Goal: Task Accomplishment & Management: Manage account settings

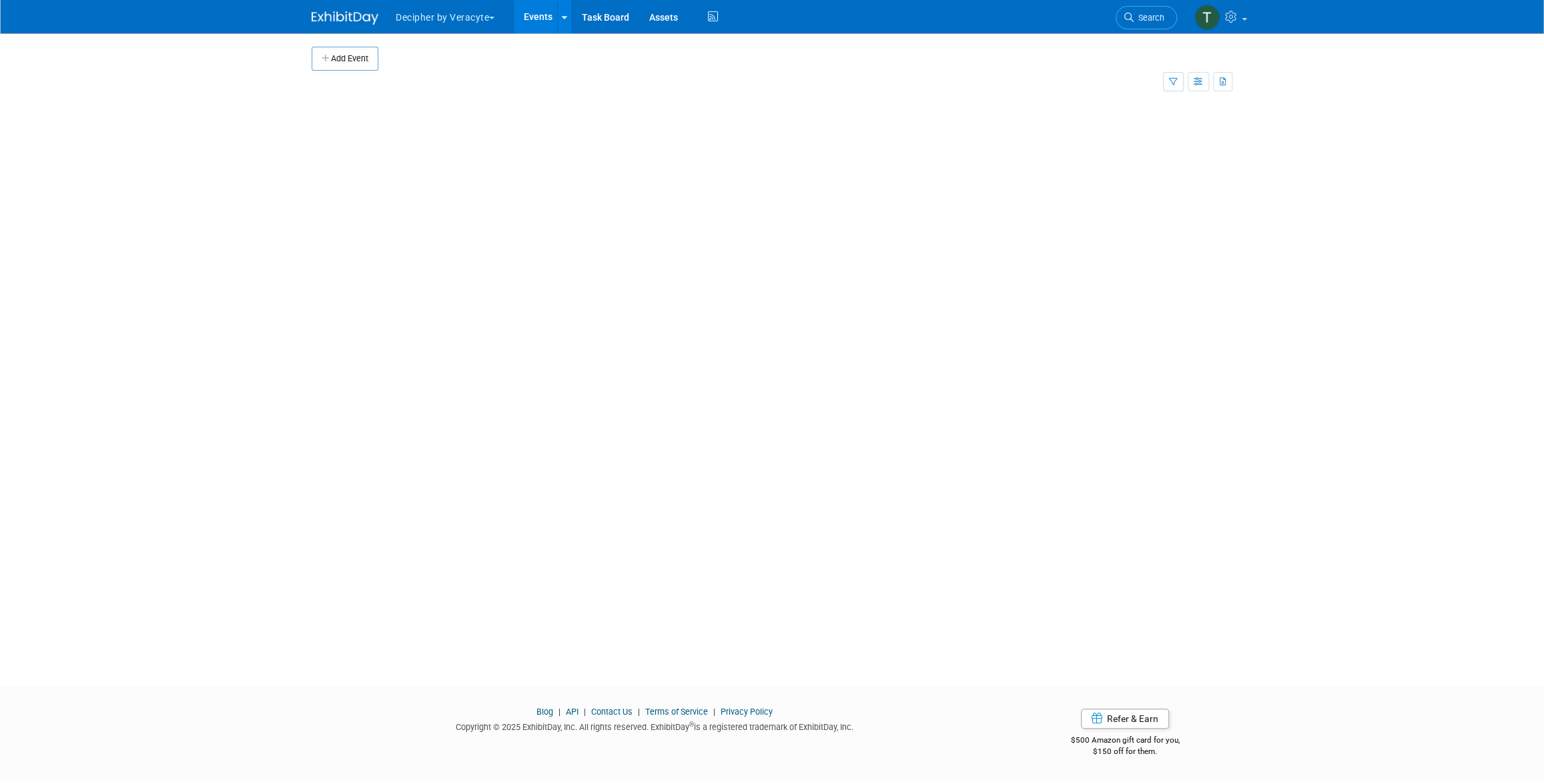
click at [505, 16] on button "Decipher by Veracyte" at bounding box center [452, 14] width 117 height 29
click at [531, 22] on link "Events" at bounding box center [538, 16] width 49 height 33
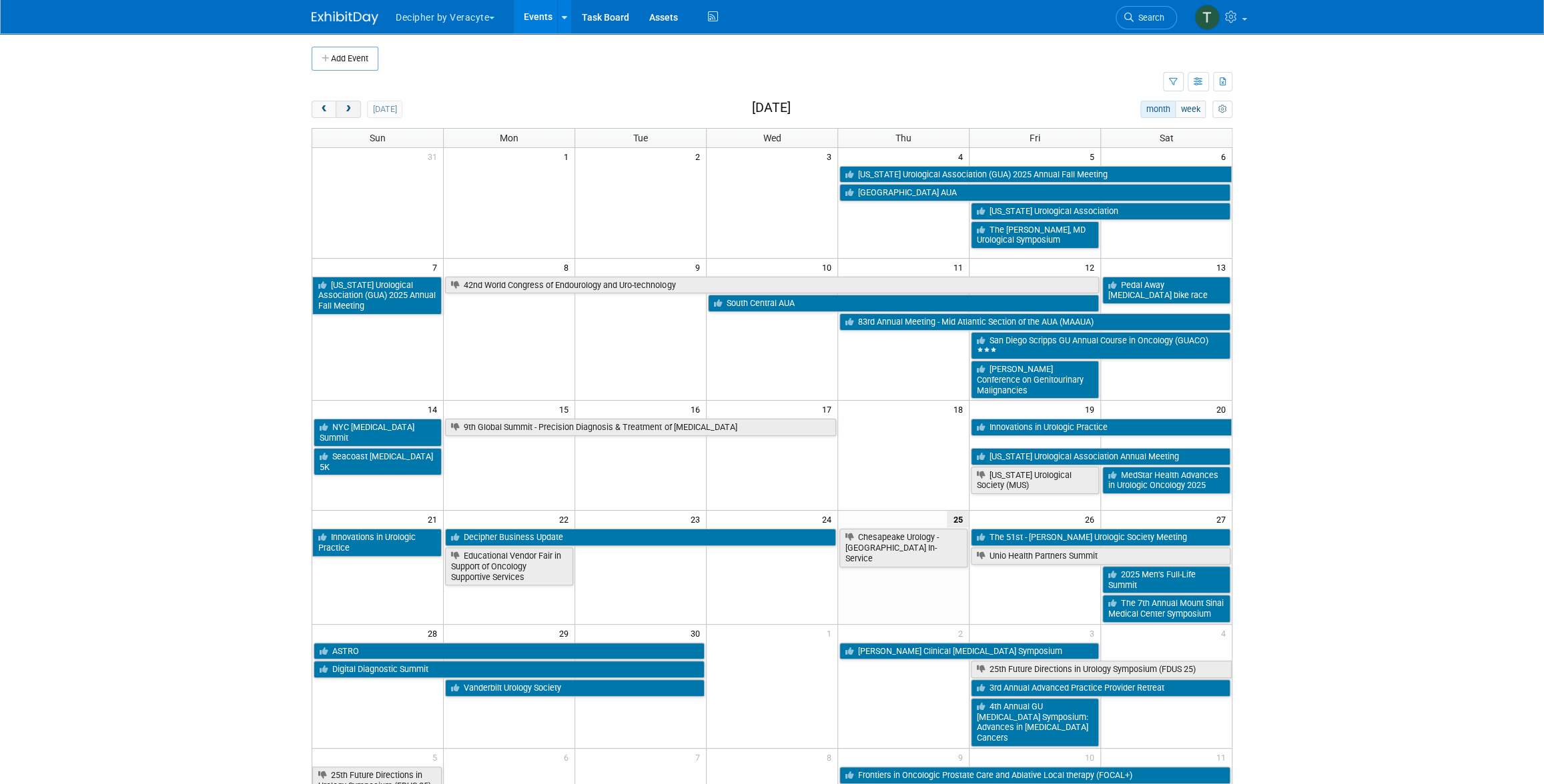
click at [354, 106] on button "next" at bounding box center [348, 109] width 24 height 17
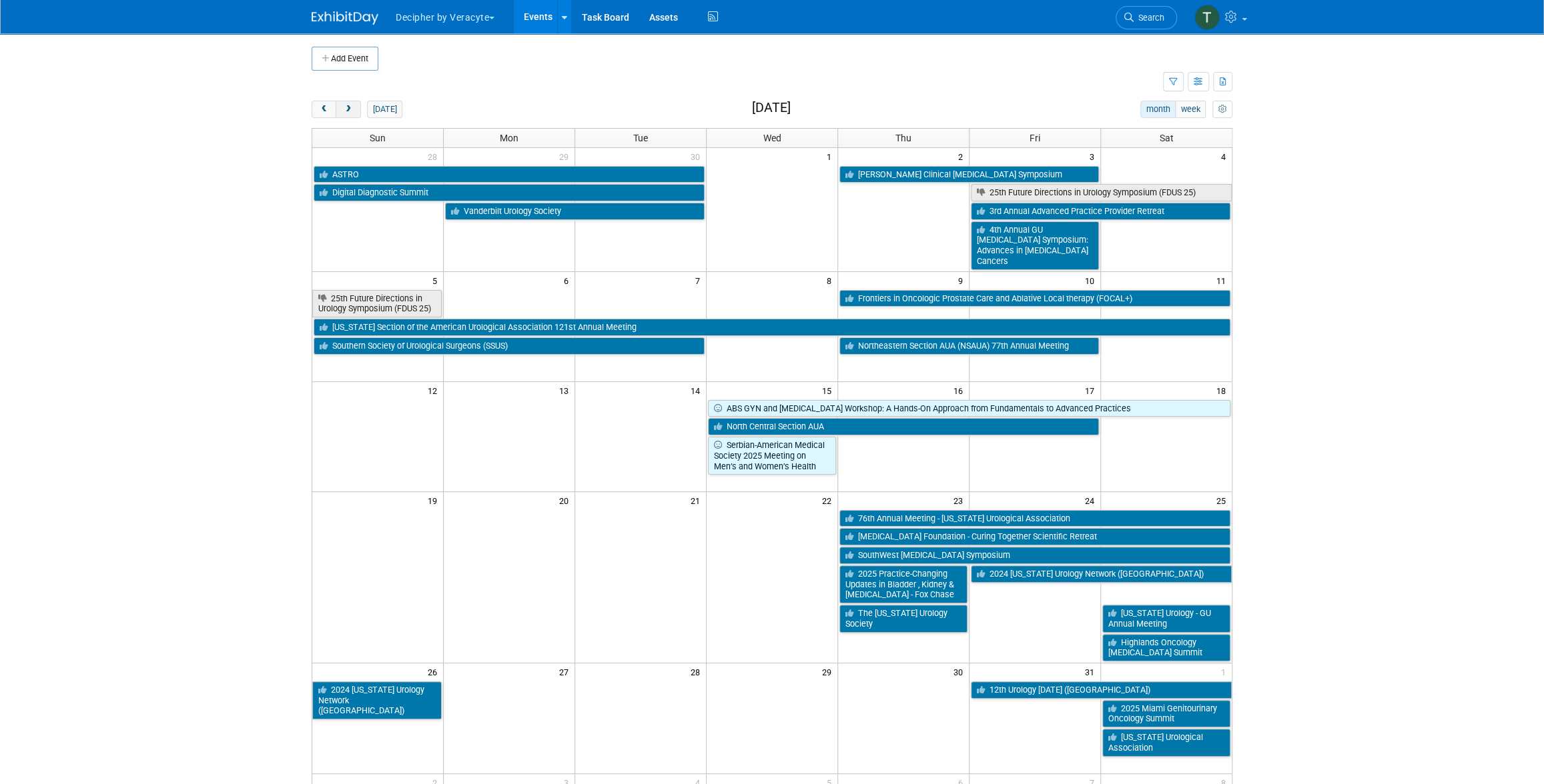
click at [354, 106] on button "next" at bounding box center [348, 109] width 24 height 17
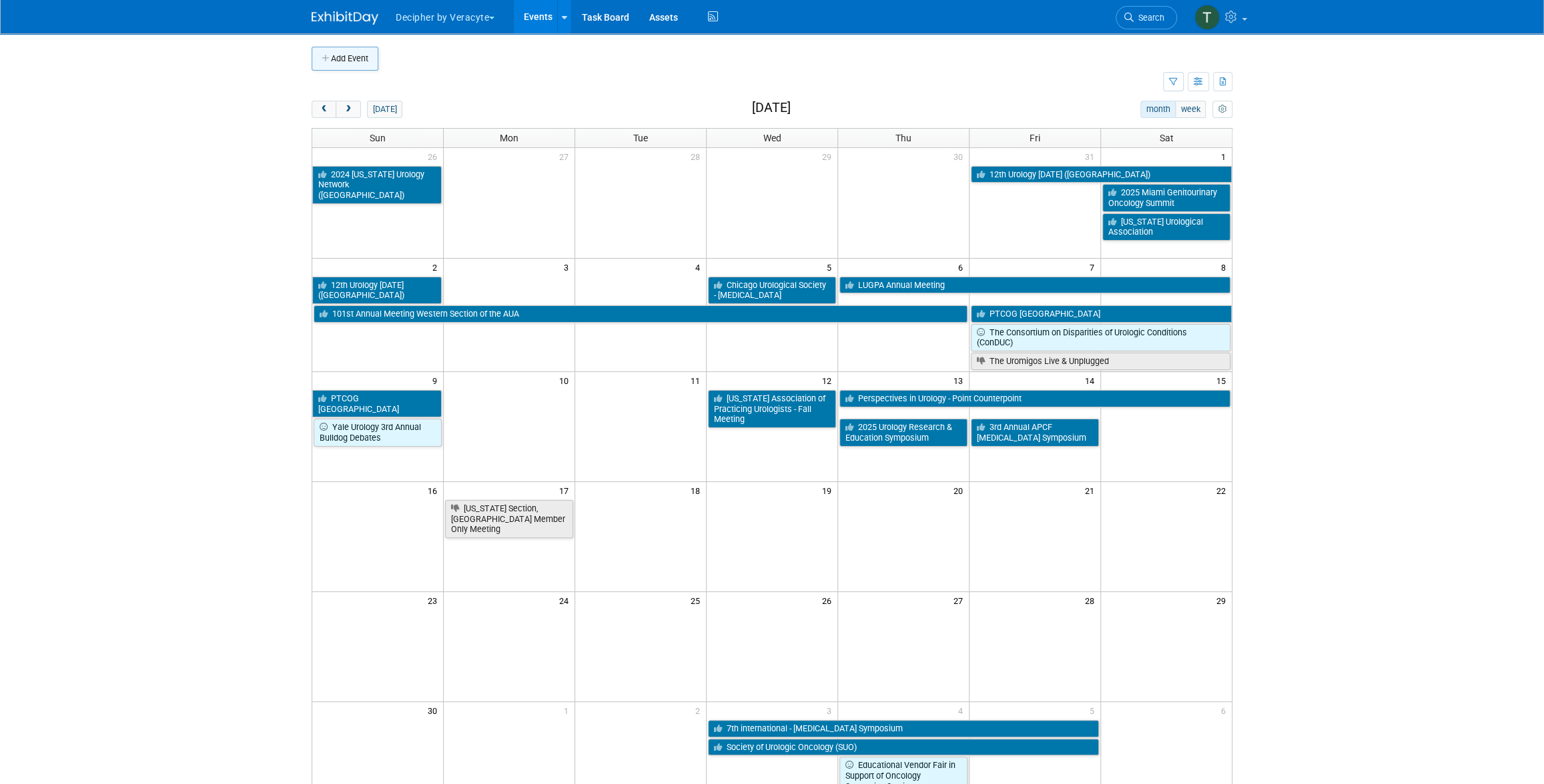
click at [332, 56] on button "Add Event" at bounding box center [345, 58] width 67 height 24
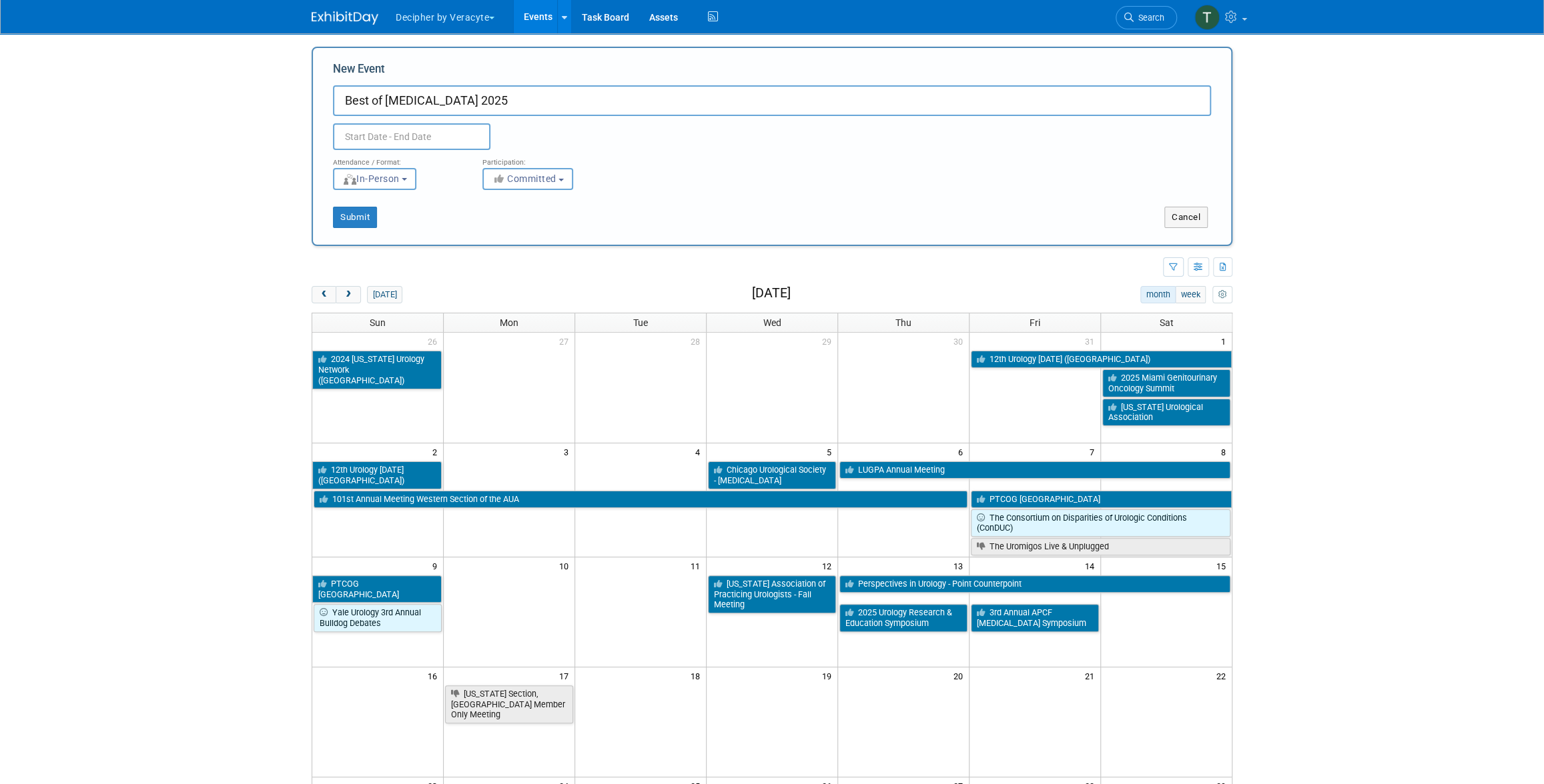
type input "Best of [MEDICAL_DATA] 2025"
click at [379, 144] on input "text" at bounding box center [411, 137] width 158 height 27
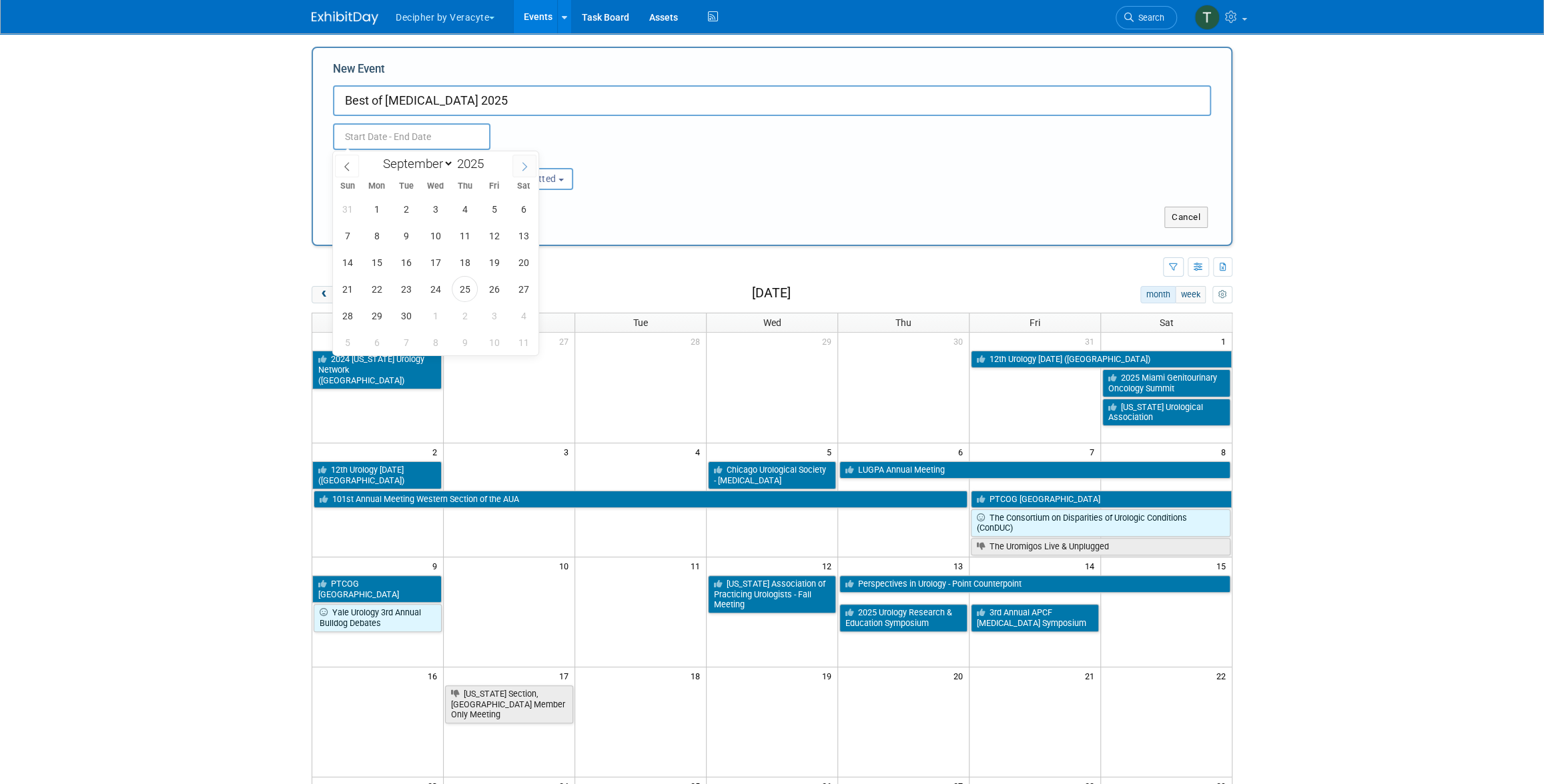
click at [525, 170] on icon at bounding box center [524, 167] width 9 height 9
select select "10"
click at [513, 260] on span "15" at bounding box center [523, 262] width 26 height 26
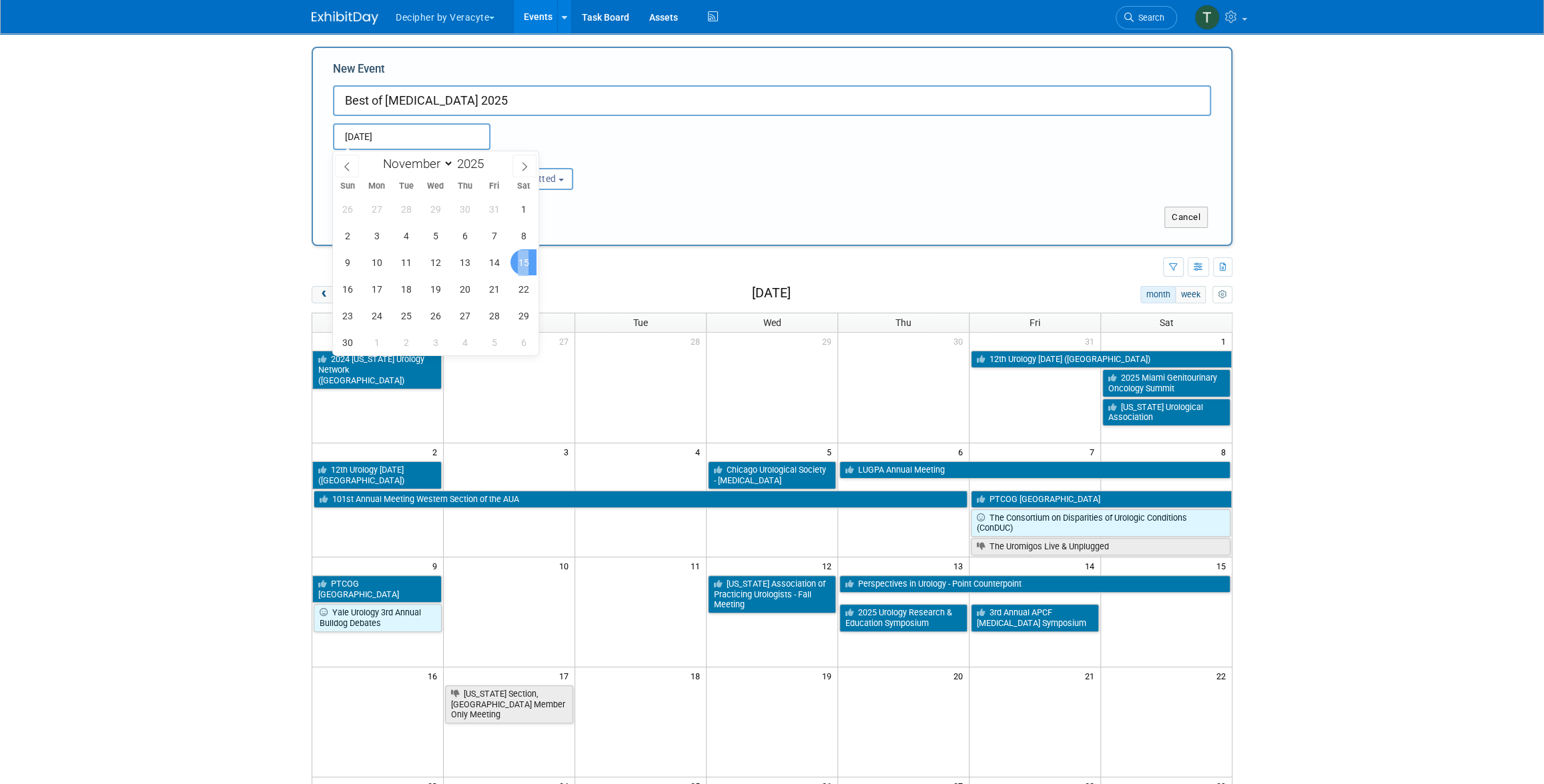
type input "Nov 15, 2025 to Nov 15, 2025"
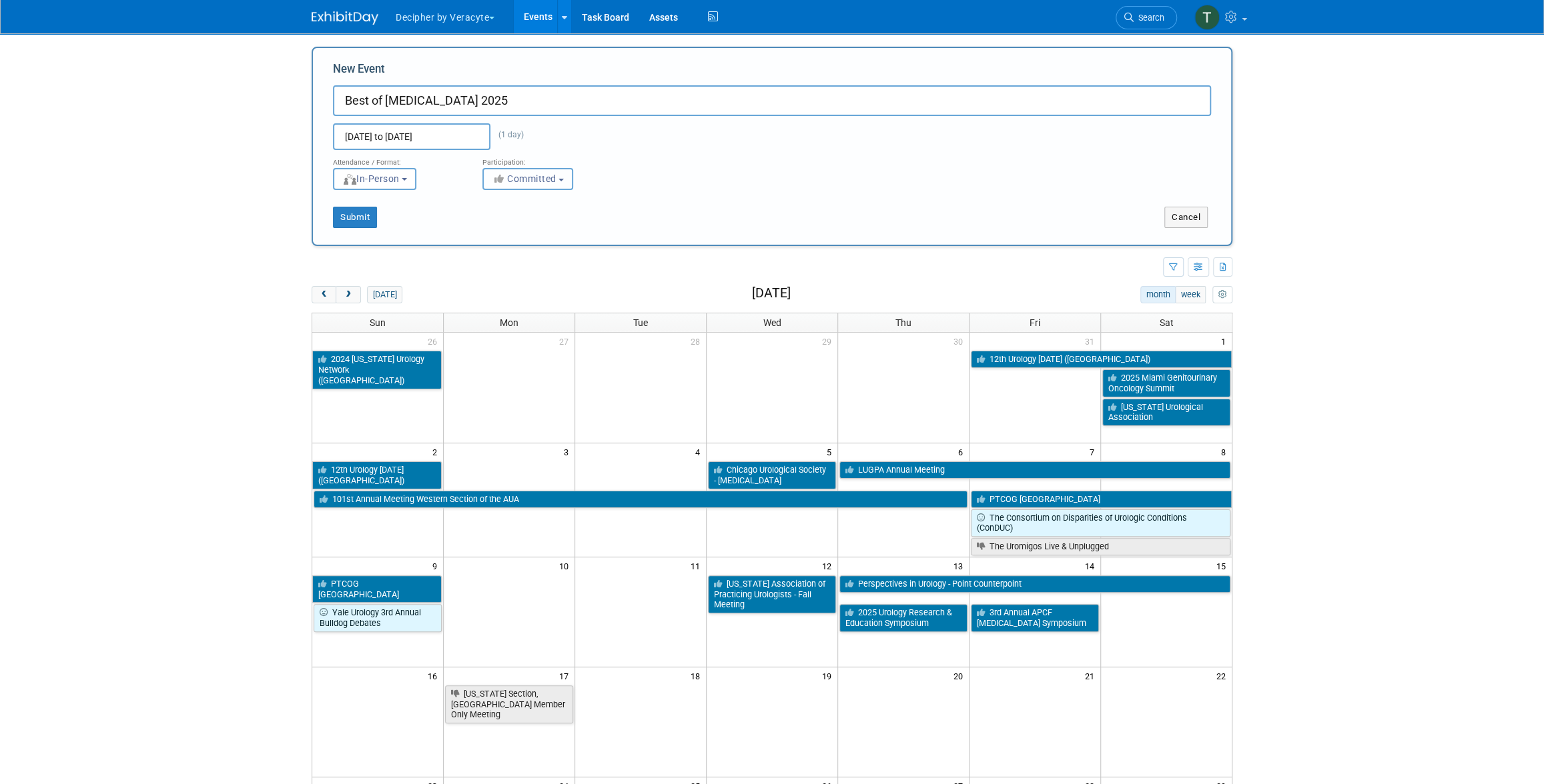
click at [512, 176] on span "Committed" at bounding box center [524, 179] width 64 height 11
click at [526, 226] on label "Considering" at bounding box center [534, 229] width 88 height 17
click at [495, 226] on input "Considering" at bounding box center [491, 229] width 9 height 9
select select "2"
click at [371, 220] on button "Submit" at bounding box center [355, 217] width 44 height 21
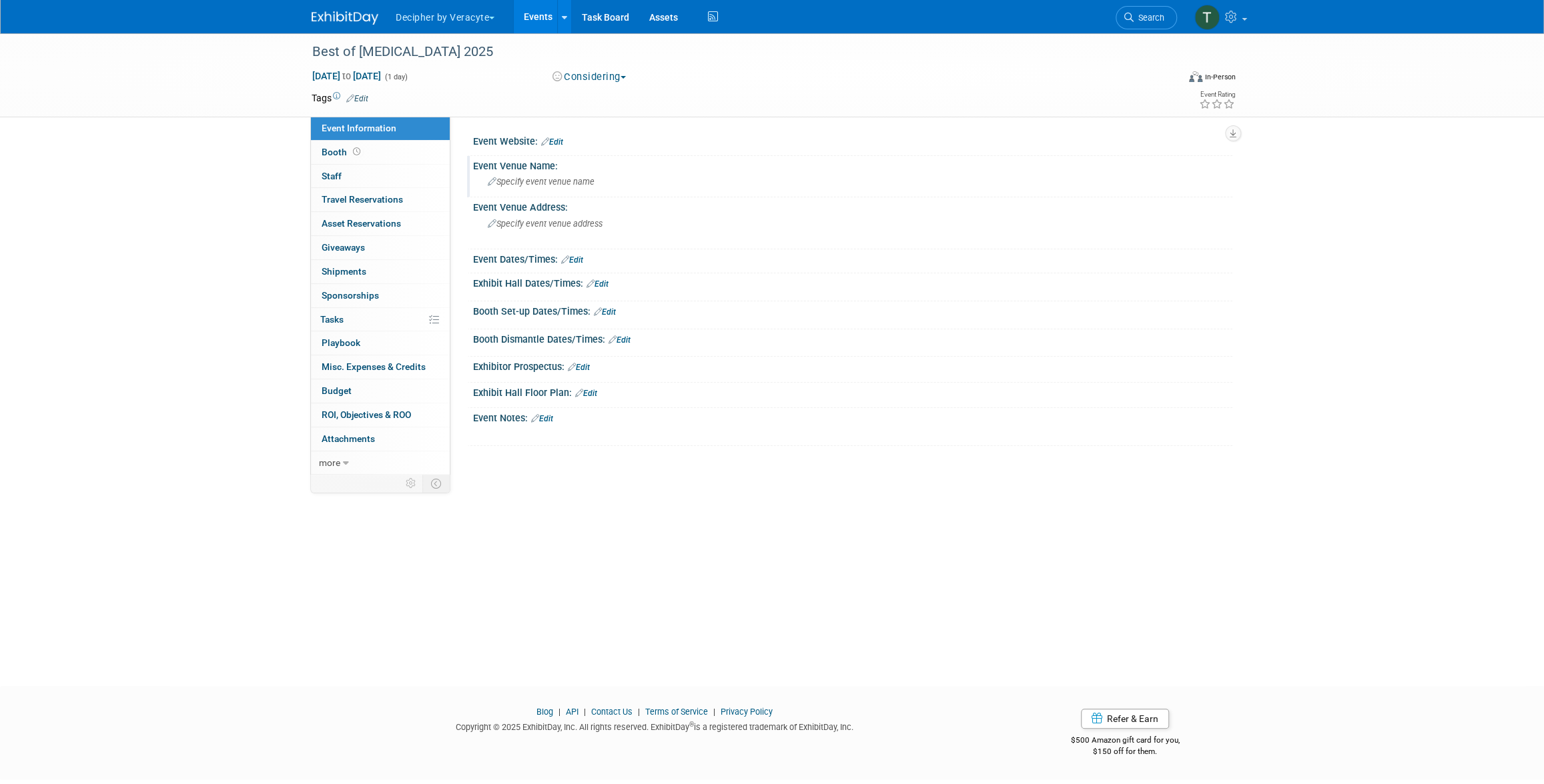
click at [552, 189] on div "Specify event venue name" at bounding box center [852, 181] width 739 height 20
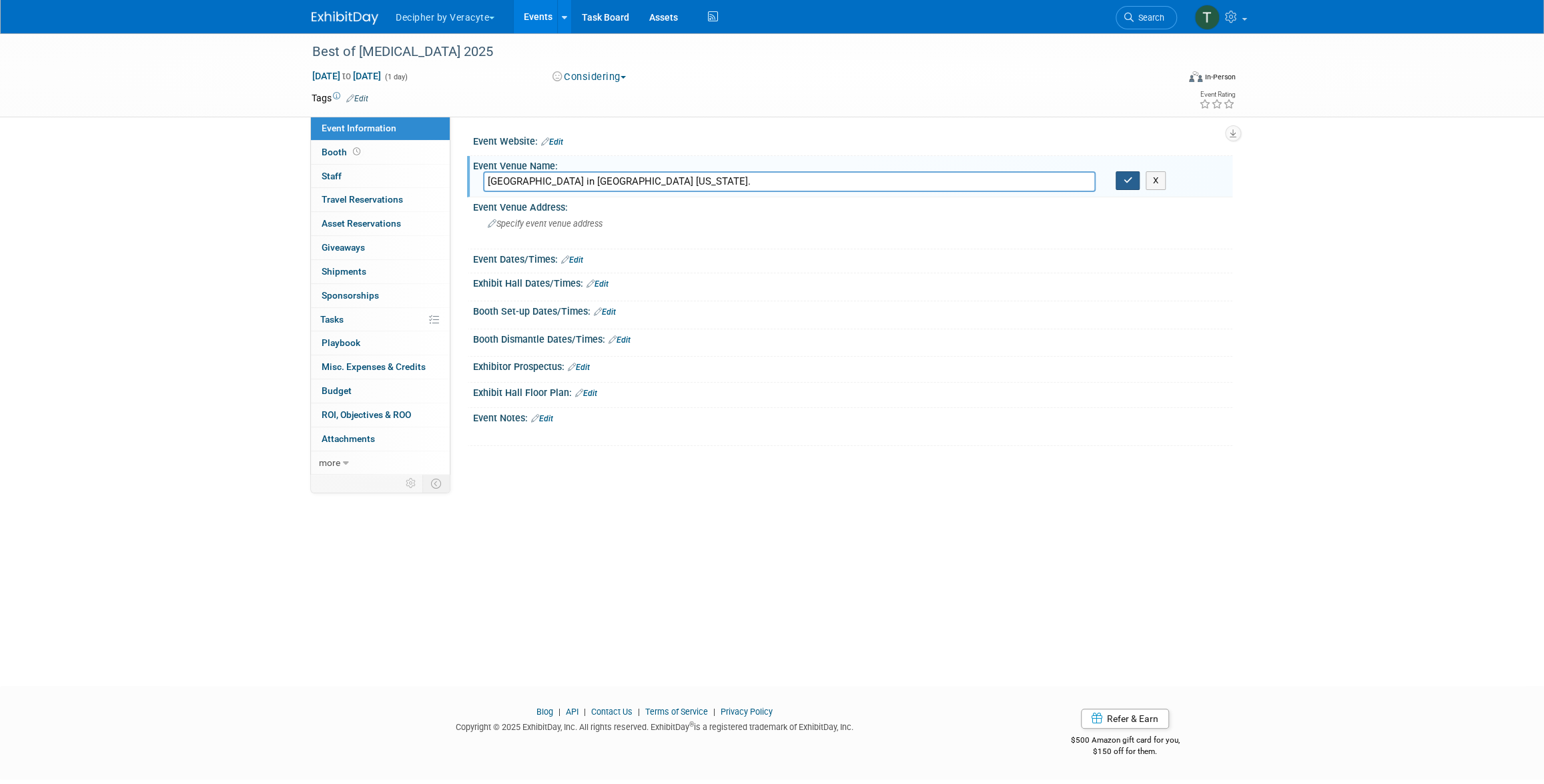
type input "Intercontinental Hotel and Conference Center in Cleveland Ohio."
click at [1117, 181] on button "button" at bounding box center [1127, 181] width 24 height 19
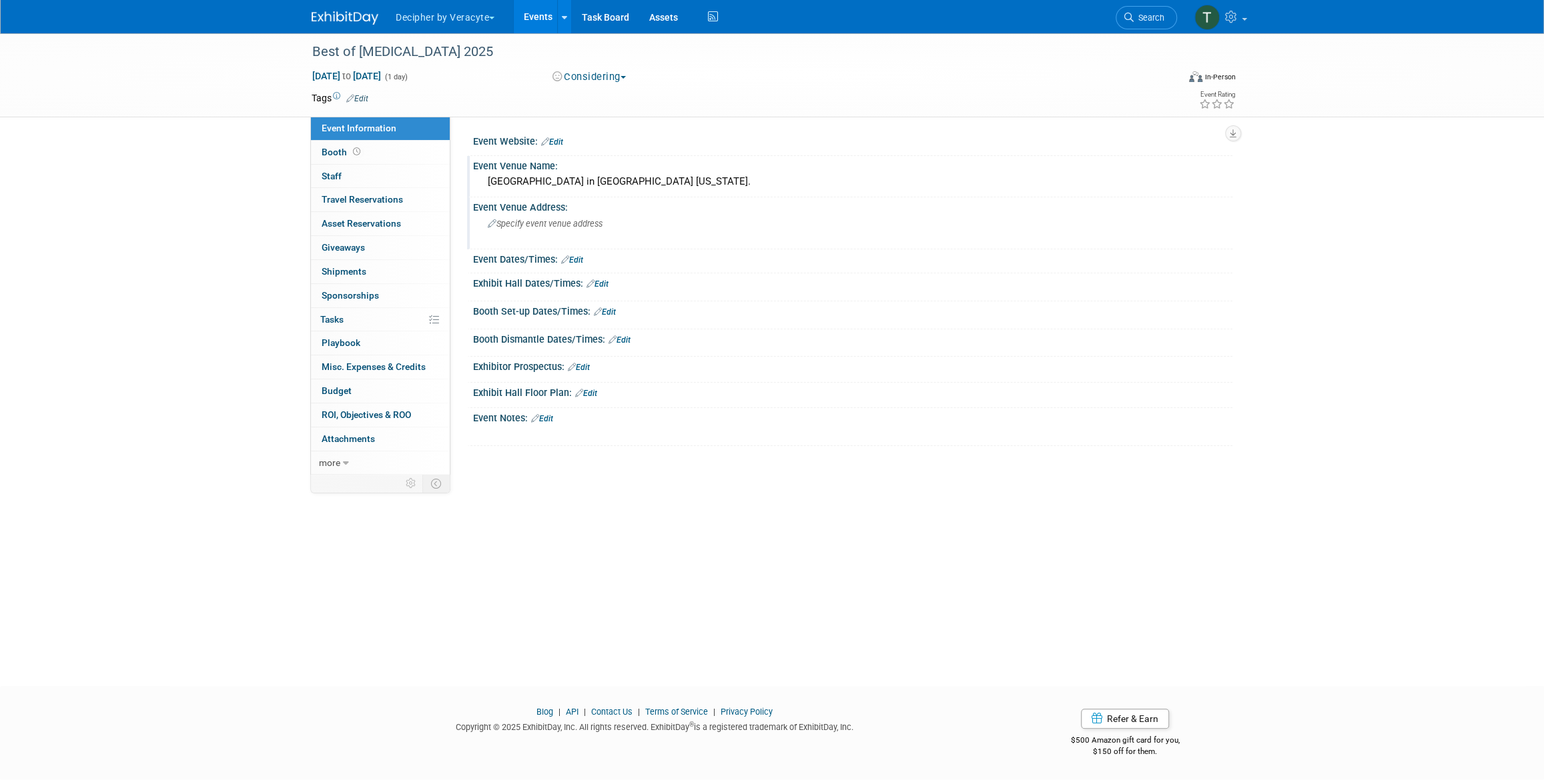
click at [588, 236] on div "Specify event venue address" at bounding box center [630, 228] width 296 height 31
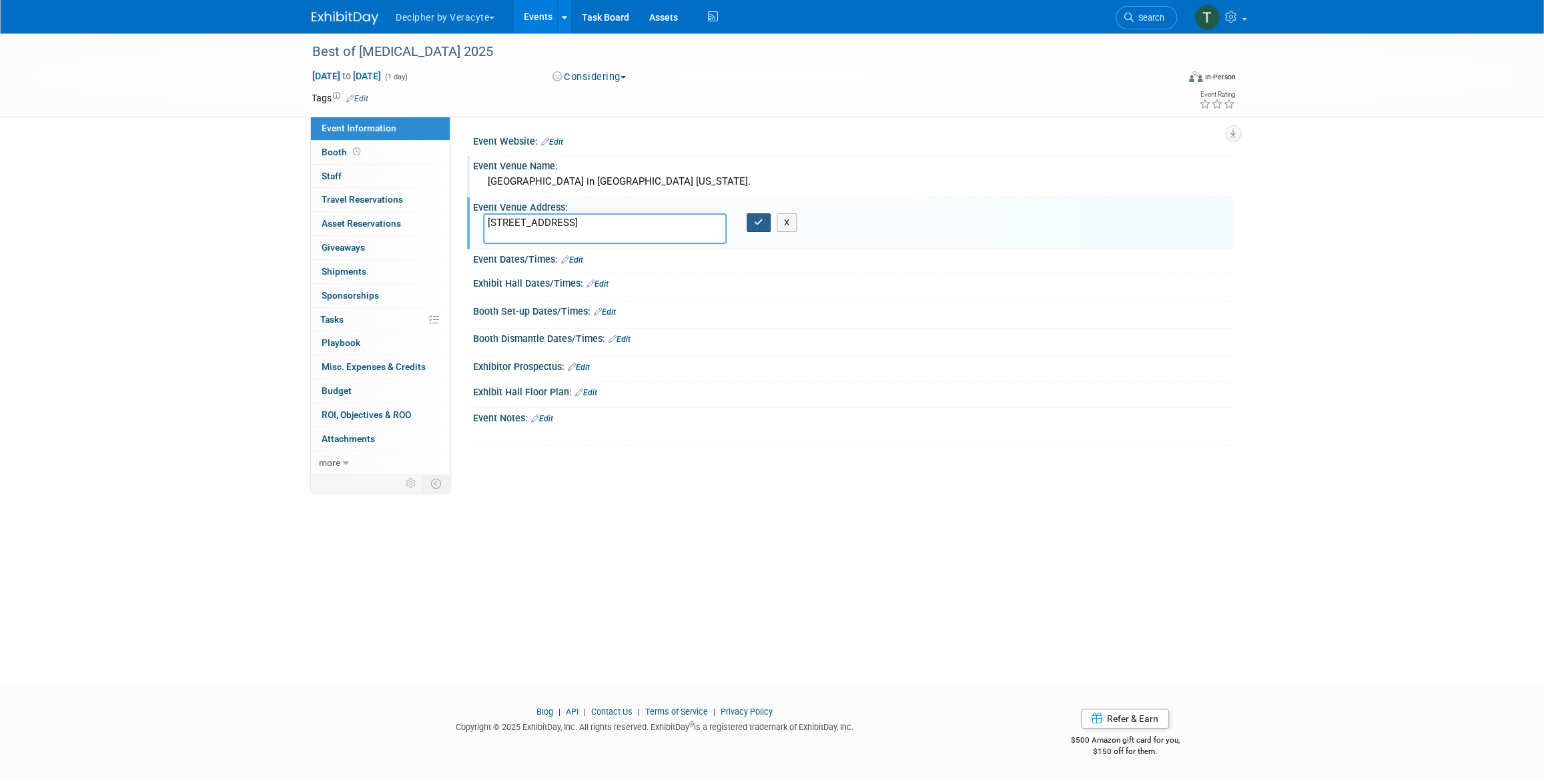
type textarea "100 Lakeside Avenue East, Cleveland, OH 44114"
click at [750, 224] on button "button" at bounding box center [758, 223] width 24 height 19
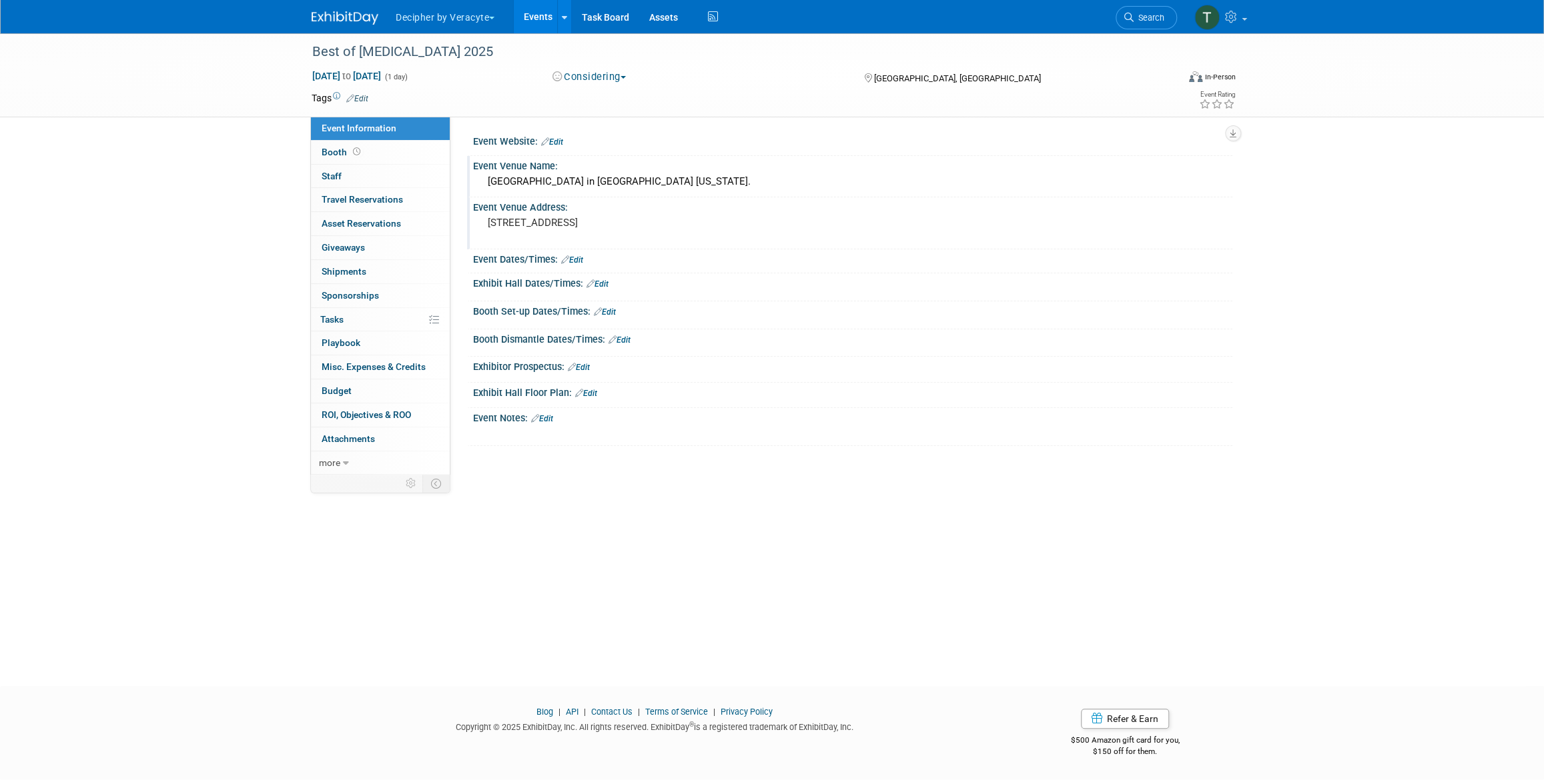
click at [551, 415] on link "Edit" at bounding box center [542, 419] width 22 height 9
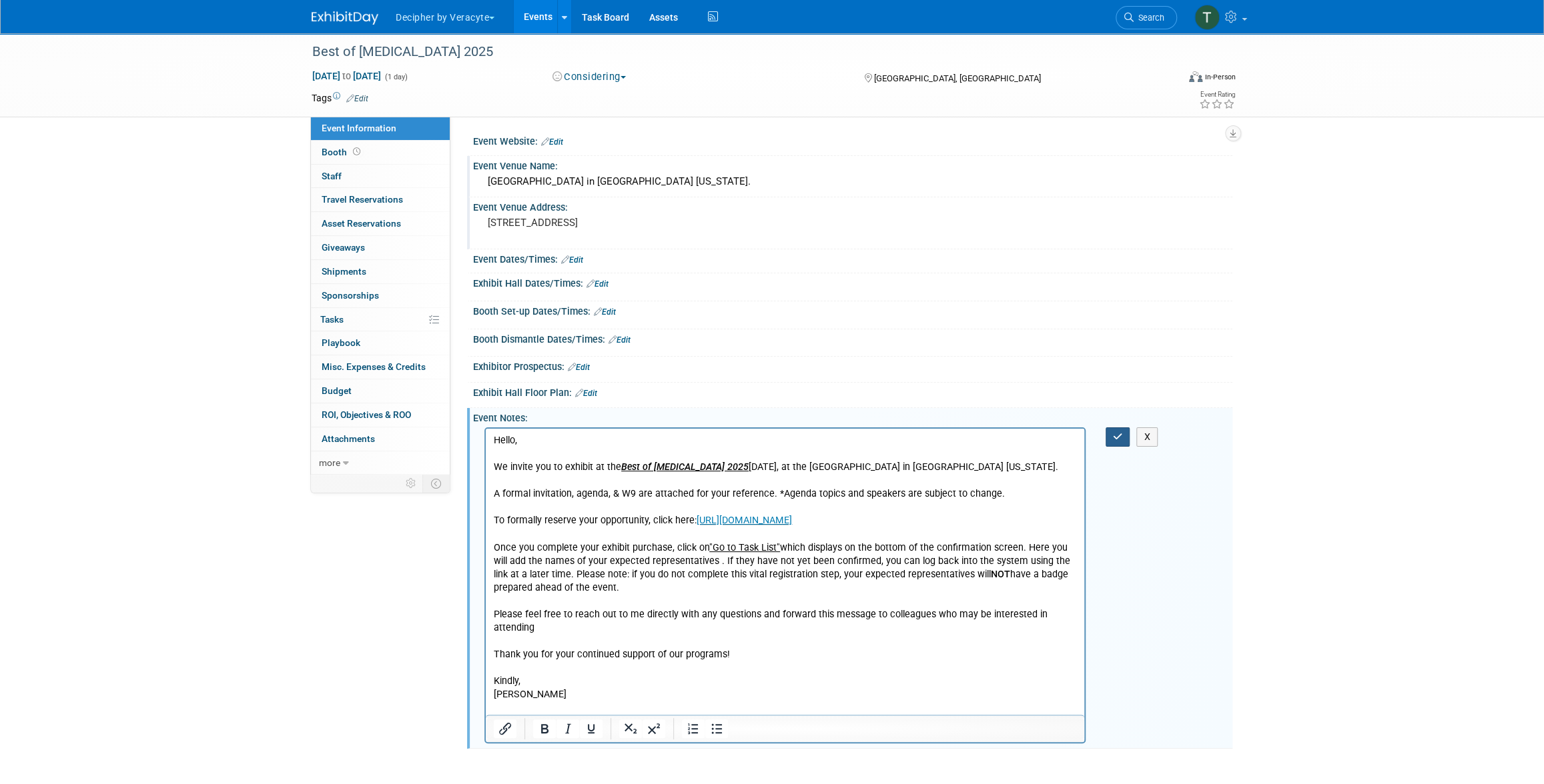
click at [1106, 442] on button "button" at bounding box center [1117, 437] width 24 height 20
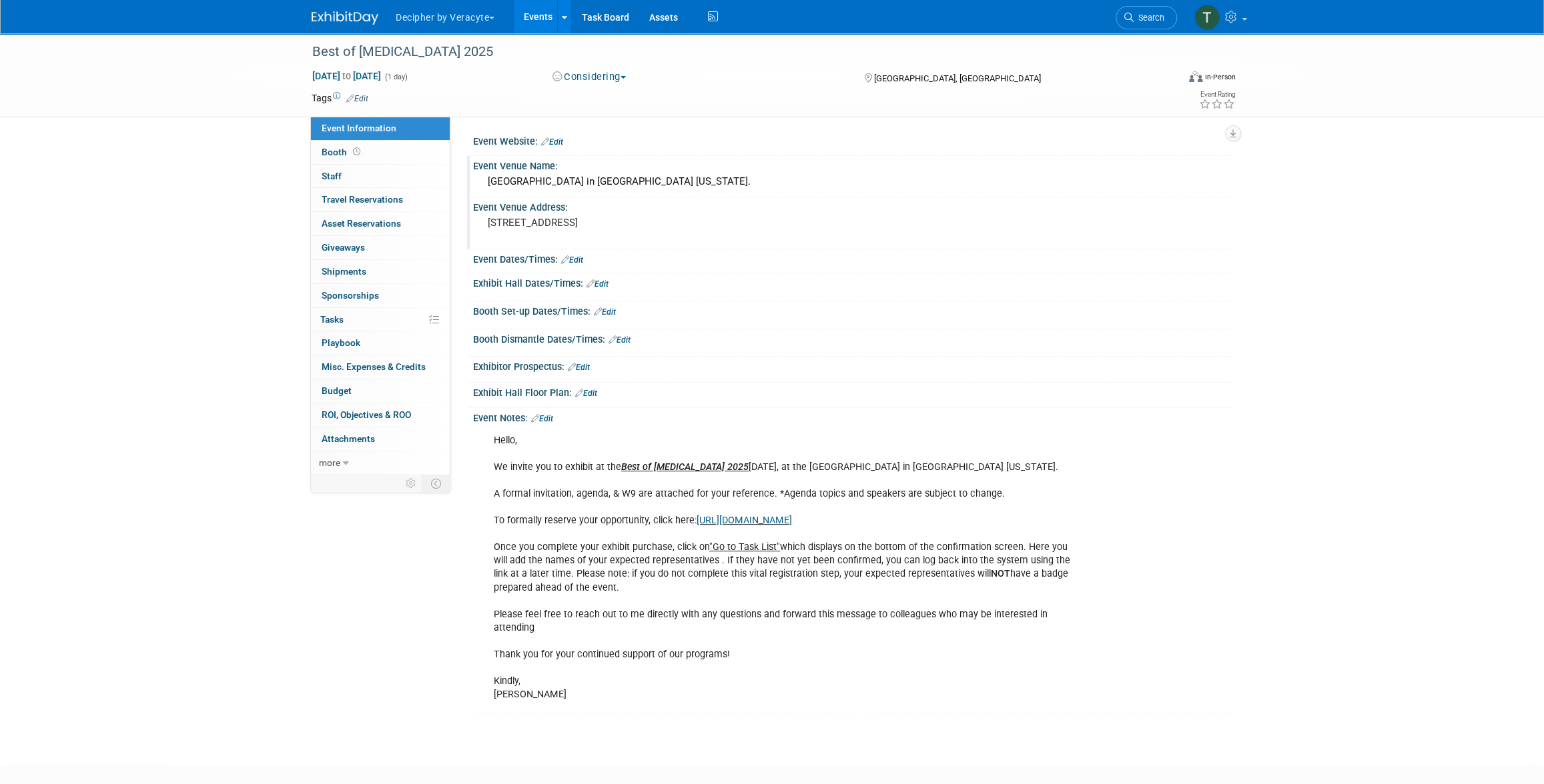
click at [549, 15] on link "Events" at bounding box center [538, 16] width 49 height 33
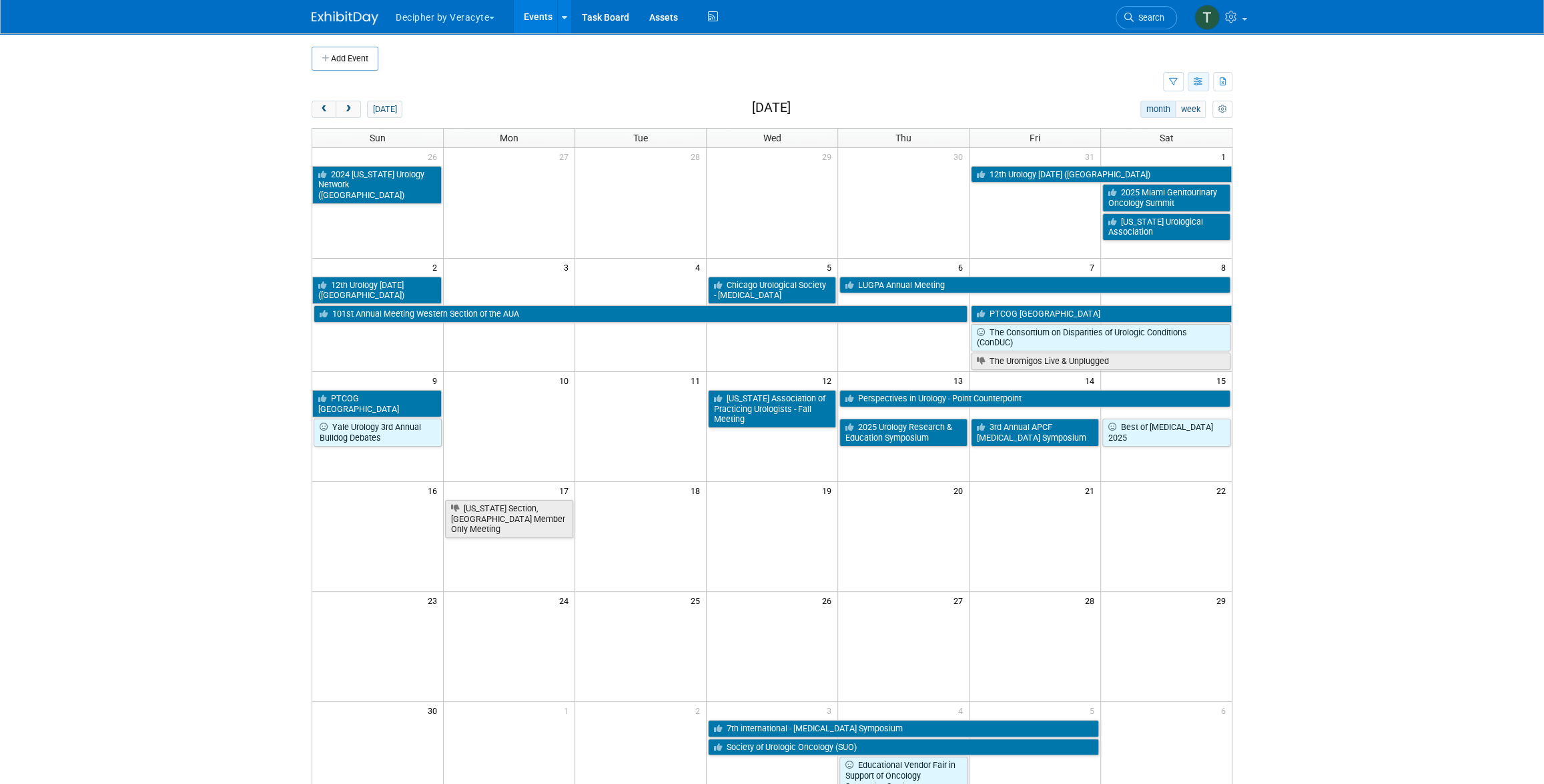
click at [1199, 88] on button "button" at bounding box center [1198, 82] width 21 height 20
click at [1175, 140] on link "Detail View" at bounding box center [1142, 149] width 112 height 19
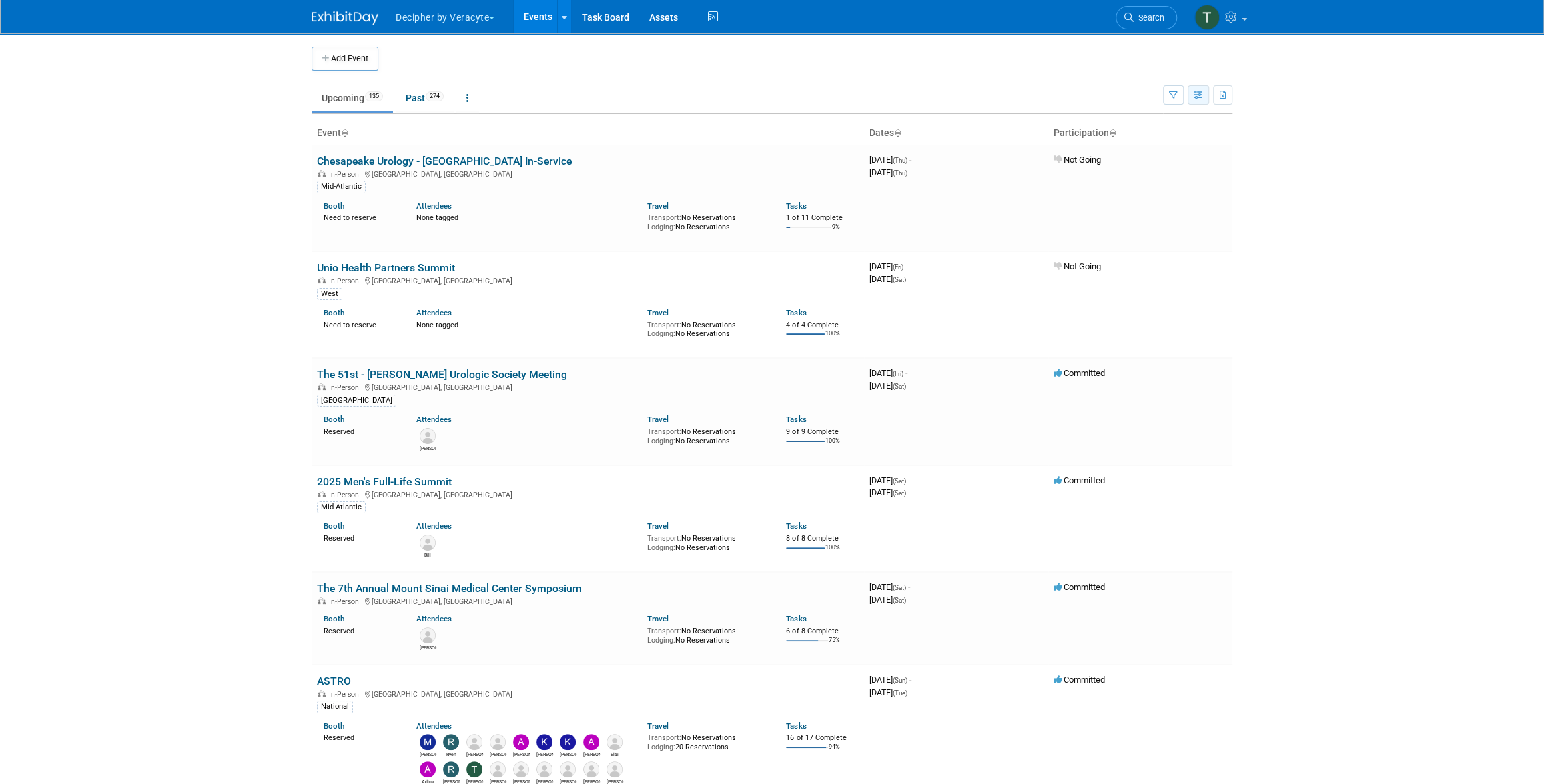
click at [1206, 98] on button "button" at bounding box center [1198, 95] width 21 height 20
click at [1181, 134] on link "List View" at bounding box center [1142, 141] width 112 height 19
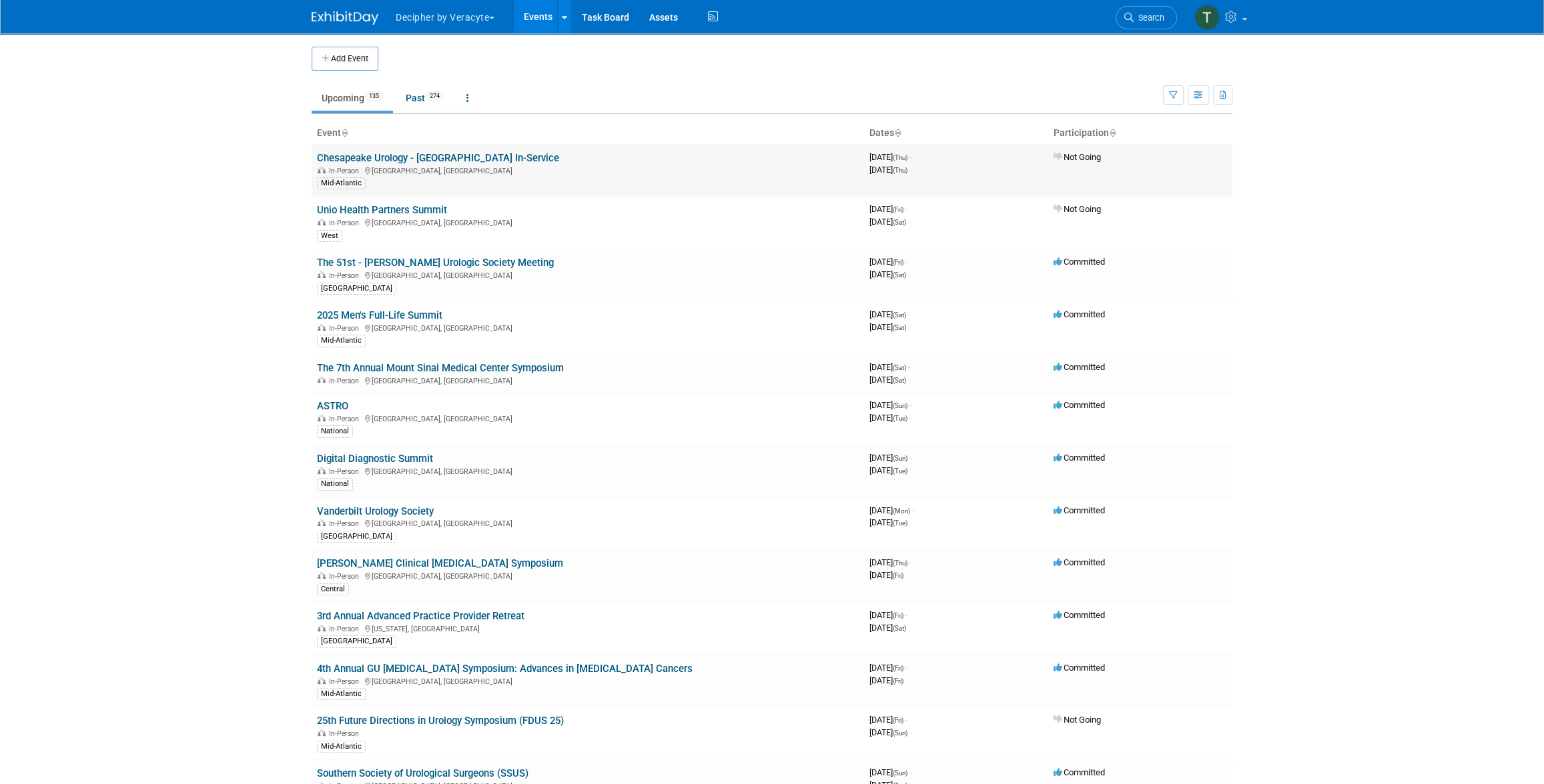
scroll to position [848, 0]
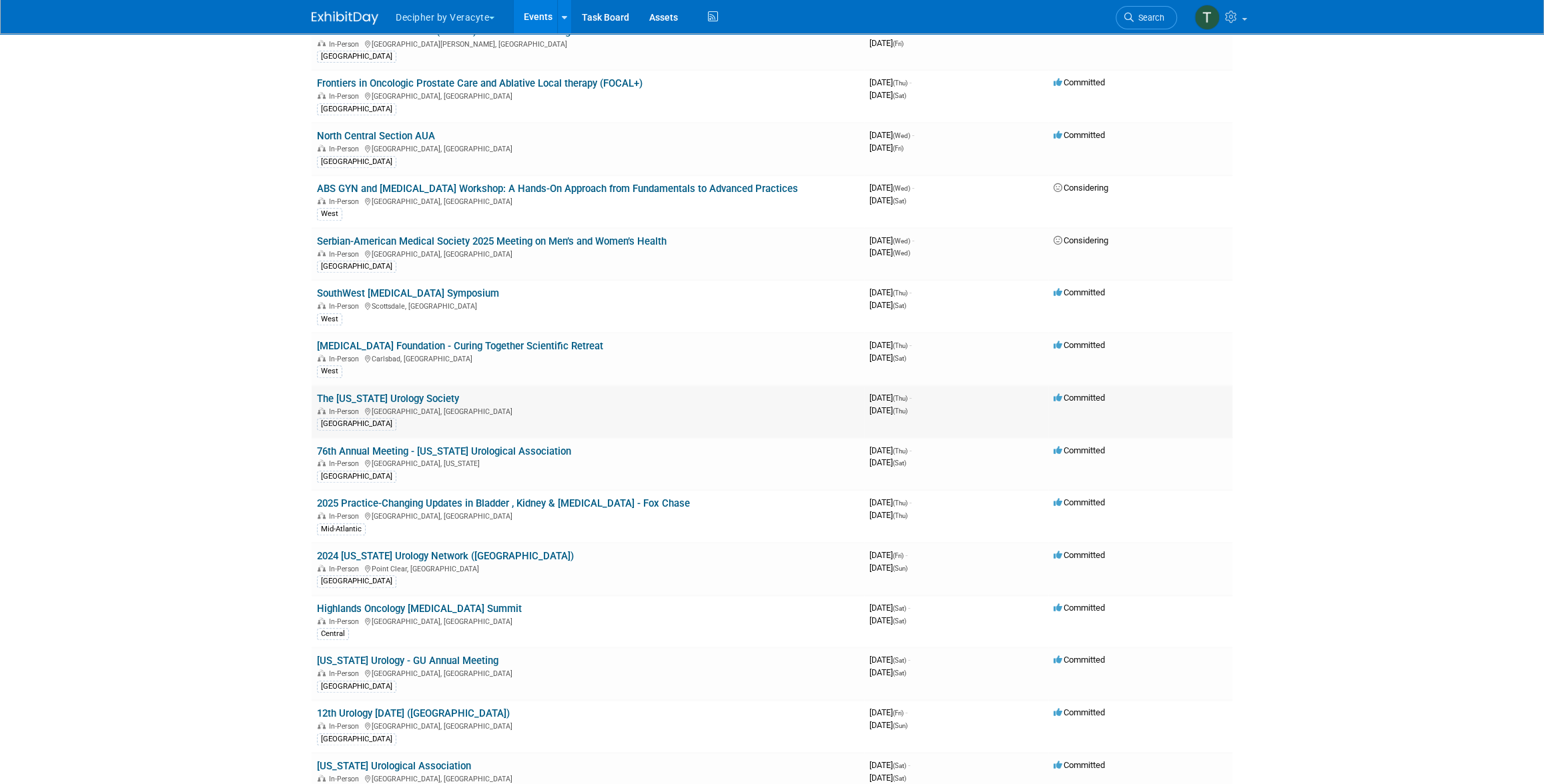
click at [378, 395] on link "The [US_STATE] Urology Society" at bounding box center [388, 399] width 142 height 12
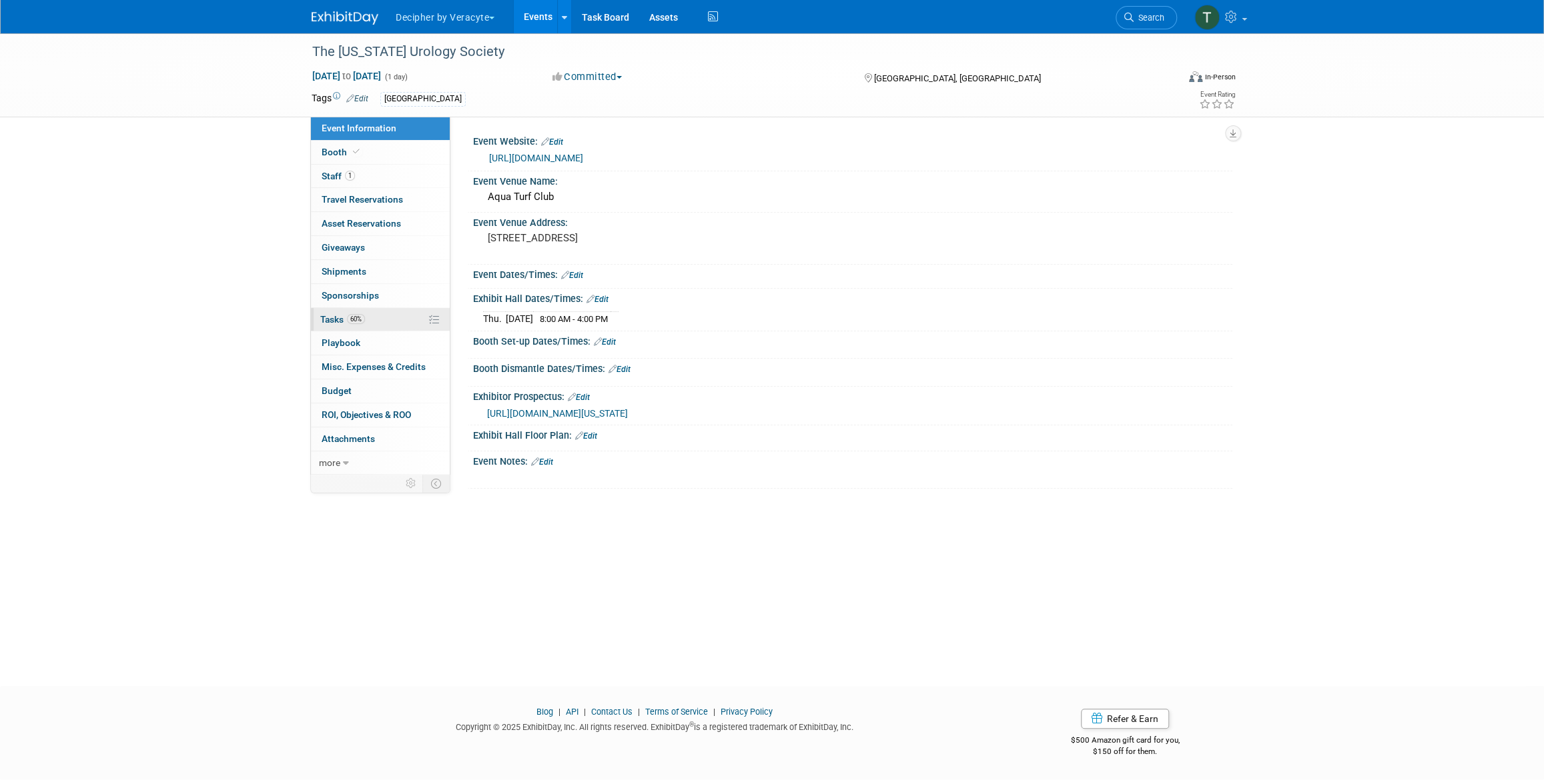
click at [363, 309] on link "60% Tasks 60%" at bounding box center [380, 320] width 139 height 24
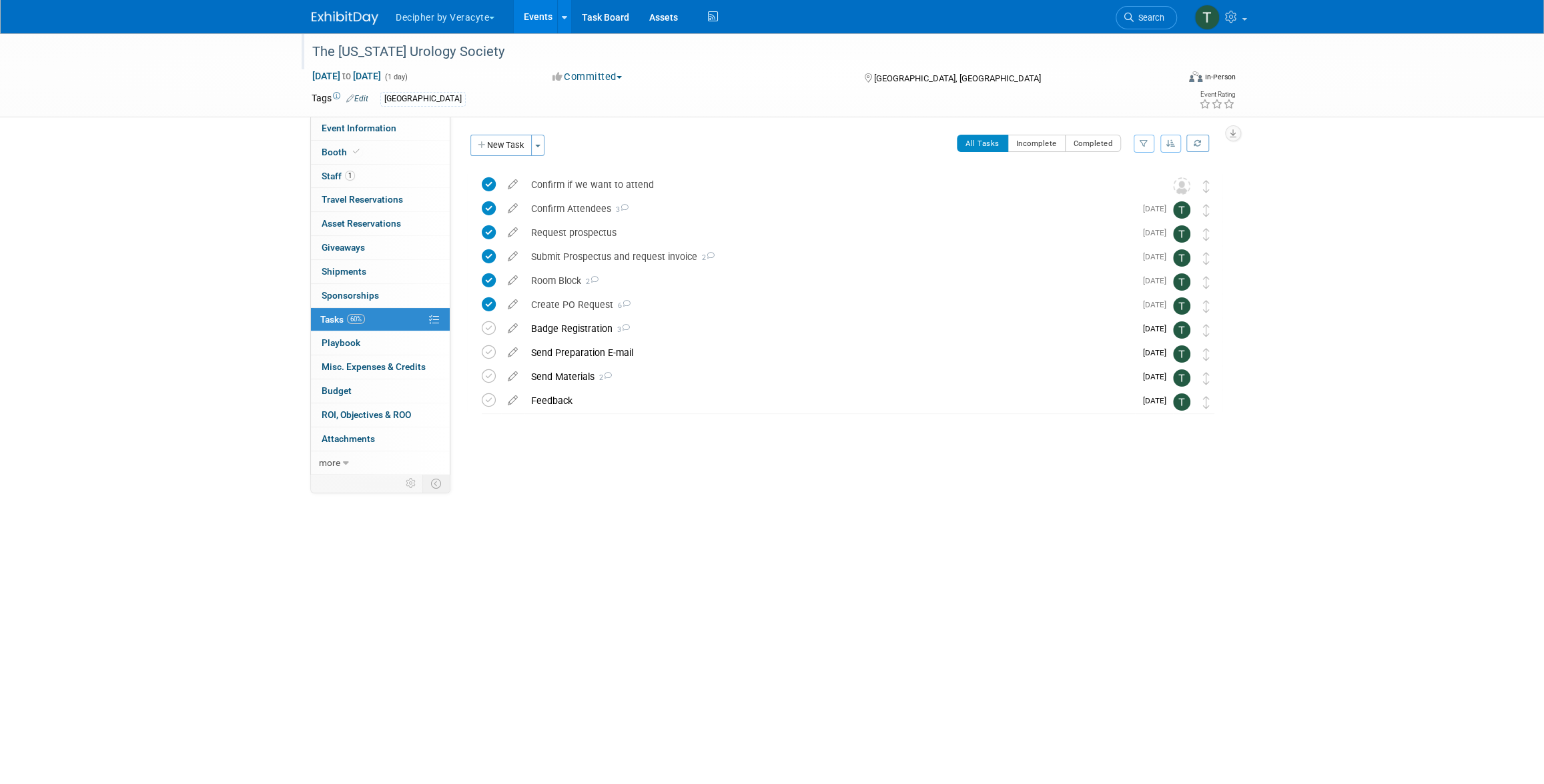
click at [502, 60] on div "The [US_STATE] Urology Society" at bounding box center [732, 52] width 849 height 24
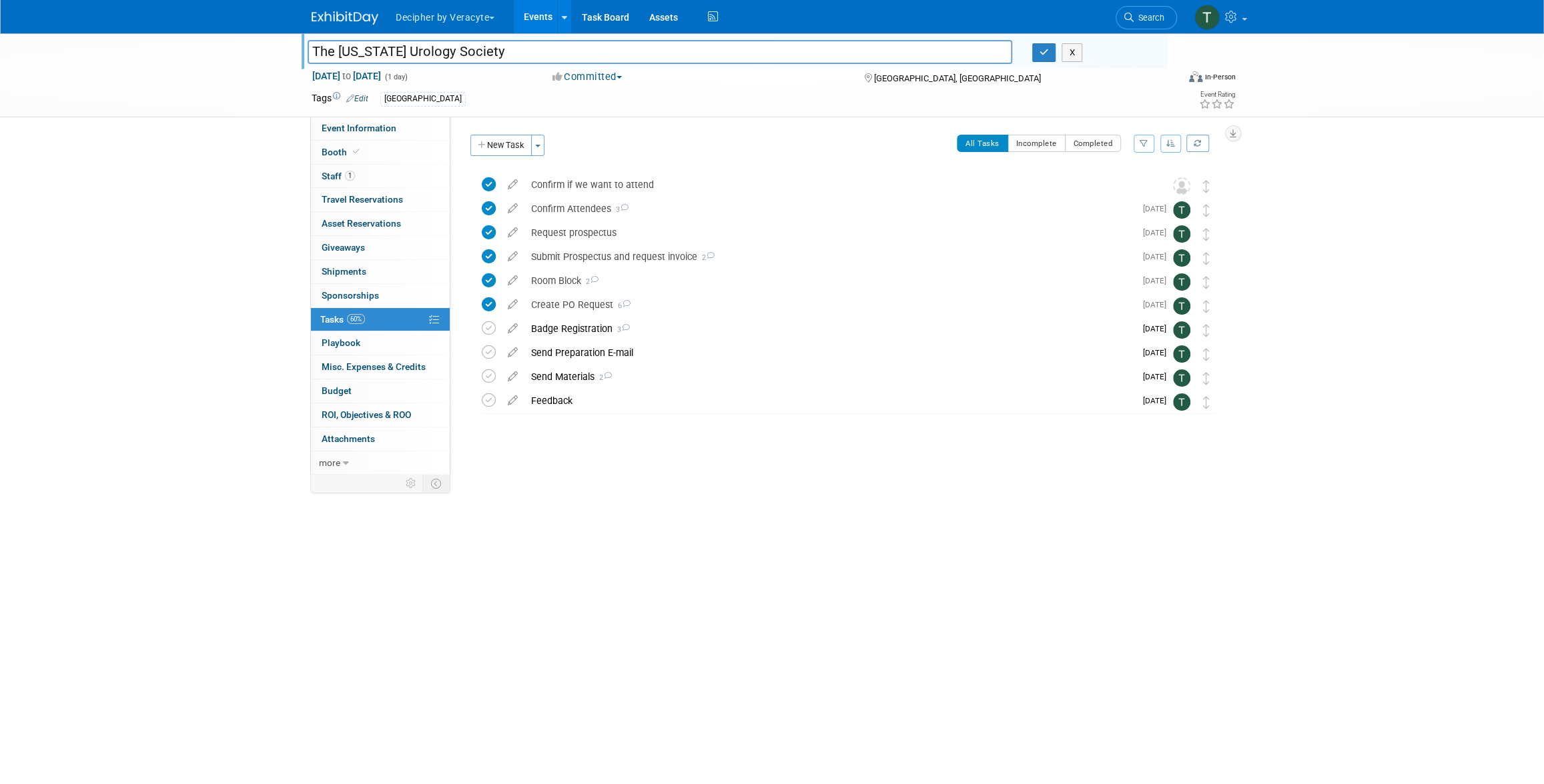
click at [502, 60] on input "The [US_STATE] Urology Society" at bounding box center [660, 52] width 705 height 24
click at [564, 321] on div "Badge Registration 3" at bounding box center [830, 329] width 611 height 23
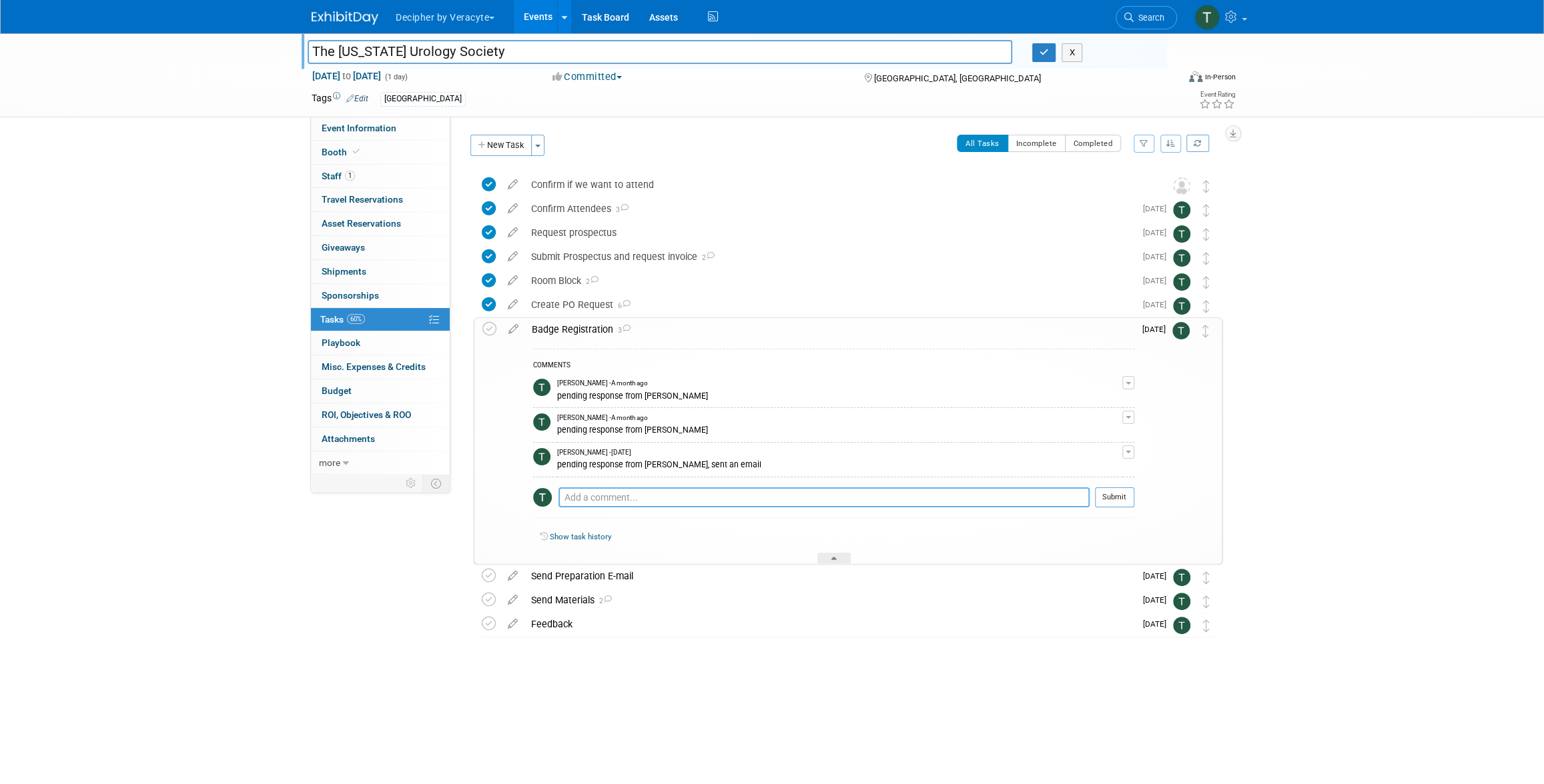
click at [624, 494] on textarea at bounding box center [823, 497] width 531 height 20
type textarea "sent email to Debbie"
click at [1111, 495] on button "Submit" at bounding box center [1115, 497] width 39 height 20
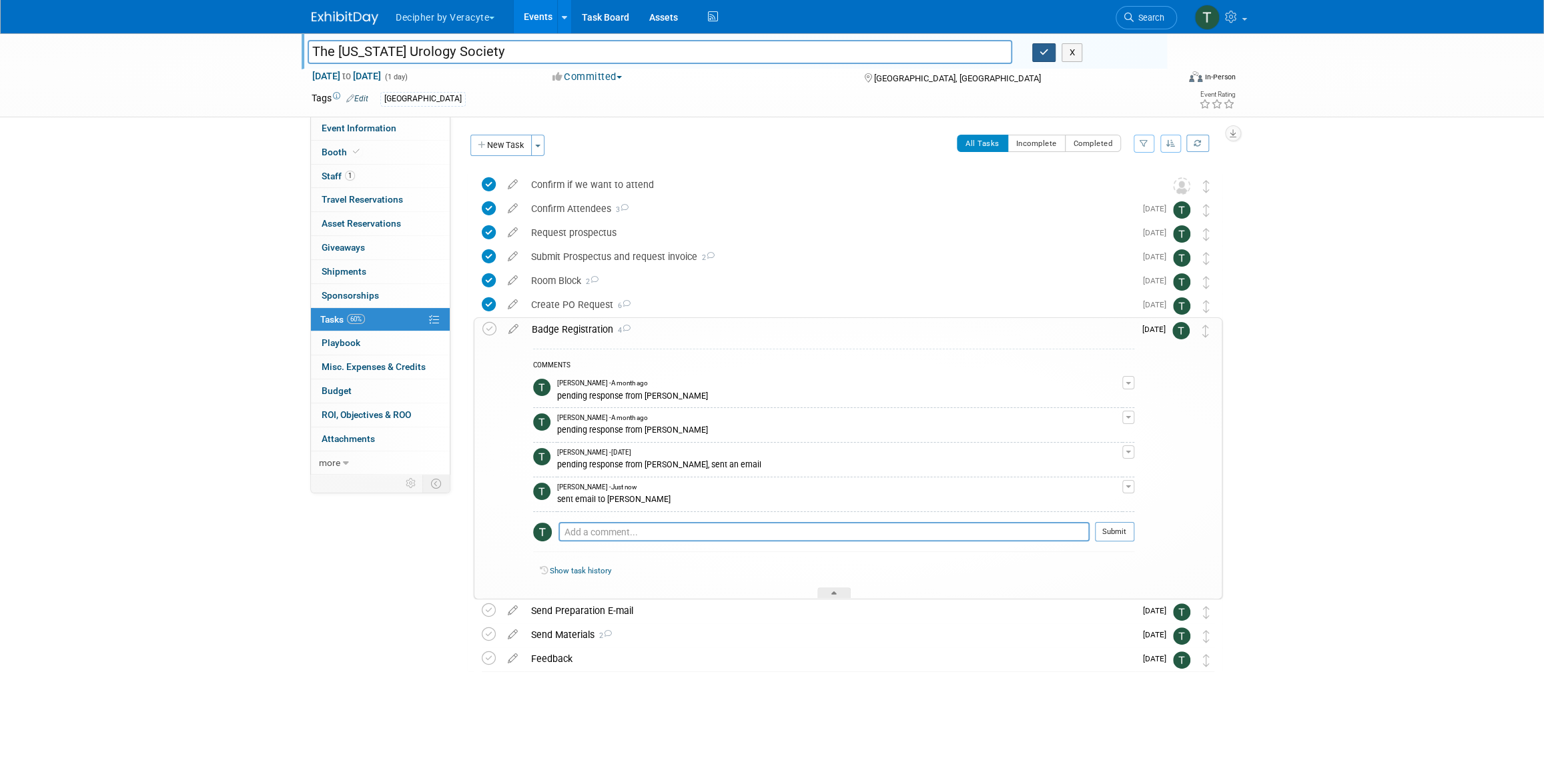
click at [1044, 53] on icon "button" at bounding box center [1044, 52] width 9 height 9
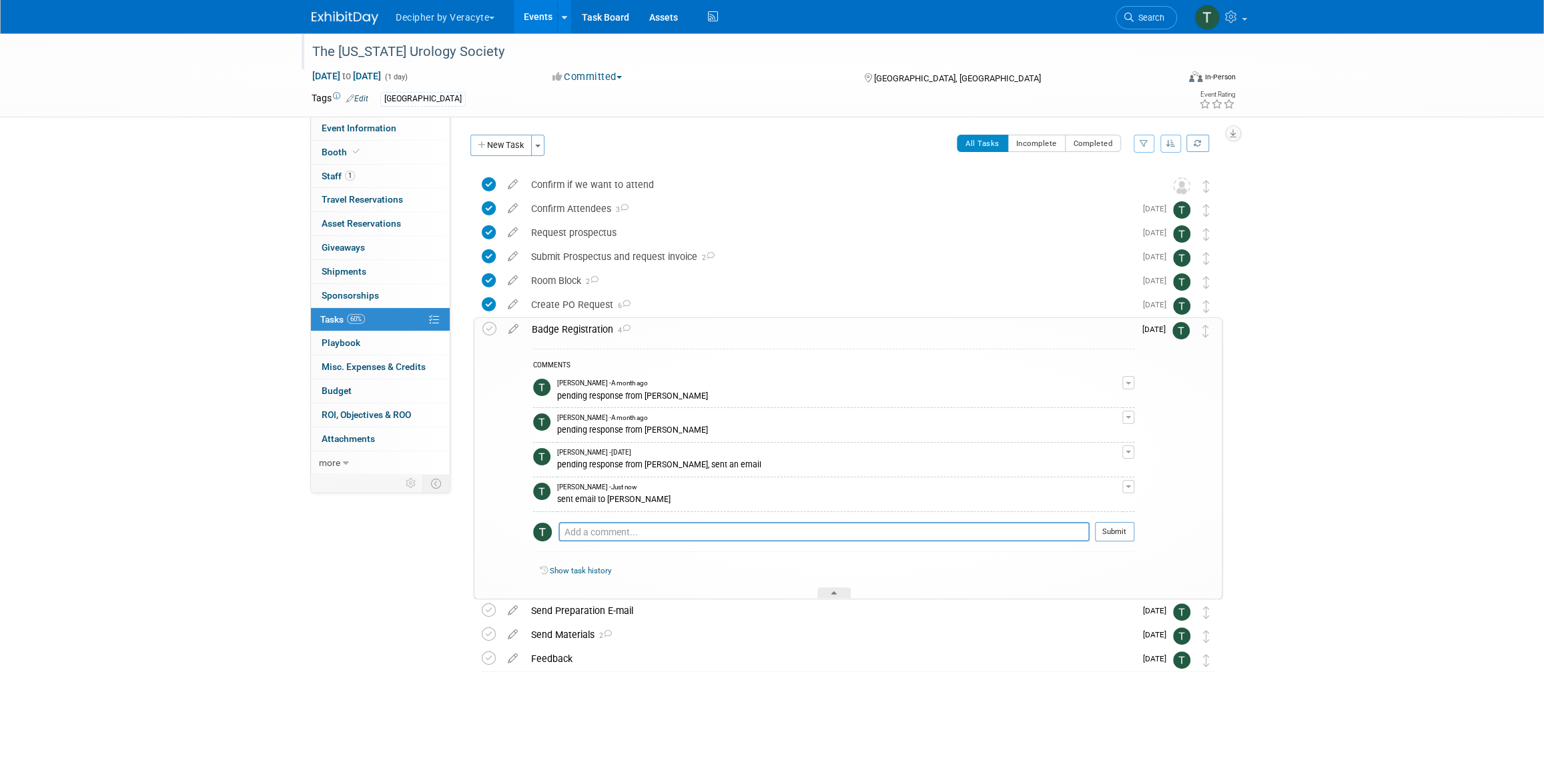
click at [535, 12] on link "Events" at bounding box center [538, 16] width 49 height 33
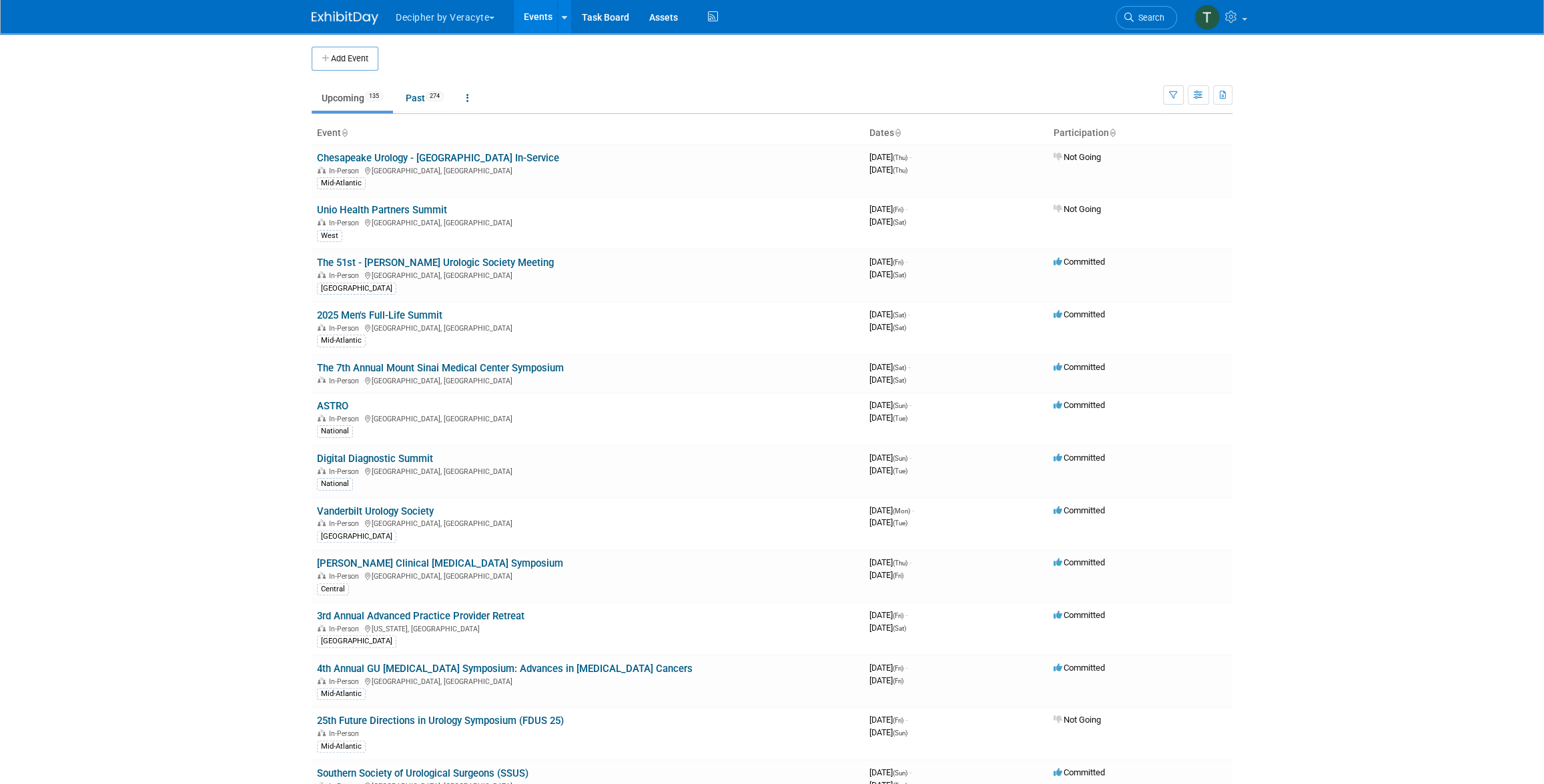
scroll to position [1618, 0]
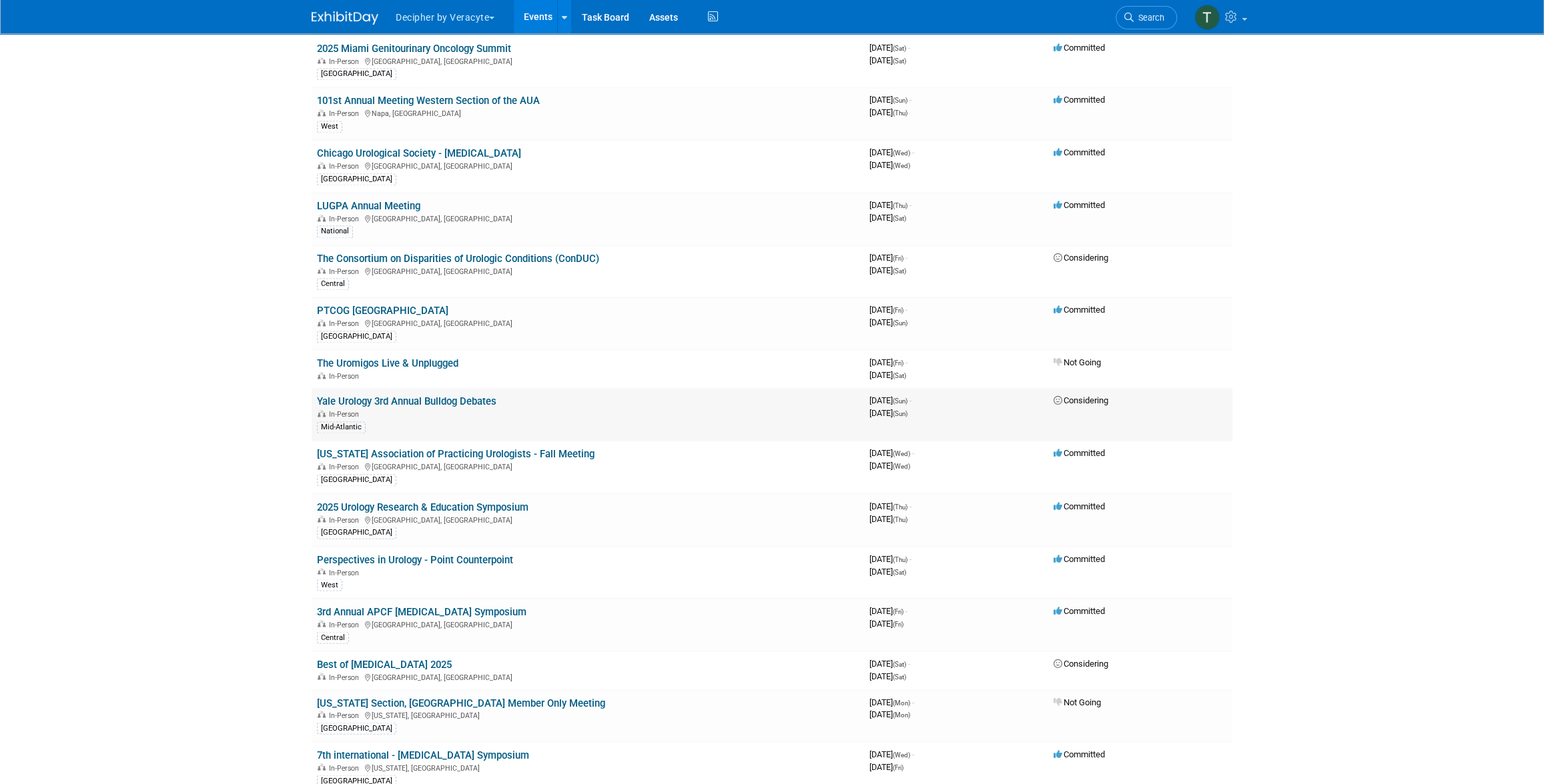
click at [475, 397] on link "Yale Urology 3rd Annual Bulldog Debates" at bounding box center [407, 401] width 180 height 12
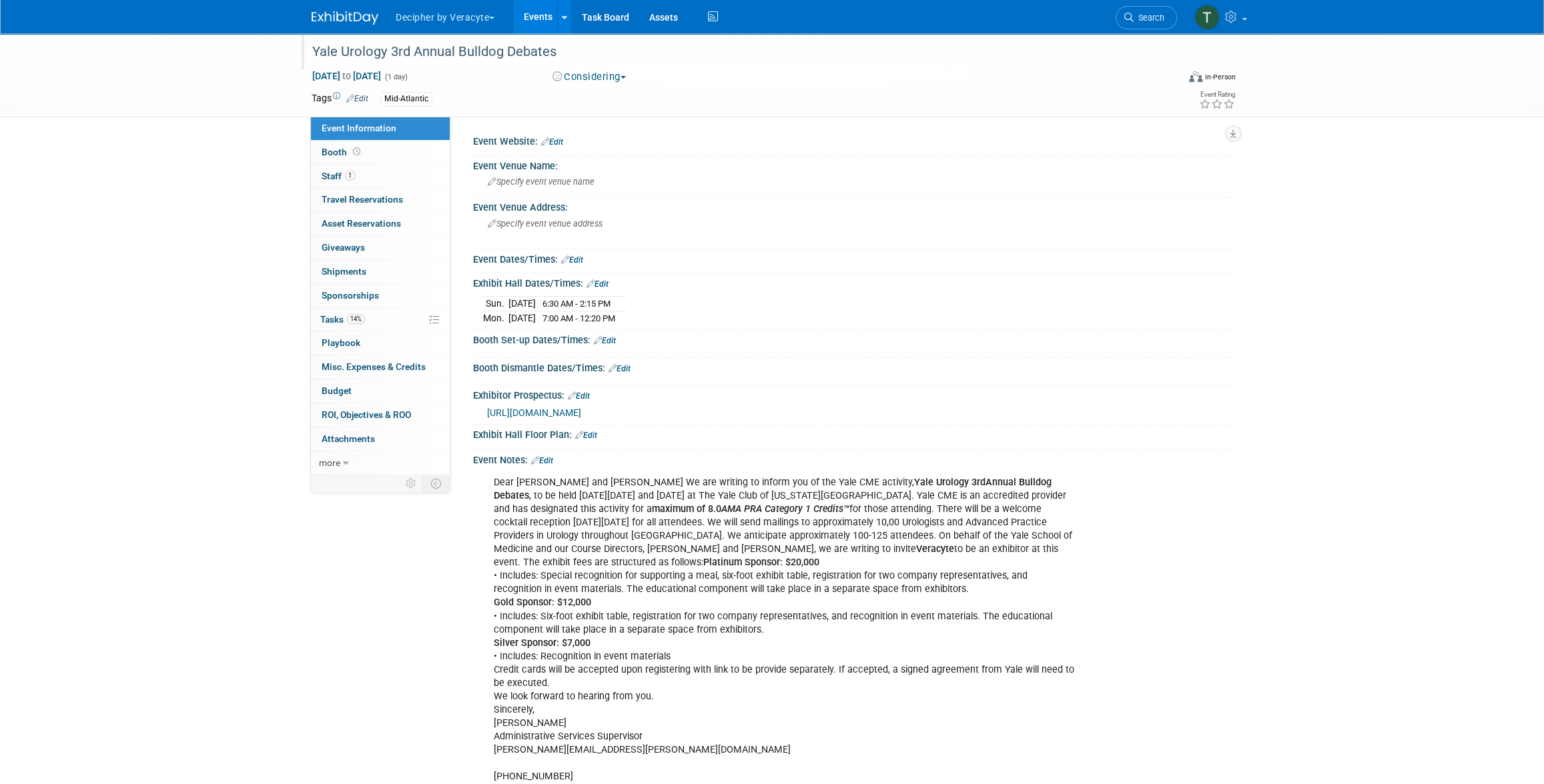
click at [424, 49] on div "Yale Urology 3rd Annual Bulldog Debates" at bounding box center [732, 52] width 849 height 24
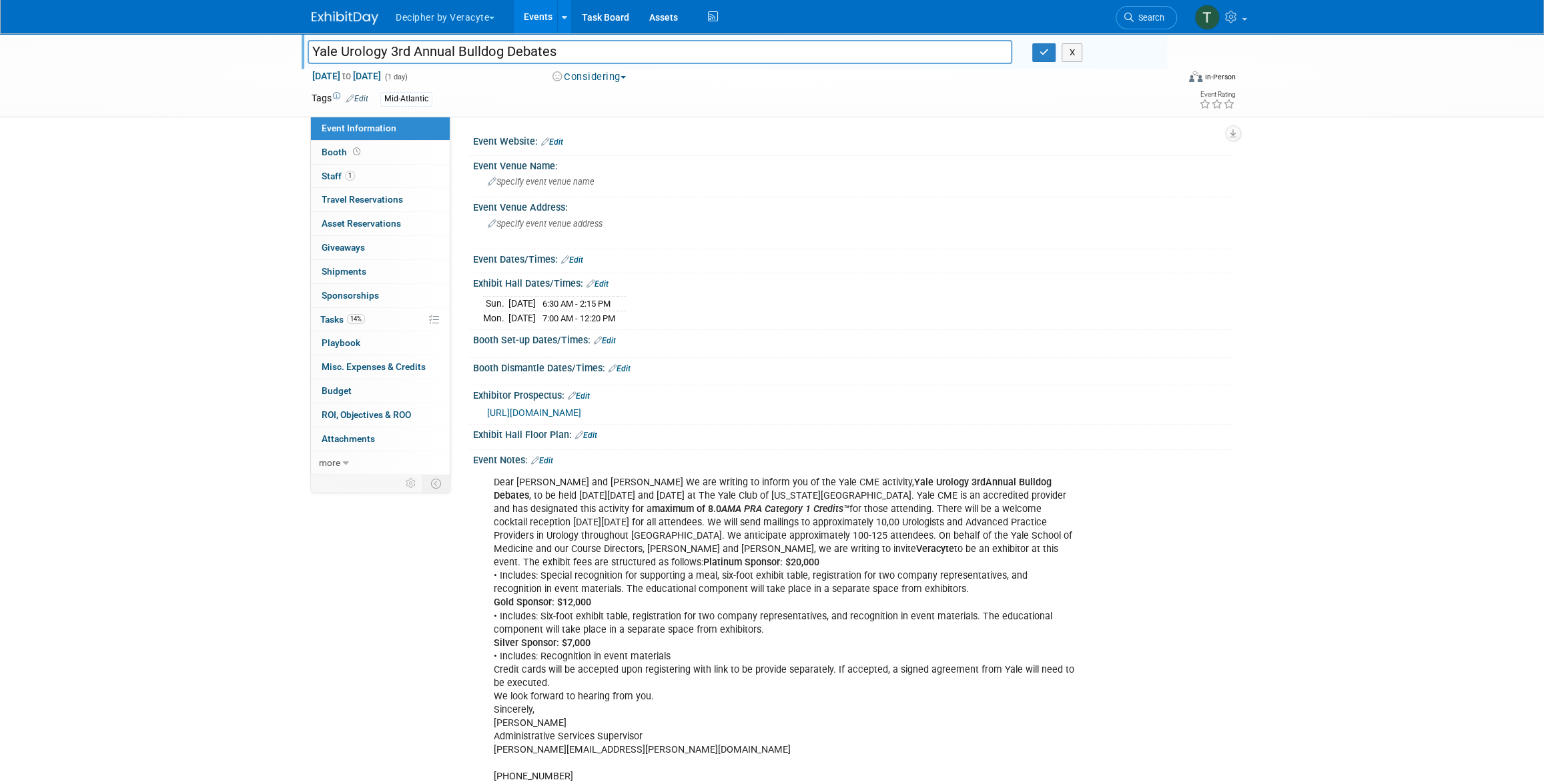
click at [424, 49] on input "Yale Urology 3rd Annual Bulldog Debates" at bounding box center [660, 52] width 705 height 24
click at [524, 19] on link "Events" at bounding box center [538, 16] width 49 height 33
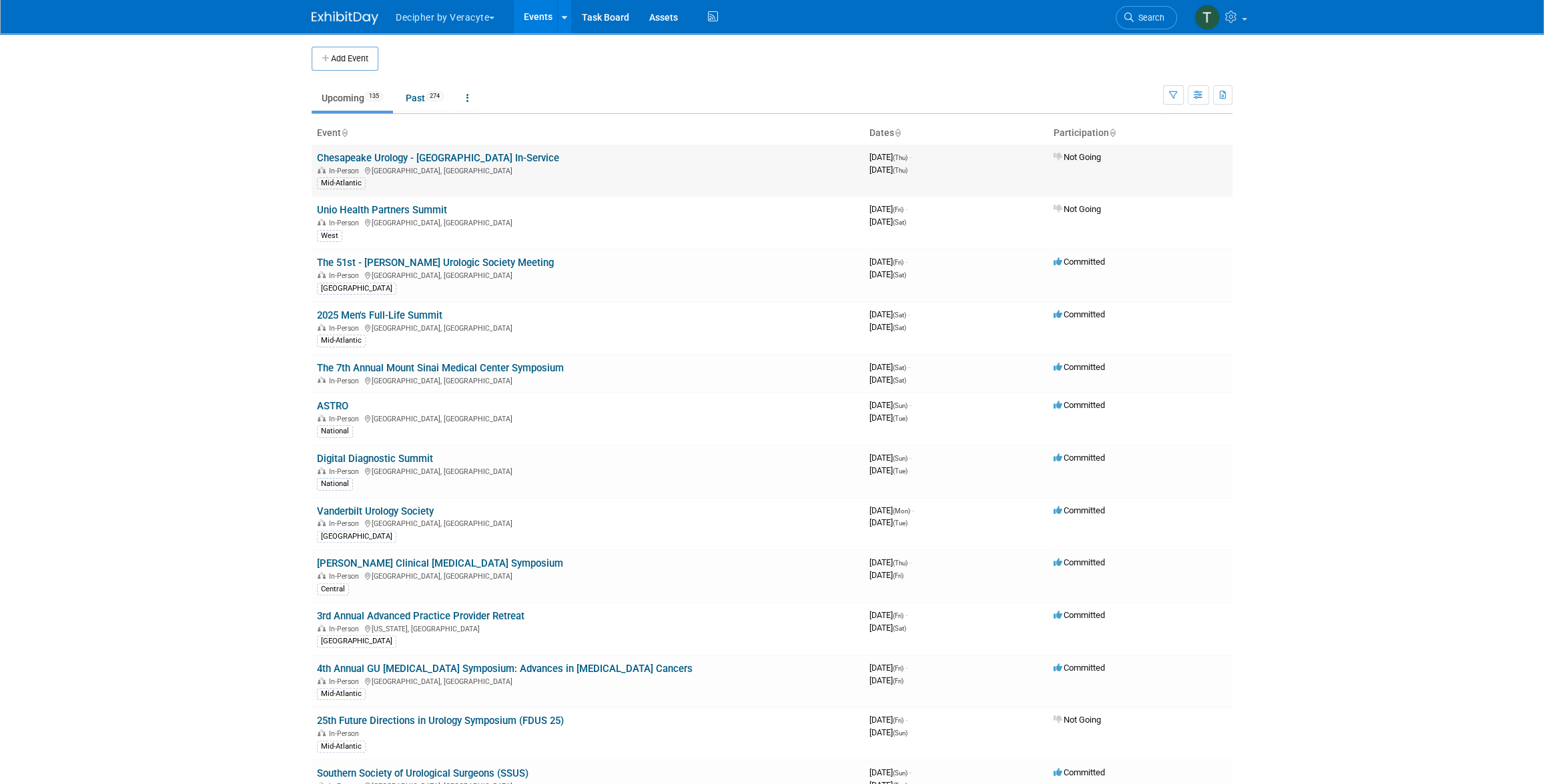
scroll to position [1880, 0]
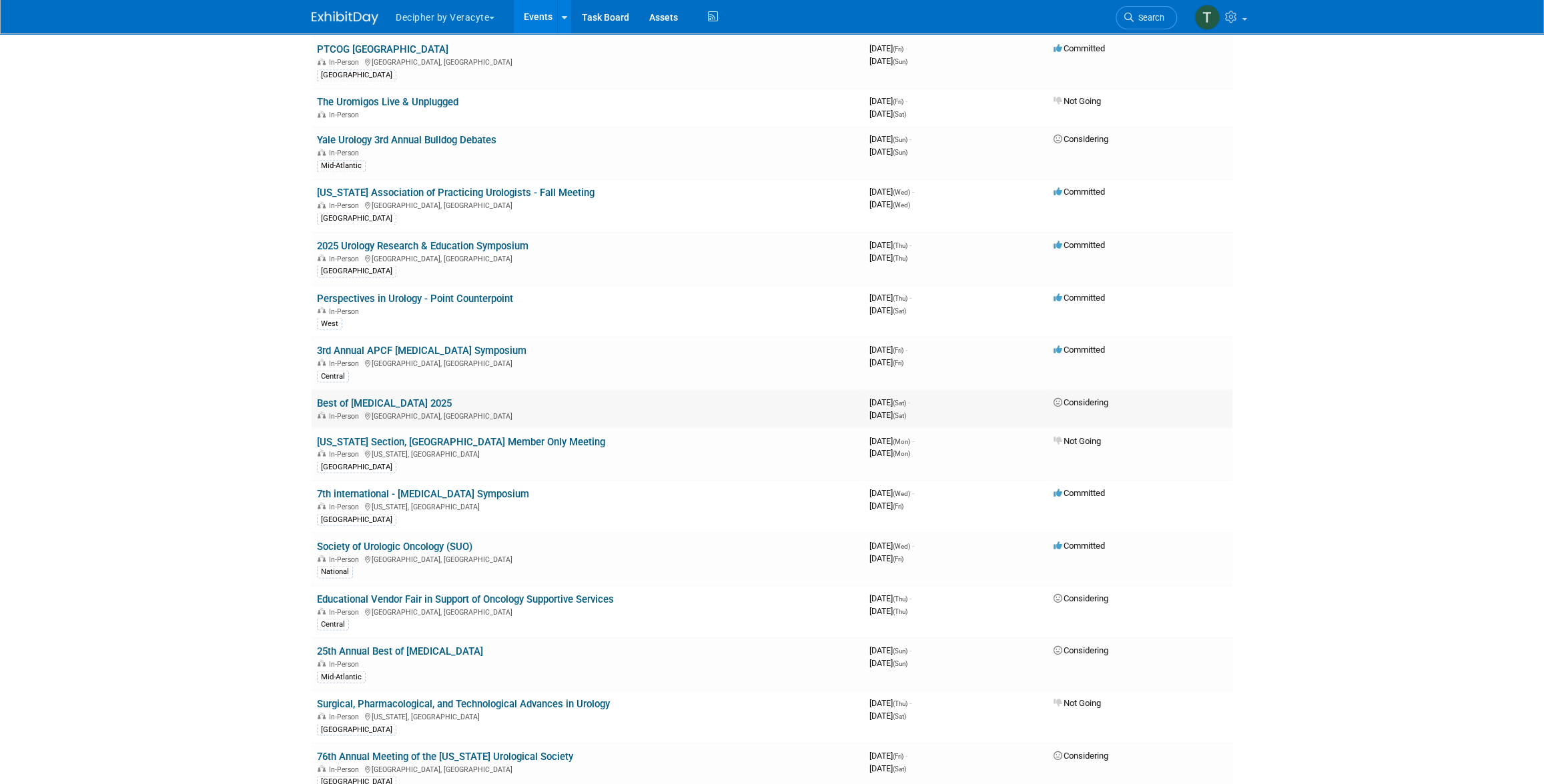
click at [431, 397] on link "Best of [MEDICAL_DATA] 2025" at bounding box center [385, 403] width 135 height 12
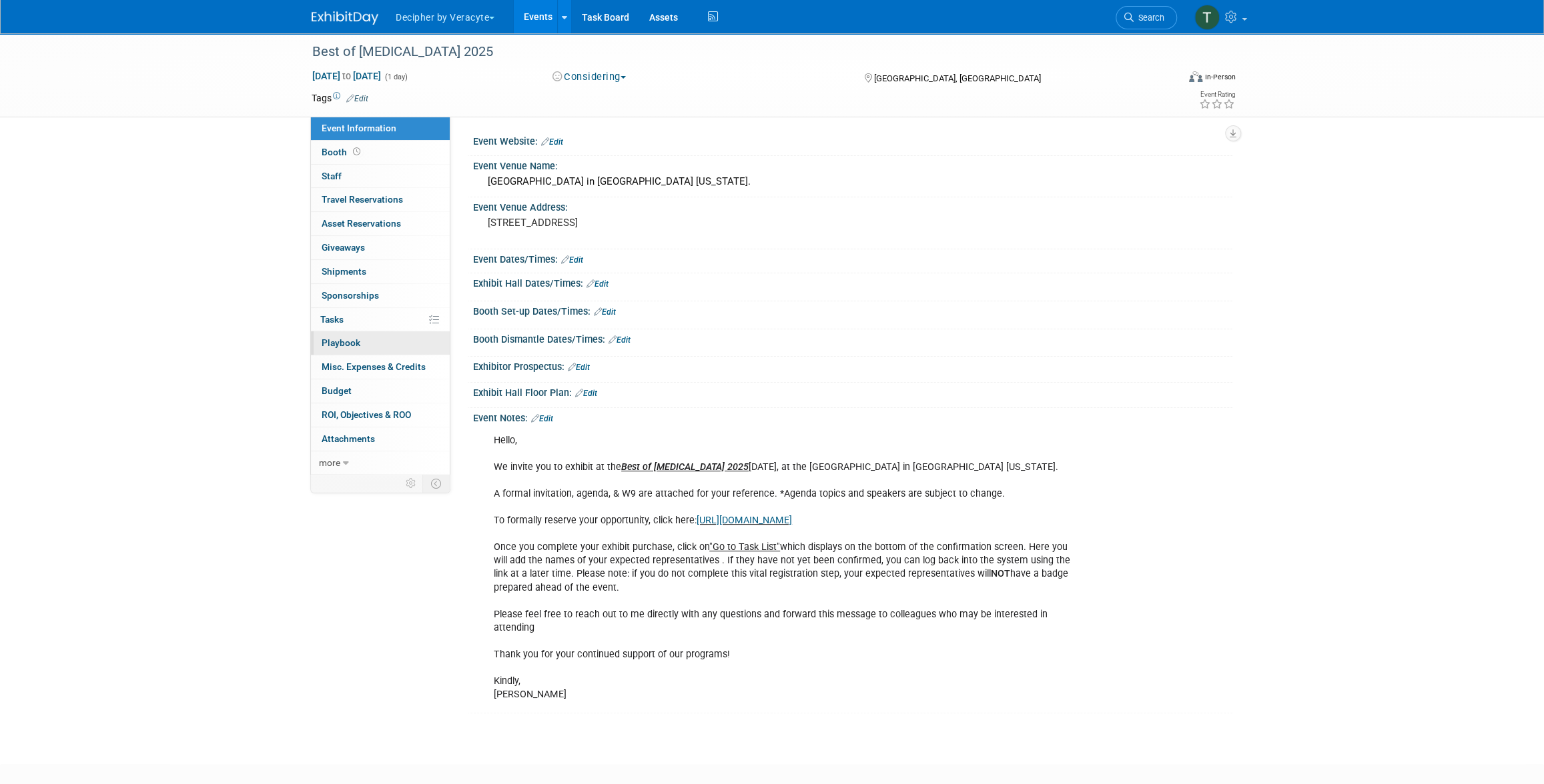
click at [354, 332] on link "0 Playbook 0" at bounding box center [380, 343] width 139 height 24
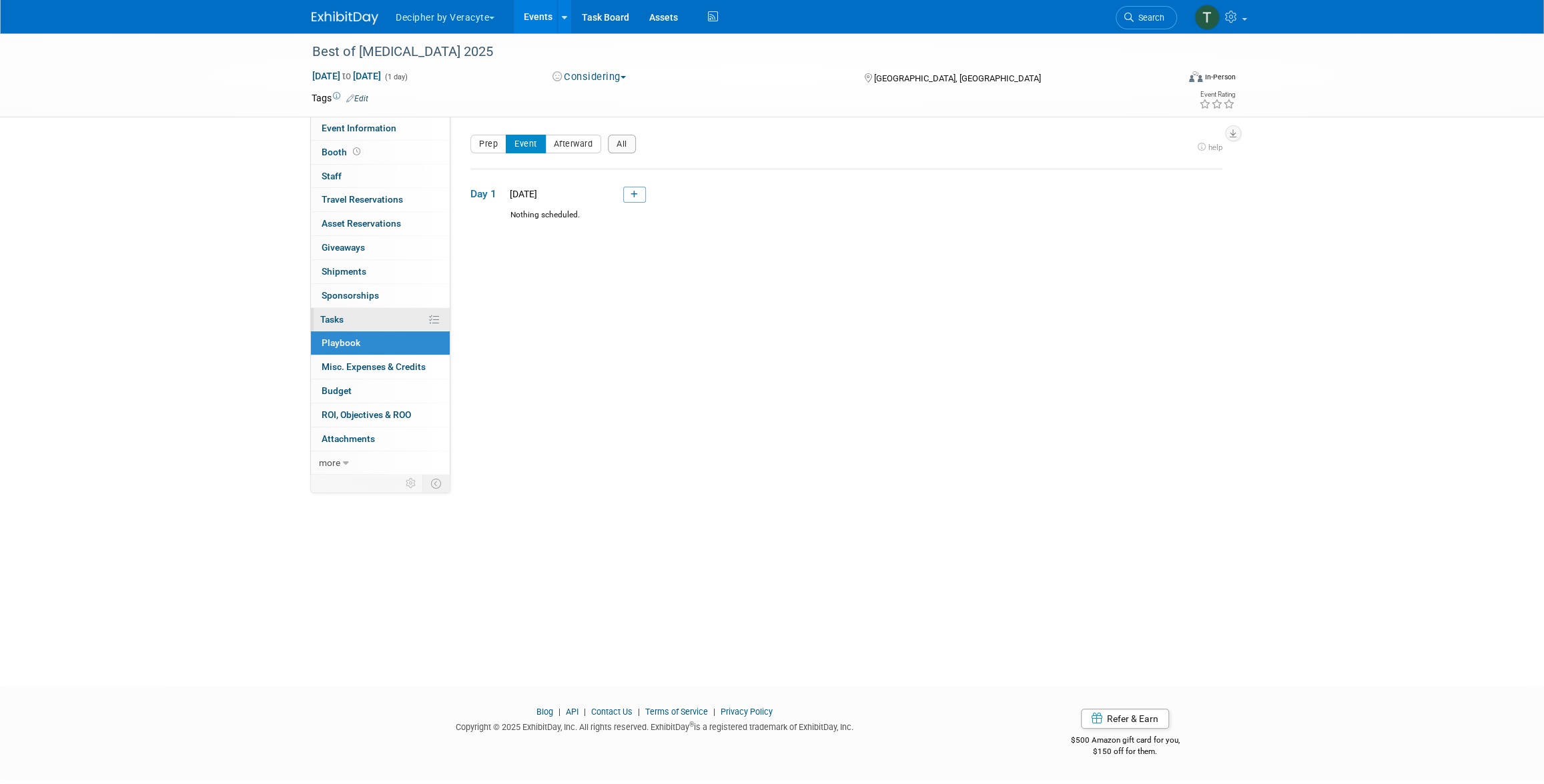
click at [353, 323] on link "0% Tasks 0%" at bounding box center [380, 320] width 139 height 24
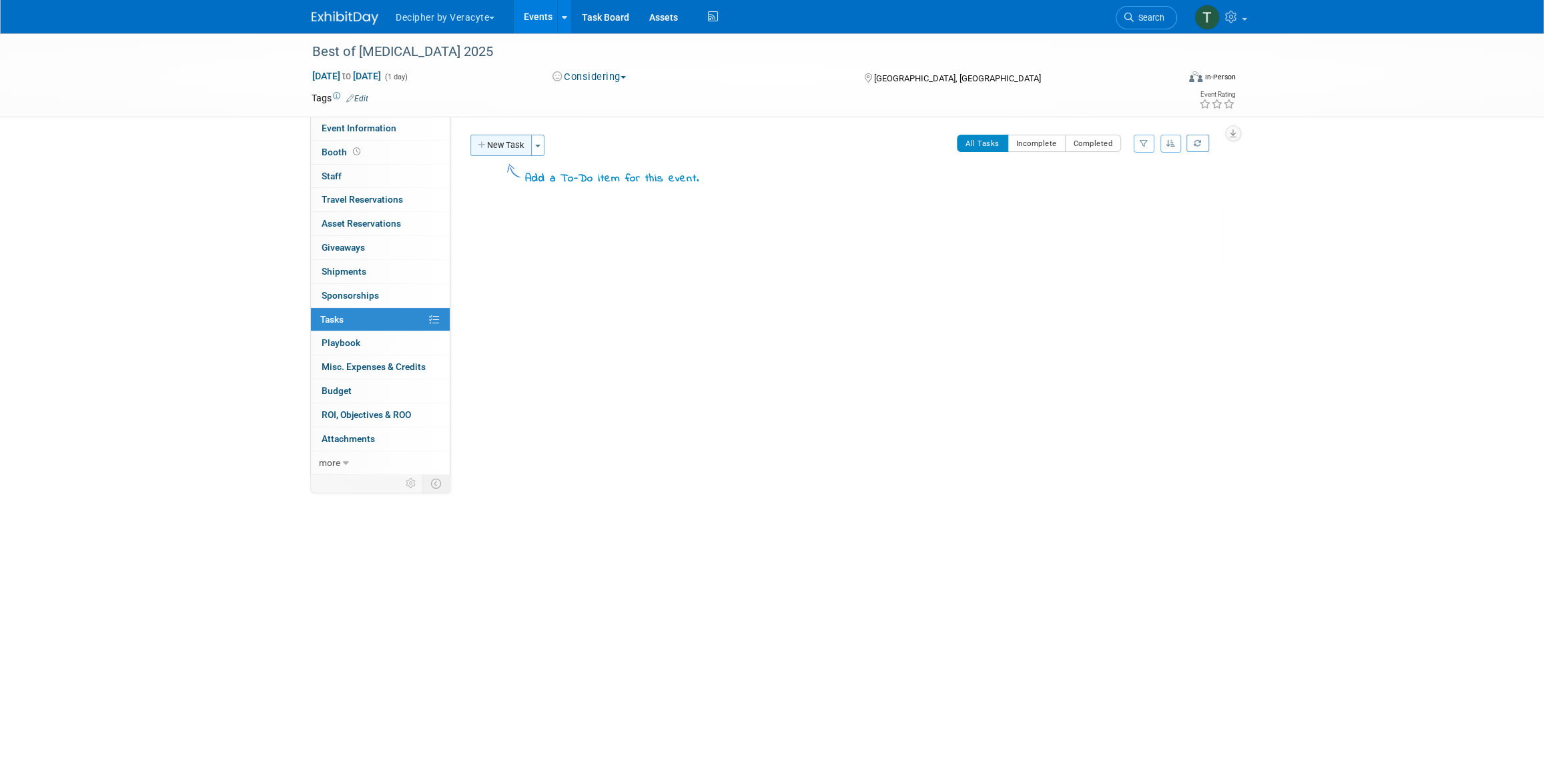
click at [507, 140] on button "New Task" at bounding box center [501, 145] width 61 height 21
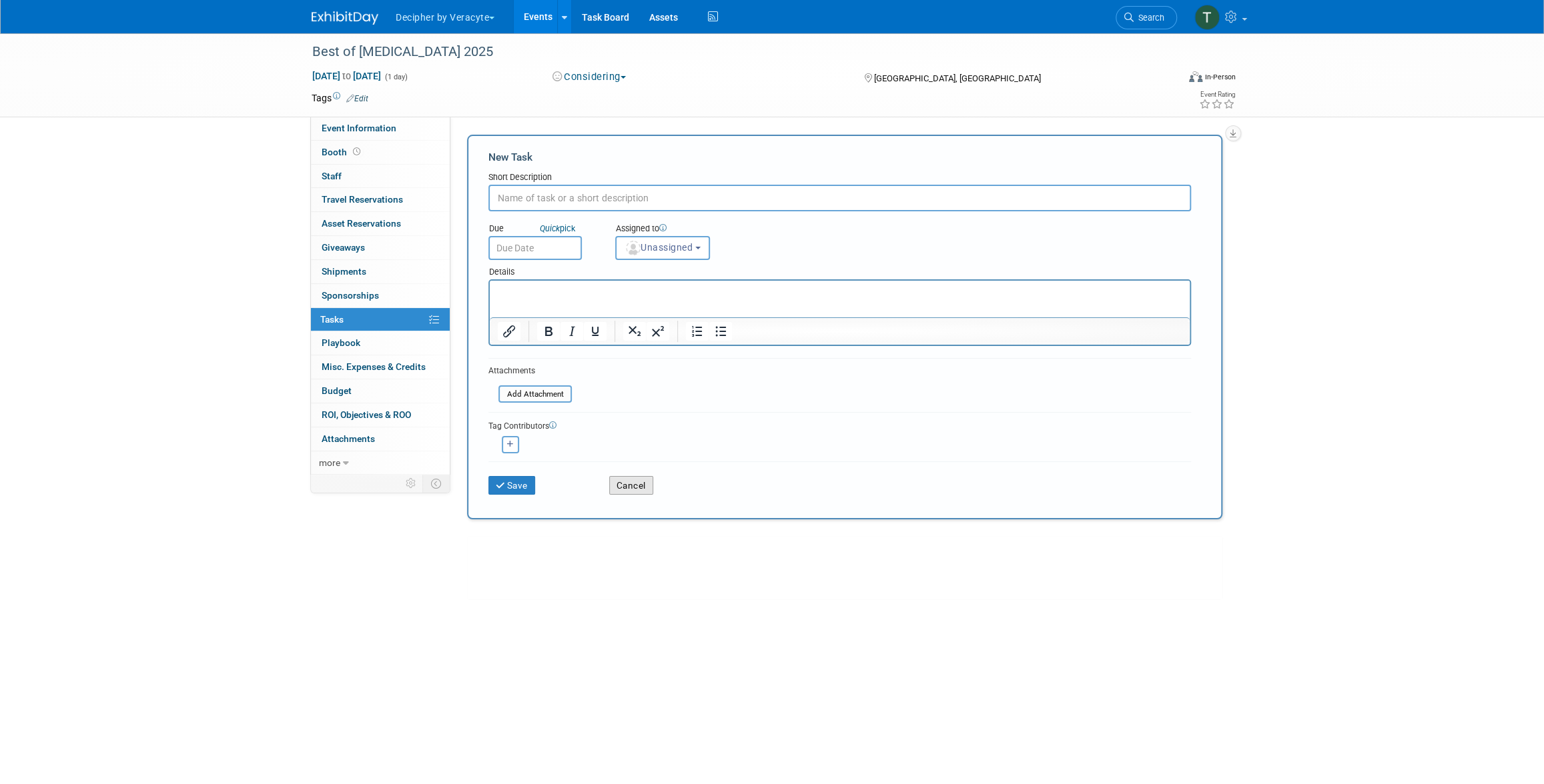
click at [629, 485] on button "Cancel" at bounding box center [631, 486] width 44 height 19
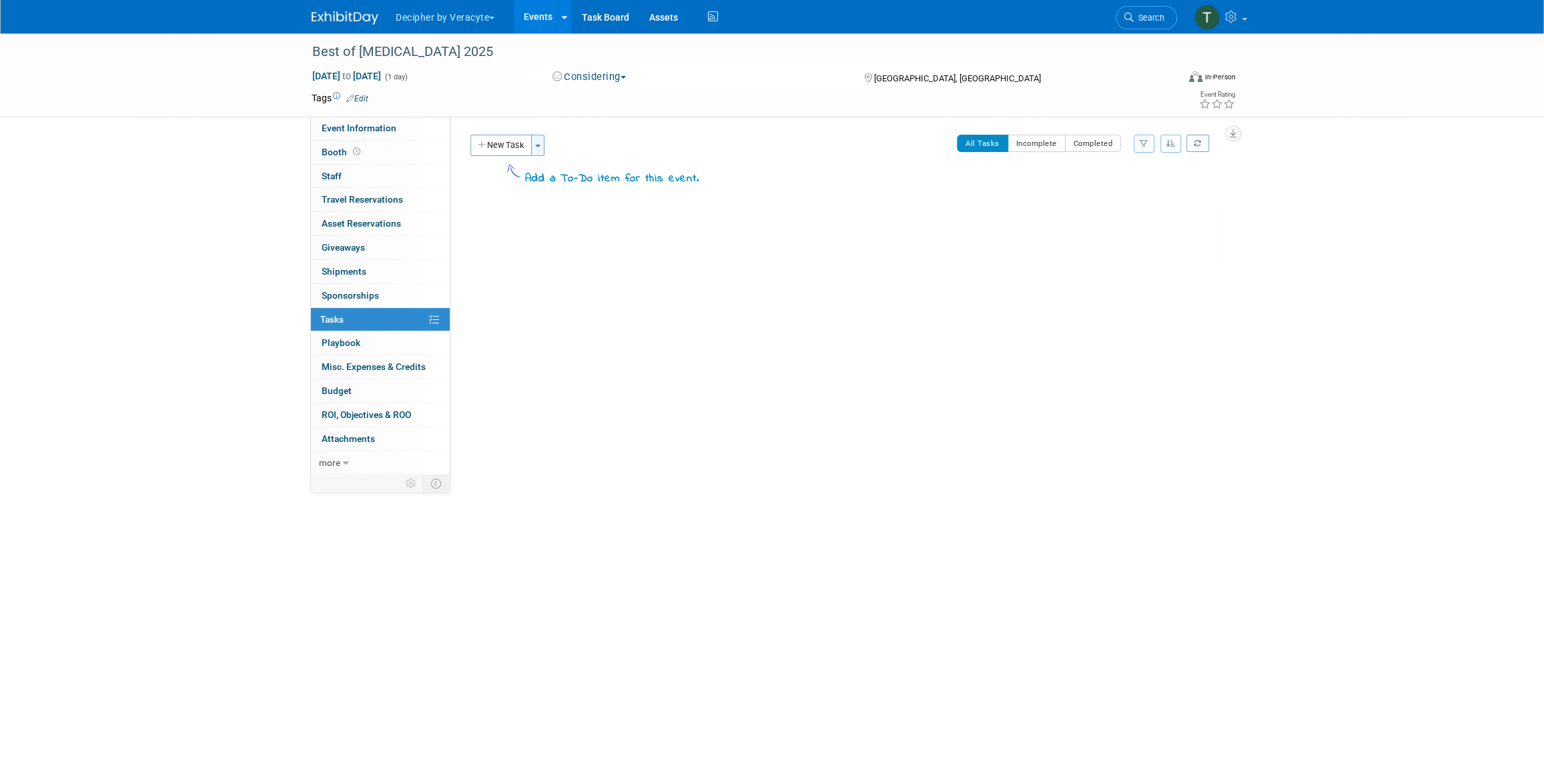
click at [543, 144] on button "Toggle Dropdown" at bounding box center [538, 145] width 13 height 21
click at [565, 199] on link "Copy tasks from another event" at bounding box center [617, 194] width 168 height 23
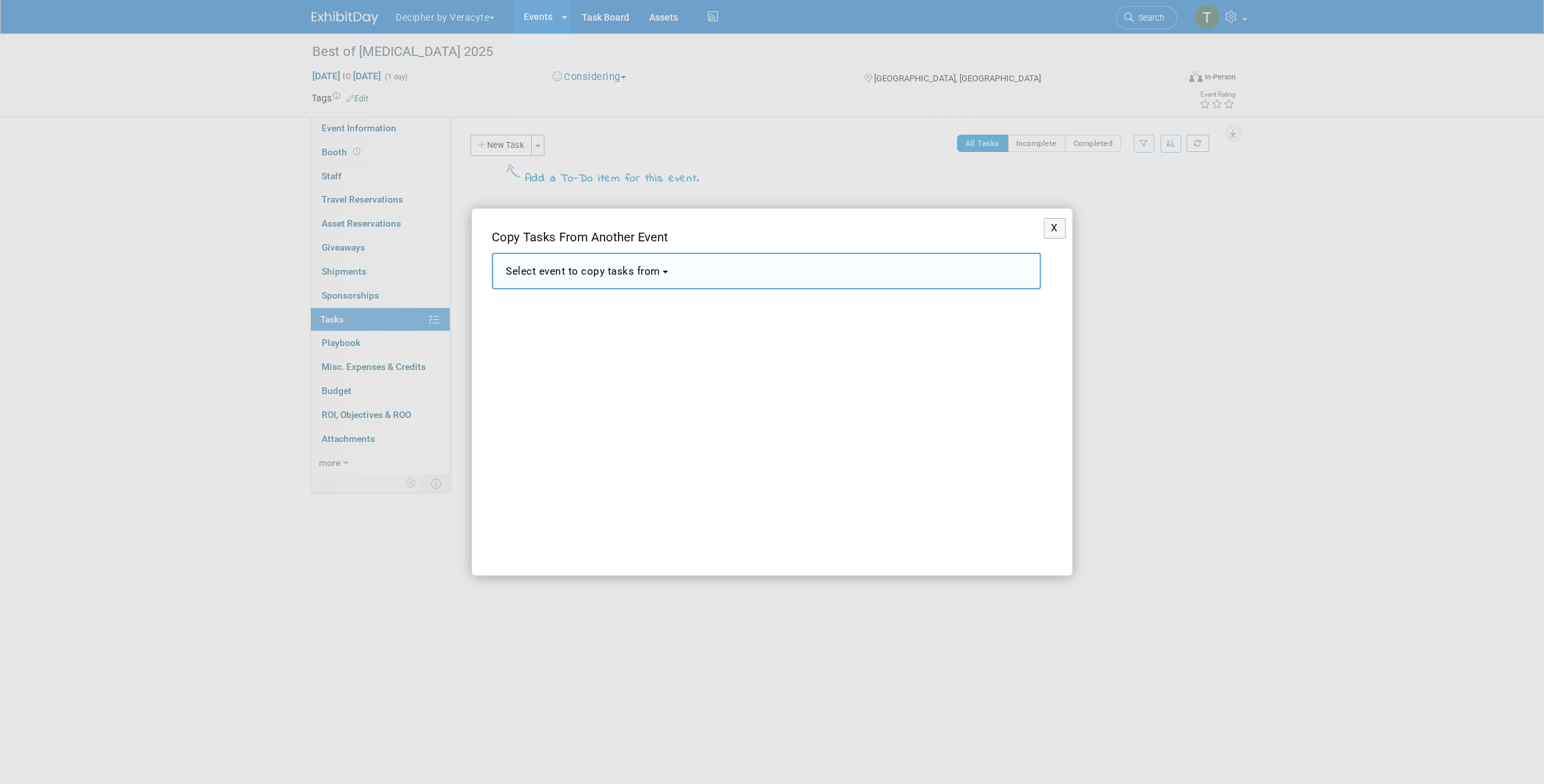
click at [607, 278] on button "Select event to copy tasks from" at bounding box center [765, 271] width 549 height 37
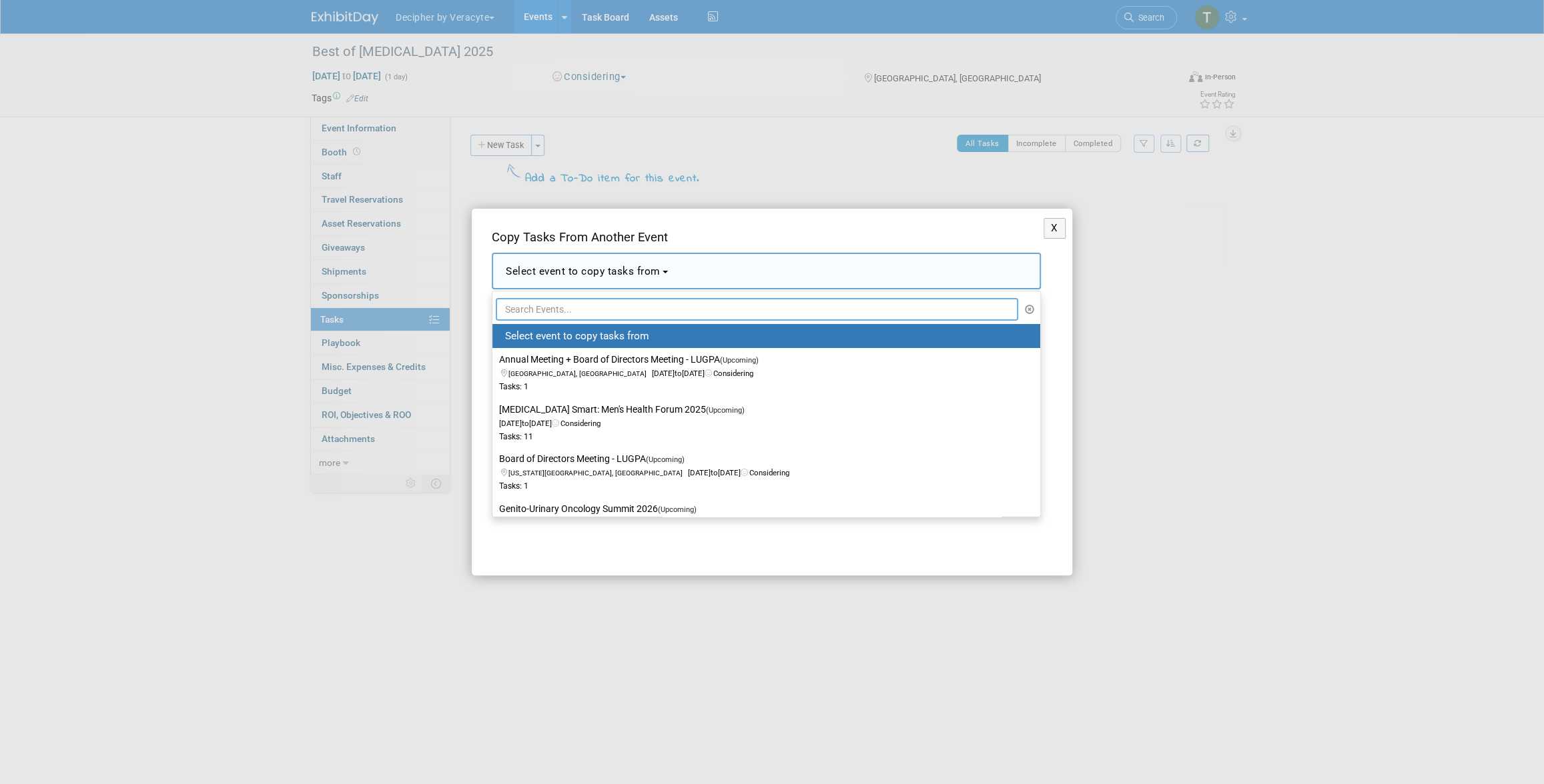
click at [580, 312] on input "text" at bounding box center [756, 309] width 522 height 23
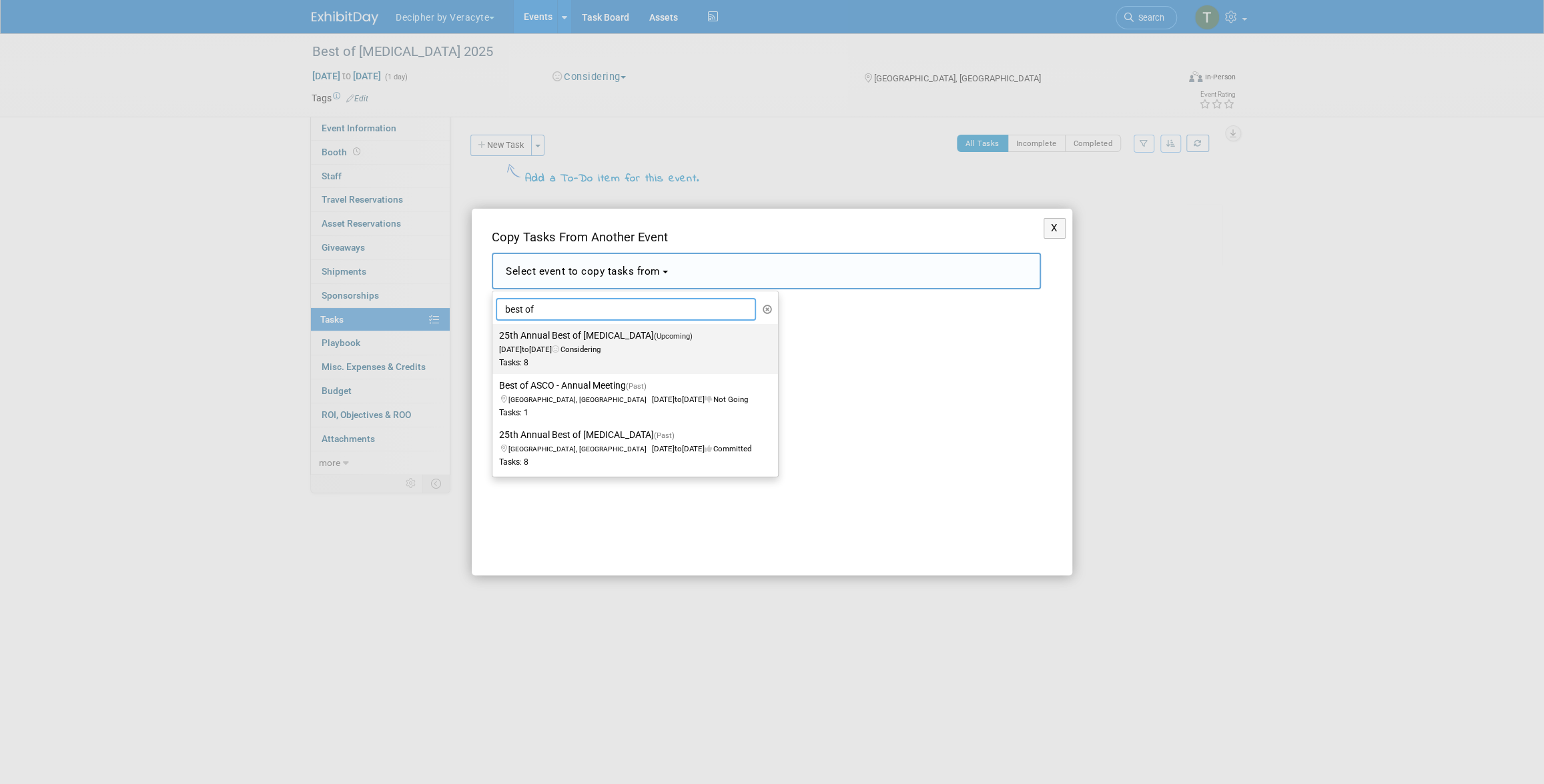
type input "best of"
click at [586, 349] on span "Dec 7, 2025 to Dec 7, 2025 Considering" at bounding box center [600, 342] width 202 height 23
click at [495, 340] on input "25th Annual Best of Radiation Oncology (Upcoming) Dec 7, 2025 to Dec 7, 2025 Co…" at bounding box center [490, 335] width 9 height 9
select select "11123031"
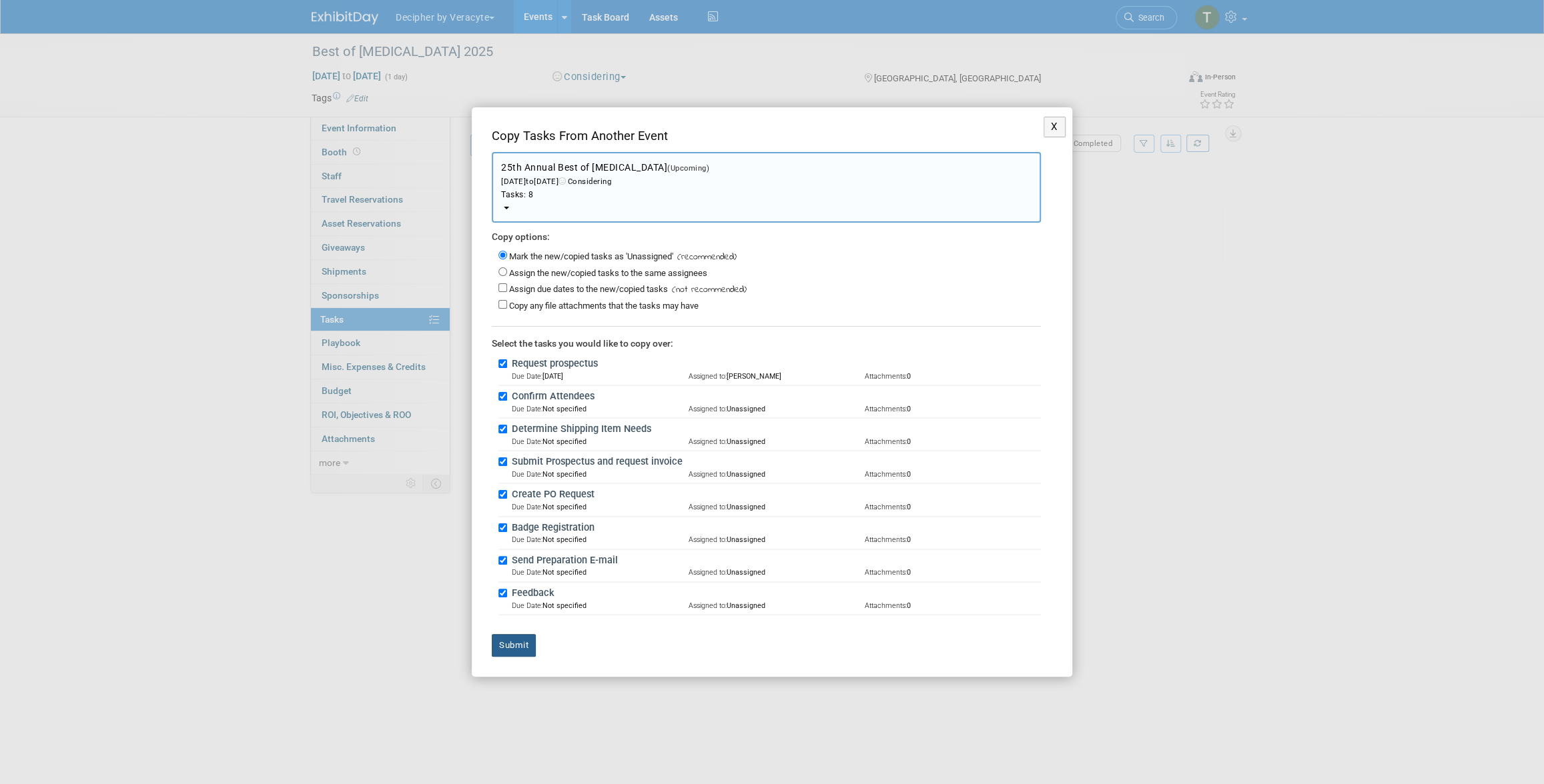
click at [518, 636] on button "Submit" at bounding box center [513, 645] width 44 height 23
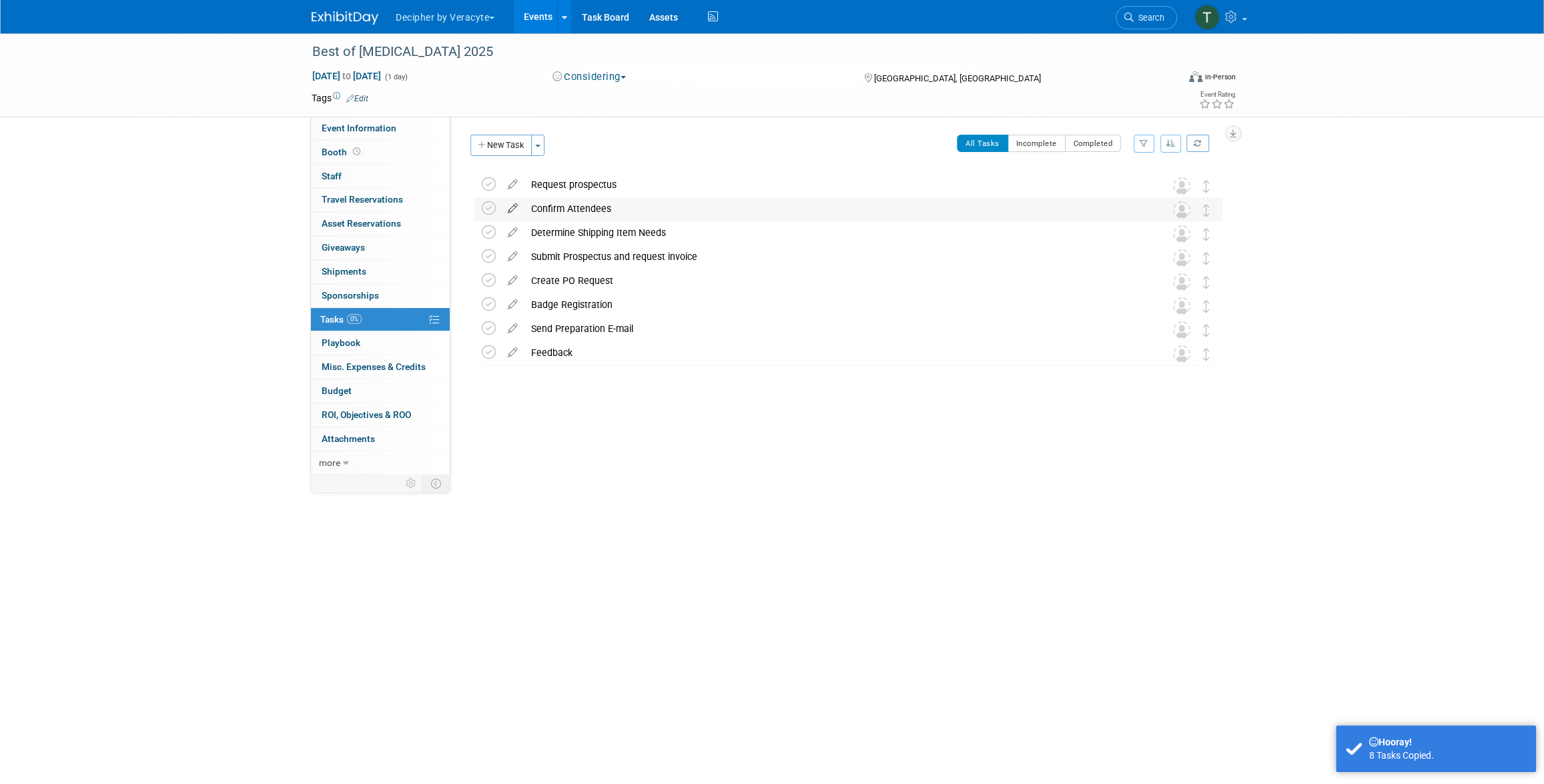
click at [513, 203] on icon at bounding box center [513, 206] width 24 height 16
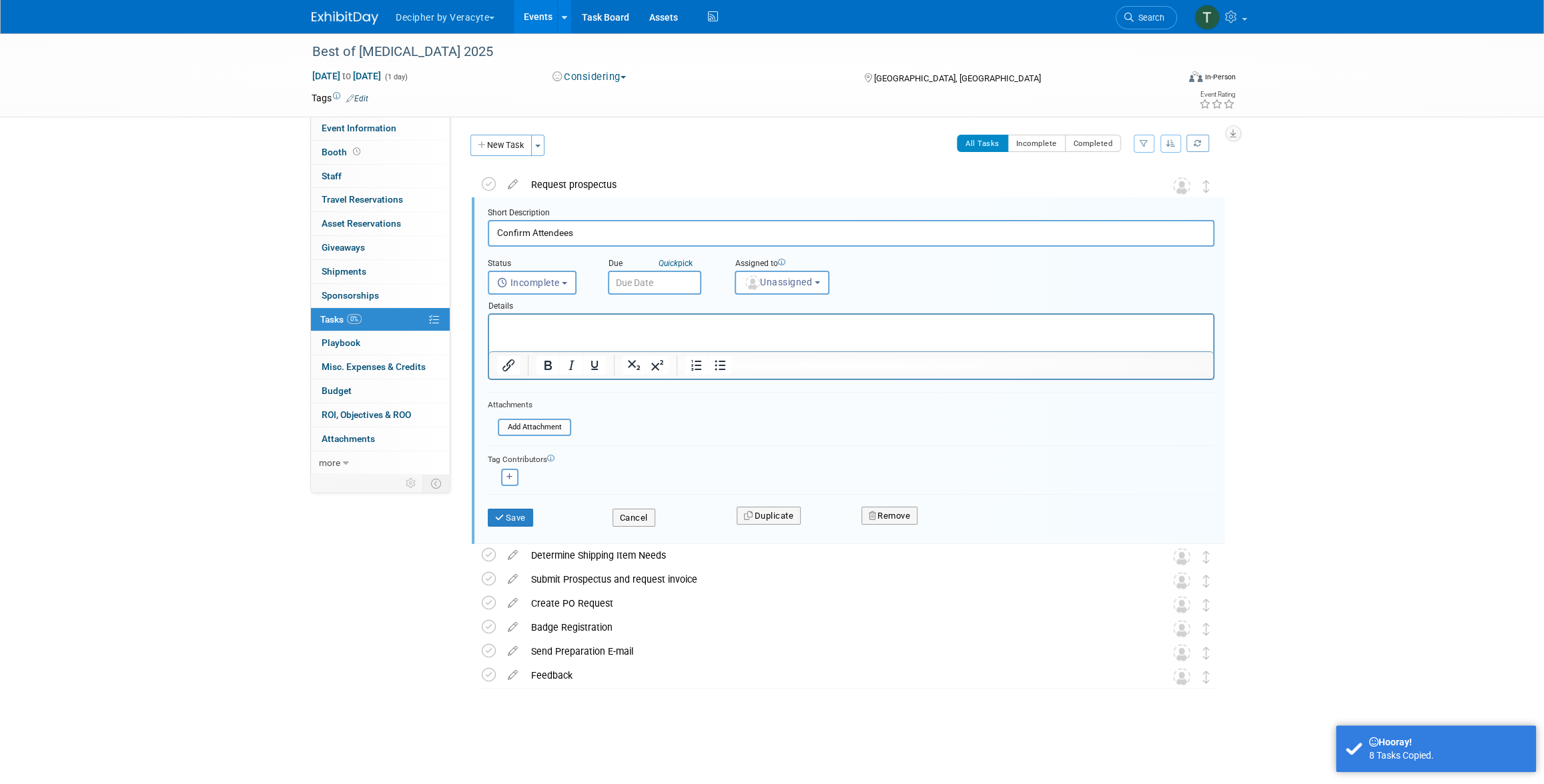
click at [640, 283] on input "text" at bounding box center [654, 283] width 93 height 24
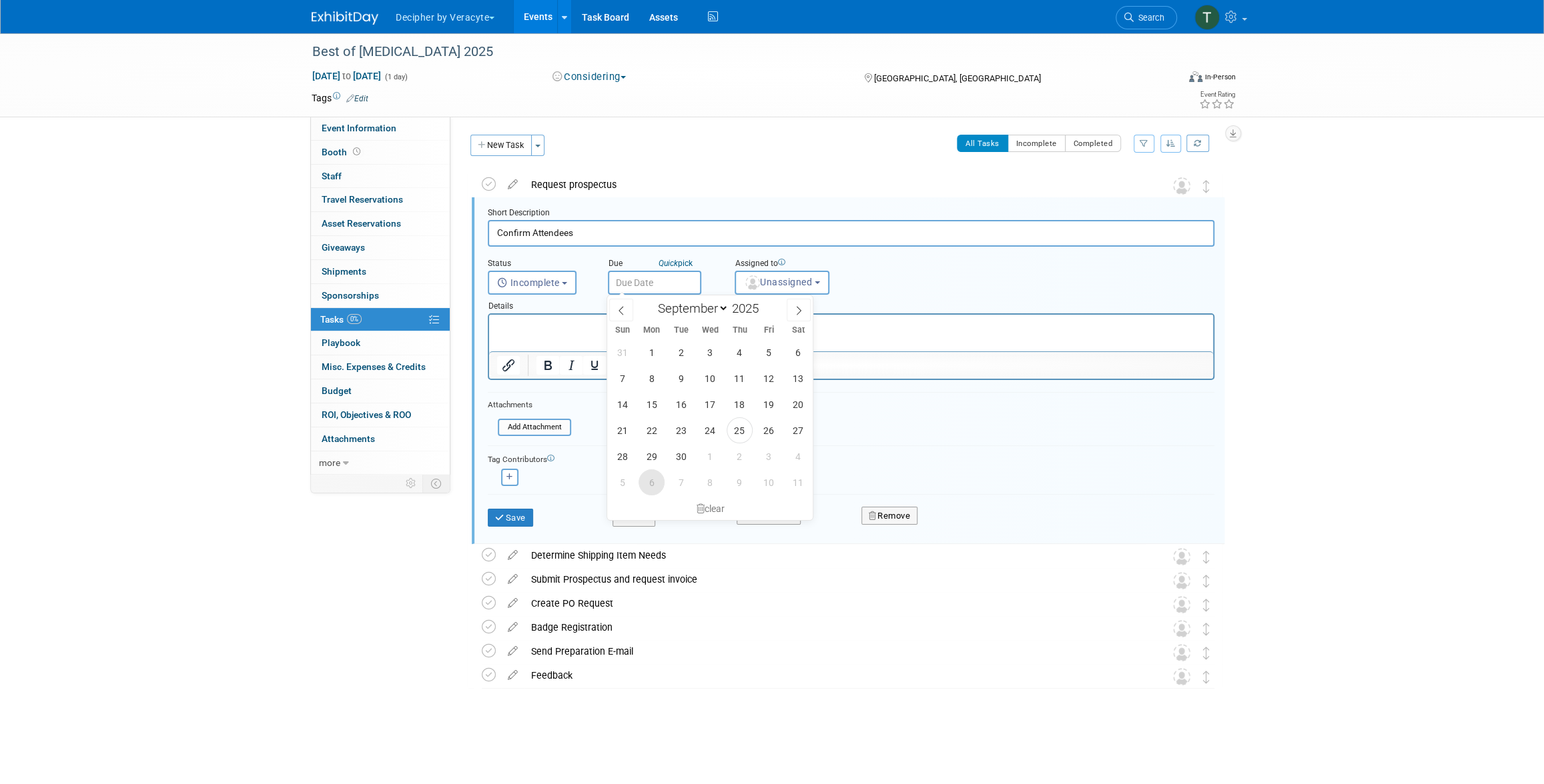
click at [655, 485] on span "6" at bounding box center [651, 482] width 26 height 26
type input "Oct 6, 2025"
click at [793, 275] on button "Unassigned" at bounding box center [782, 283] width 95 height 24
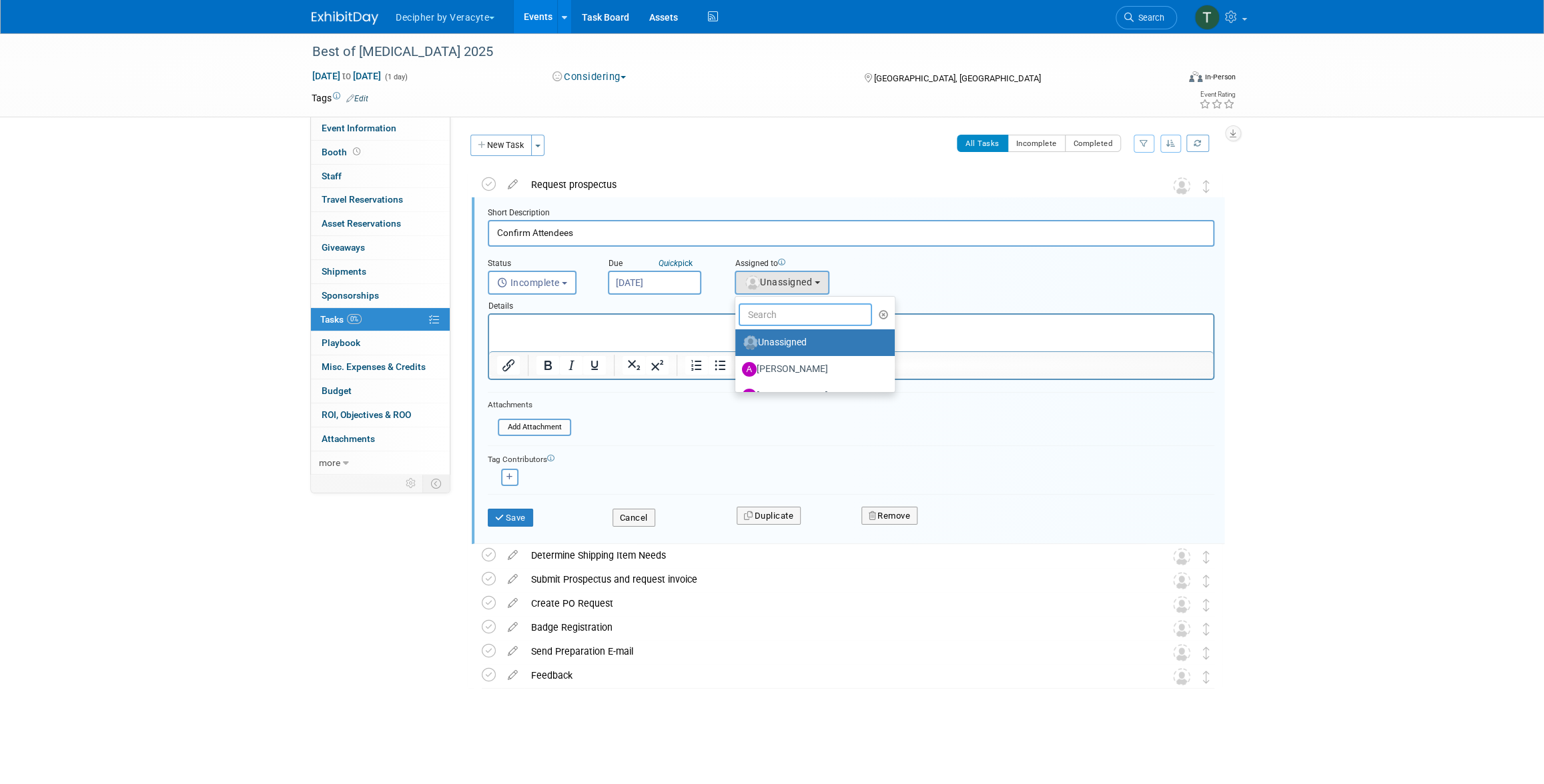
click at [776, 323] on input "text" at bounding box center [805, 315] width 133 height 23
type input "tony"
click at [787, 350] on label "Tony Alvarado (me)" at bounding box center [812, 342] width 140 height 21
click at [737, 345] on input "Tony Alvarado (me)" at bounding box center [732, 341] width 9 height 9
select select "3ceeba8c-a19a-4597-a609-6fba7c9a515a"
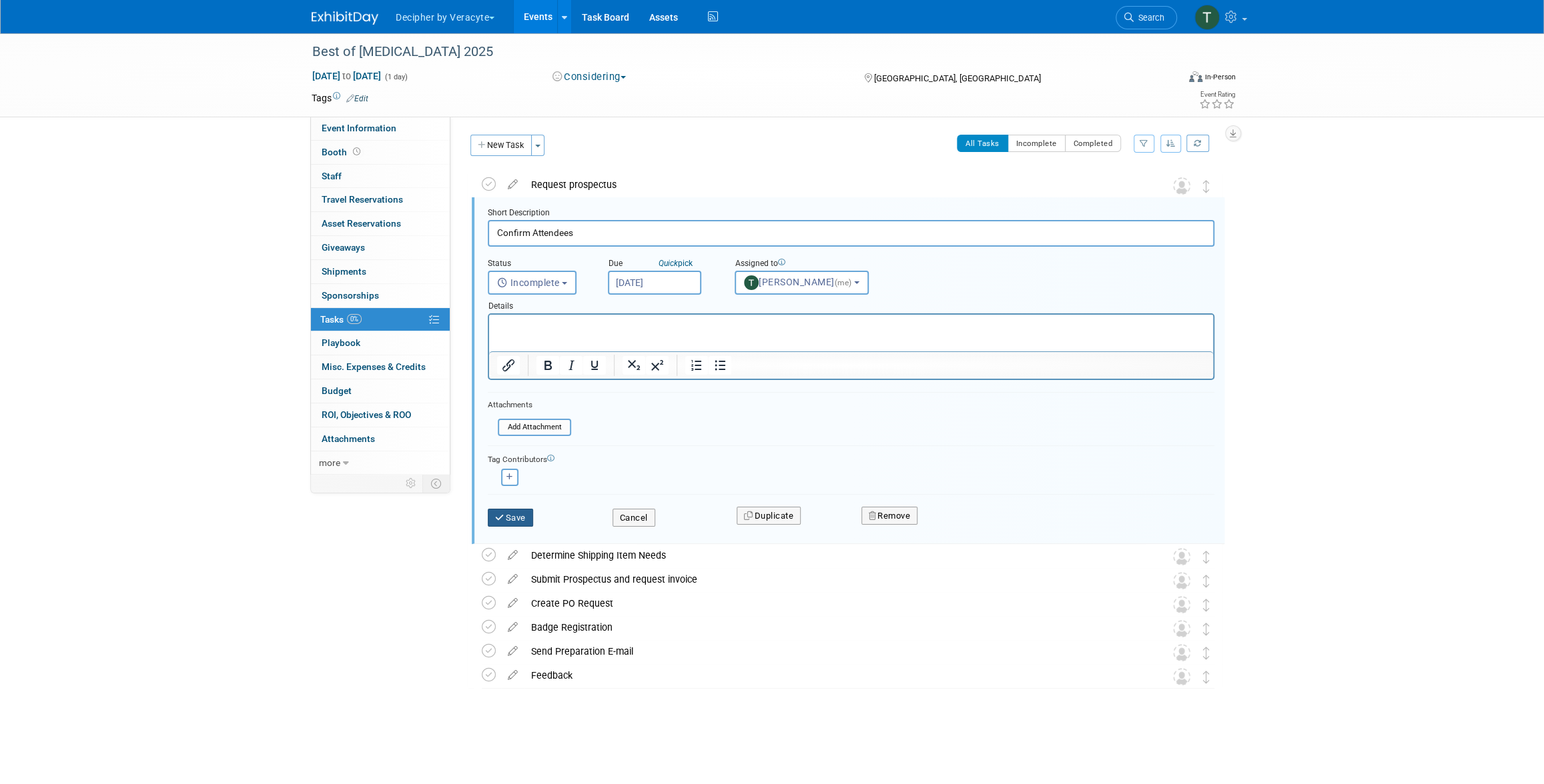
click at [508, 518] on button "Save" at bounding box center [510, 518] width 46 height 19
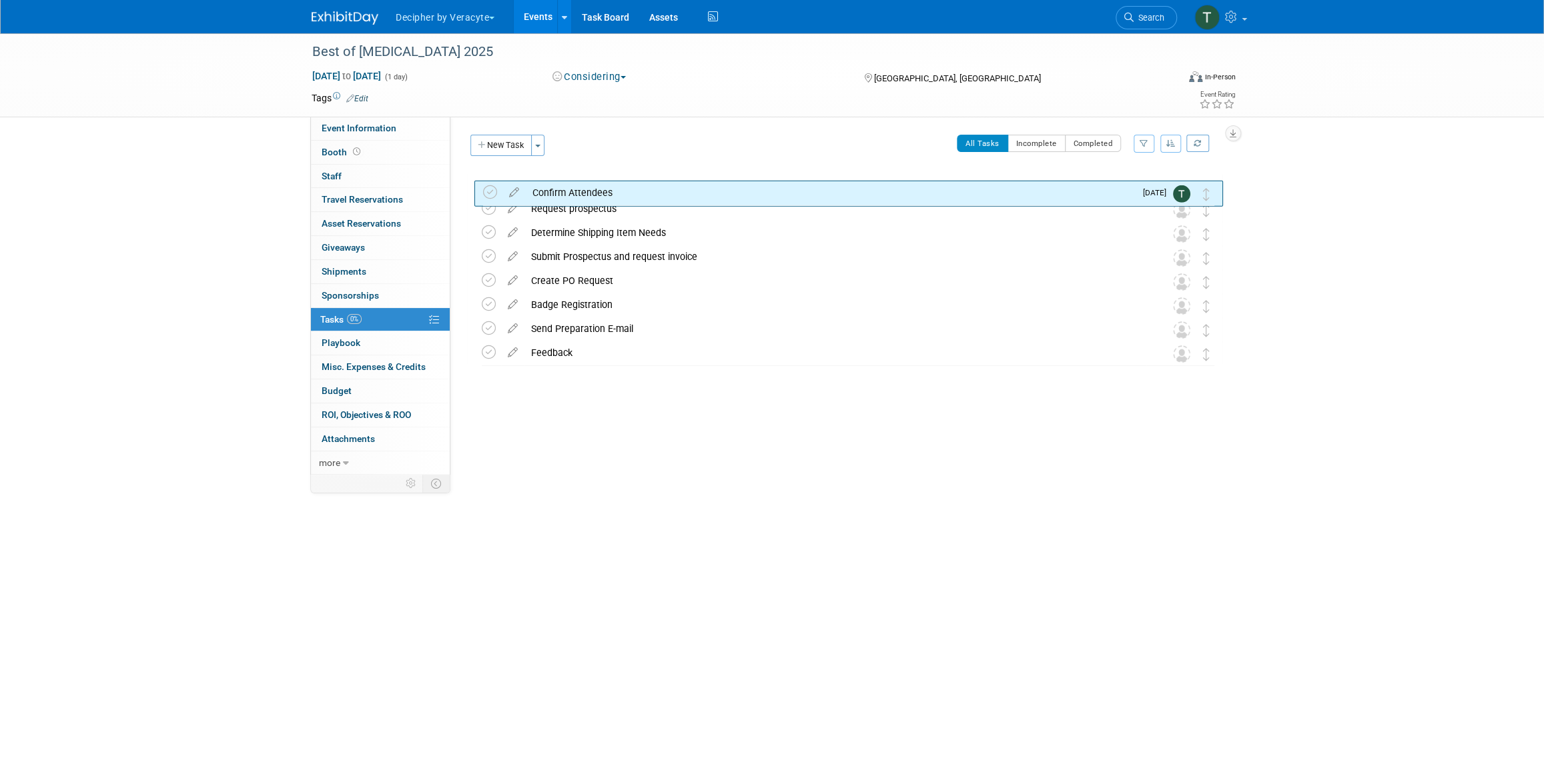
drag, startPoint x: 1199, startPoint y: 209, endPoint x: 1193, endPoint y: 184, distance: 25.7
click at [714, 184] on div "Confirm Attendees" at bounding box center [830, 184] width 611 height 23
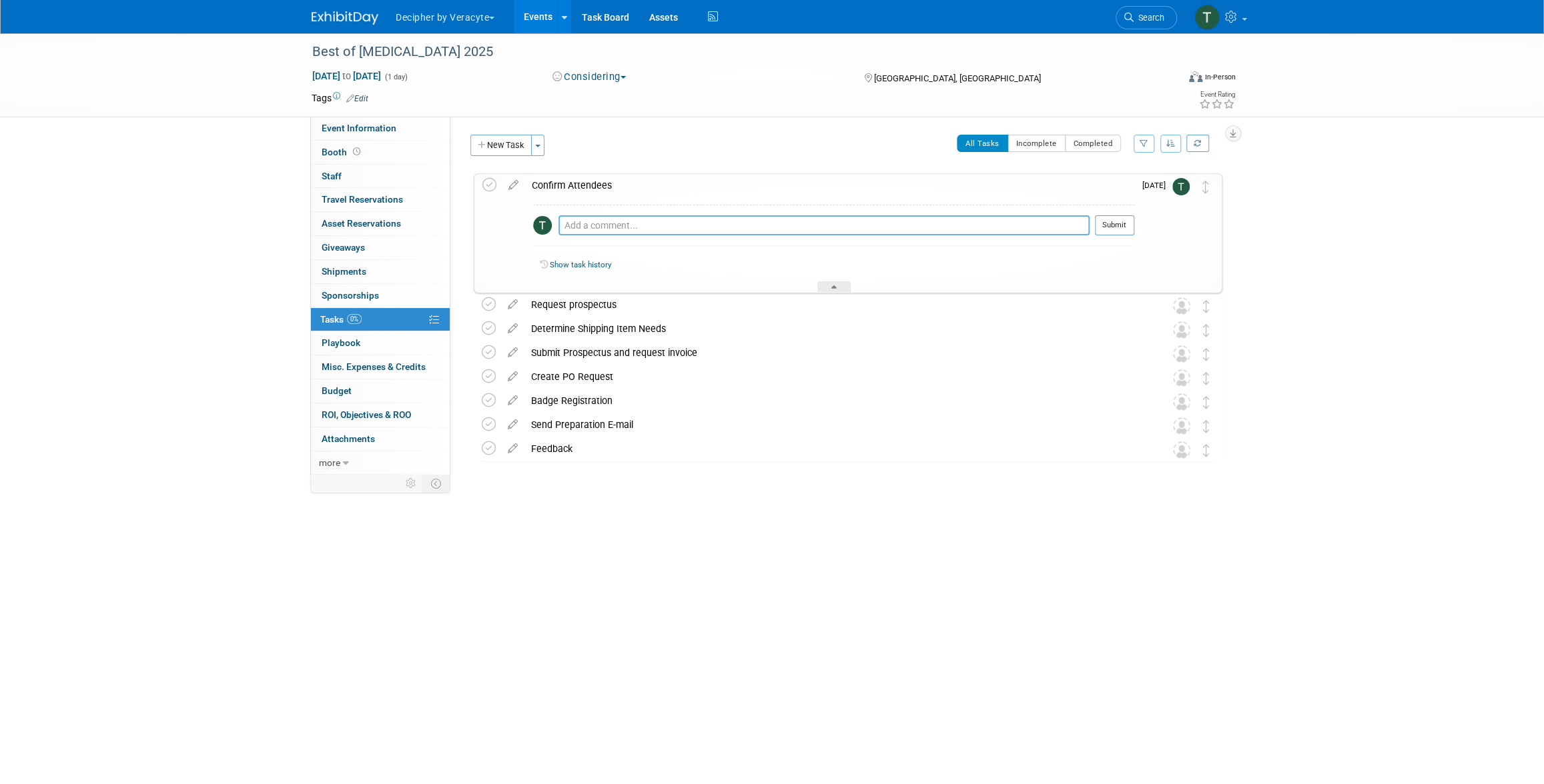
click at [697, 229] on textarea at bounding box center [823, 225] width 531 height 20
type textarea "Bill is interested."
click at [1119, 226] on button "Submit" at bounding box center [1115, 225] width 39 height 20
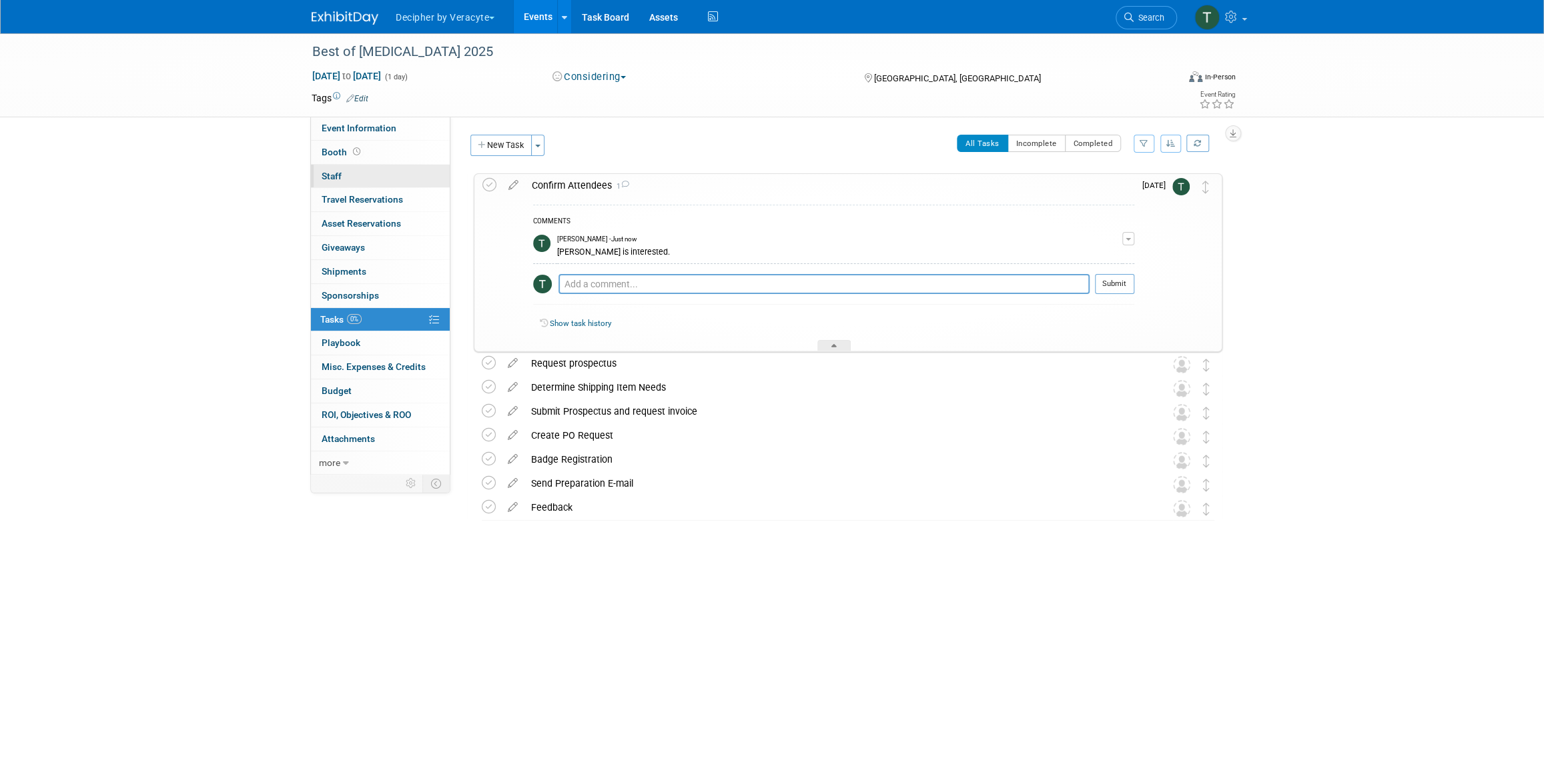
click at [370, 169] on link "0 Staff 0" at bounding box center [380, 177] width 139 height 24
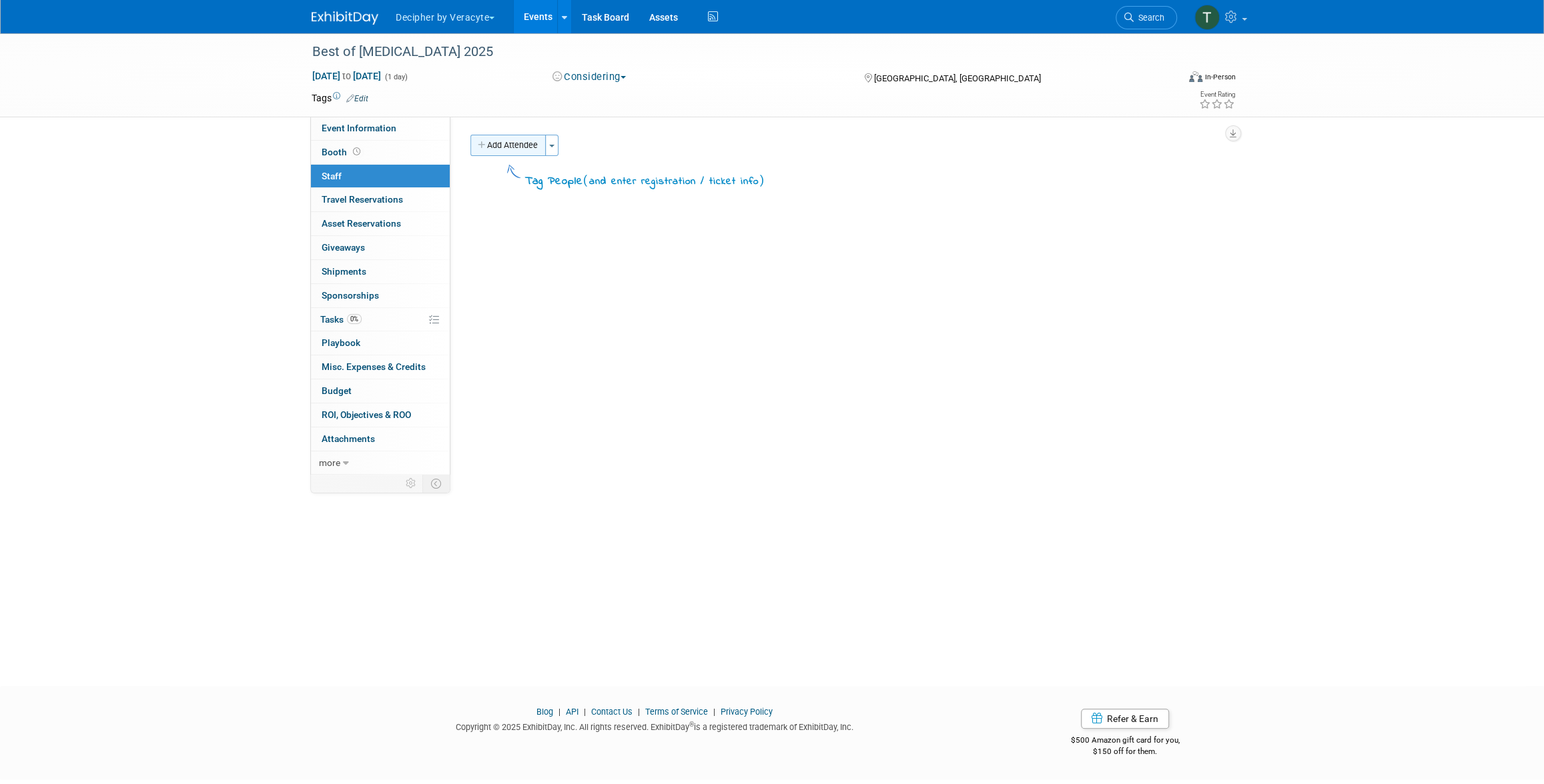
click at [516, 149] on button "Add Attendee" at bounding box center [508, 145] width 75 height 21
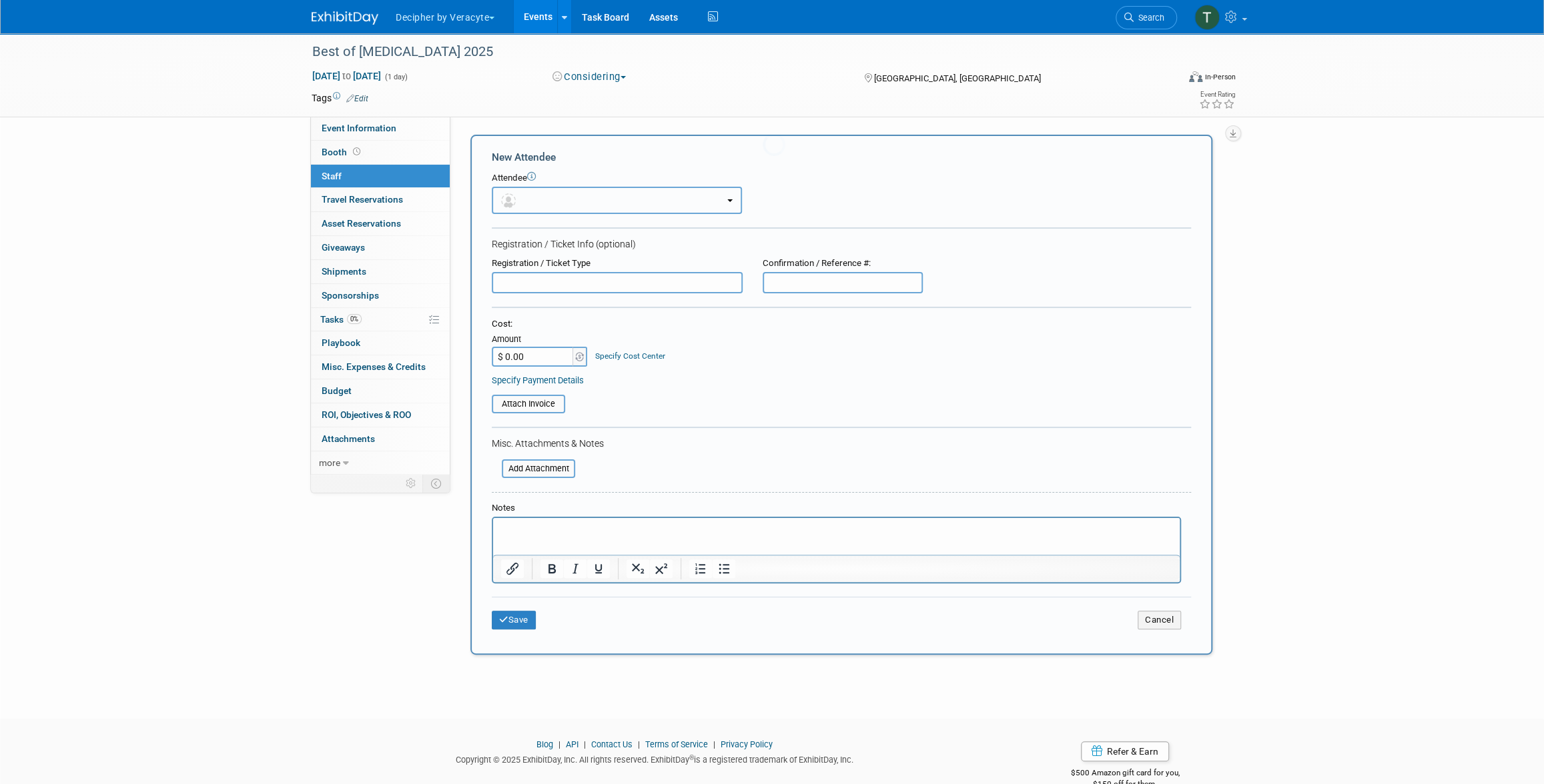
click at [541, 191] on button "button" at bounding box center [616, 200] width 250 height 27
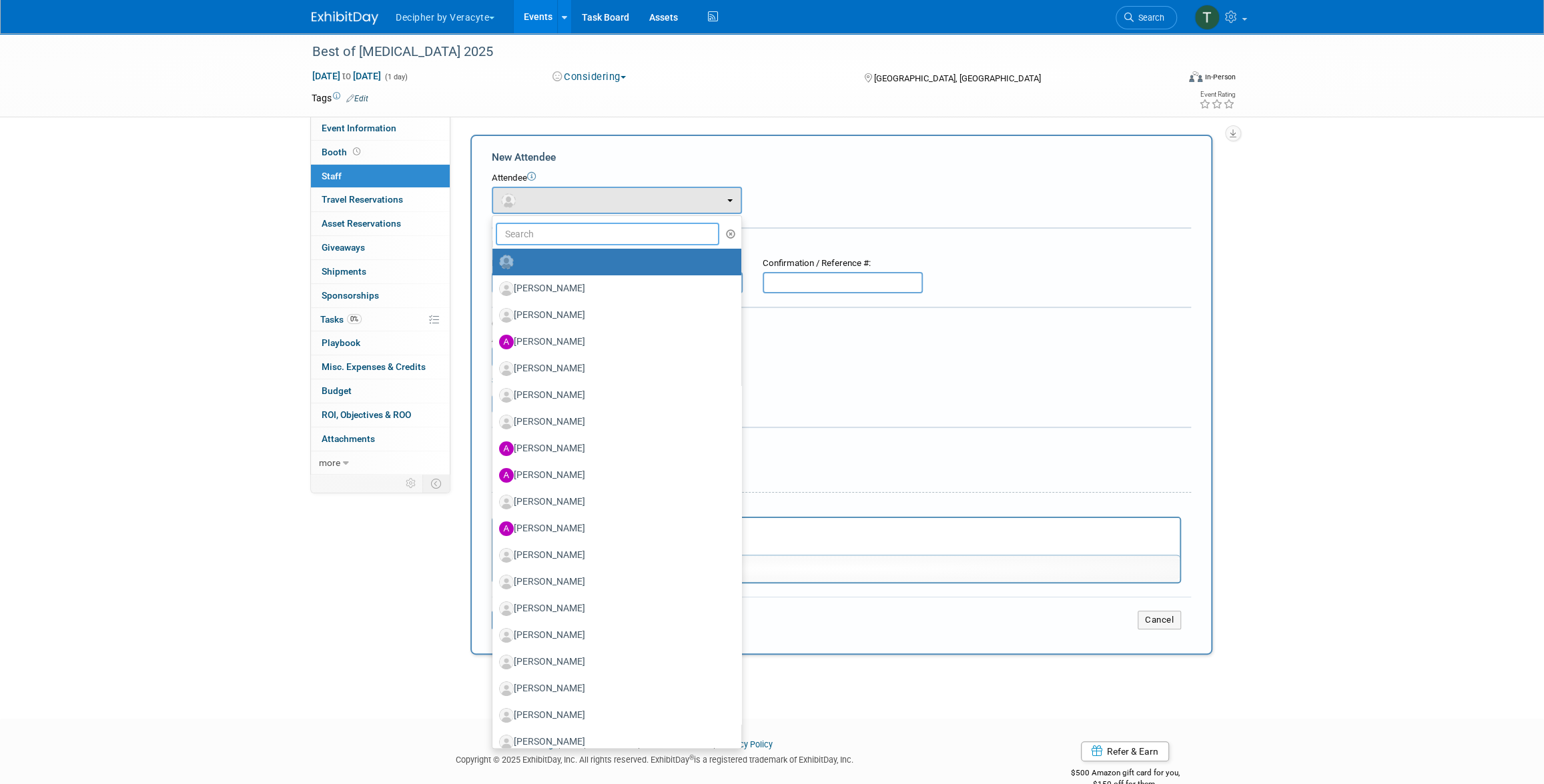
click at [559, 228] on input "text" at bounding box center [607, 234] width 224 height 23
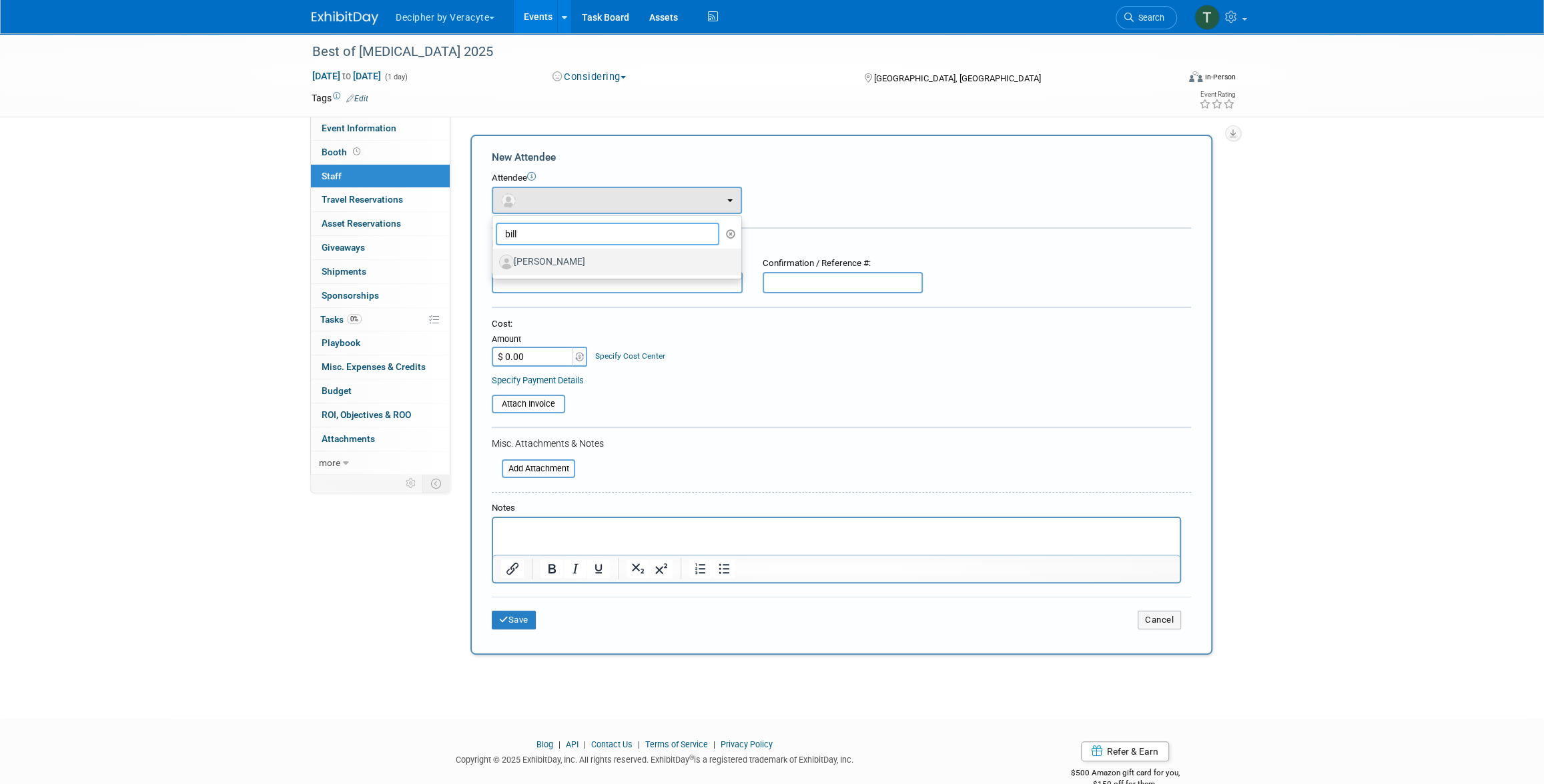
type input "bill"
click at [564, 250] on link "[PERSON_NAME]" at bounding box center [616, 262] width 249 height 27
click at [564, 257] on label "[PERSON_NAME]" at bounding box center [614, 261] width 229 height 21
click at [495, 257] on input "[PERSON_NAME]" at bounding box center [490, 260] width 9 height 9
select select "1befa770-eb5a-4e90-b2e4-d3afc34e60d9"
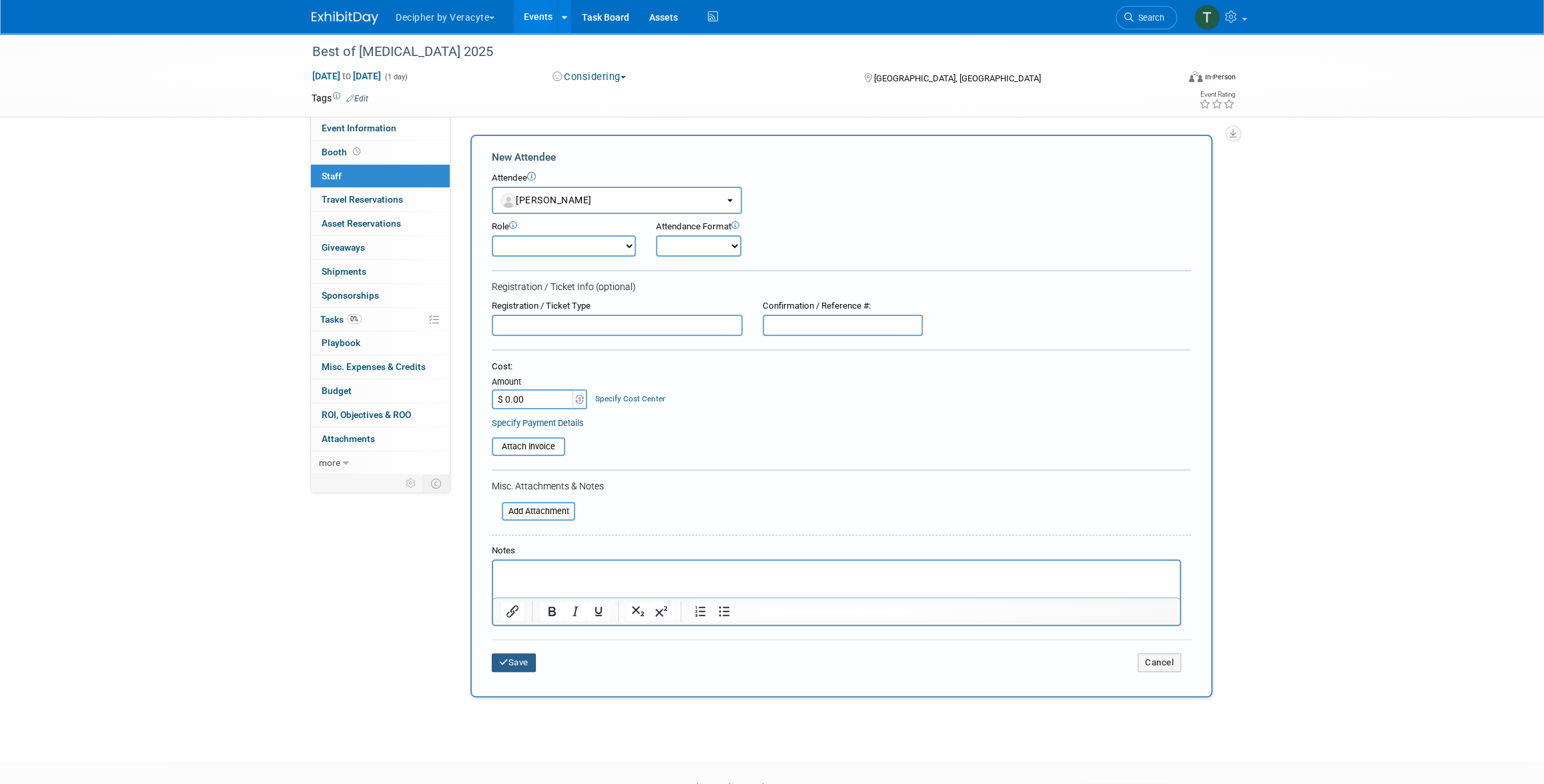
click at [509, 660] on button "Save" at bounding box center [513, 663] width 44 height 19
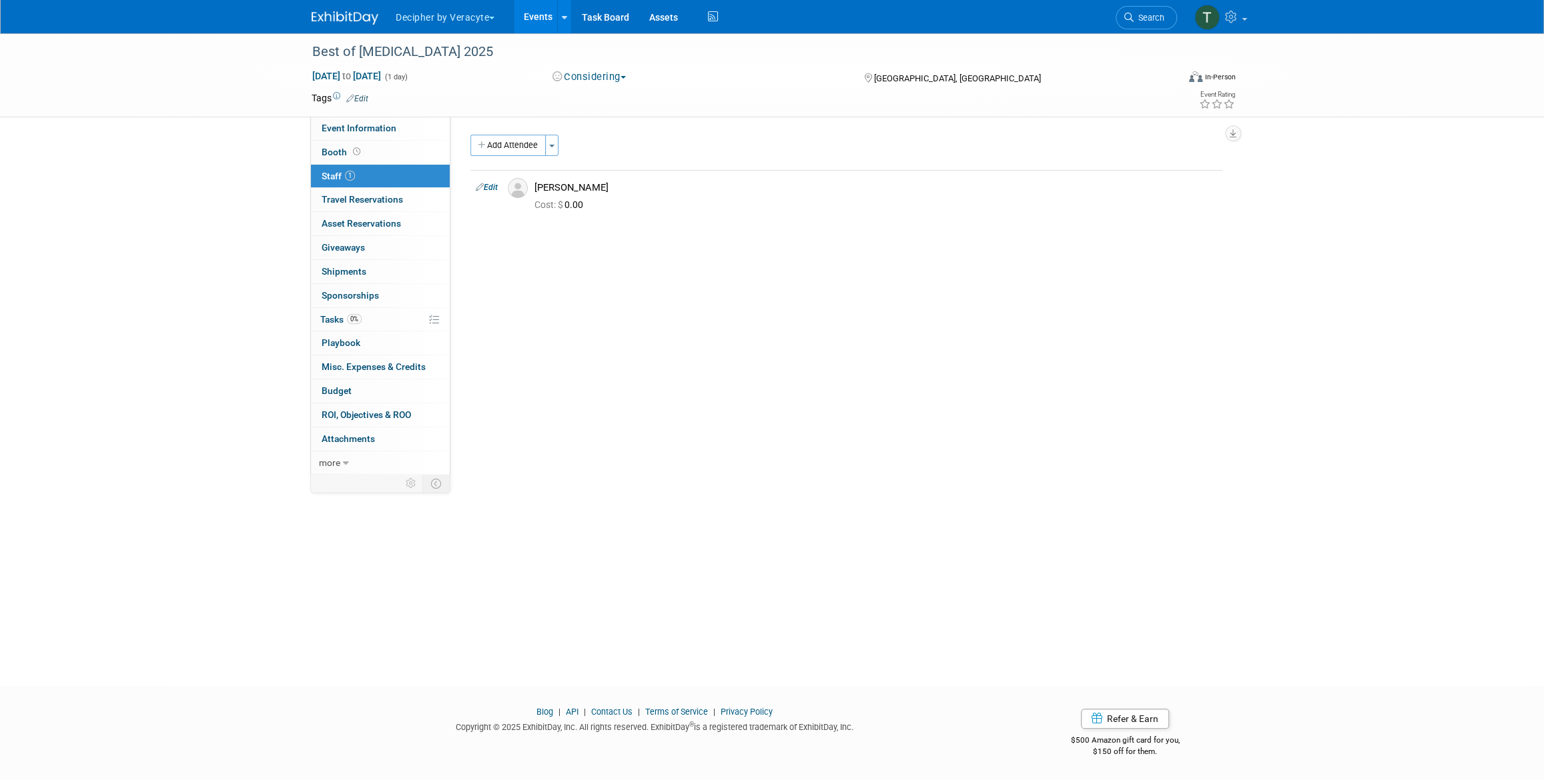
click at [543, 31] on link "Events" at bounding box center [538, 16] width 49 height 33
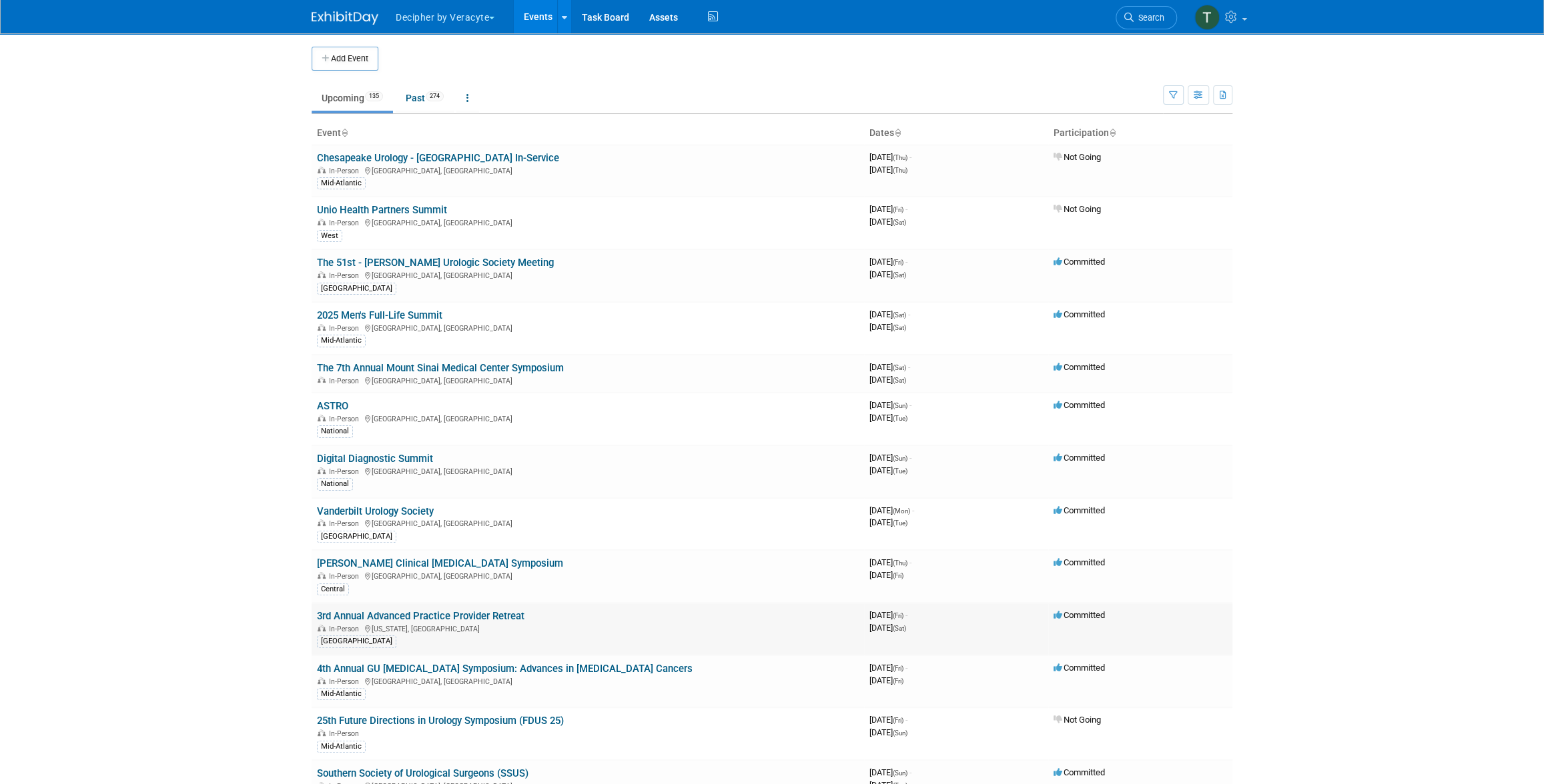
click at [460, 616] on link "3rd Annual Advanced Practice Provider Retreat" at bounding box center [421, 616] width 207 height 12
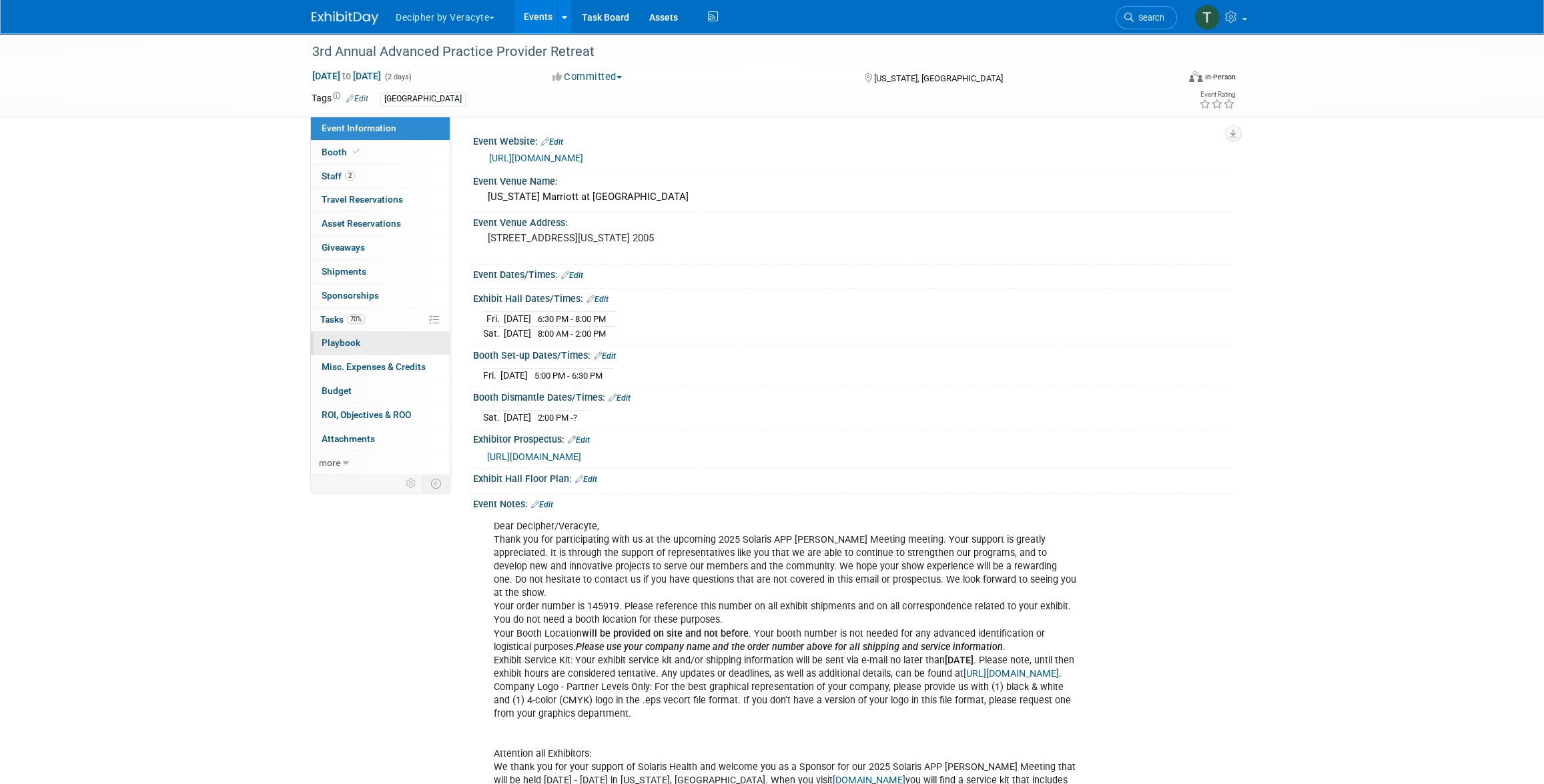
drag, startPoint x: 381, startPoint y: 351, endPoint x: 378, endPoint y: 331, distance: 20.2
click at [381, 351] on link "0 Playbook 0" at bounding box center [380, 343] width 139 height 24
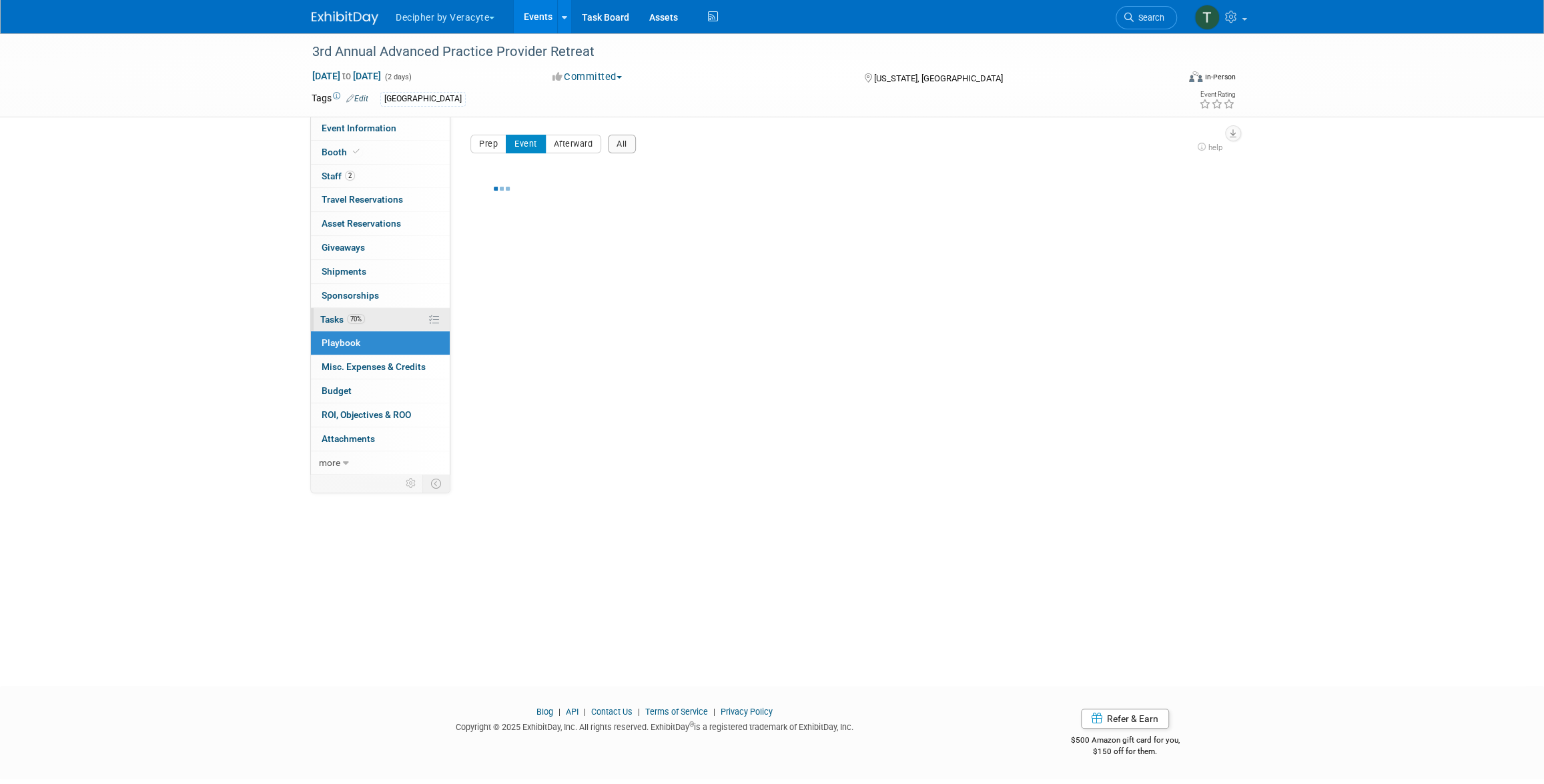
click at [378, 326] on link "70% Tasks 70%" at bounding box center [380, 320] width 139 height 24
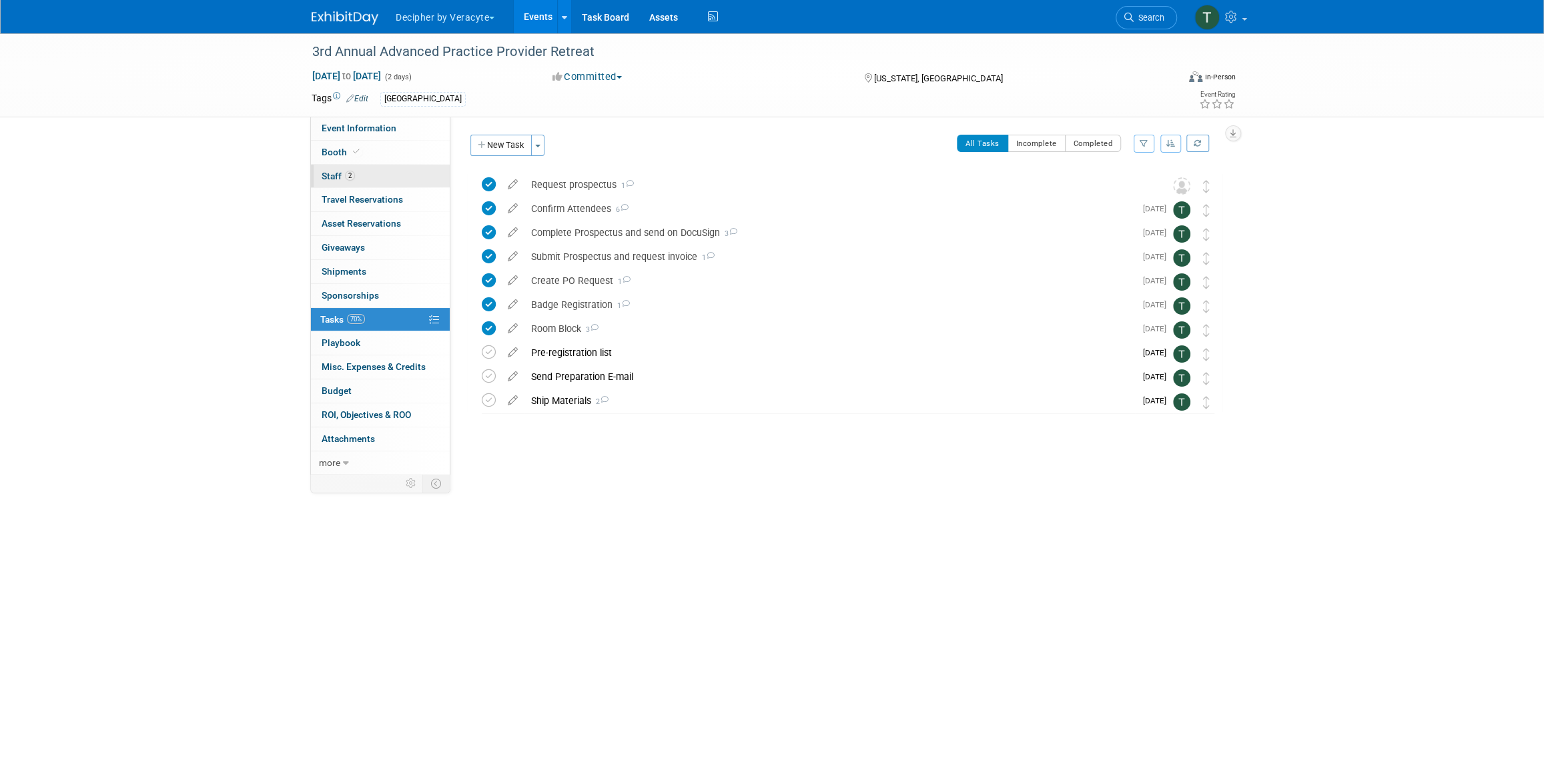
click at [376, 184] on link "2 Staff 2" at bounding box center [380, 177] width 139 height 24
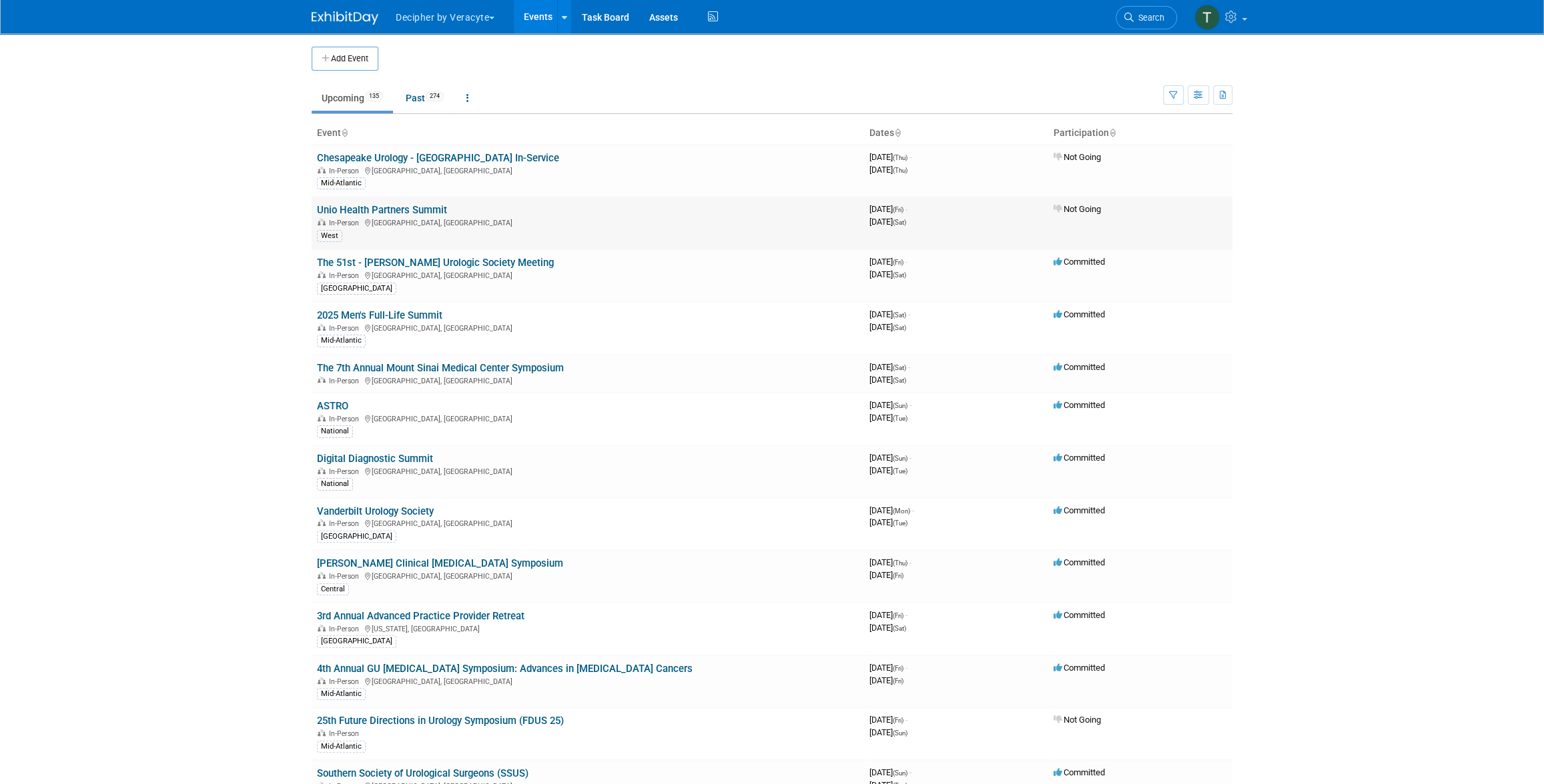
scroll to position [1969, 0]
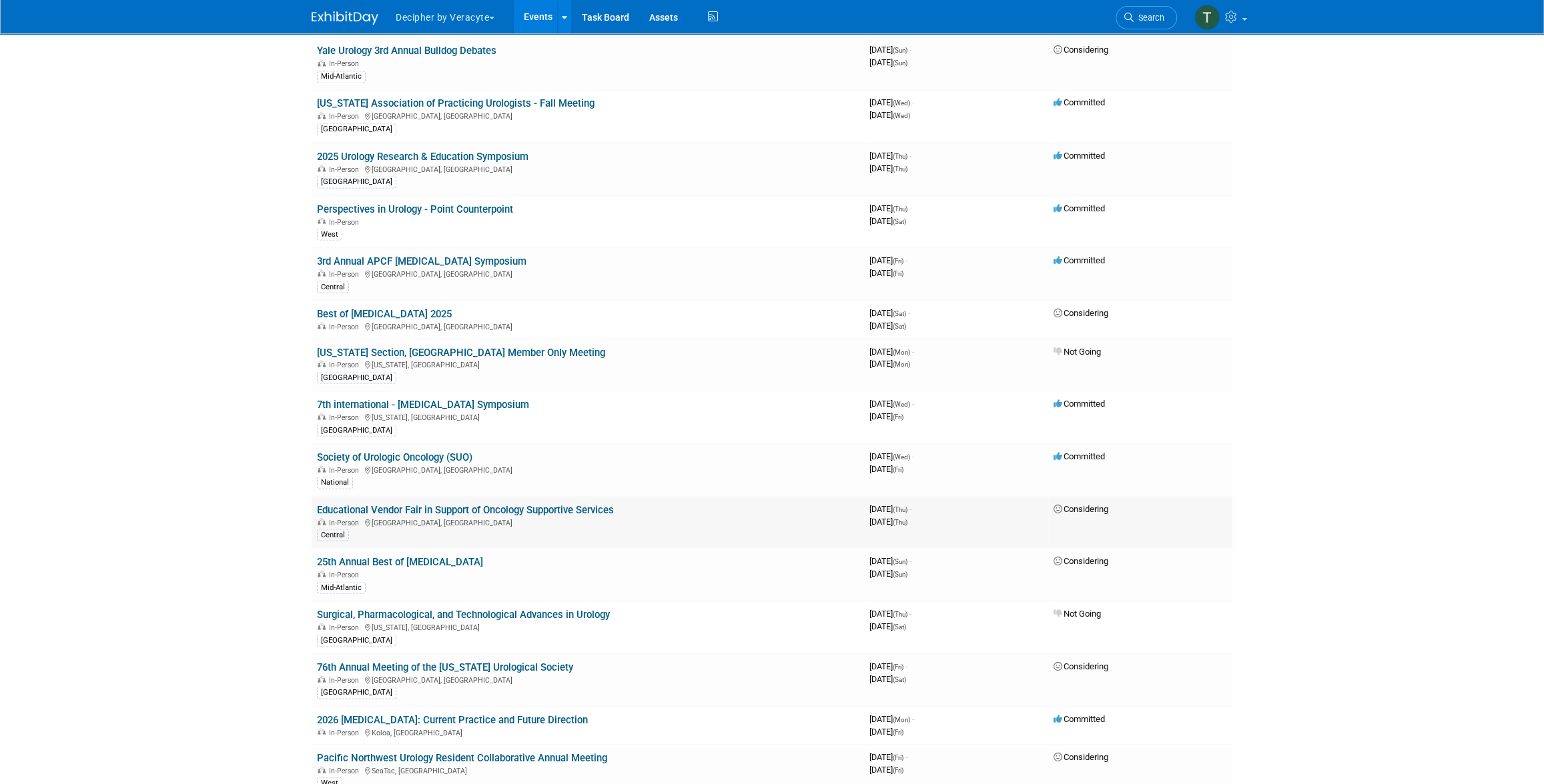
click at [534, 496] on td "Educational Vendor Fair in Support of Oncology Supportive Services In-Person [G…" at bounding box center [588, 522] width 553 height 53
click at [535, 504] on link "Educational Vendor Fair in Support of Oncology Supportive Services" at bounding box center [465, 509] width 297 height 12
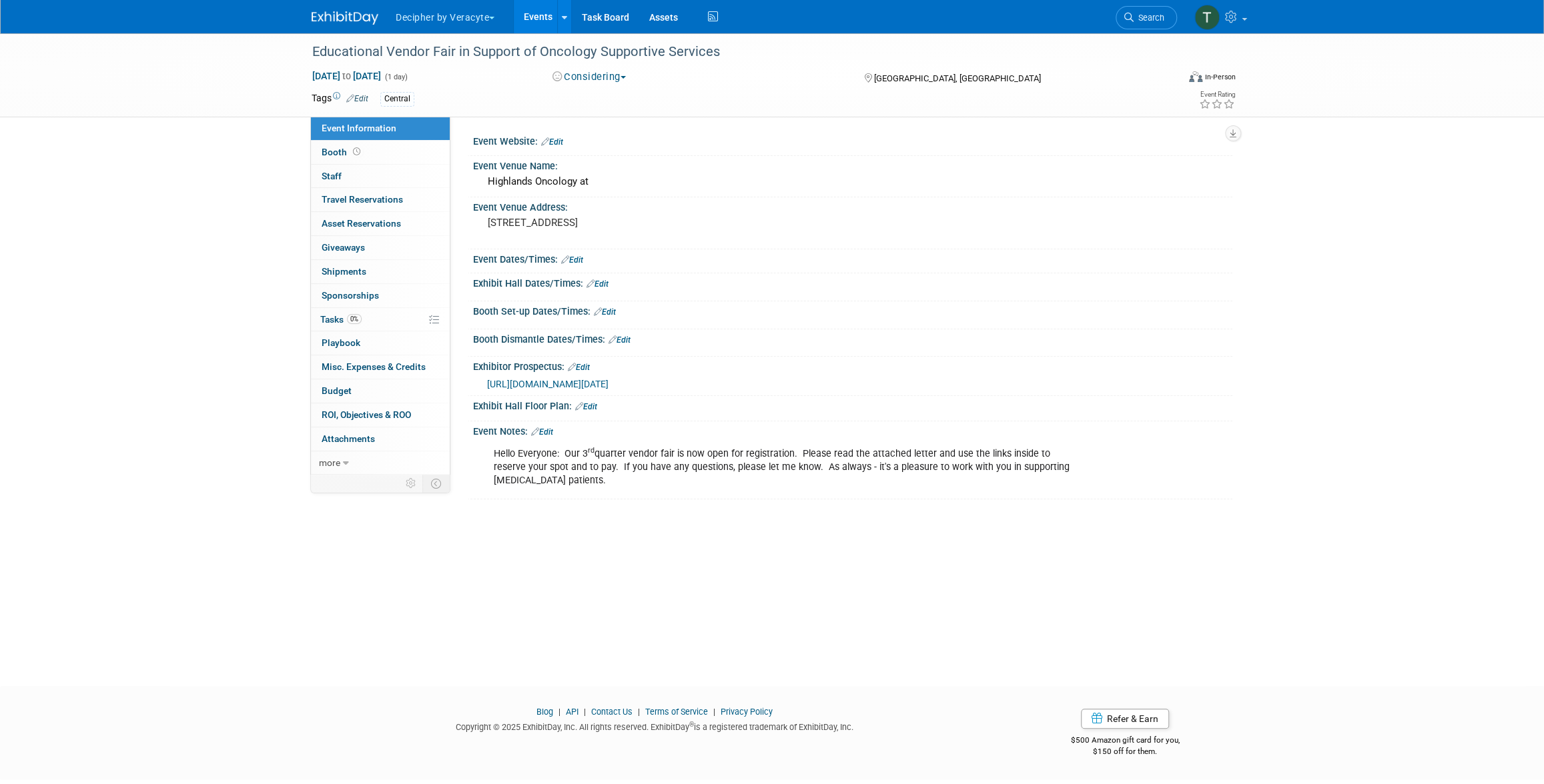
click at [535, 17] on link "Events" at bounding box center [538, 16] width 49 height 33
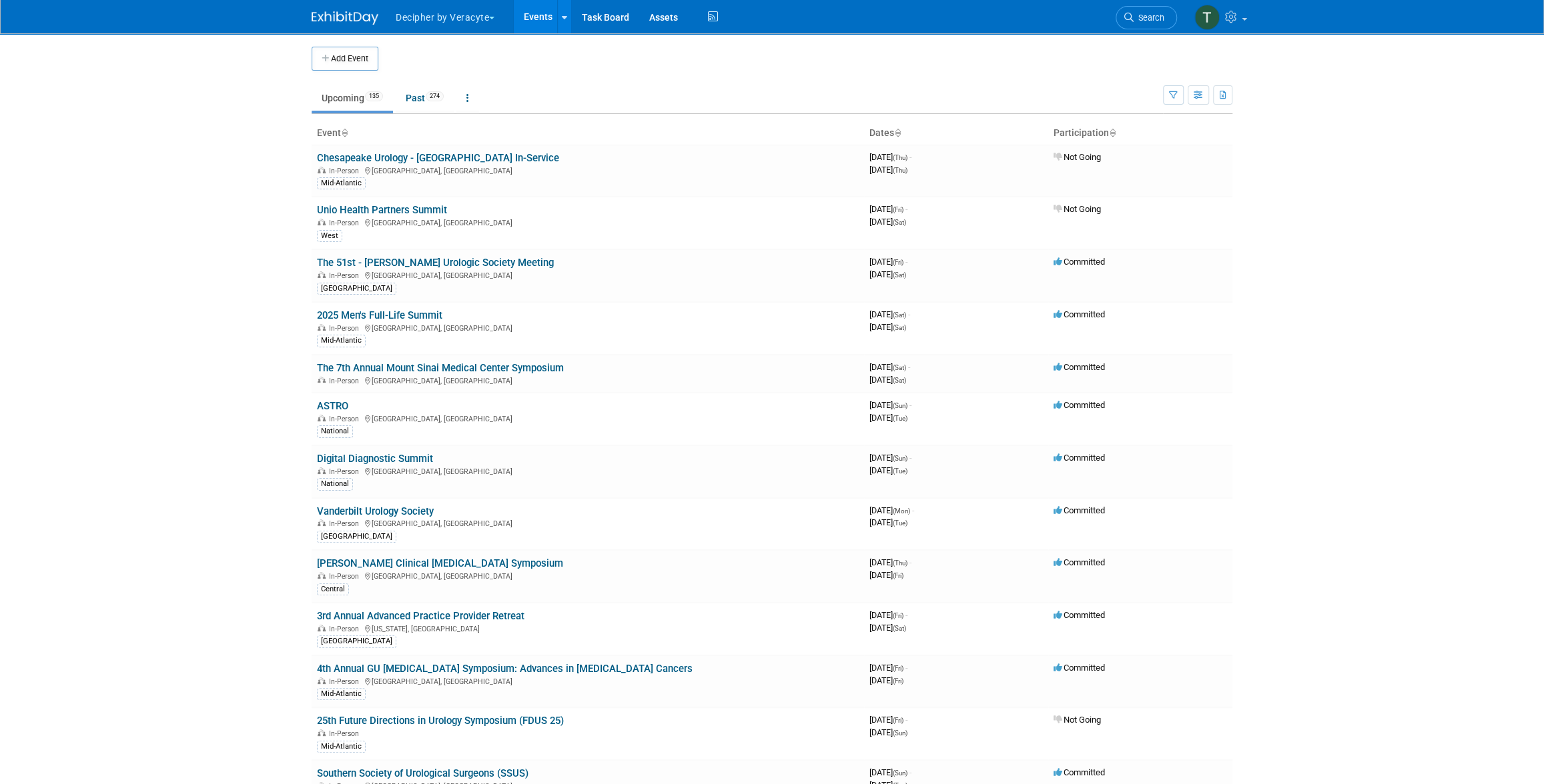
scroll to position [1475, 0]
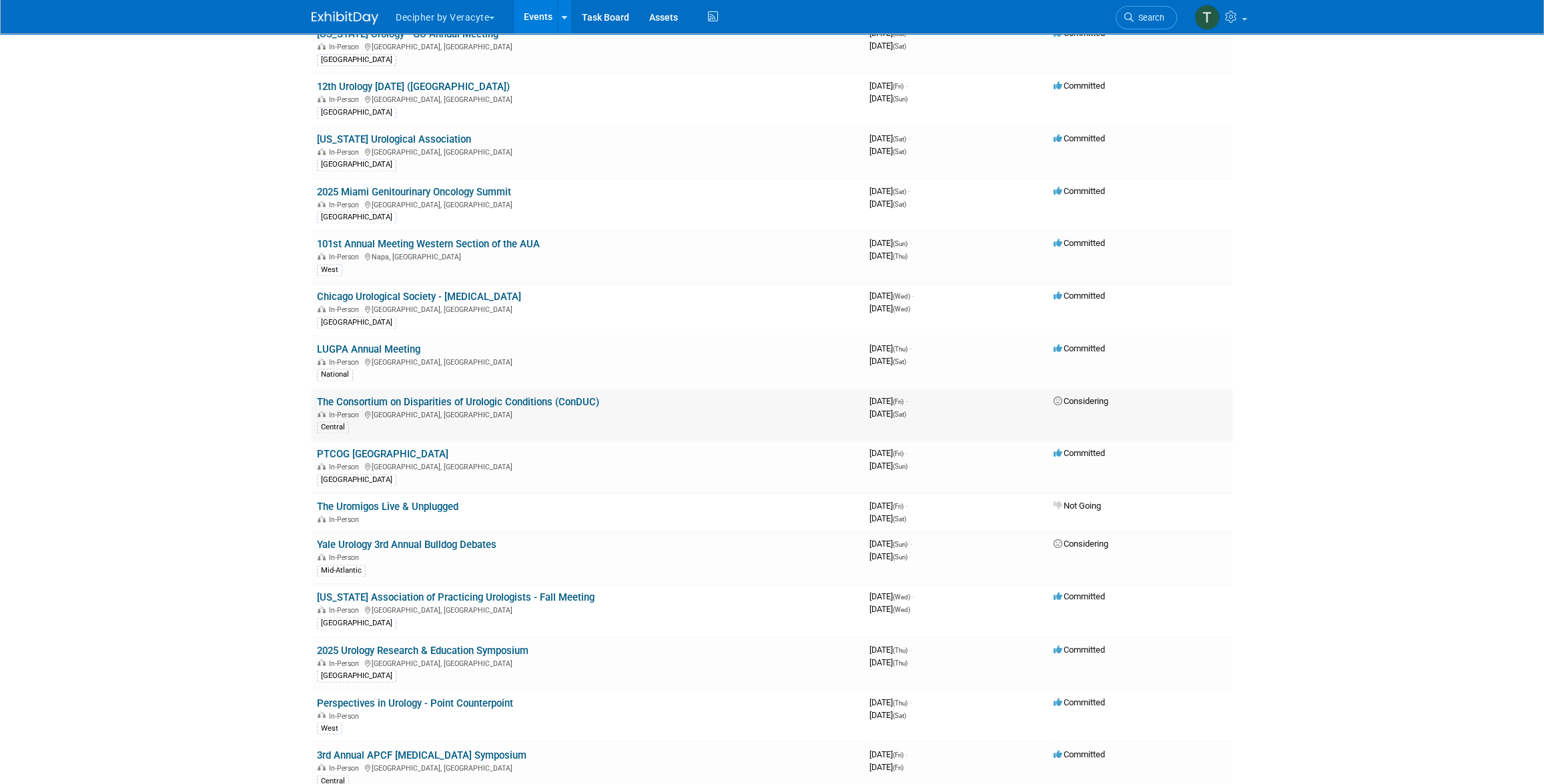
click at [505, 396] on link "The Consortium on Disparities of Urologic Conditions (ConDUC)" at bounding box center [458, 402] width 283 height 12
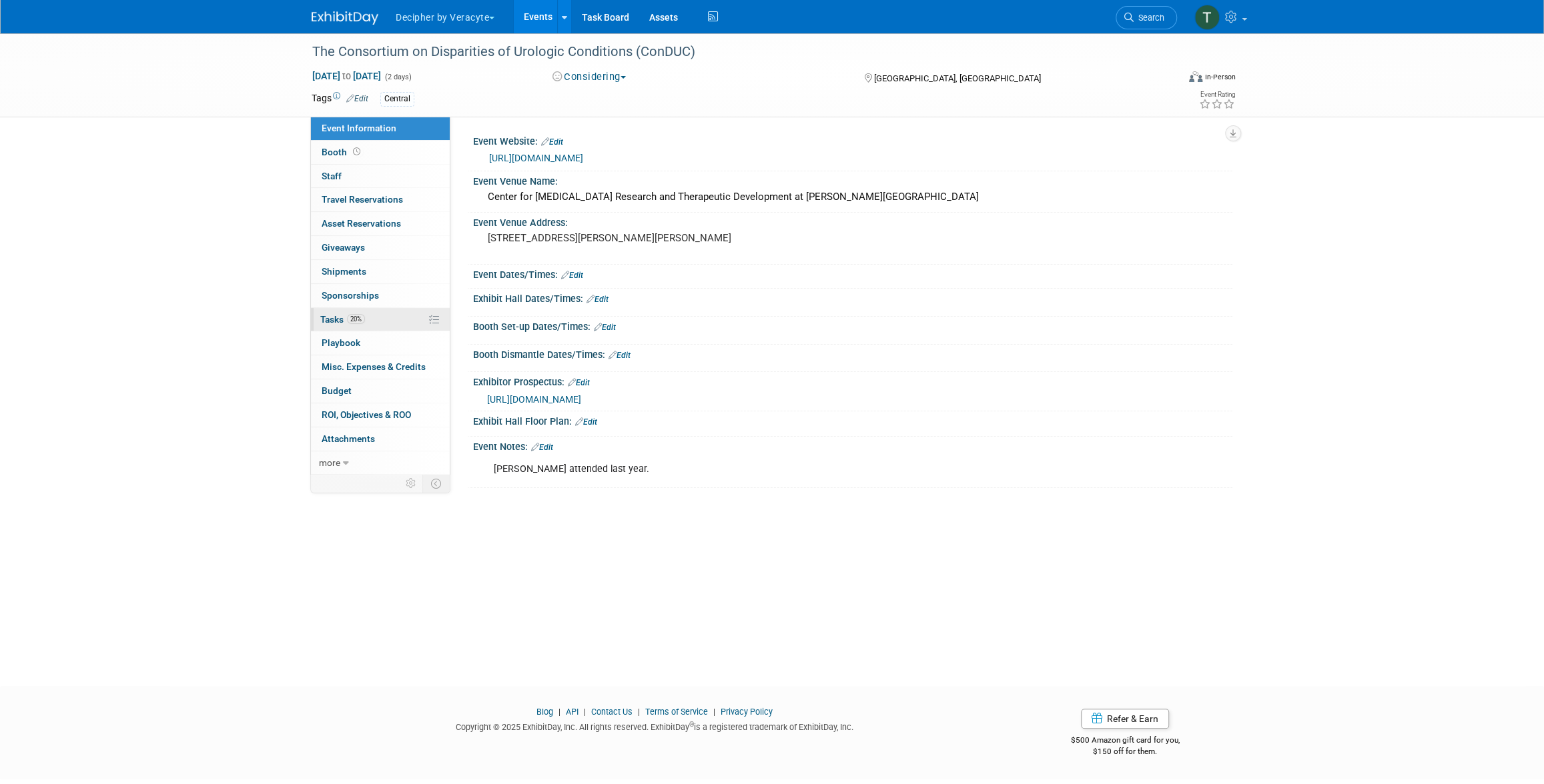
click at [398, 317] on link "20% Tasks 20%" at bounding box center [380, 320] width 139 height 24
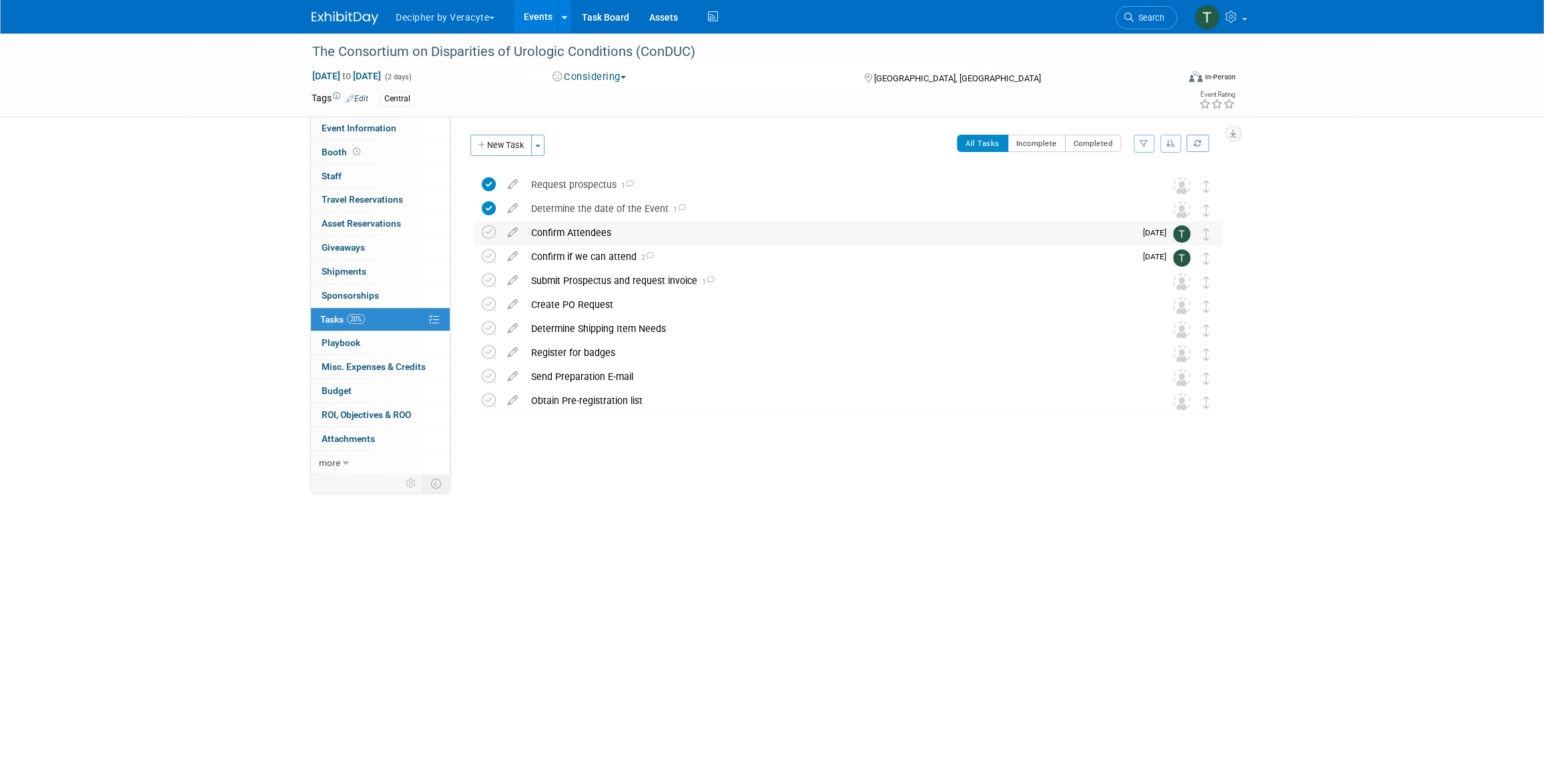
click at [588, 239] on div "Confirm Attendees" at bounding box center [830, 232] width 611 height 23
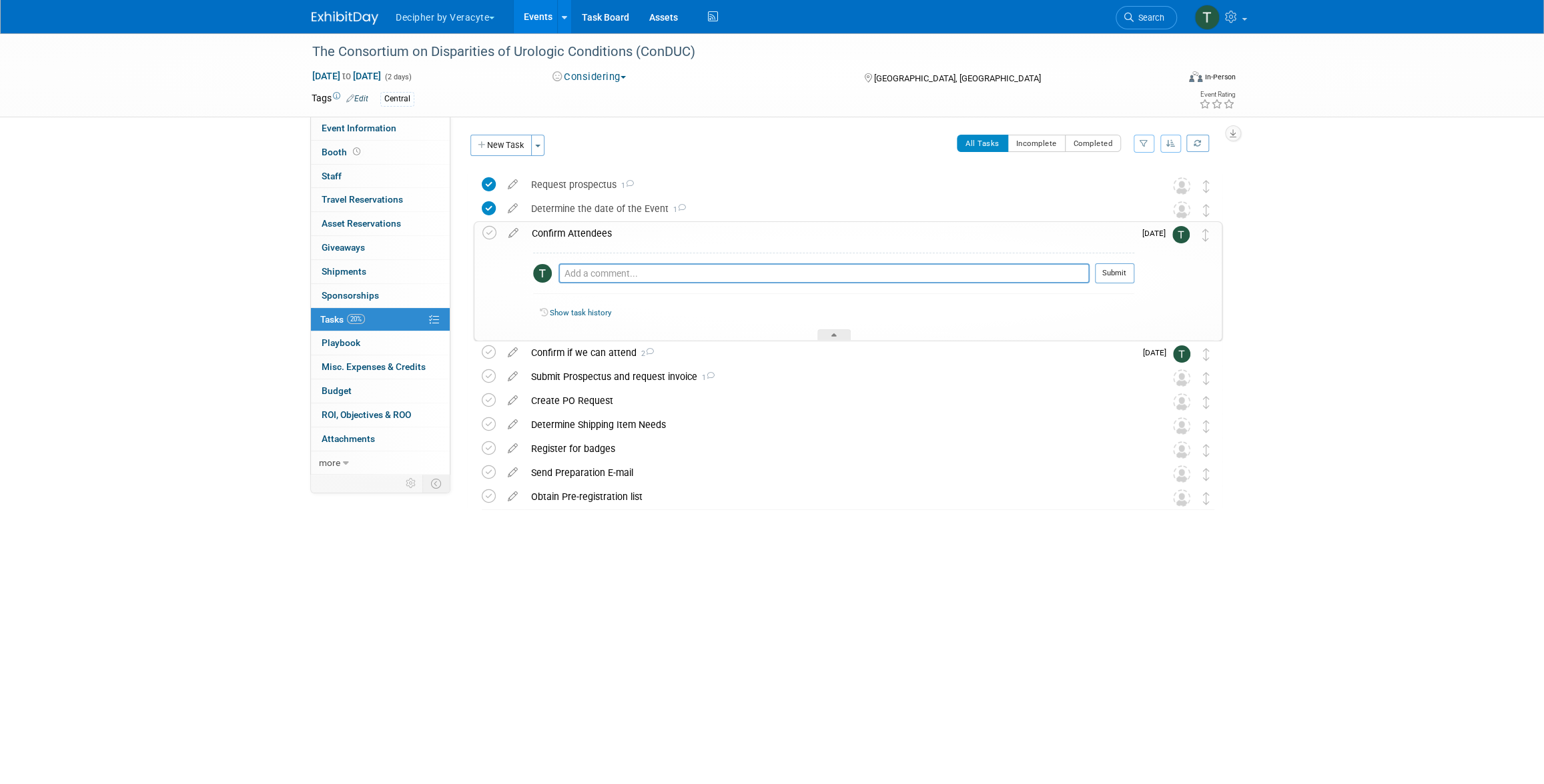
click at [588, 239] on div "Confirm Attendees" at bounding box center [830, 233] width 609 height 23
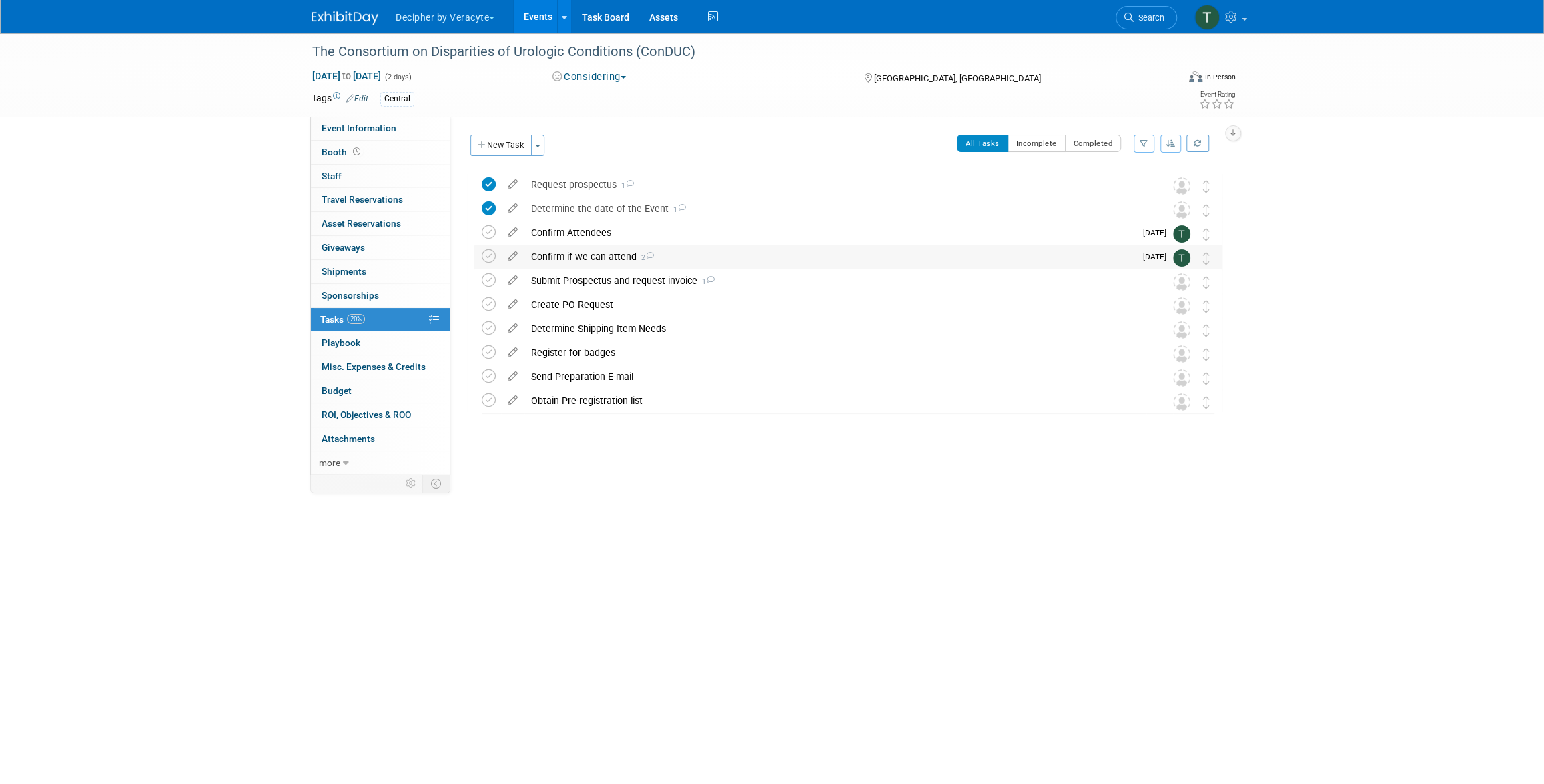
click at [594, 270] on div "Submit Prospectus and request invoice 1" at bounding box center [835, 280] width 622 height 23
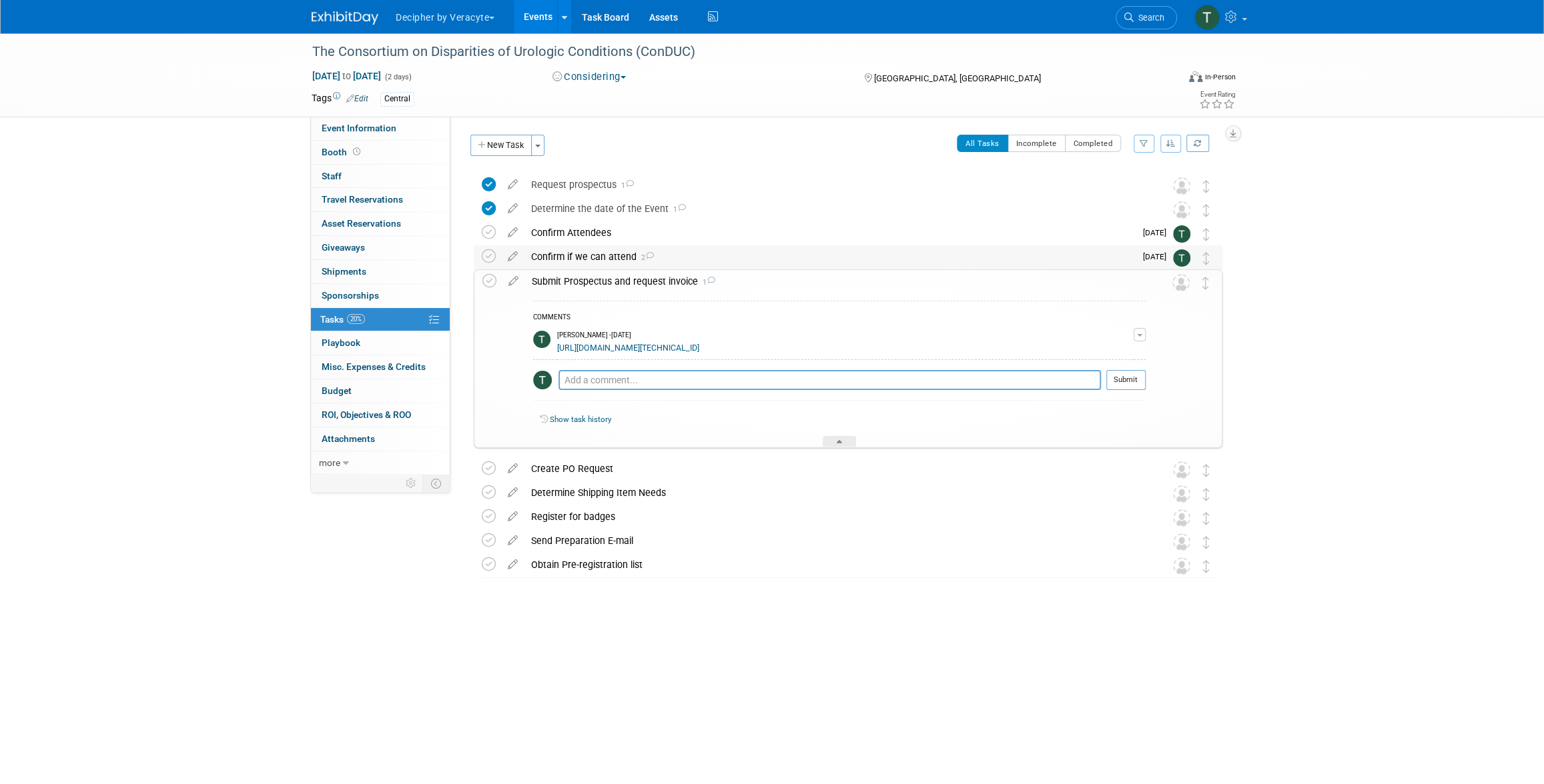
click at [594, 263] on div "Confirm if we can attend 2" at bounding box center [830, 257] width 611 height 23
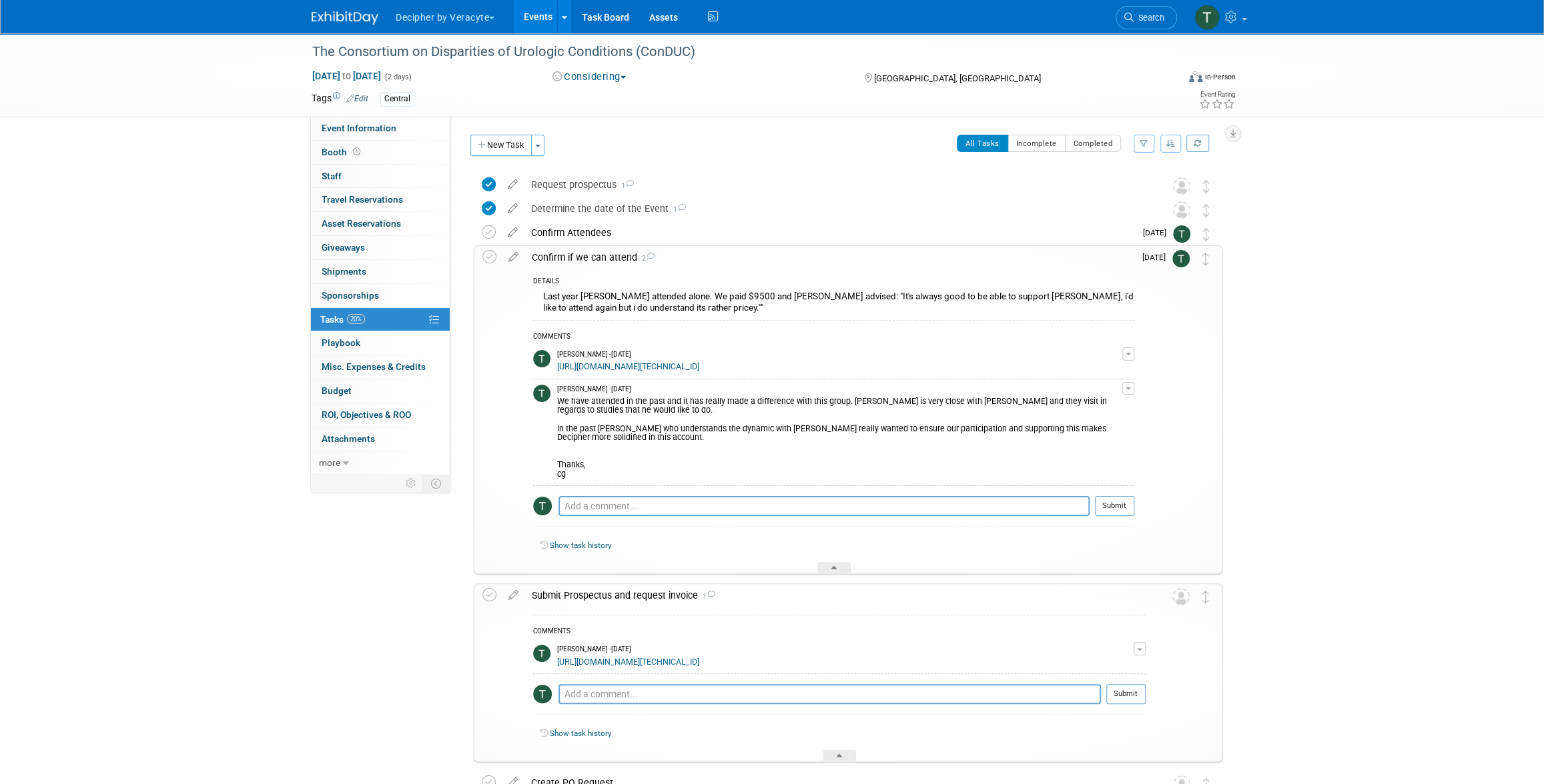
click at [594, 263] on div "Confirm if we can attend 2" at bounding box center [830, 257] width 609 height 23
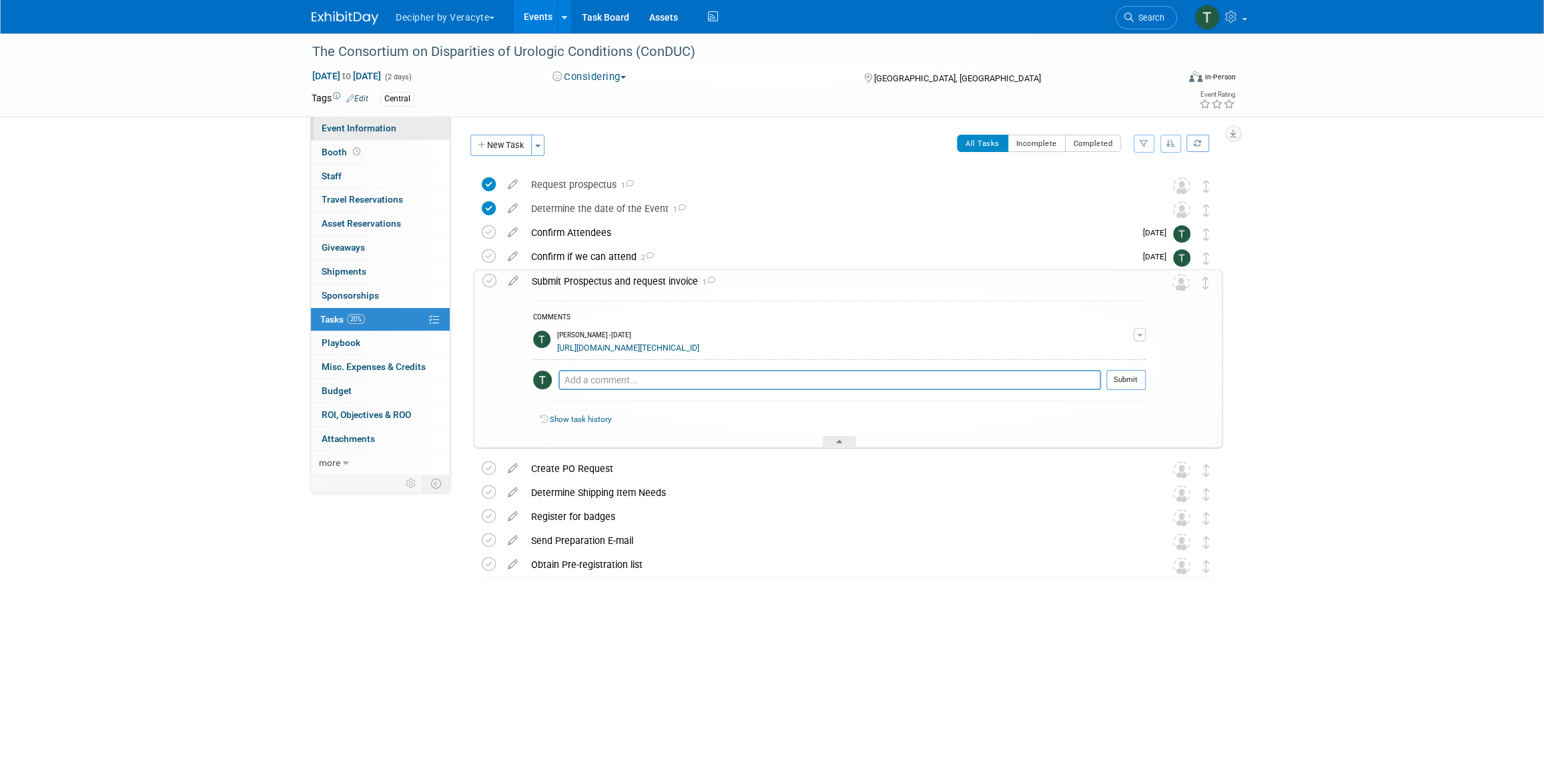
click at [381, 133] on link "Event Information" at bounding box center [380, 129] width 139 height 24
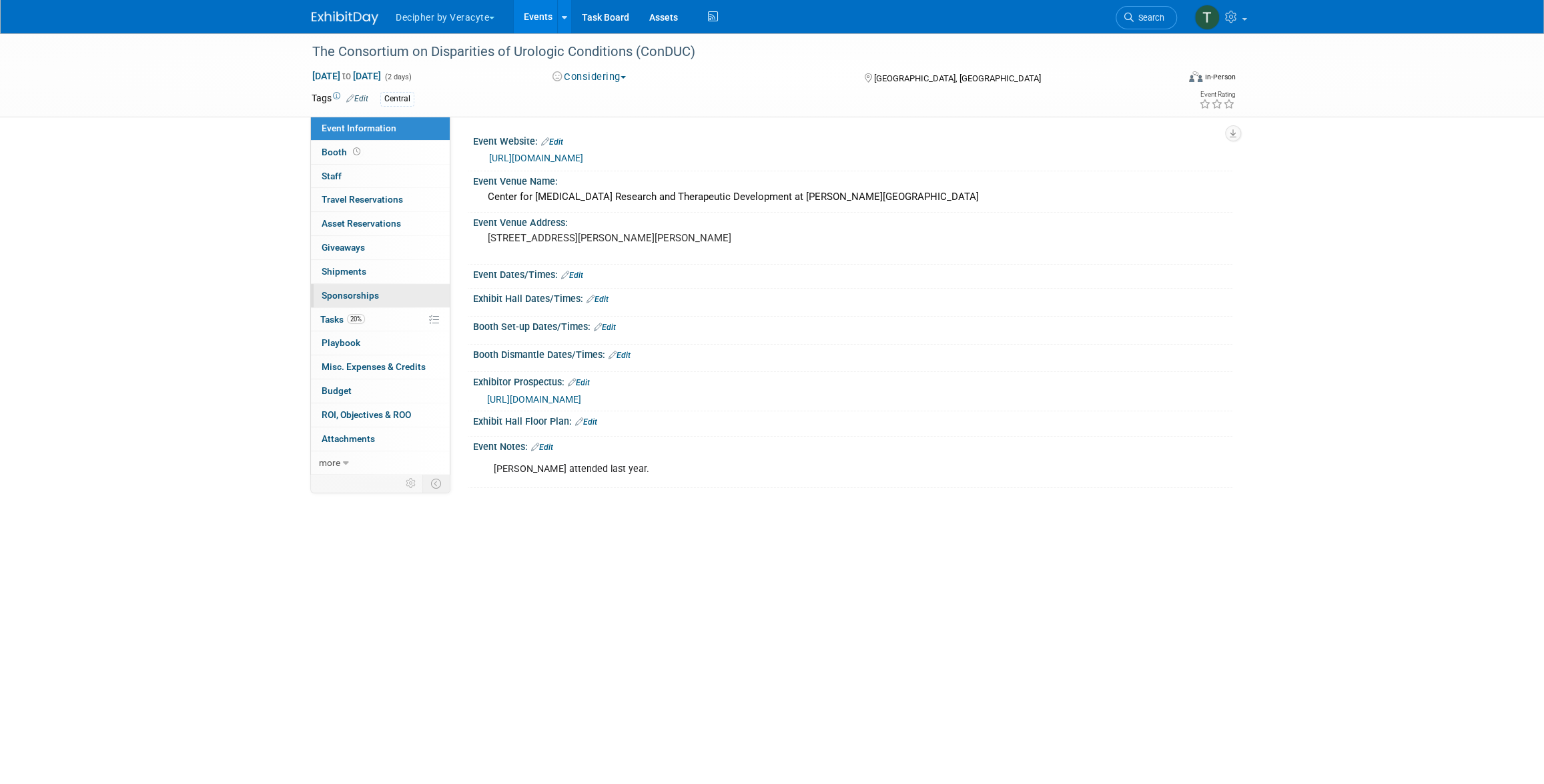
click at [367, 297] on span "Sponsorships 0" at bounding box center [350, 296] width 57 height 11
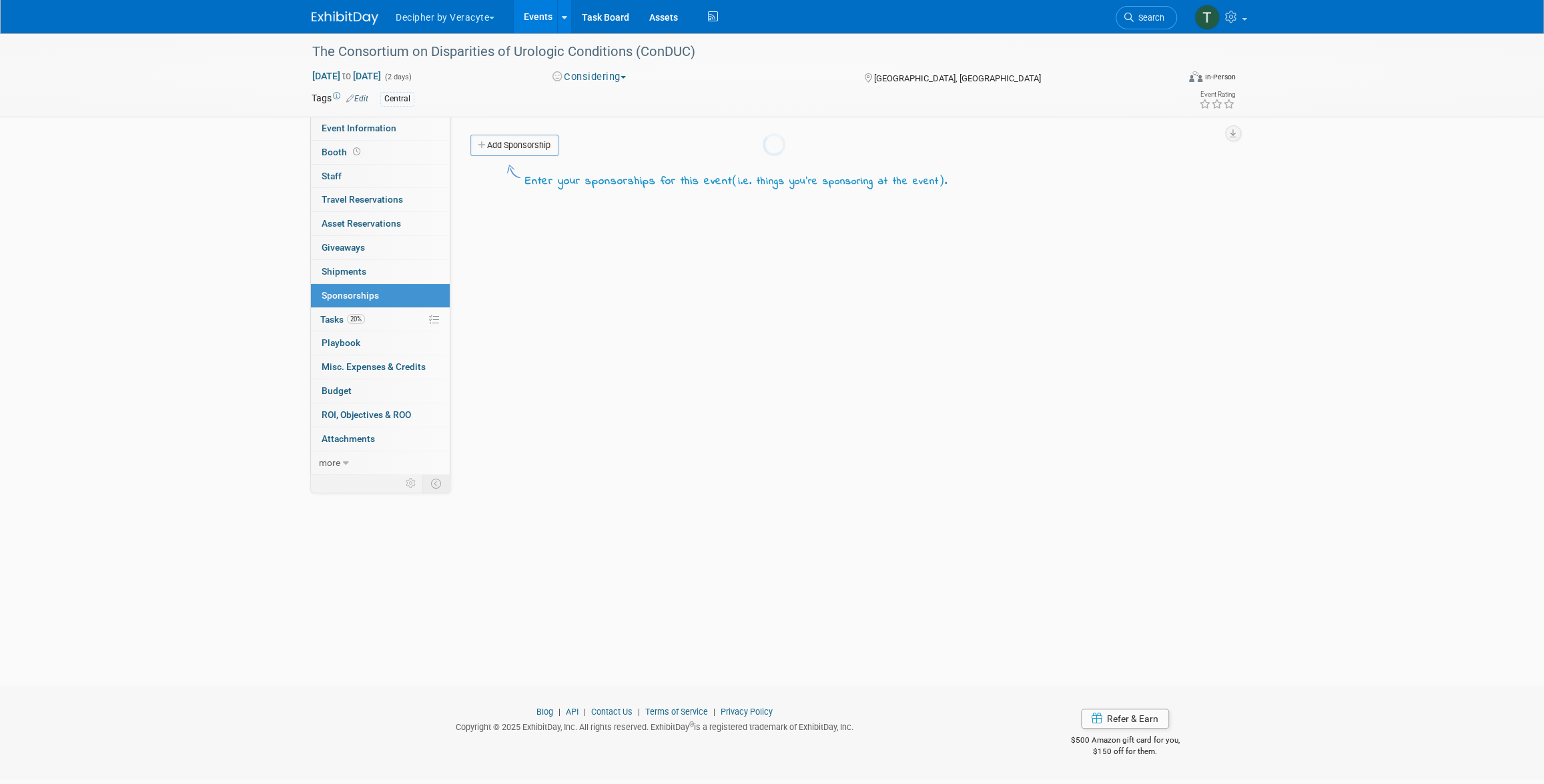
click at [762, 327] on div at bounding box center [772, 392] width 19 height 784
click at [370, 322] on link "20% Tasks 20%" at bounding box center [380, 320] width 139 height 24
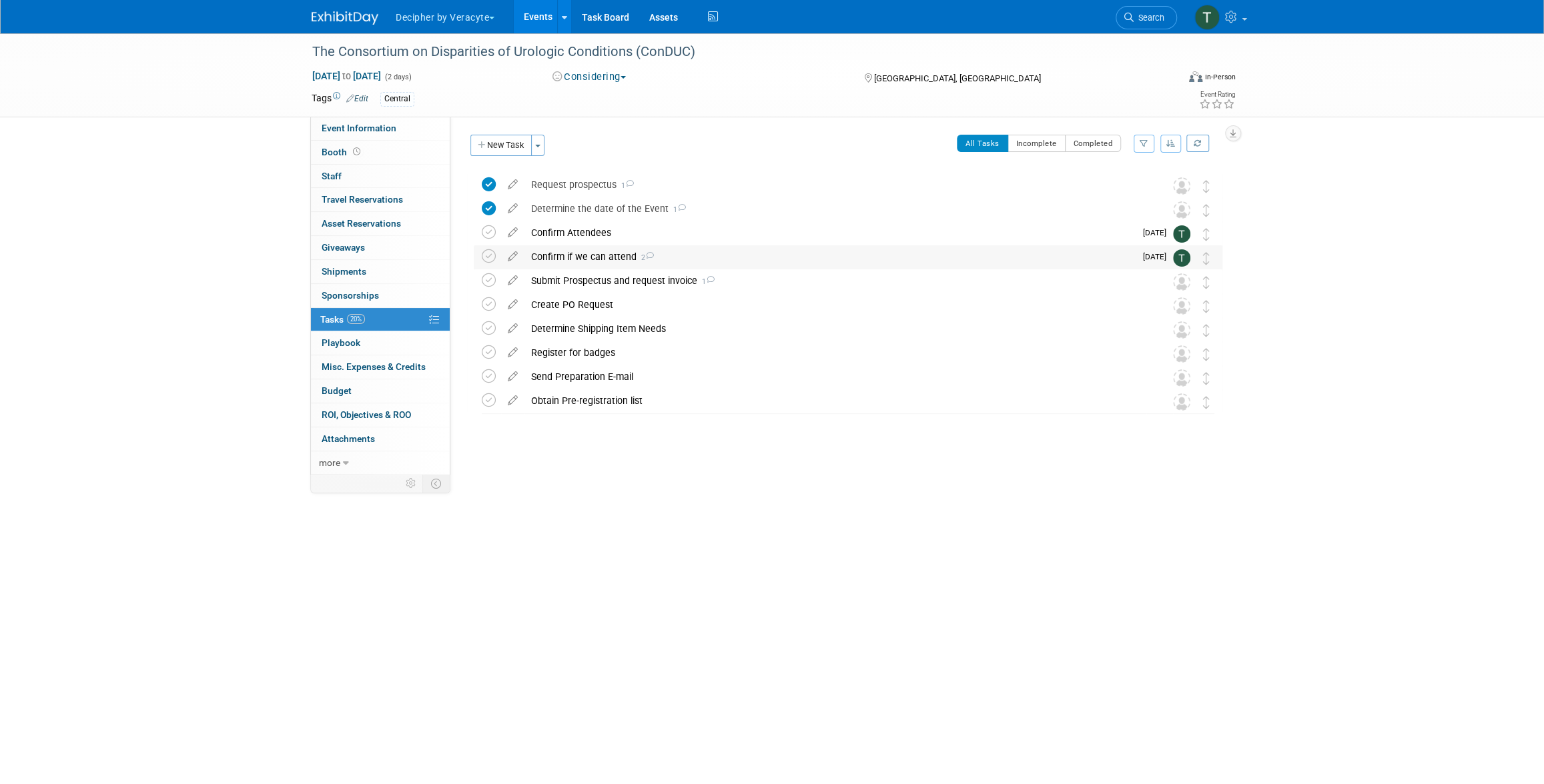
click at [568, 258] on div "Confirm if we can attend 2" at bounding box center [830, 257] width 611 height 23
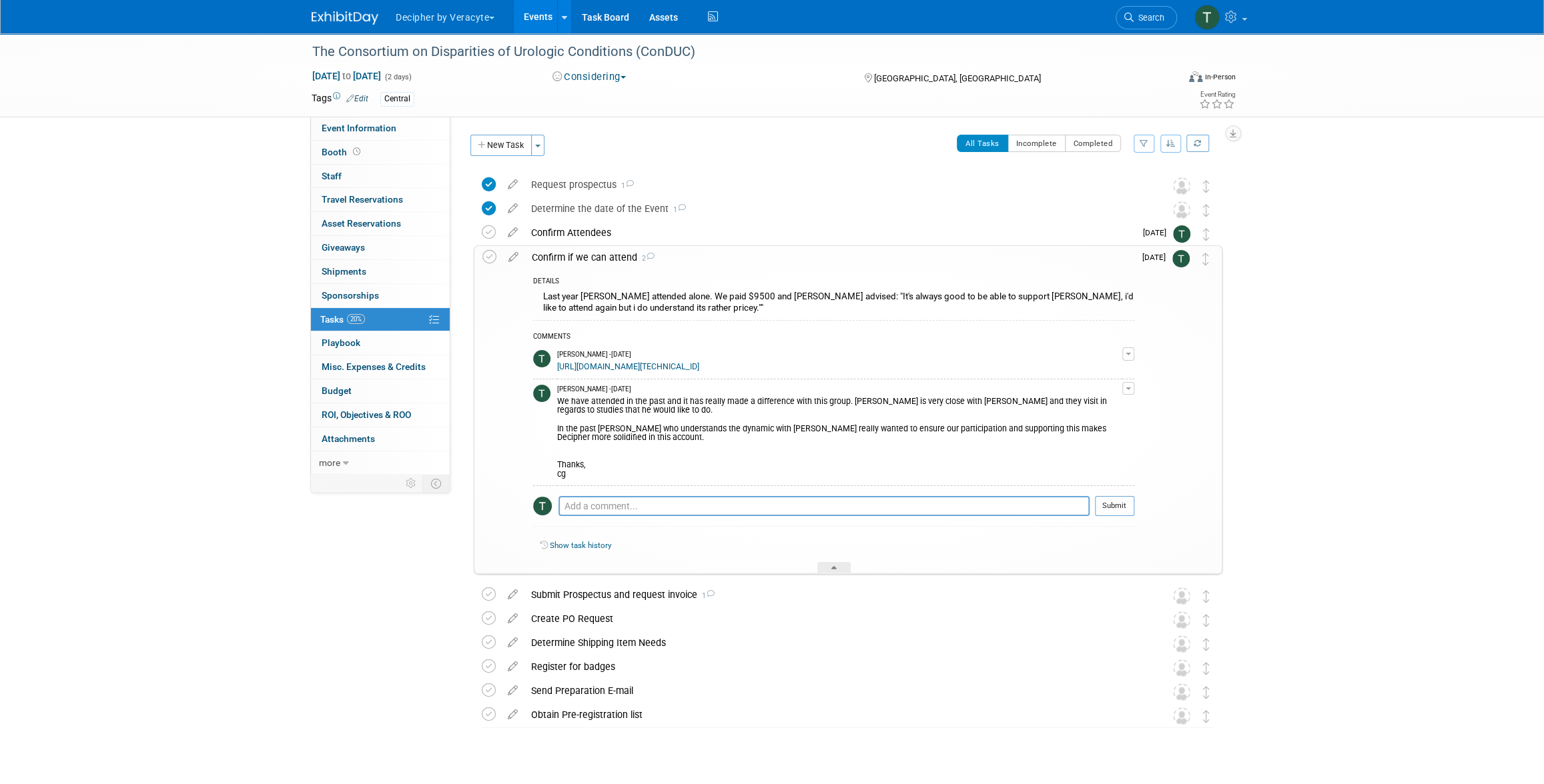
click at [607, 480] on div "We have attended in the past and it has really made a difference with this grou…" at bounding box center [840, 436] width 565 height 86
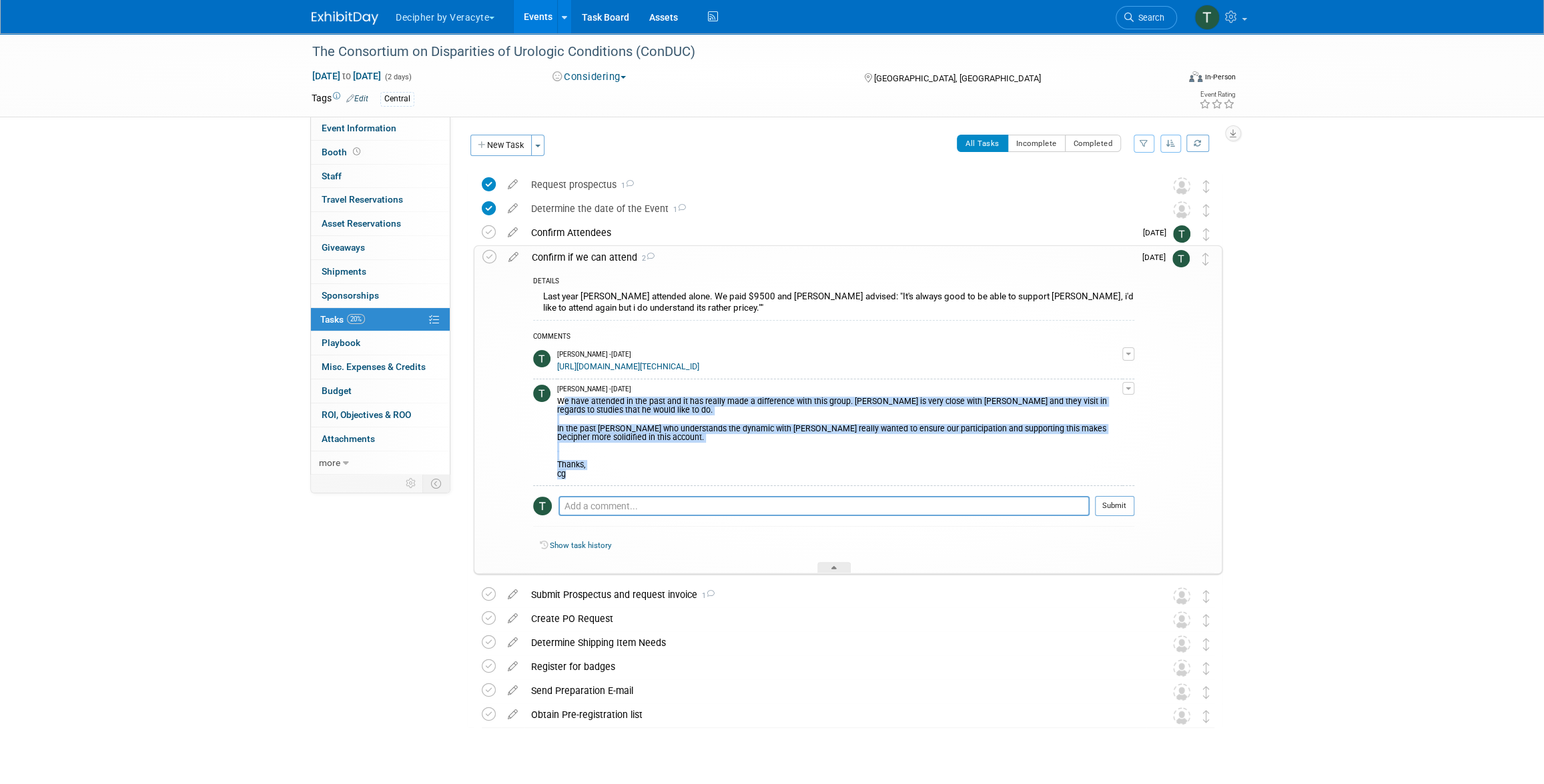
drag, startPoint x: 559, startPoint y: 410, endPoint x: 633, endPoint y: 482, distance: 103.2
click at [633, 480] on div "We have attended in the past and it has really made a difference with this grou…" at bounding box center [840, 436] width 565 height 86
copy div "We have attended in the past and it has really made a difference with this grou…"
click at [529, 25] on link "Events" at bounding box center [538, 16] width 49 height 33
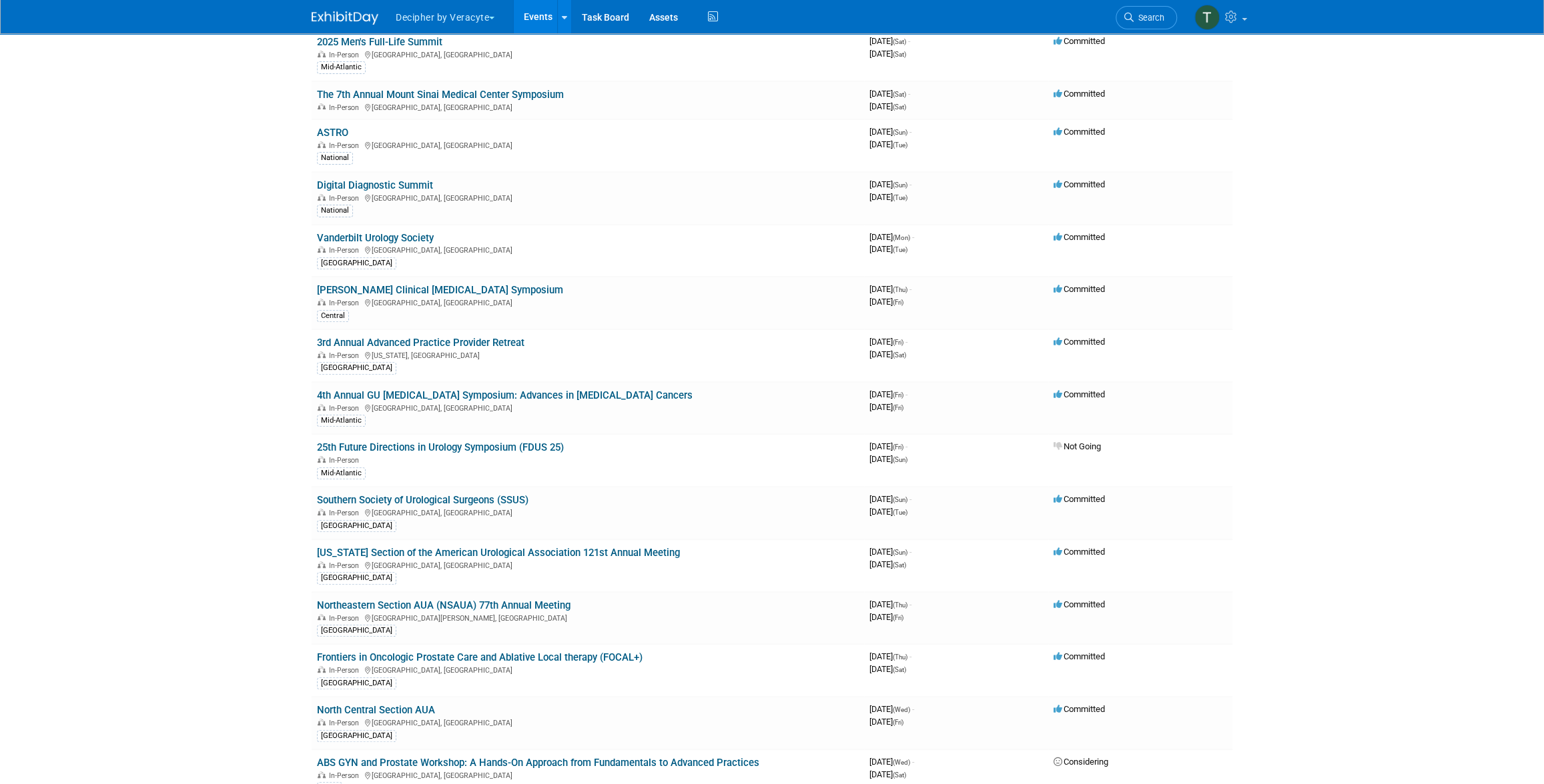
scroll to position [744, 0]
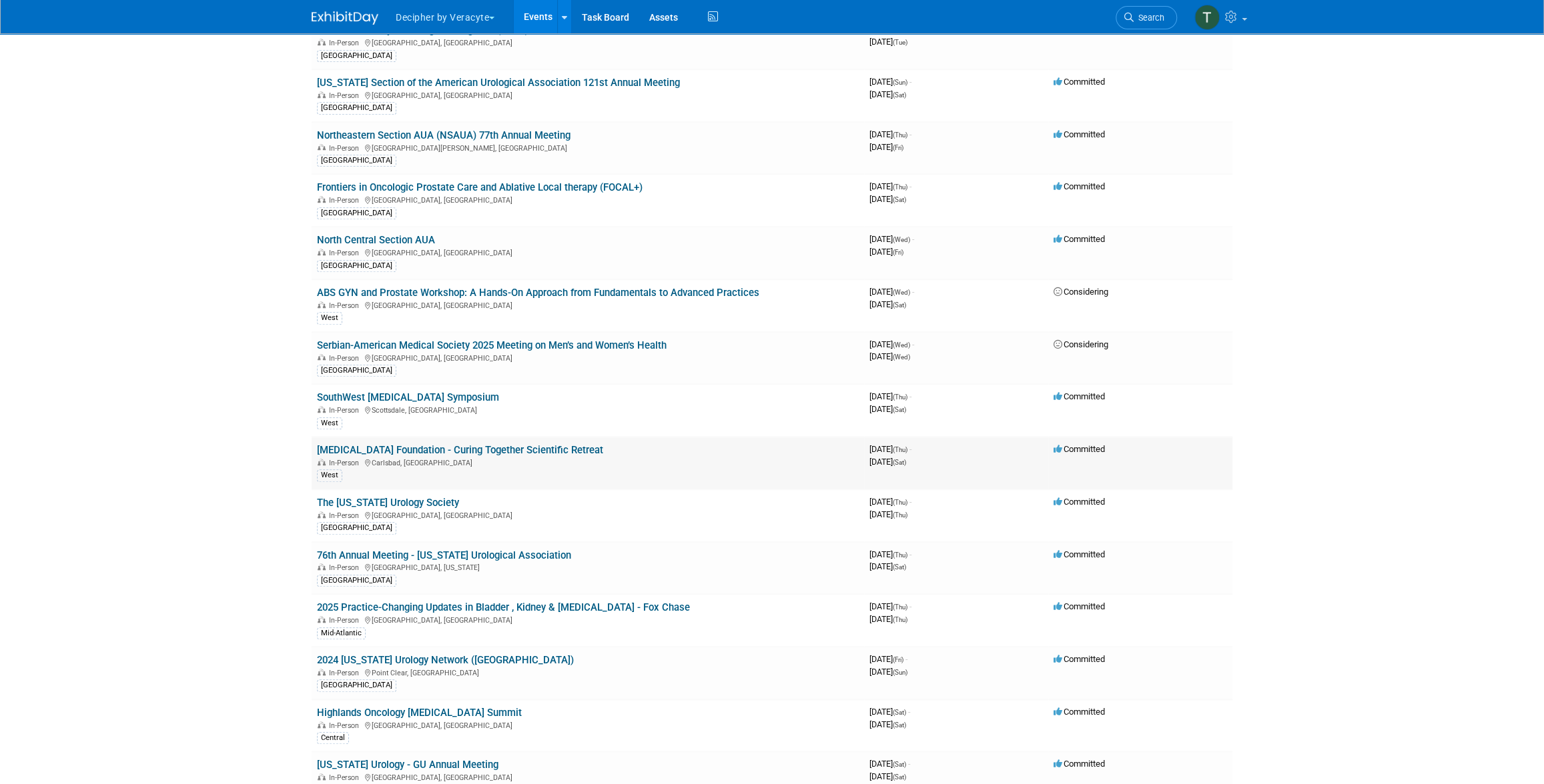
click at [567, 445] on link "[MEDICAL_DATA] Foundation - Curing Together Scientific Retreat" at bounding box center [460, 450] width 287 height 12
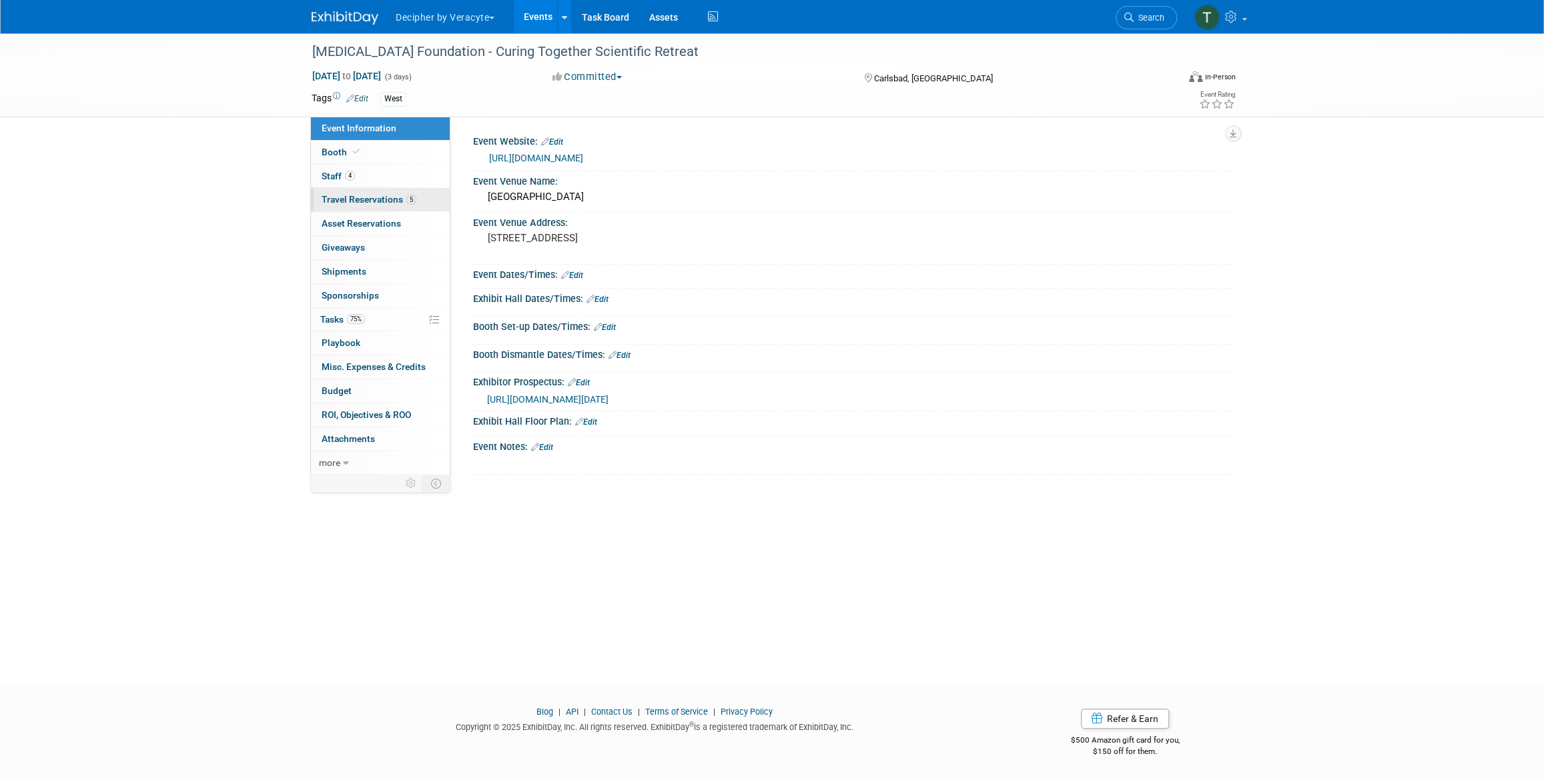
click at [377, 200] on span "Travel Reservations 5" at bounding box center [369, 199] width 95 height 11
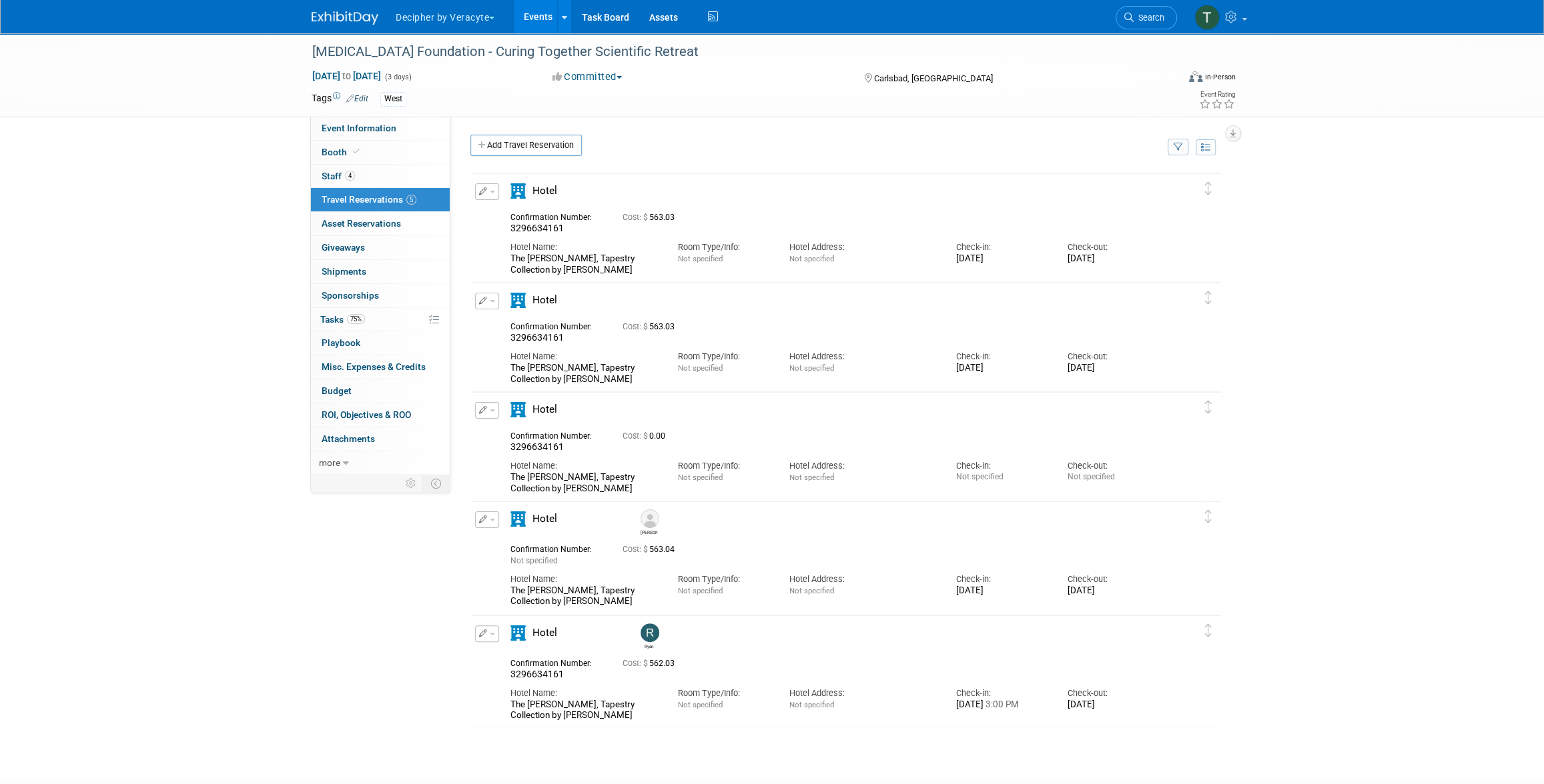
click at [487, 196] on button "button" at bounding box center [487, 191] width 24 height 16
click at [527, 236] on span "Delete Reservation" at bounding box center [540, 237] width 82 height 11
click at [637, 246] on link "Yes" at bounding box center [637, 247] width 38 height 21
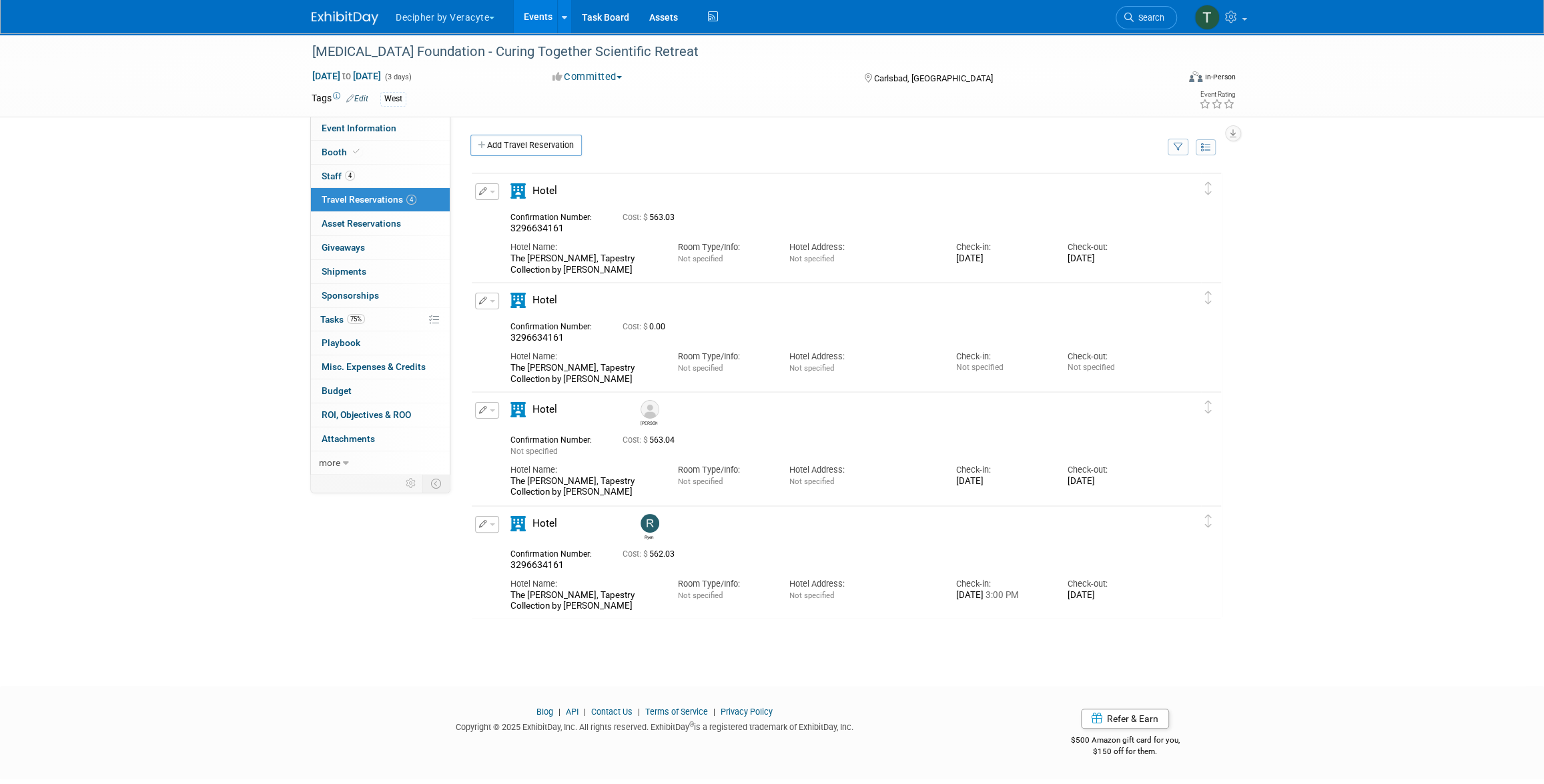
click at [472, 193] on div "Edit Reservation Delete Reservation" at bounding box center [486, 195] width 29 height 24
click at [478, 195] on button "button" at bounding box center [487, 191] width 24 height 16
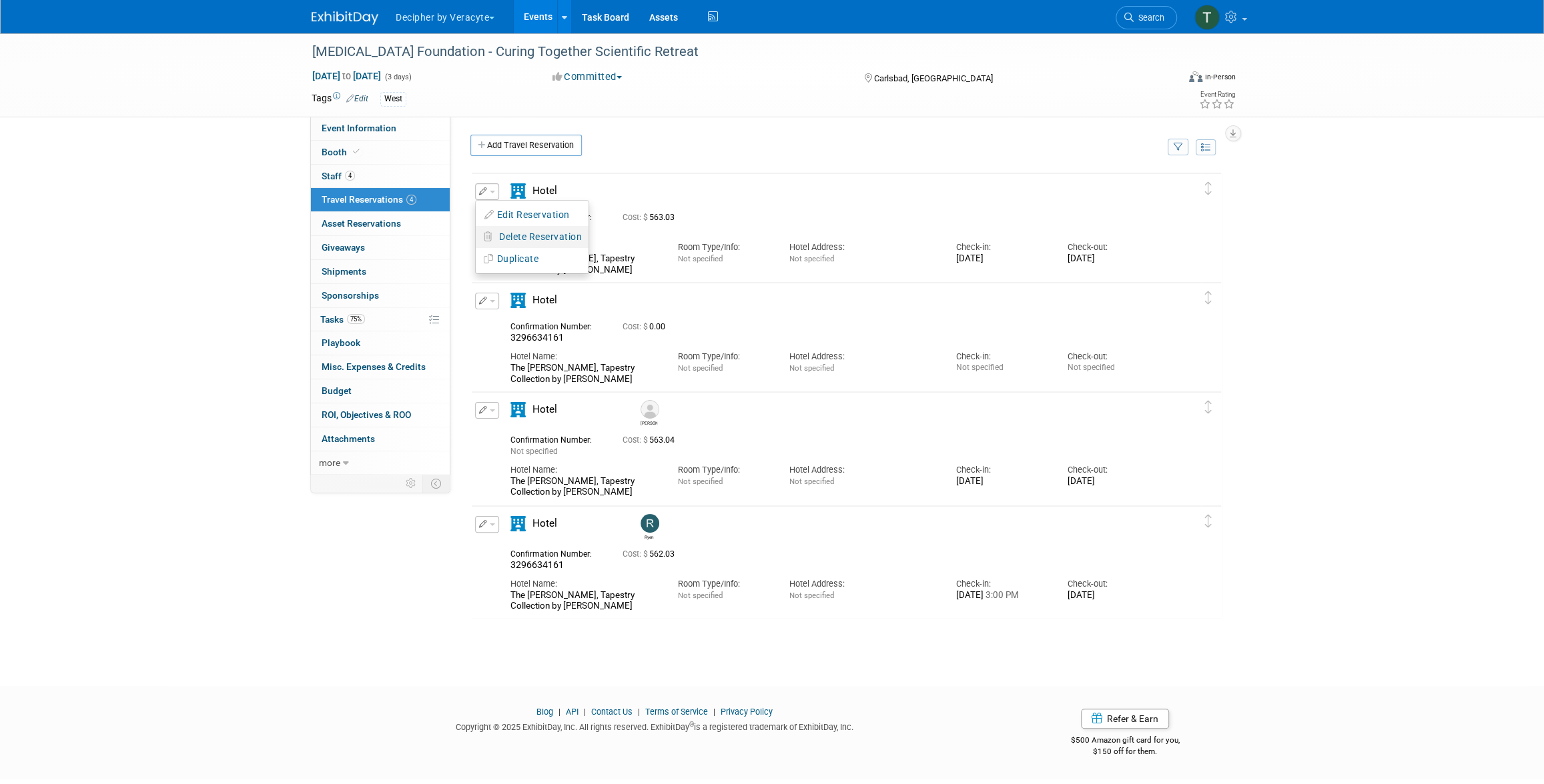
click at [526, 232] on span "Delete Reservation" at bounding box center [540, 237] width 82 height 11
click at [643, 247] on link "Yes" at bounding box center [637, 247] width 38 height 21
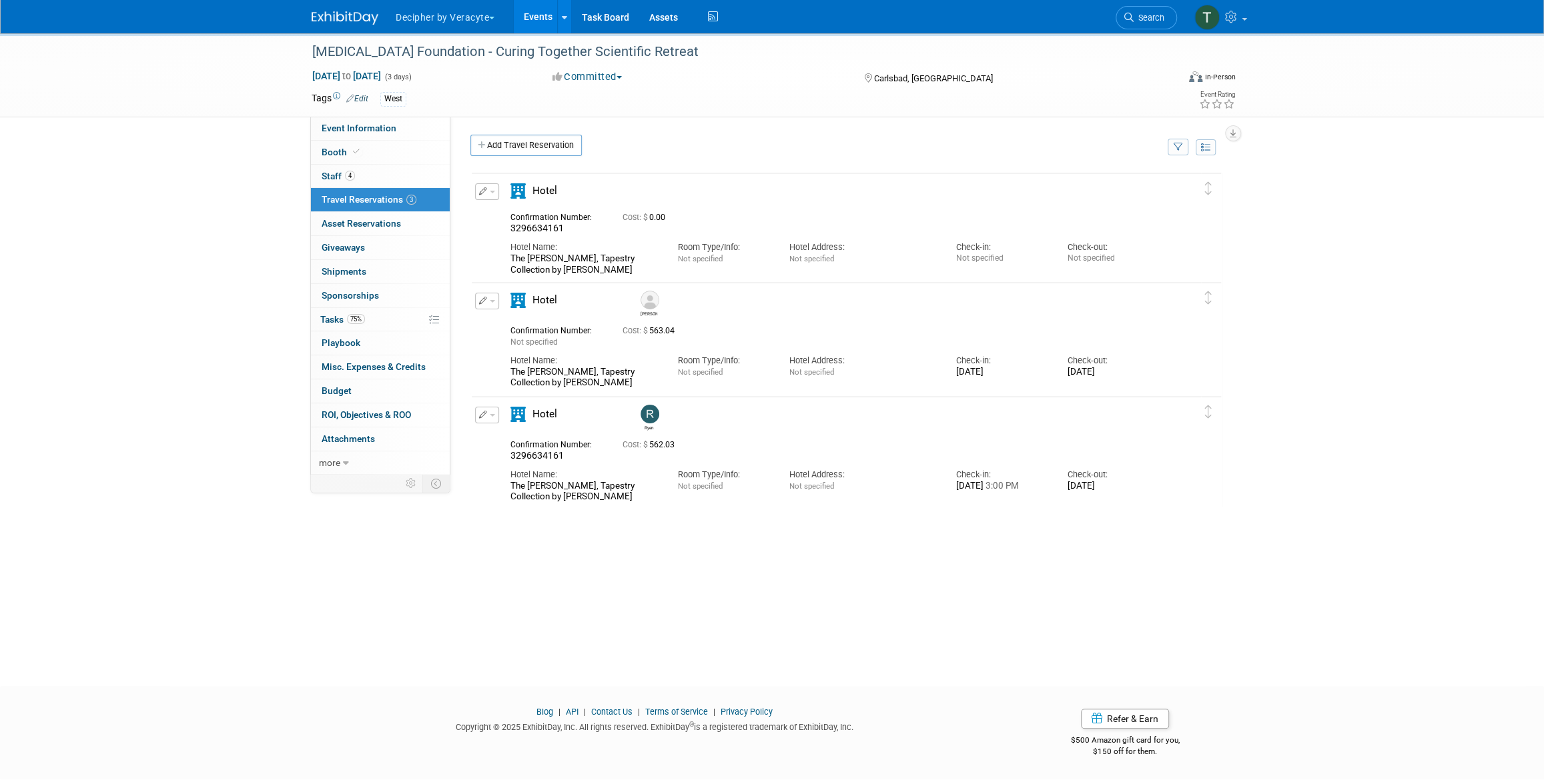
click at [475, 191] on button "button" at bounding box center [487, 191] width 24 height 16
click at [514, 242] on button "Delete Reservation" at bounding box center [532, 237] width 113 height 20
click at [634, 254] on link "Yes" at bounding box center [637, 247] width 38 height 21
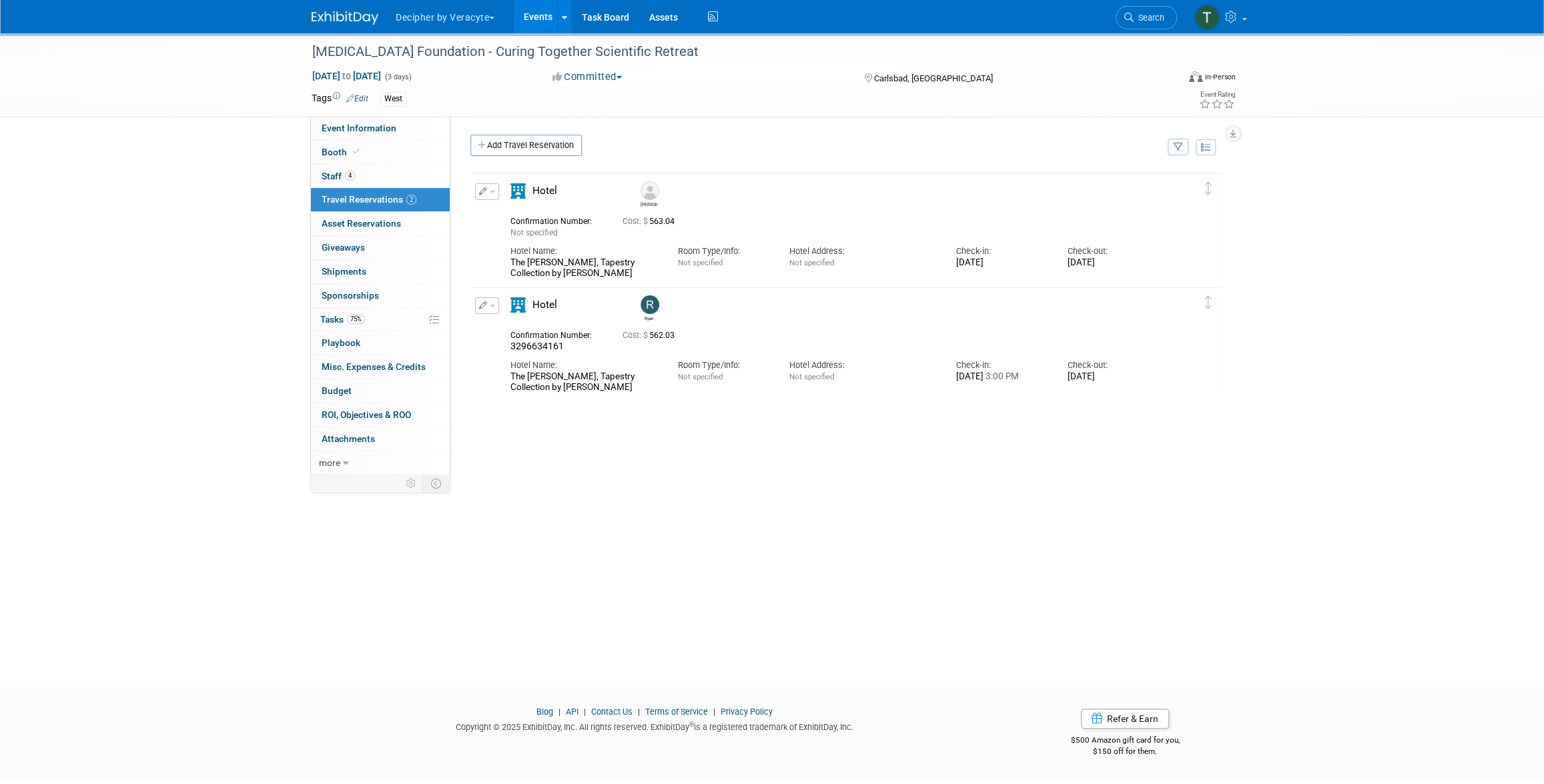
click at [485, 187] on button "button" at bounding box center [487, 191] width 24 height 16
click at [529, 246] on button "Delete Reservation" at bounding box center [532, 237] width 113 height 20
click at [640, 249] on link "Yes" at bounding box center [637, 247] width 38 height 21
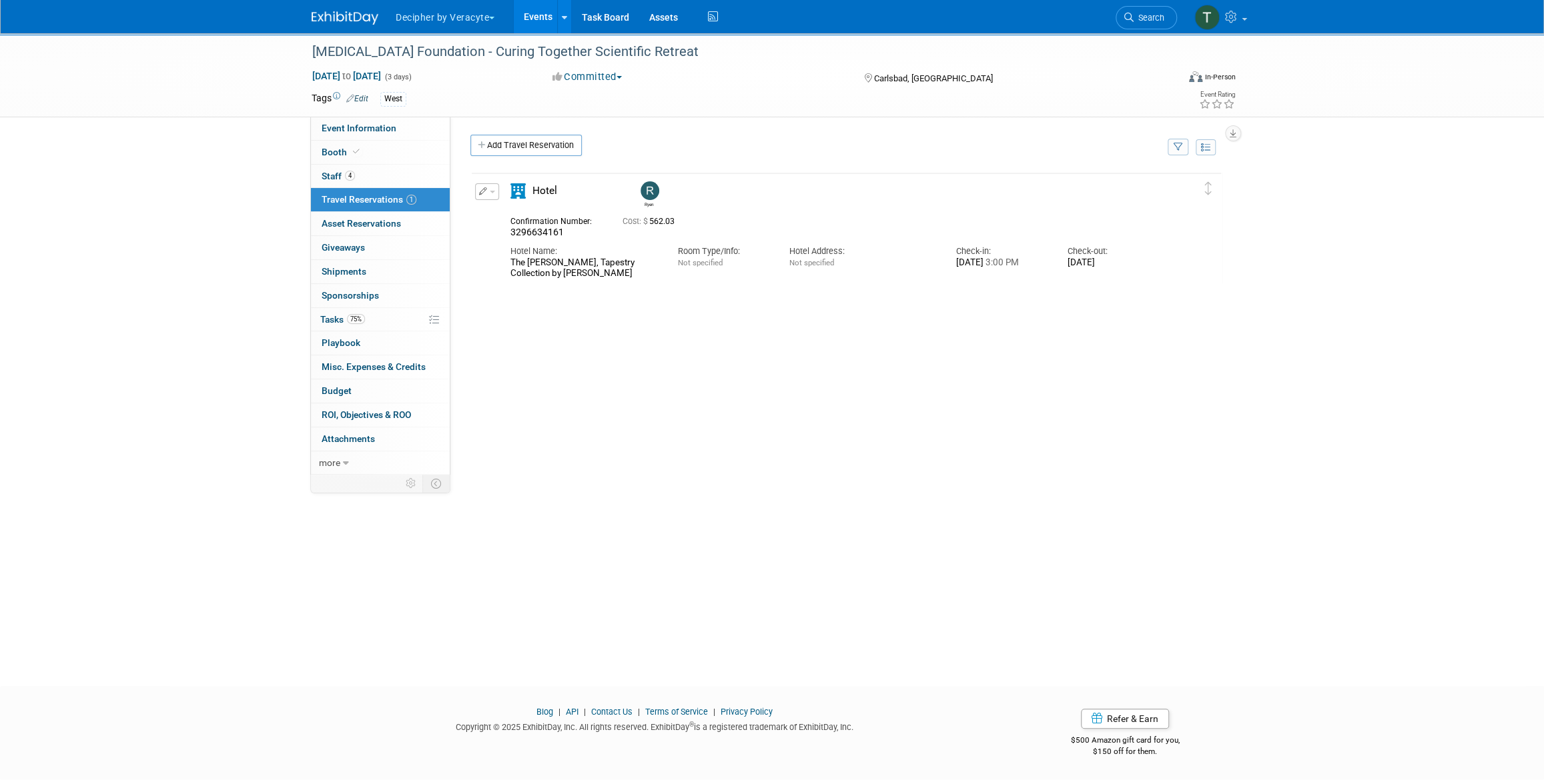
click at [478, 202] on div "Edit Reservation Delete Reservation" at bounding box center [483, 195] width 16 height 24
click at [484, 193] on icon "button" at bounding box center [483, 191] width 9 height 8
click at [509, 246] on button "Delete Reservation" at bounding box center [532, 237] width 113 height 20
click at [635, 250] on link "Yes" at bounding box center [637, 247] width 38 height 21
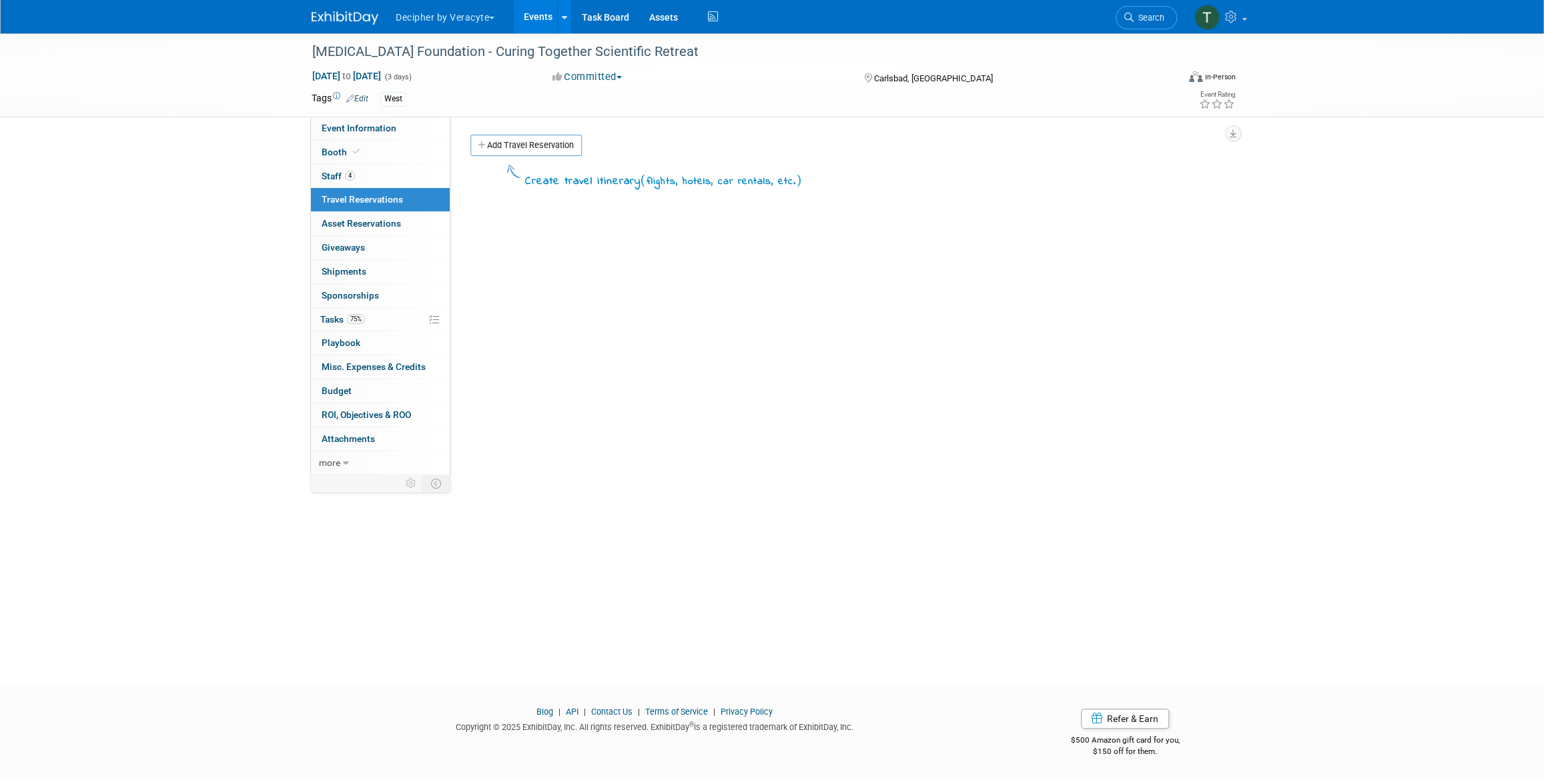
click at [546, 17] on link "Events" at bounding box center [538, 16] width 49 height 33
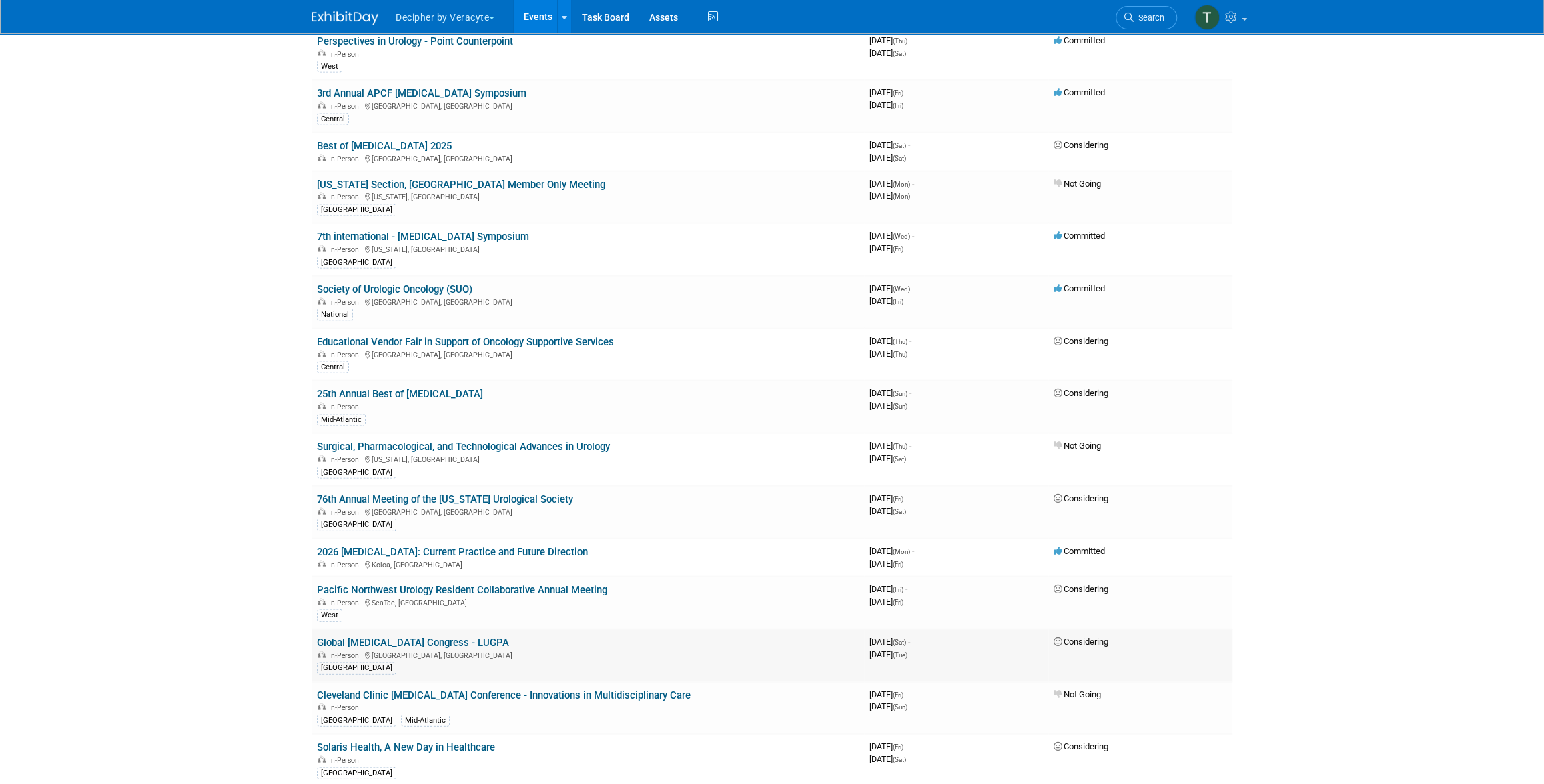
scroll to position [2071, 0]
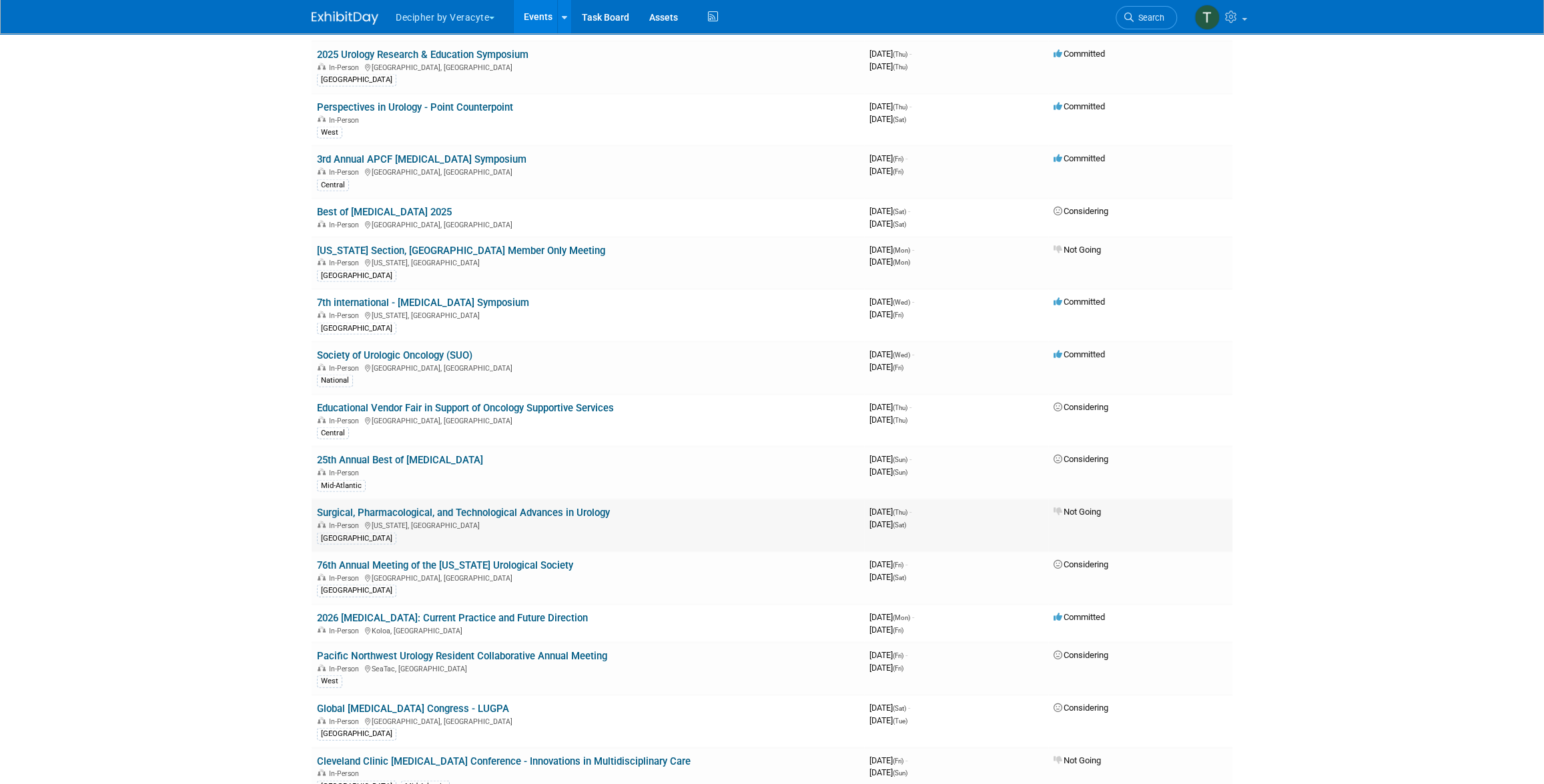
click at [499, 506] on link "Surgical, Pharmacological, and Technological Advances in Urology" at bounding box center [463, 512] width 293 height 12
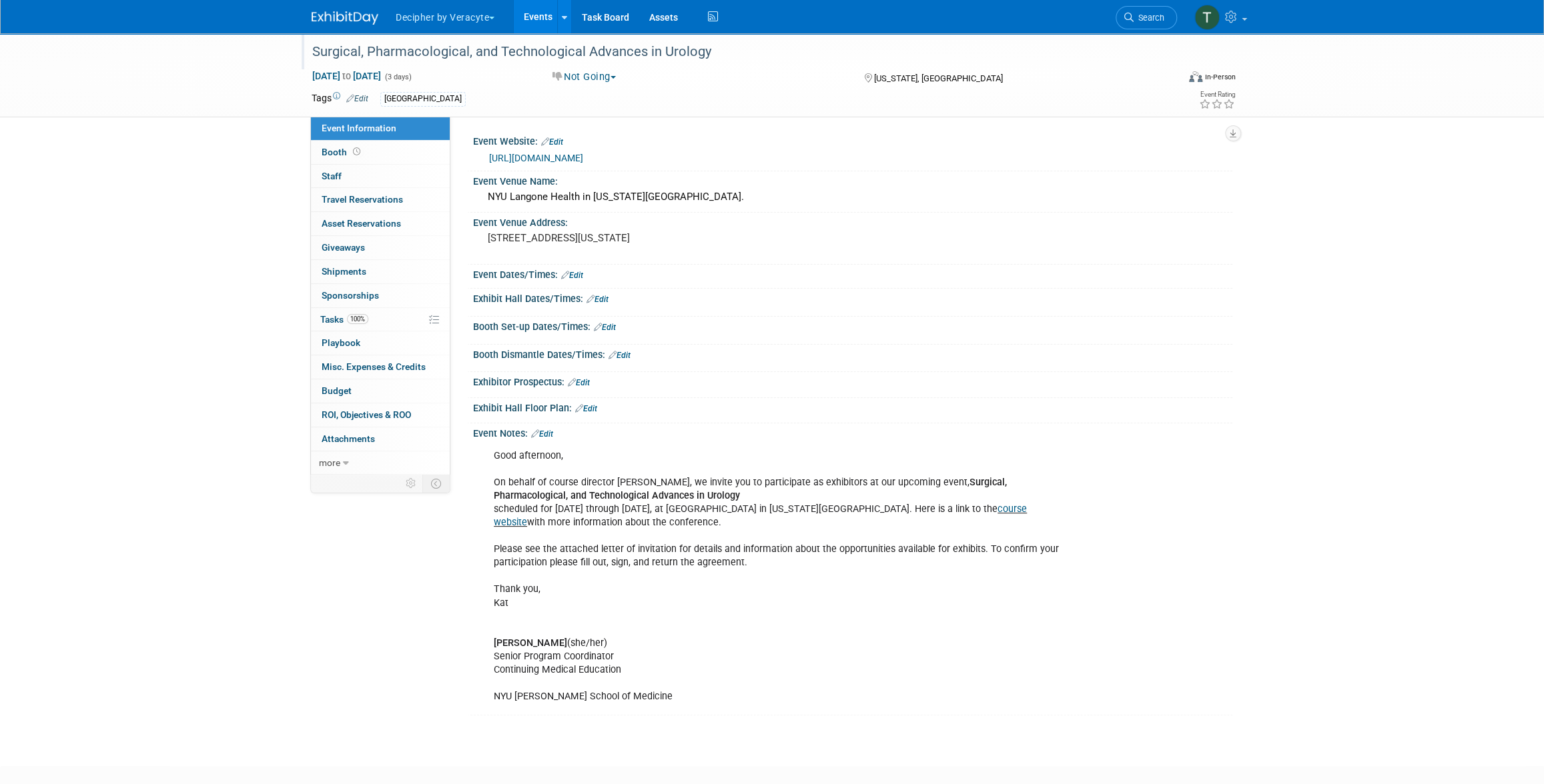
click at [319, 62] on div "Surgical, Pharmacological, and Technological Advances in Urology" at bounding box center [732, 52] width 849 height 24
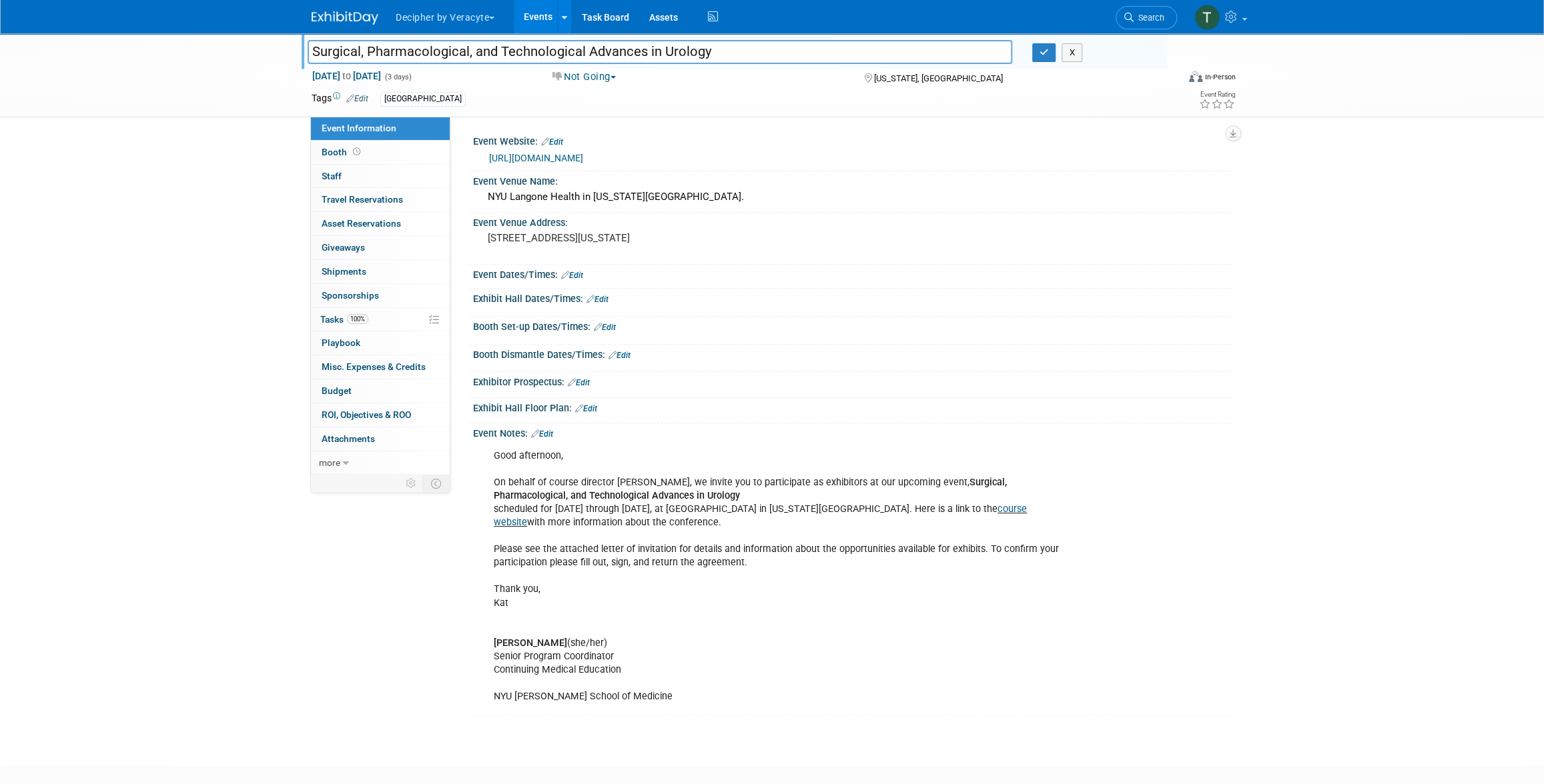
click at [316, 60] on input "Surgical, Pharmacological, and Technological Advances in Urology" at bounding box center [660, 52] width 705 height 24
click at [315, 55] on input "Surgical, Pharmacological, and Technological Advances in Urology" at bounding box center [660, 52] width 705 height 24
click at [314, 55] on input "Surgical, Pharmacological, and Technological Advances in Urology" at bounding box center [660, 52] width 705 height 24
type input "NYU Surgical, Pharmacological, and Technological Advances in Urology"
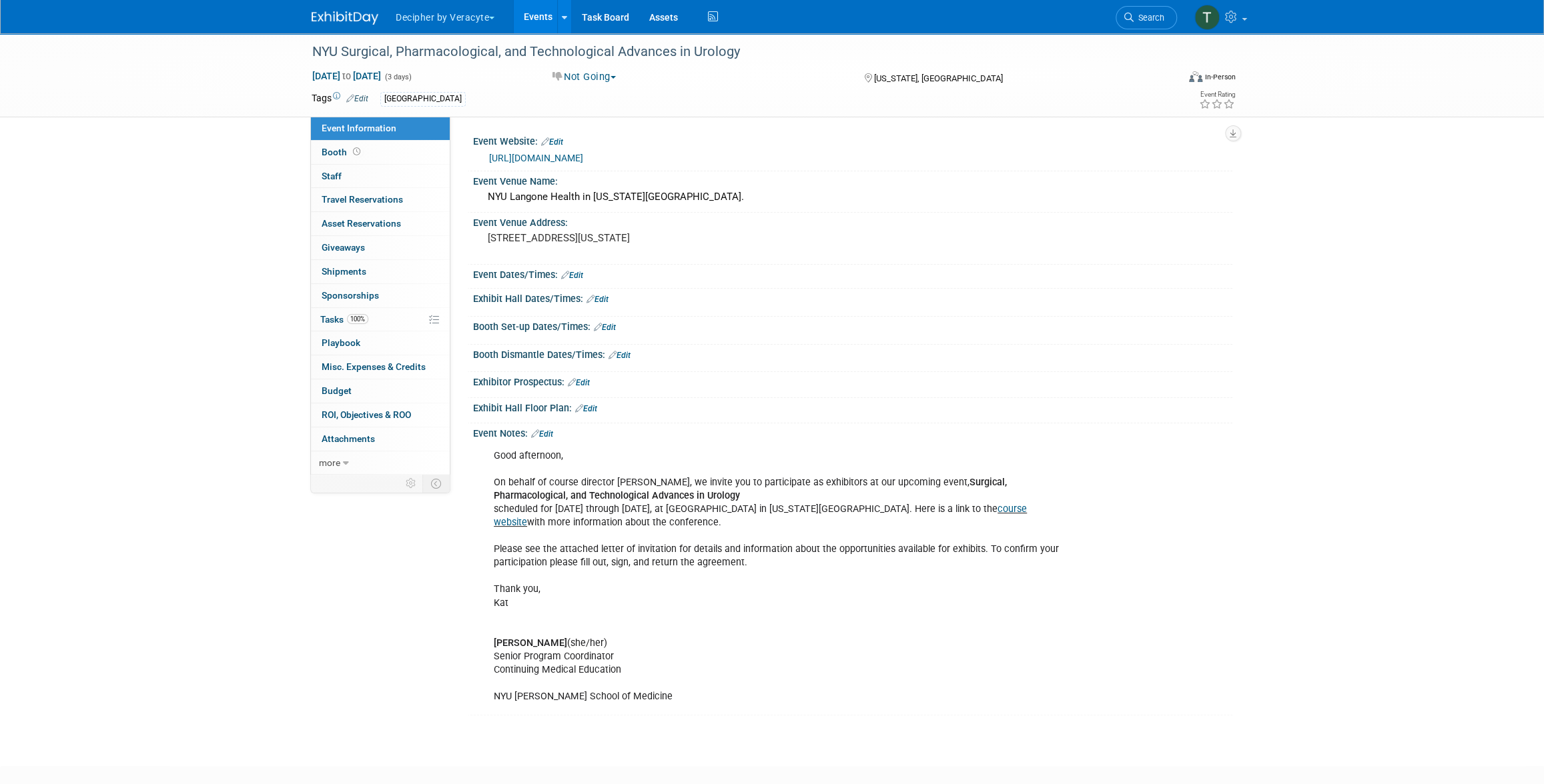
click at [542, 433] on link "Edit" at bounding box center [542, 434] width 22 height 9
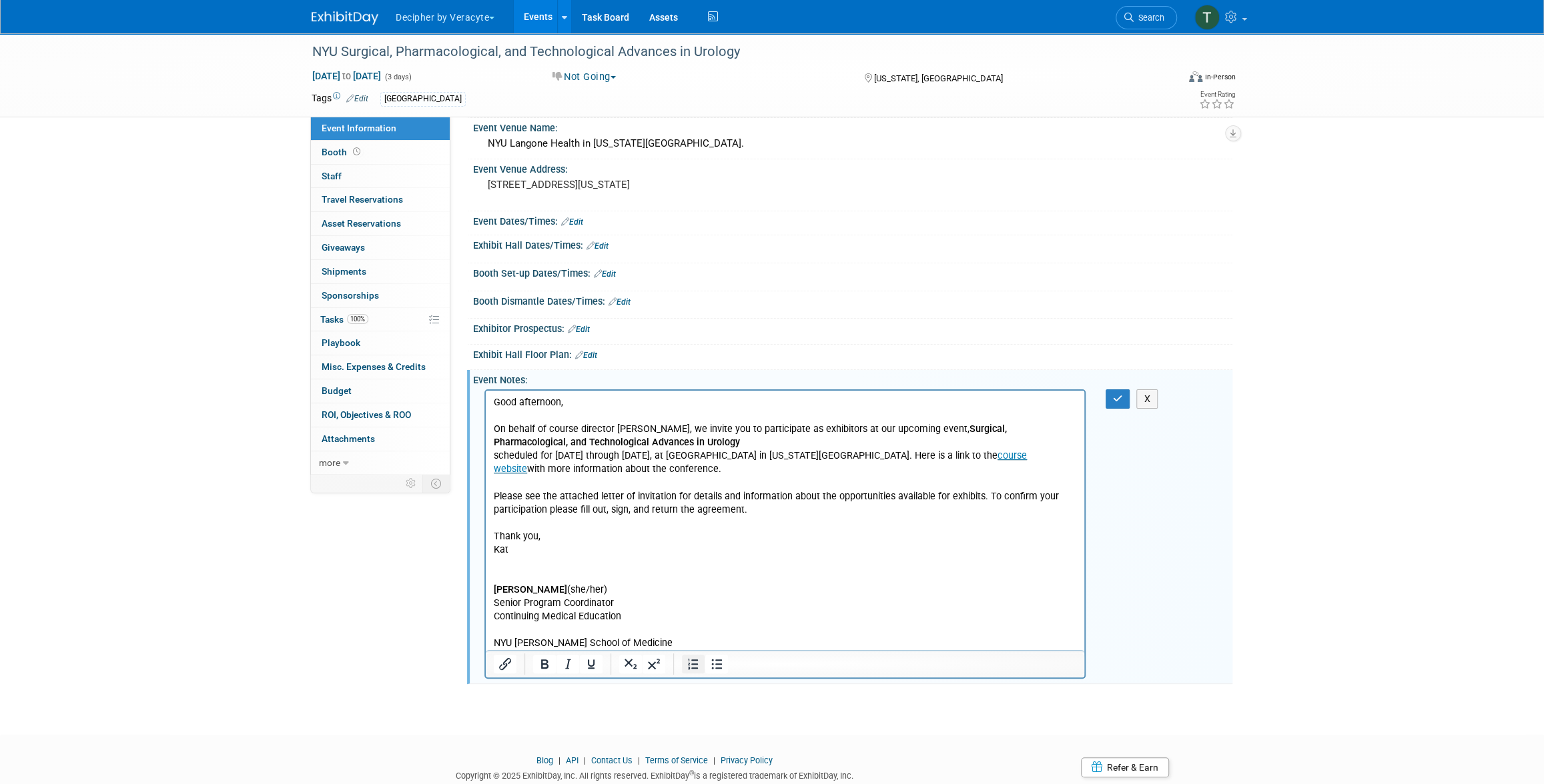
scroll to position [96, 0]
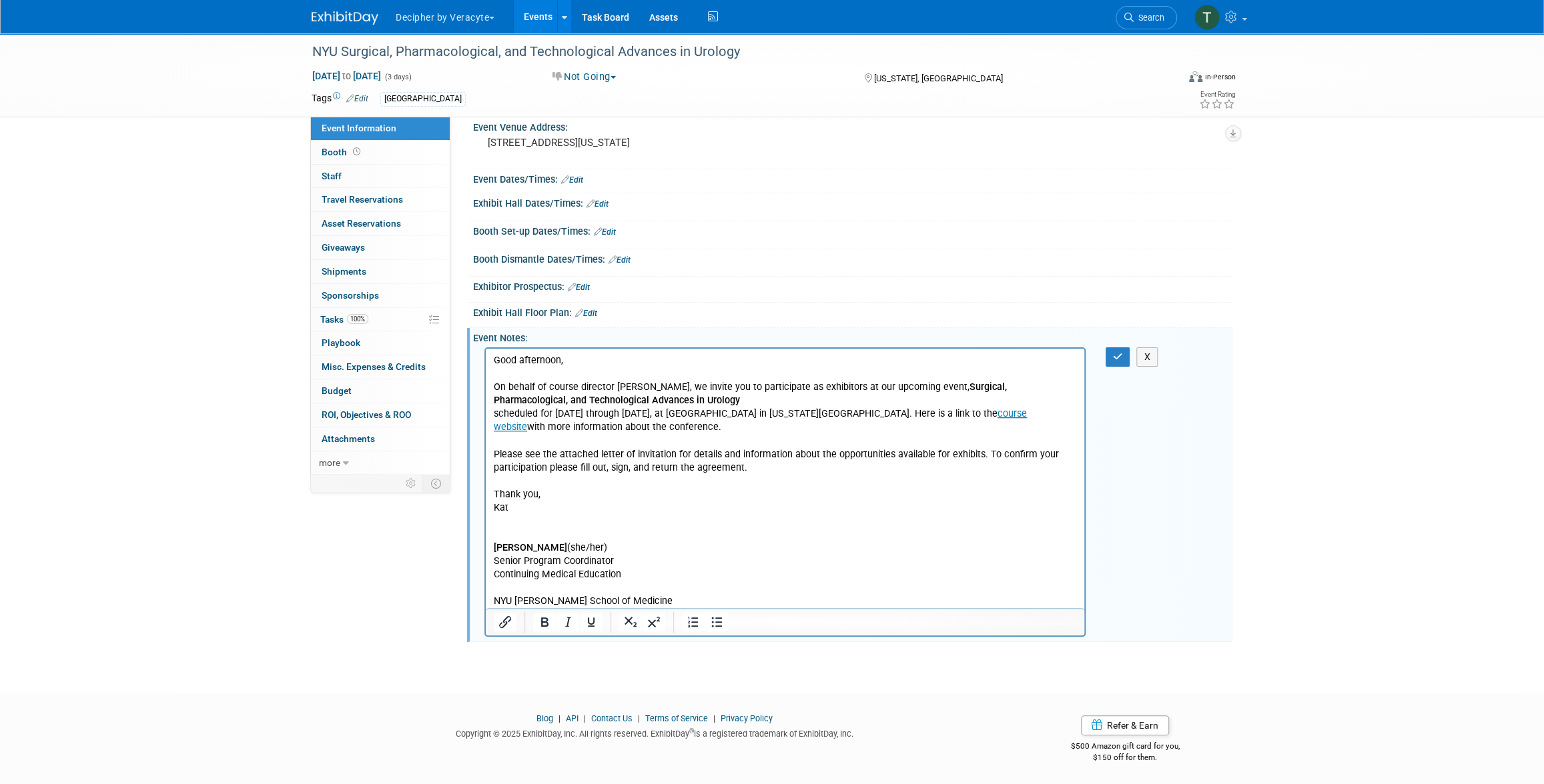
click at [682, 603] on p "Good afternoon, On behalf of course director Dr. Herbert Lepor, we invite you t…" at bounding box center [785, 480] width 583 height 254
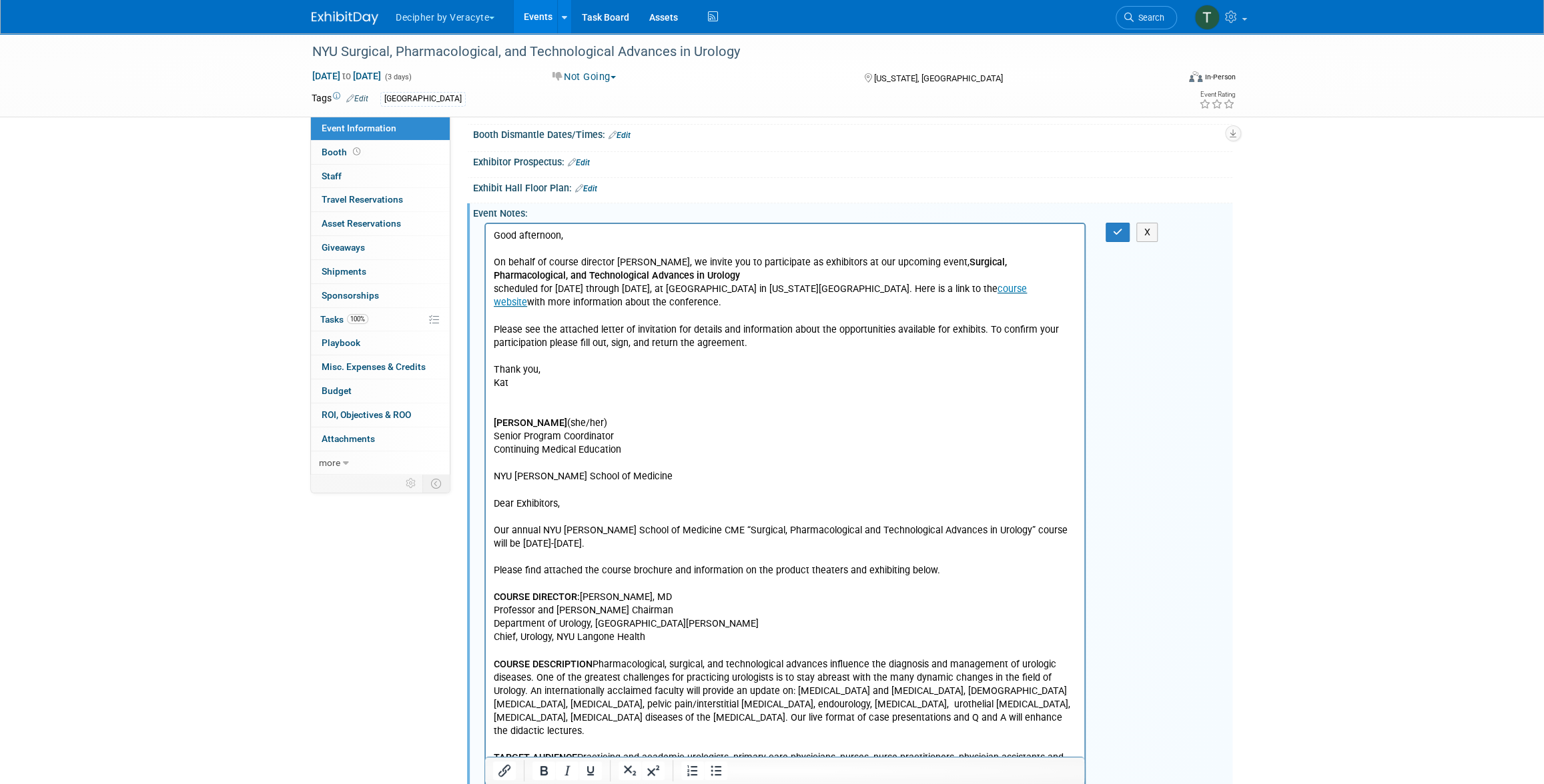
scroll to position [220, 0]
click at [1118, 233] on icon "button" at bounding box center [1118, 233] width 10 height 9
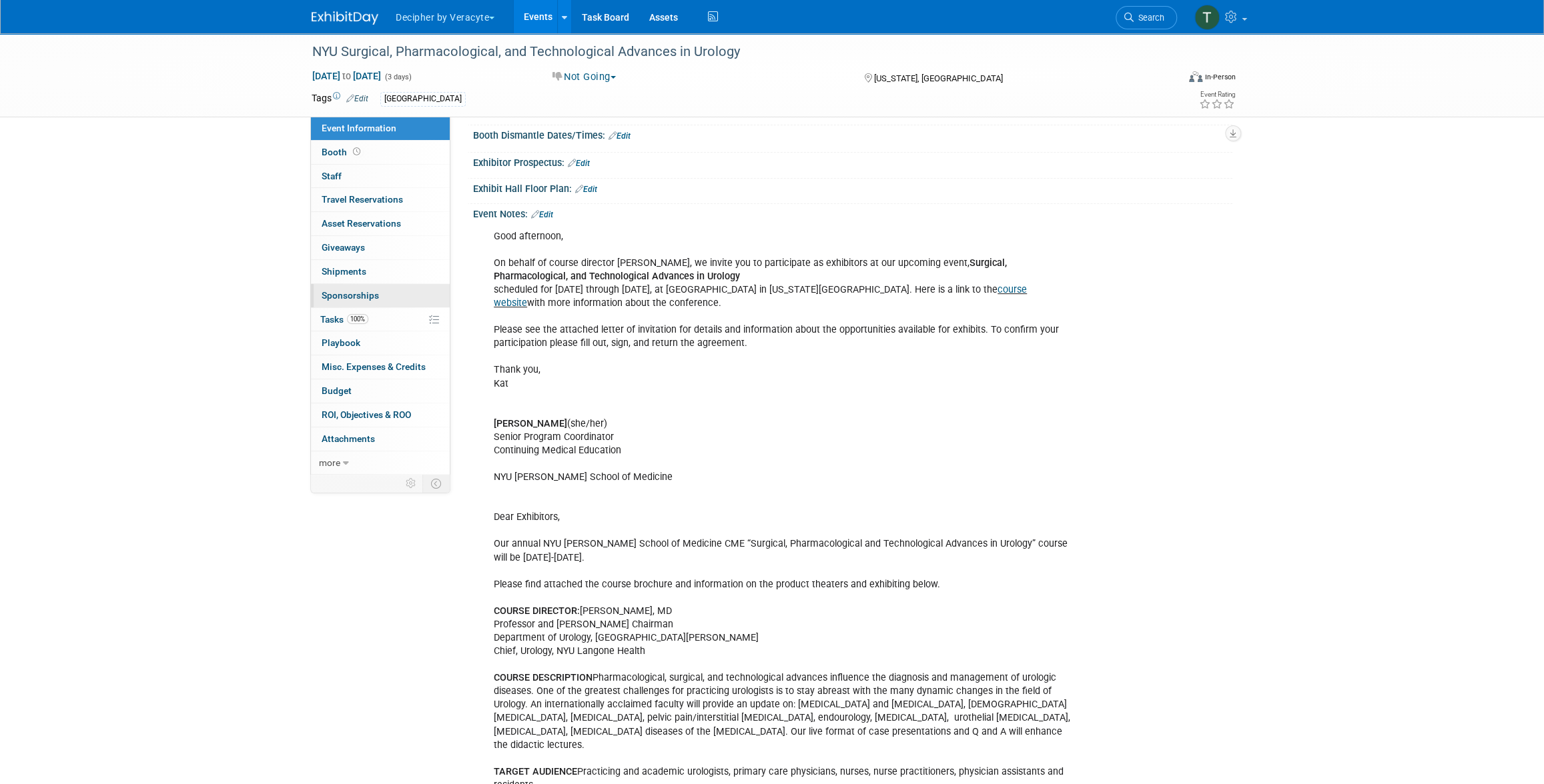
click at [368, 288] on link "0 Sponsorships 0" at bounding box center [380, 296] width 139 height 24
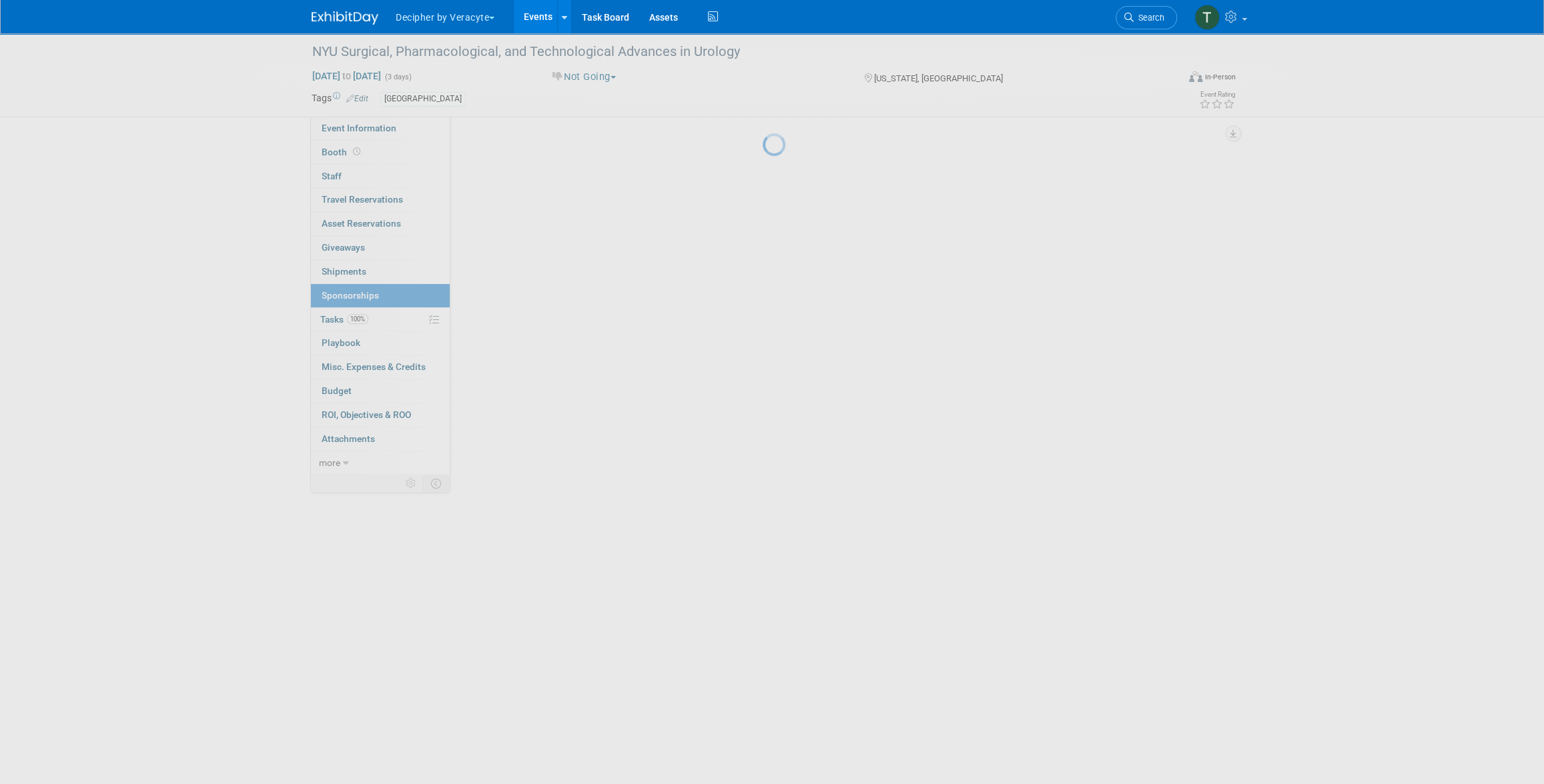
scroll to position [0, 0]
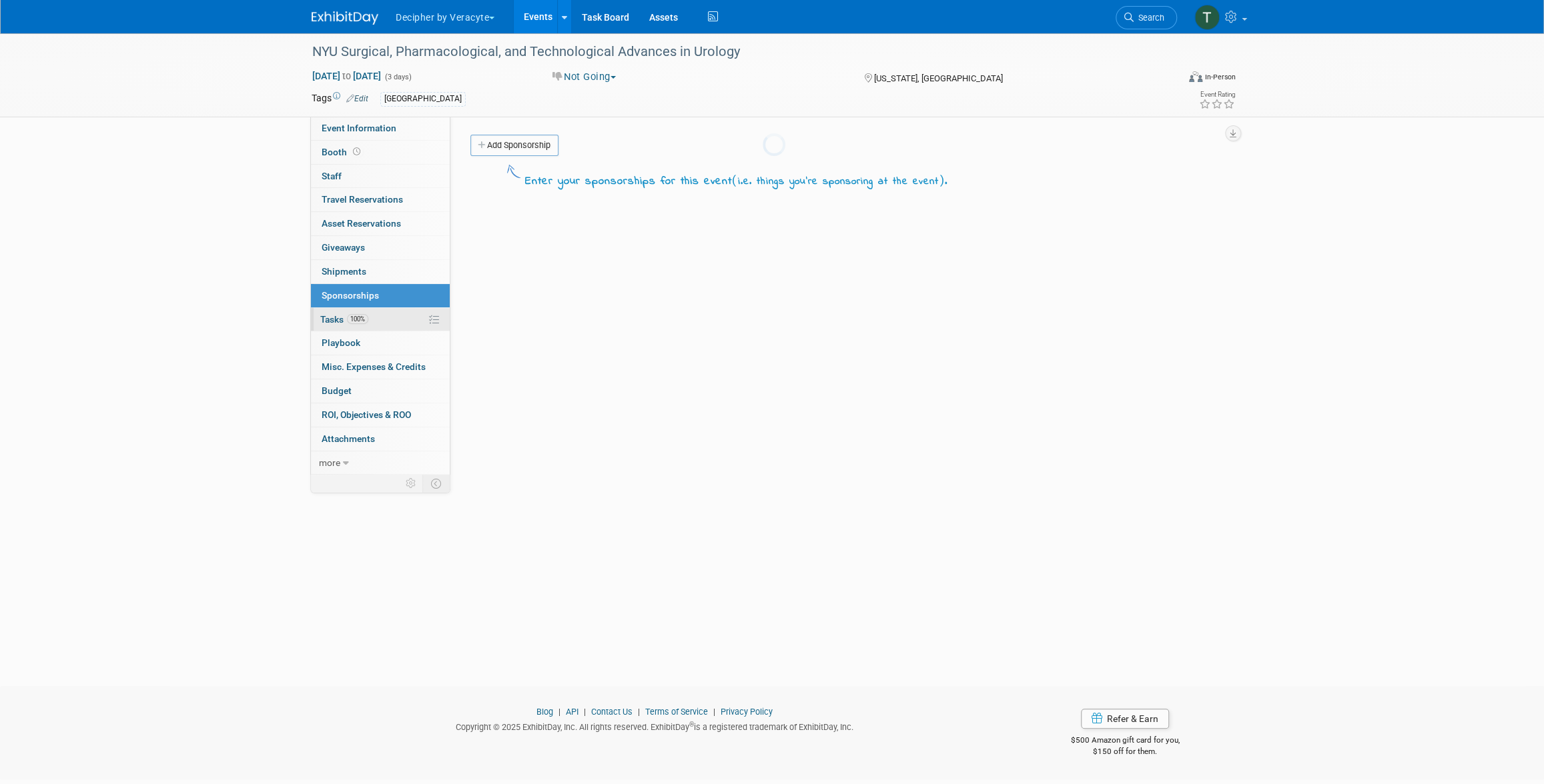
click at [378, 321] on link "100% Tasks 100%" at bounding box center [380, 320] width 139 height 24
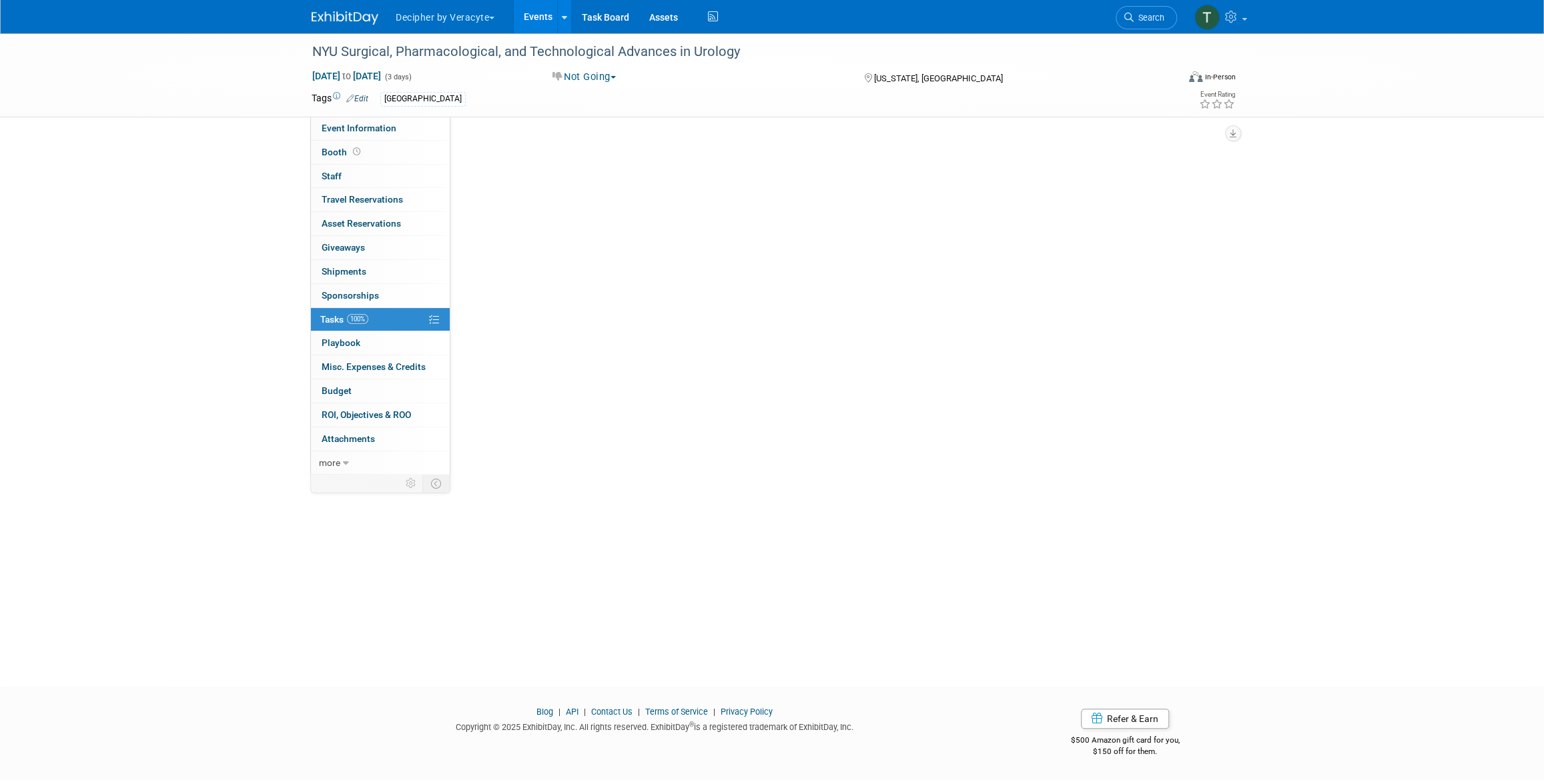
click at [378, 321] on link "100% Tasks 100%" at bounding box center [380, 320] width 139 height 24
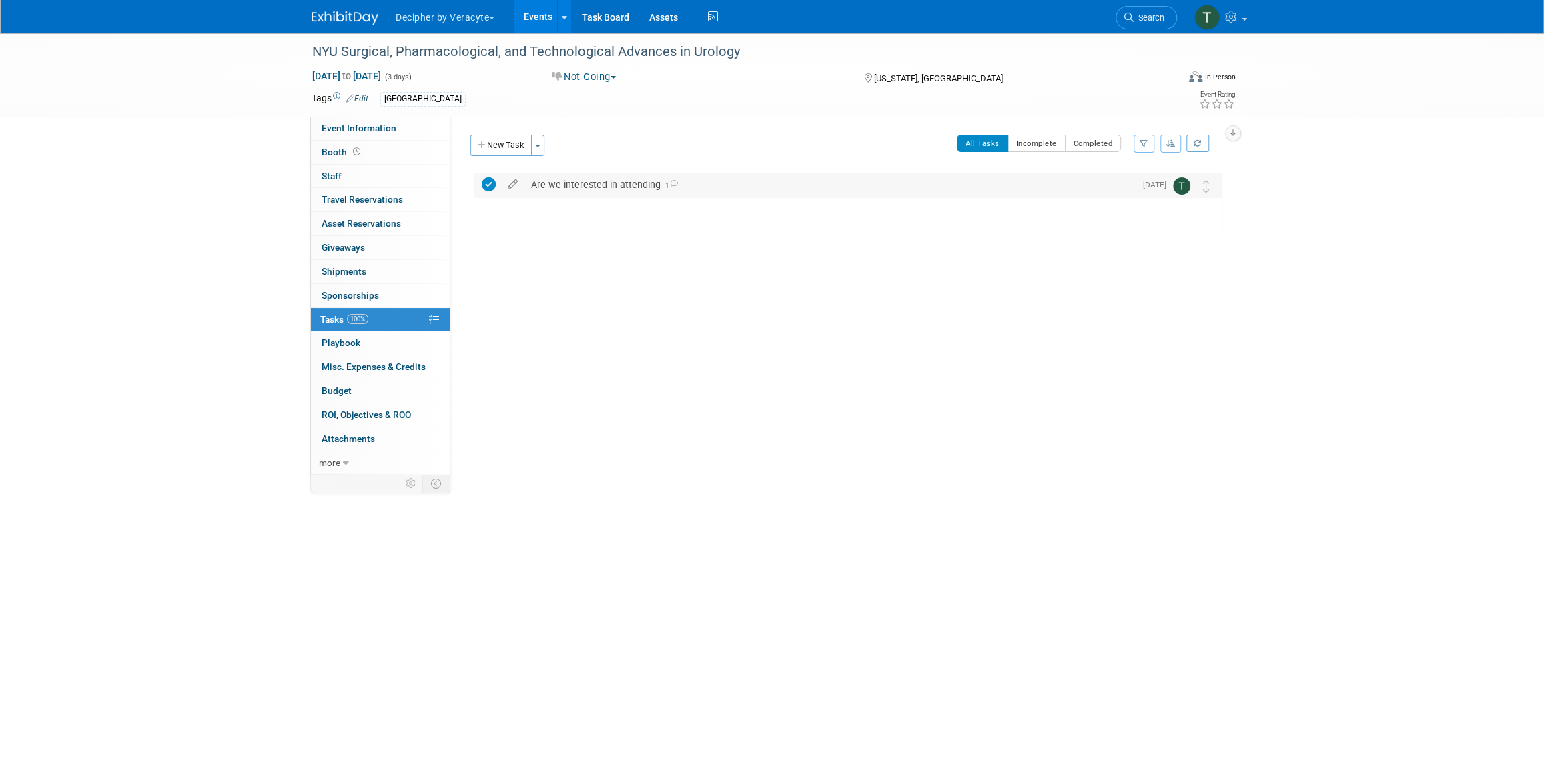
click at [585, 184] on div "Are we interested in attending 1" at bounding box center [830, 184] width 611 height 23
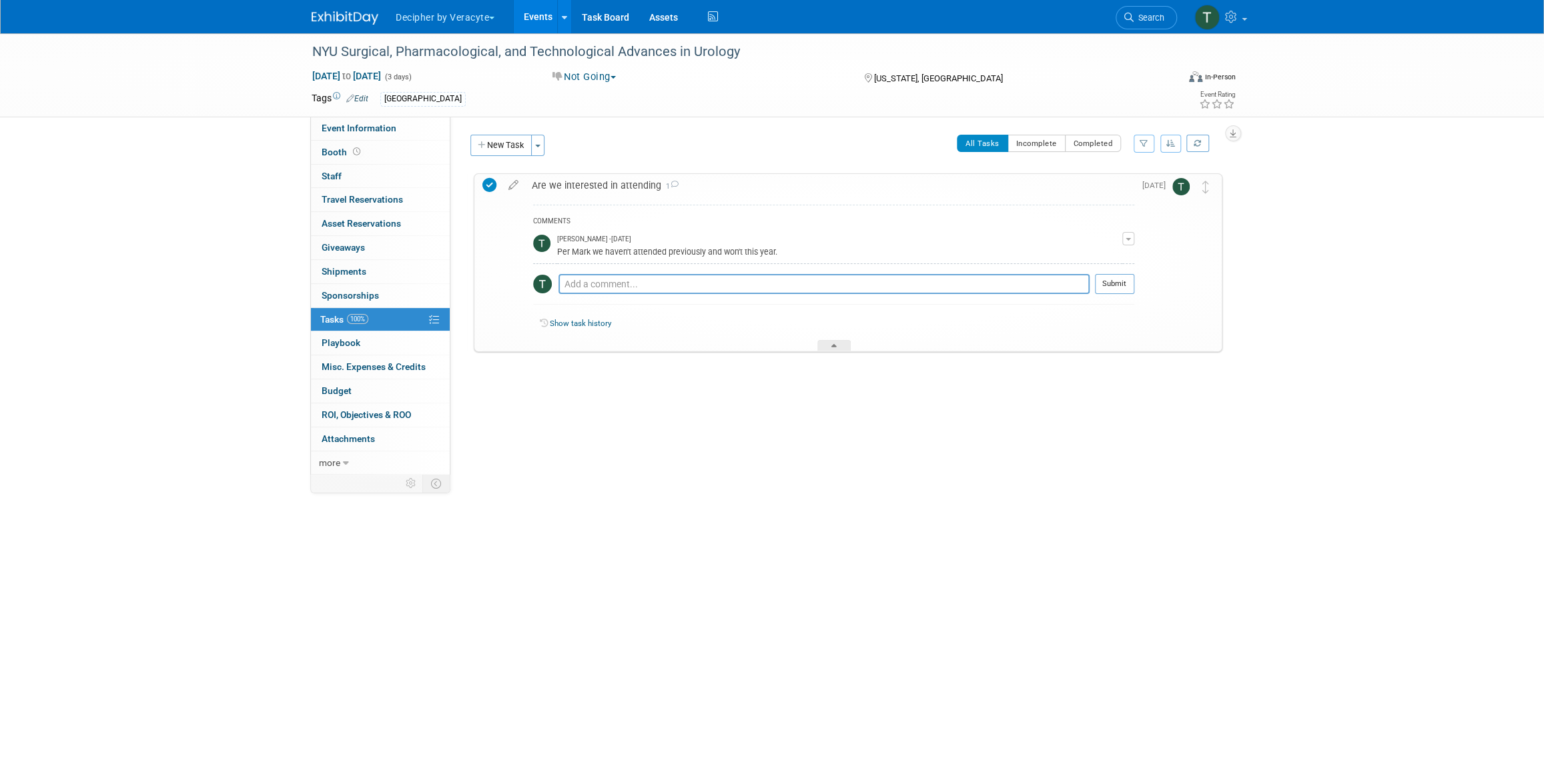
click at [585, 184] on div "Are we interested in attending 1" at bounding box center [830, 185] width 609 height 23
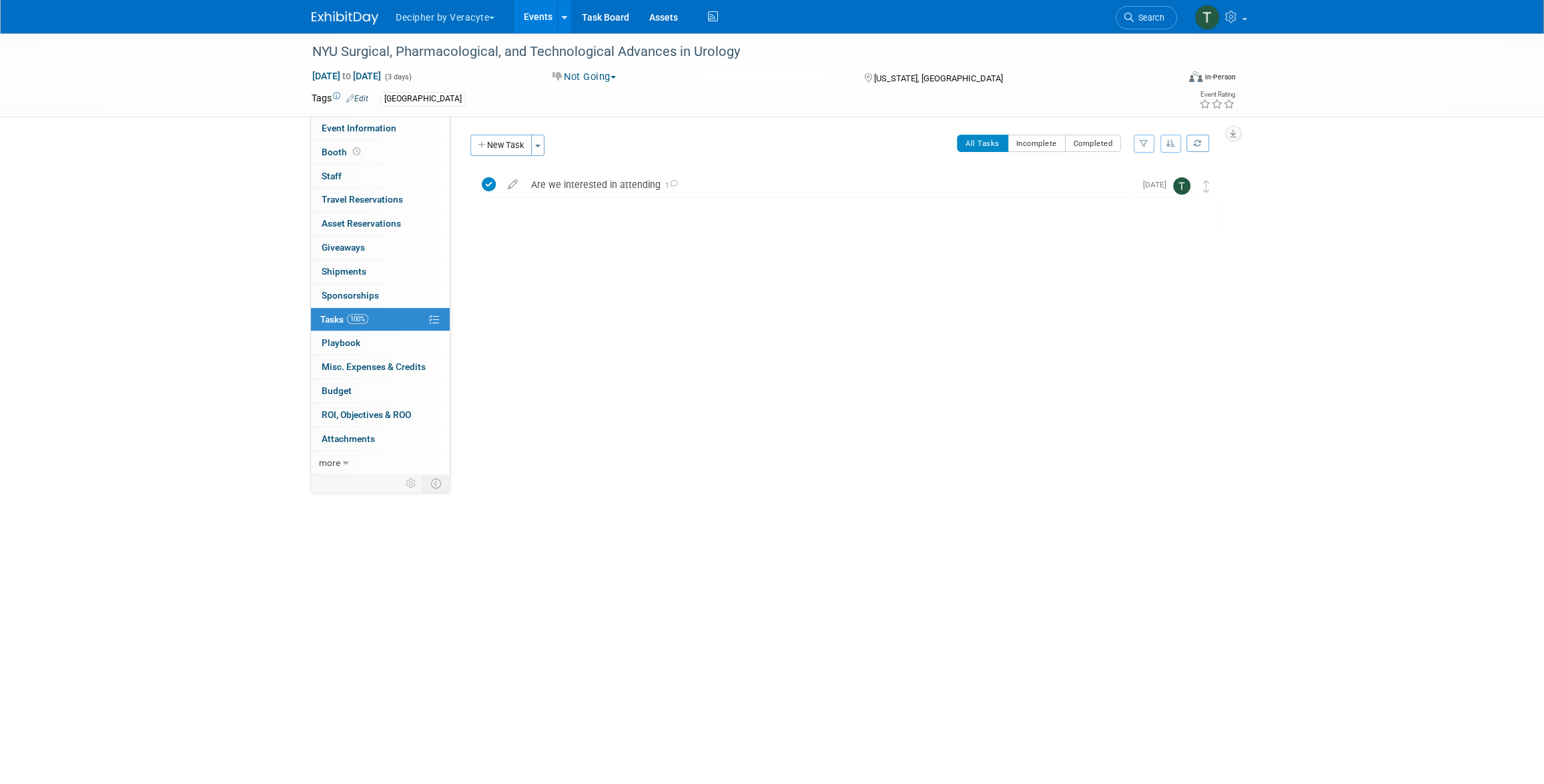
click at [527, 9] on link "Events" at bounding box center [538, 16] width 49 height 33
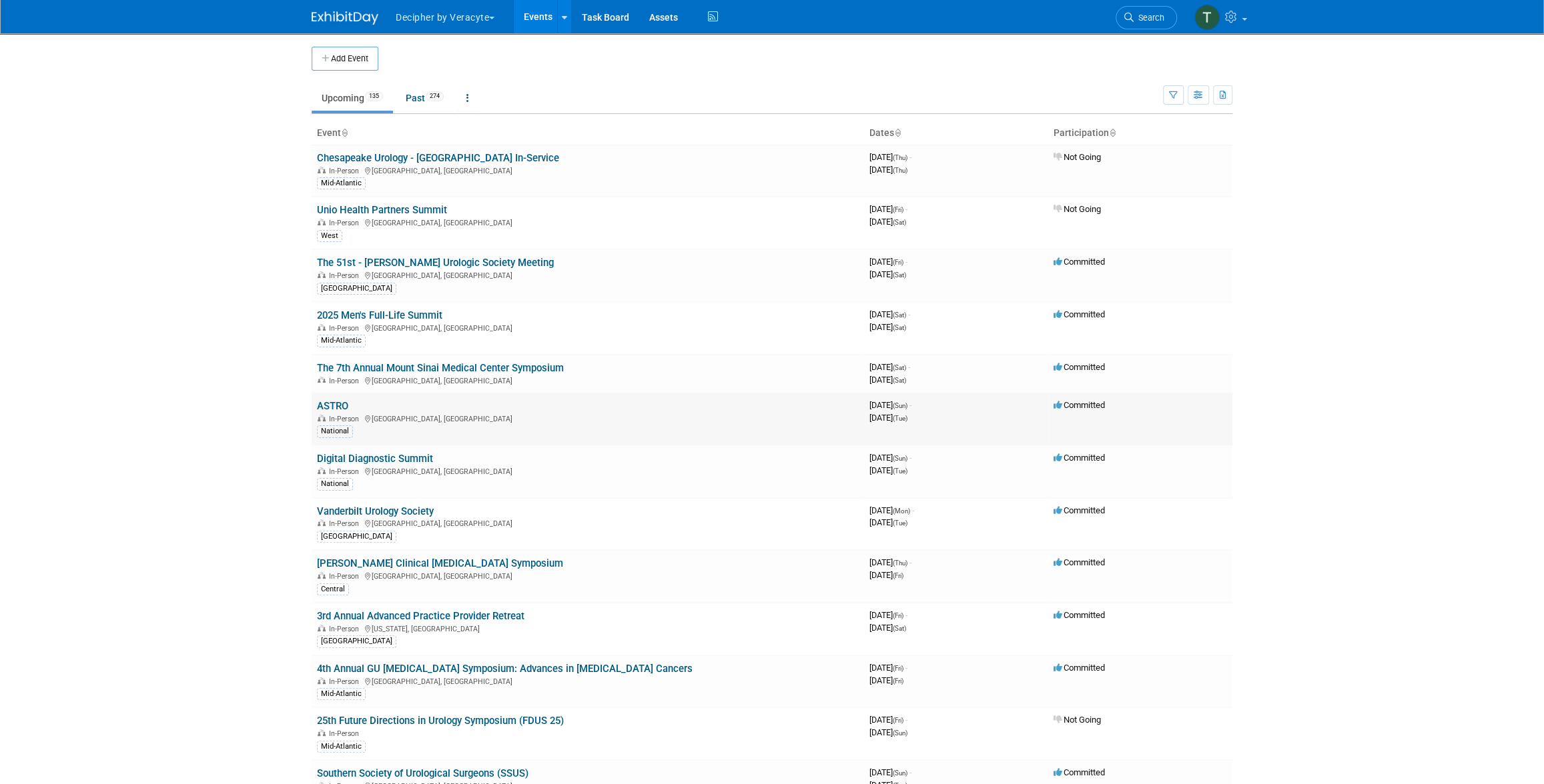
click at [332, 403] on link "ASTRO" at bounding box center [333, 406] width 31 height 12
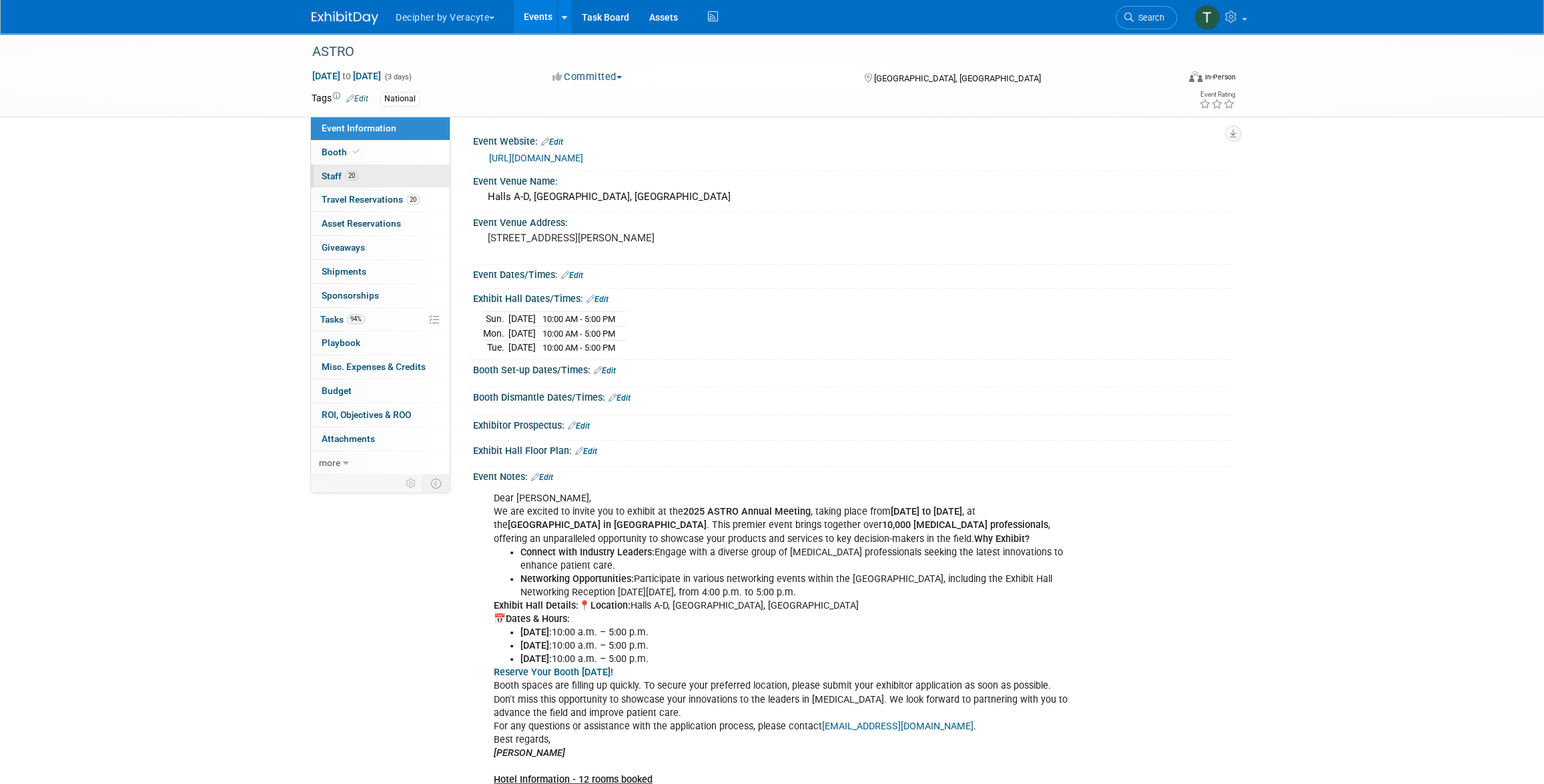
click at [381, 176] on link "20 Staff 20" at bounding box center [380, 177] width 139 height 24
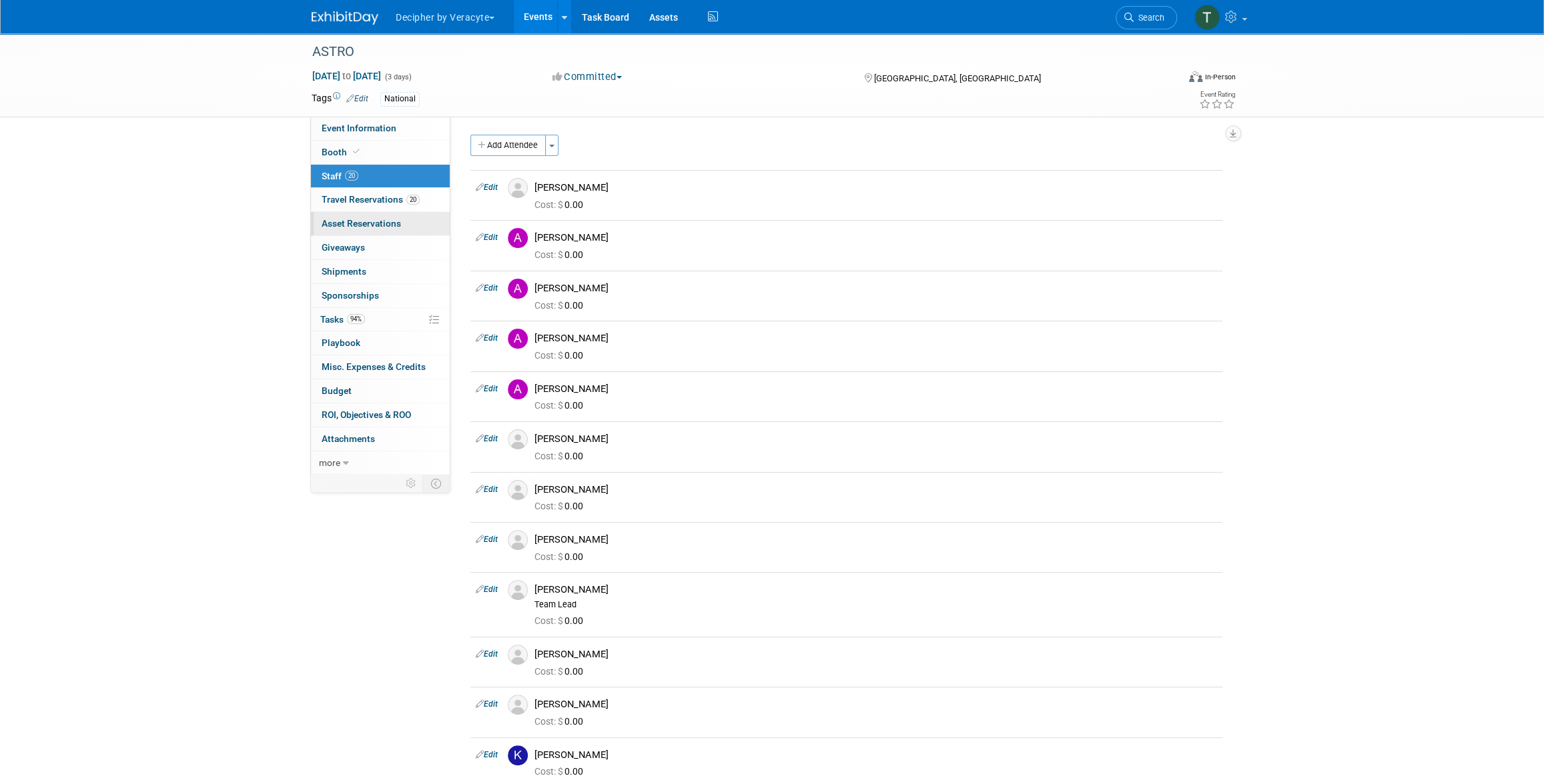
click at [396, 212] on link "0 Asset Reservations 0" at bounding box center [380, 224] width 139 height 24
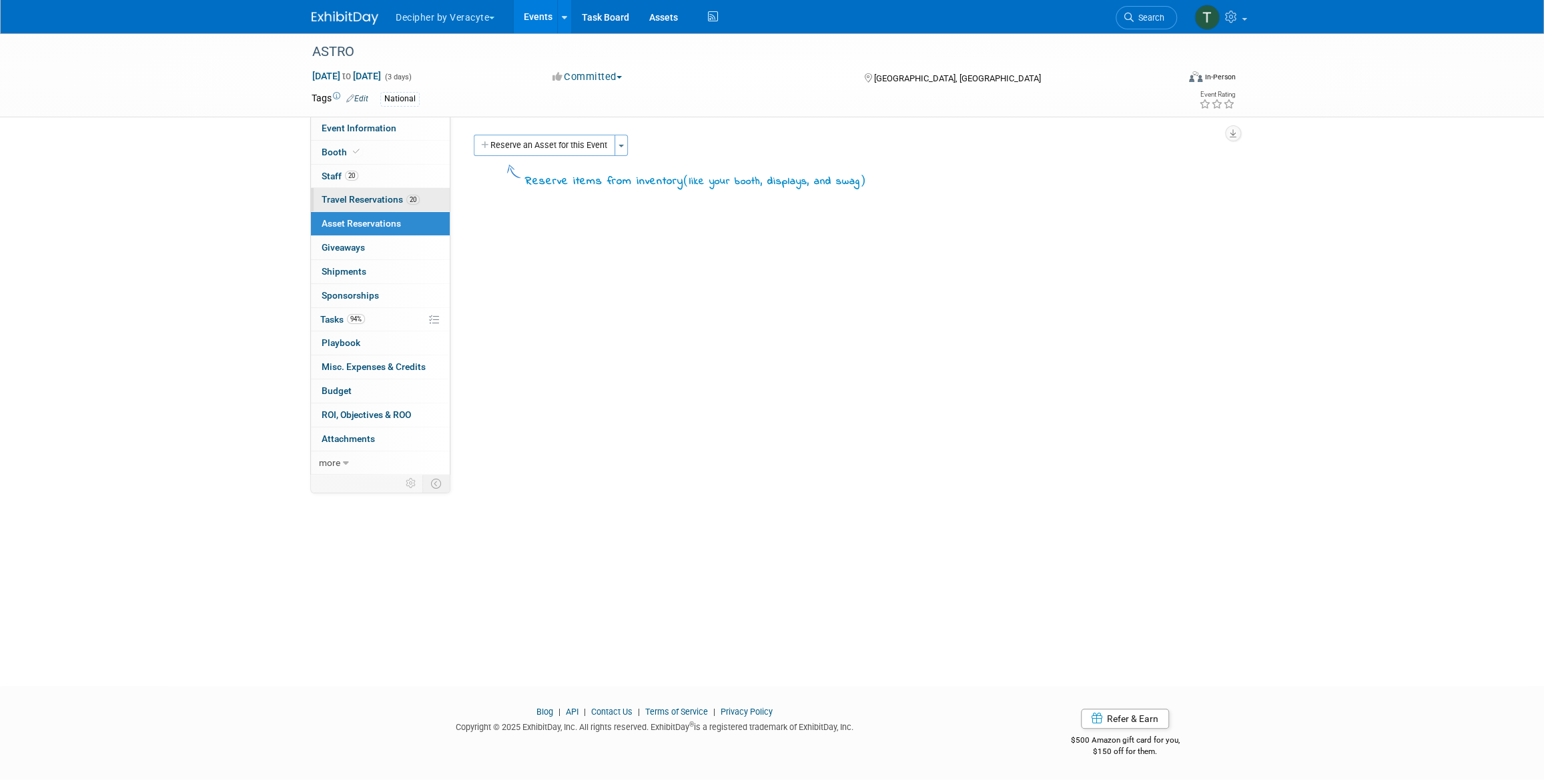
click at [396, 206] on link "20 Travel Reservations 20" at bounding box center [380, 200] width 139 height 24
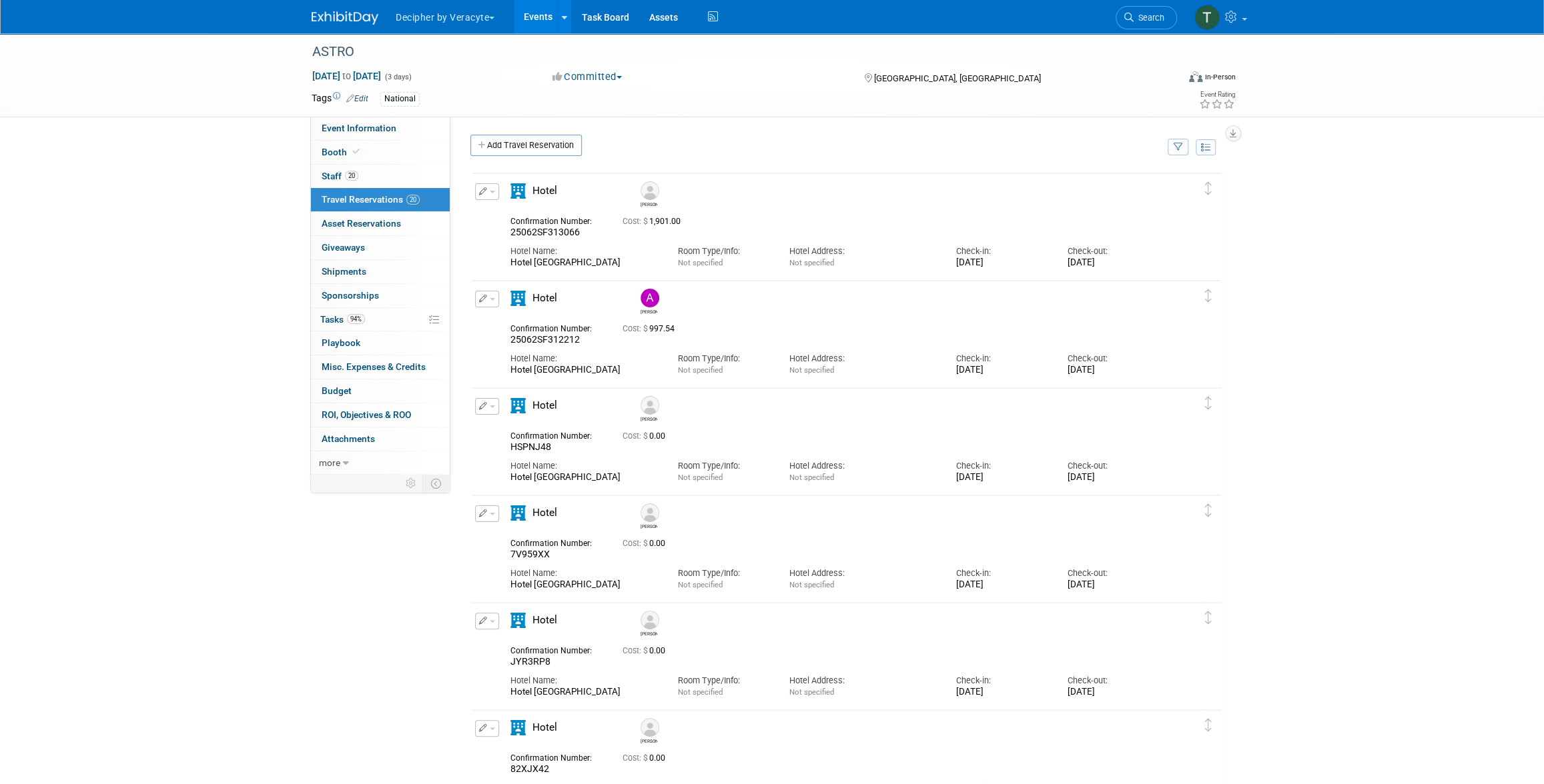
click at [560, 259] on div "Hotel Nikko San Francisco" at bounding box center [583, 263] width 147 height 11
click at [559, 260] on div "Hotel Nikko San Francisco" at bounding box center [583, 263] width 147 height 11
copy div "Hotel Nikko San Francisco"
click at [391, 326] on link "94% Tasks 94%" at bounding box center [380, 320] width 139 height 24
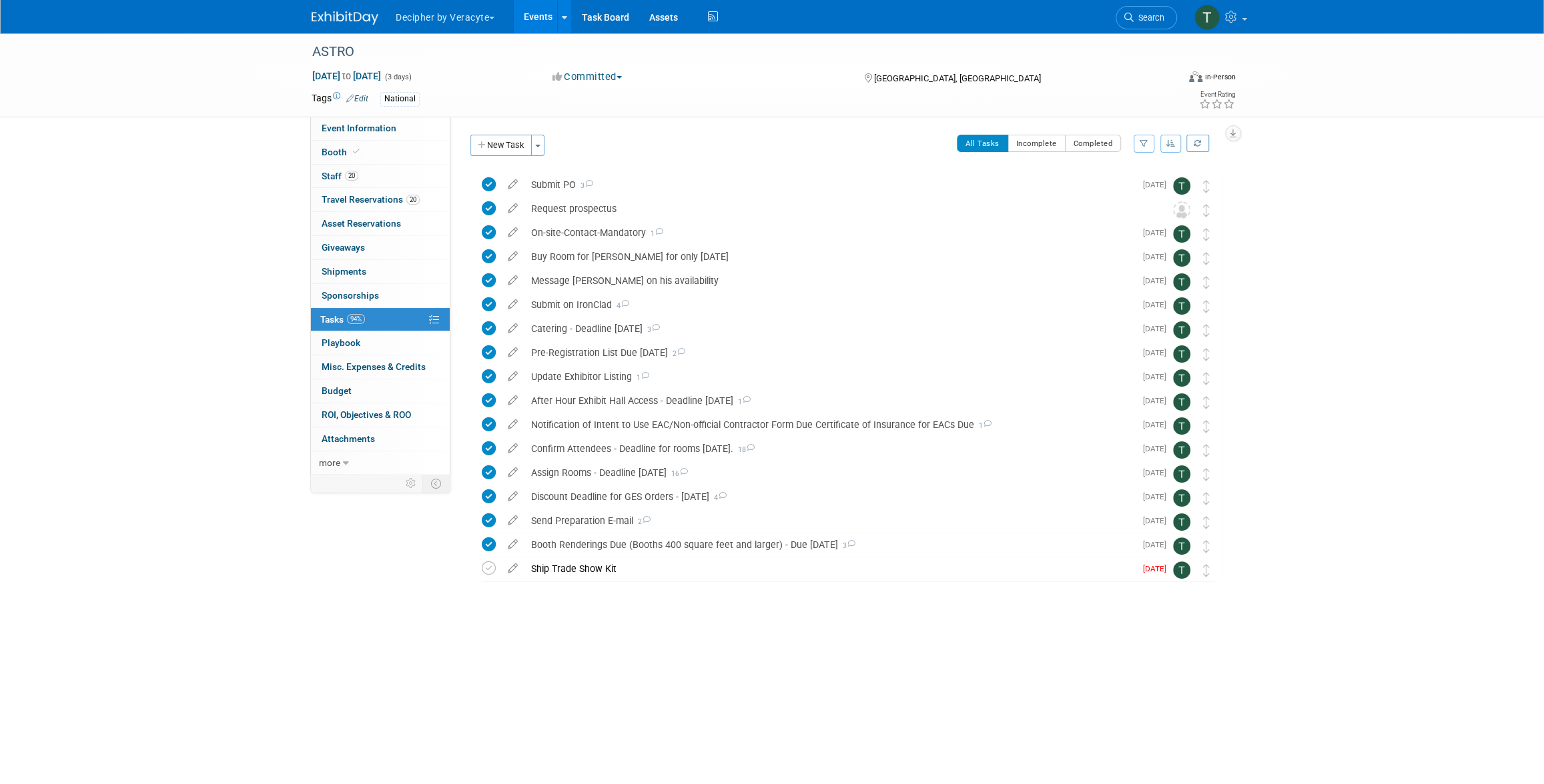
click at [590, 584] on div at bounding box center [845, 595] width 755 height 27
click at [591, 567] on div "Ship Trade Show Kit" at bounding box center [830, 569] width 611 height 23
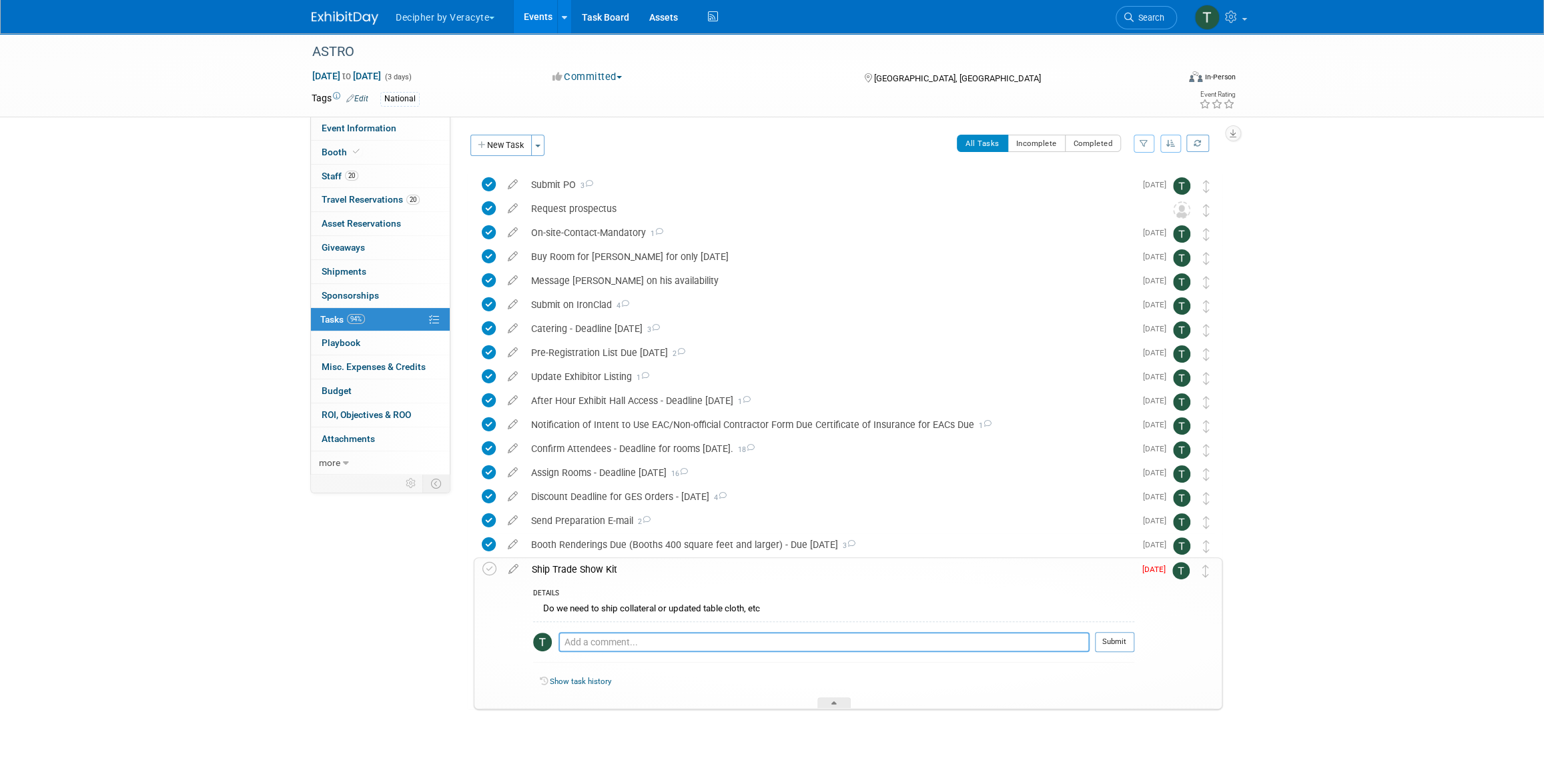
click at [602, 641] on textarea at bounding box center [823, 642] width 531 height 20
paste textarea "884663376811"
type textarea "TN: 884663376811"
click at [1110, 637] on button "Submit" at bounding box center [1115, 642] width 39 height 20
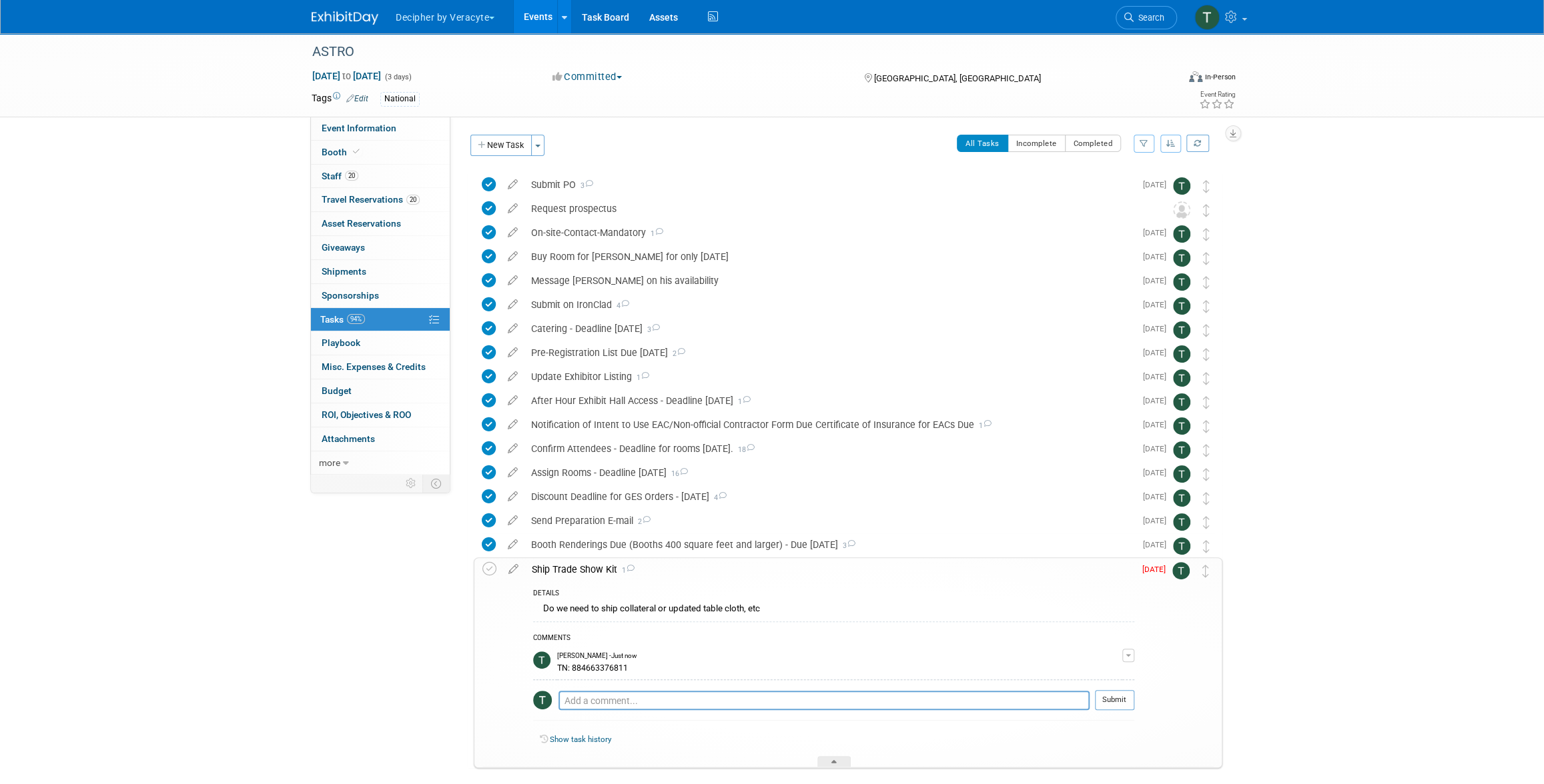
click at [524, 19] on link "Events" at bounding box center [538, 16] width 49 height 33
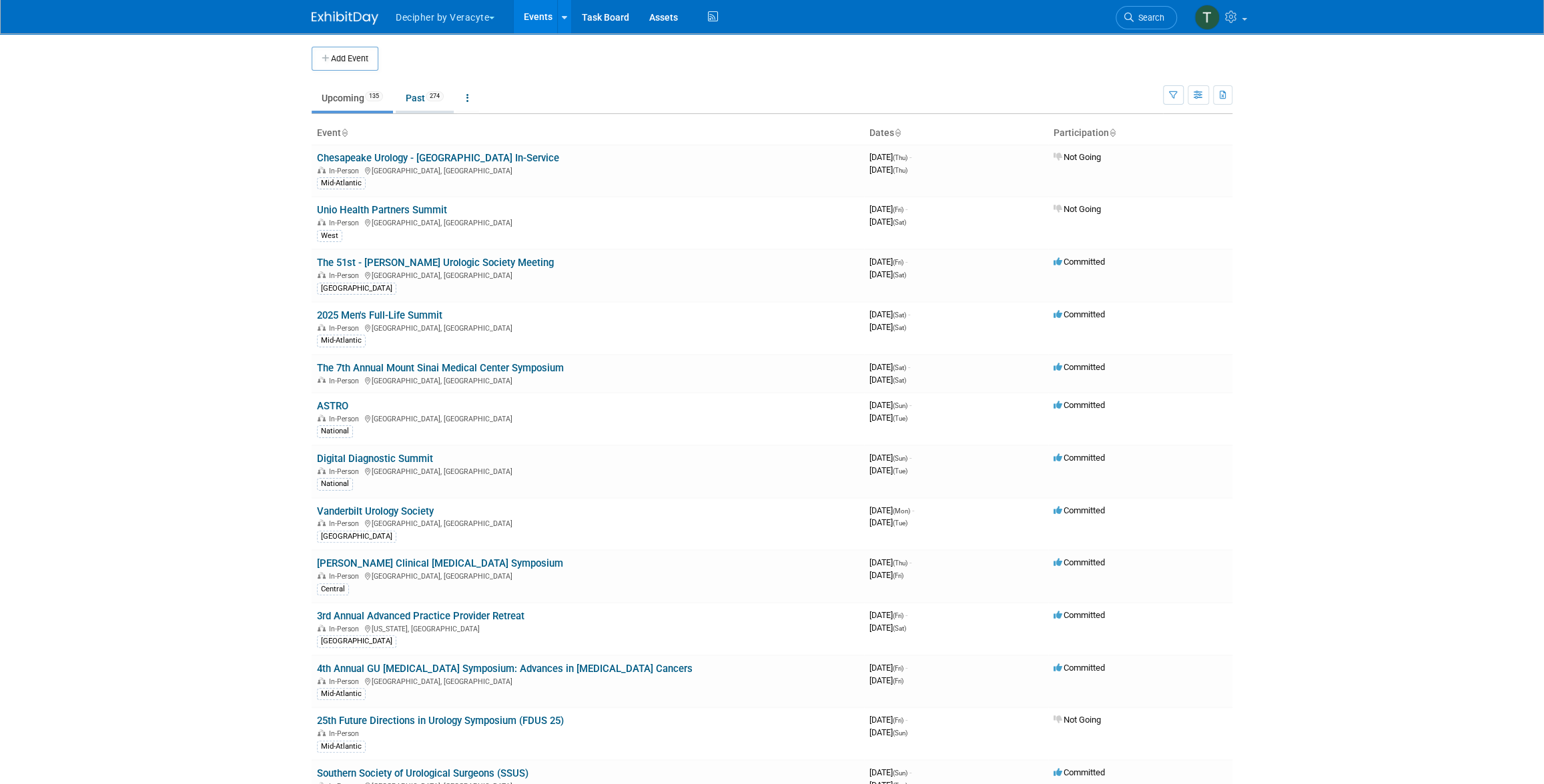
click at [413, 106] on link "Past 274" at bounding box center [425, 98] width 58 height 25
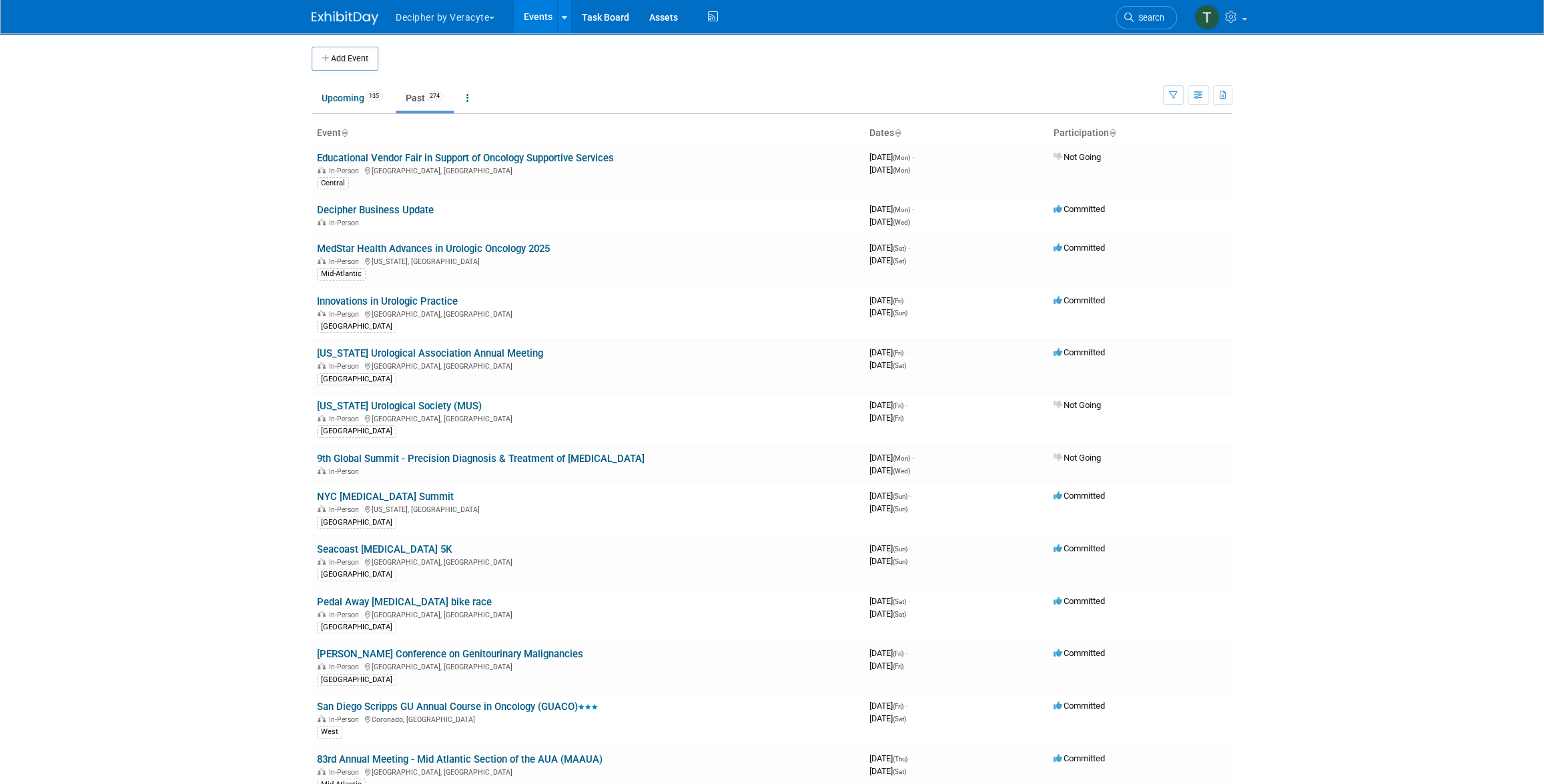
scroll to position [6803, 0]
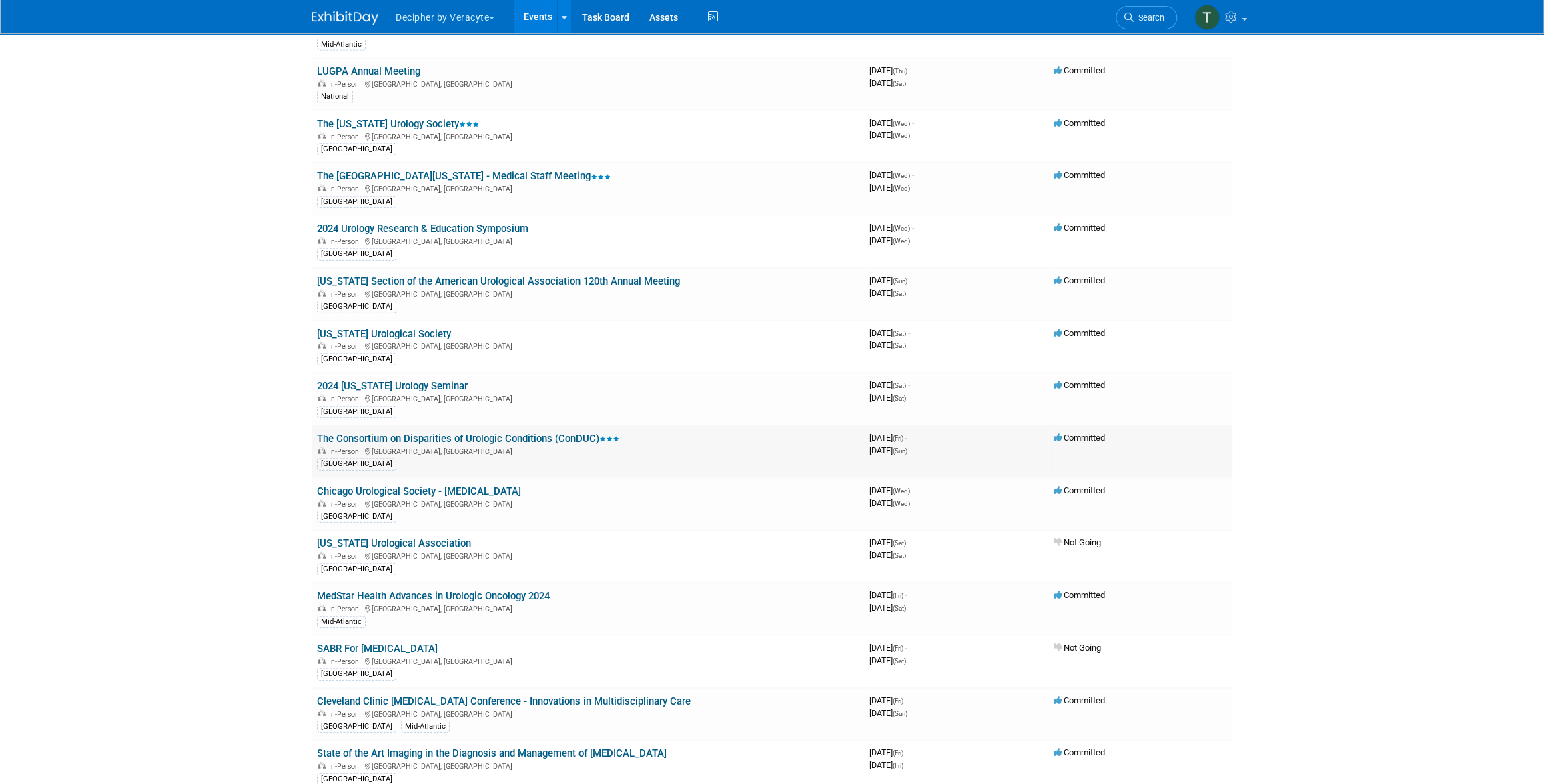
click at [487, 433] on link "The Consortium on Disparities of Urologic Conditions (ConDUC)" at bounding box center [468, 439] width 302 height 12
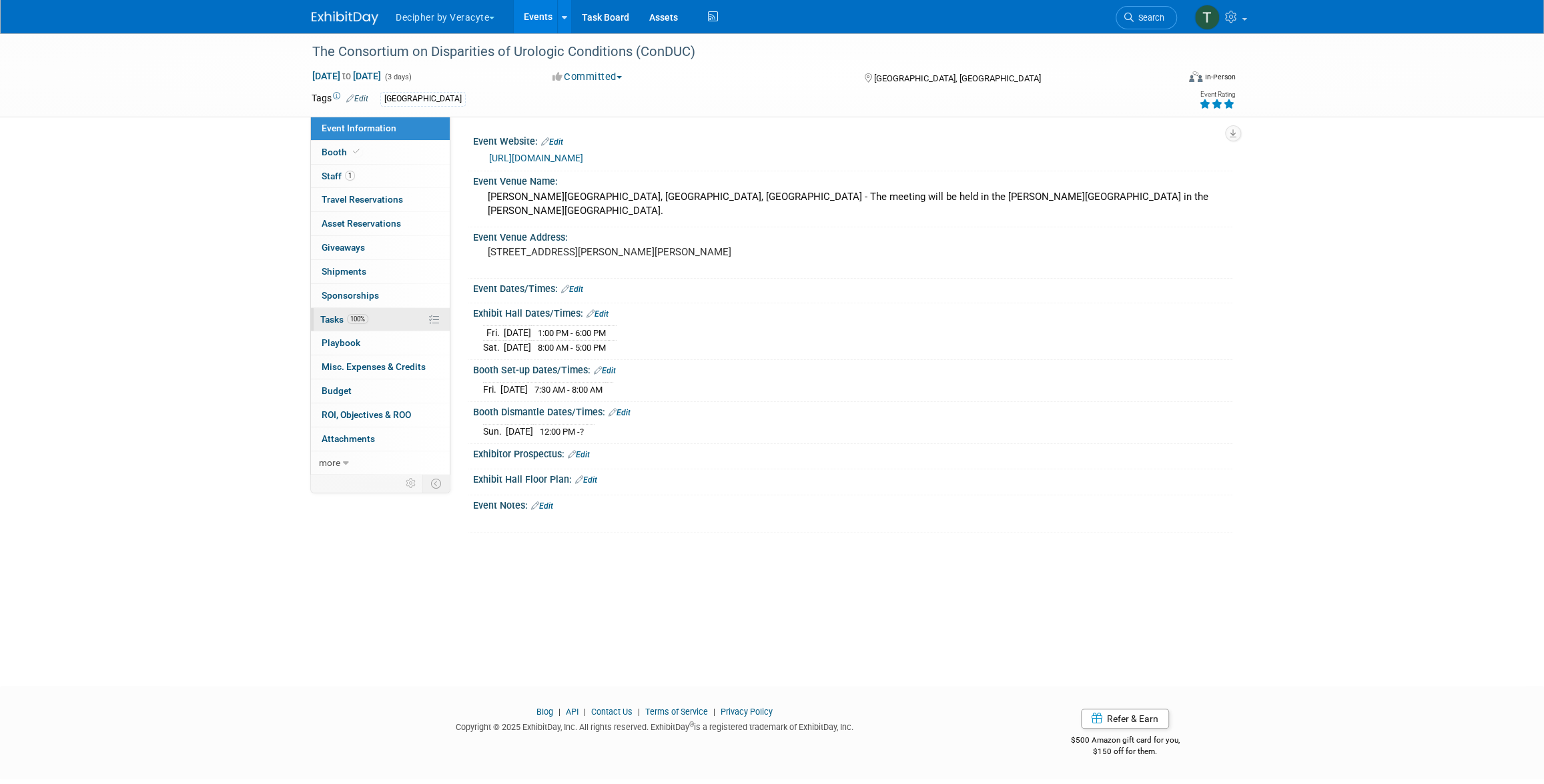
click at [340, 308] on link "100% Tasks 100%" at bounding box center [380, 320] width 139 height 24
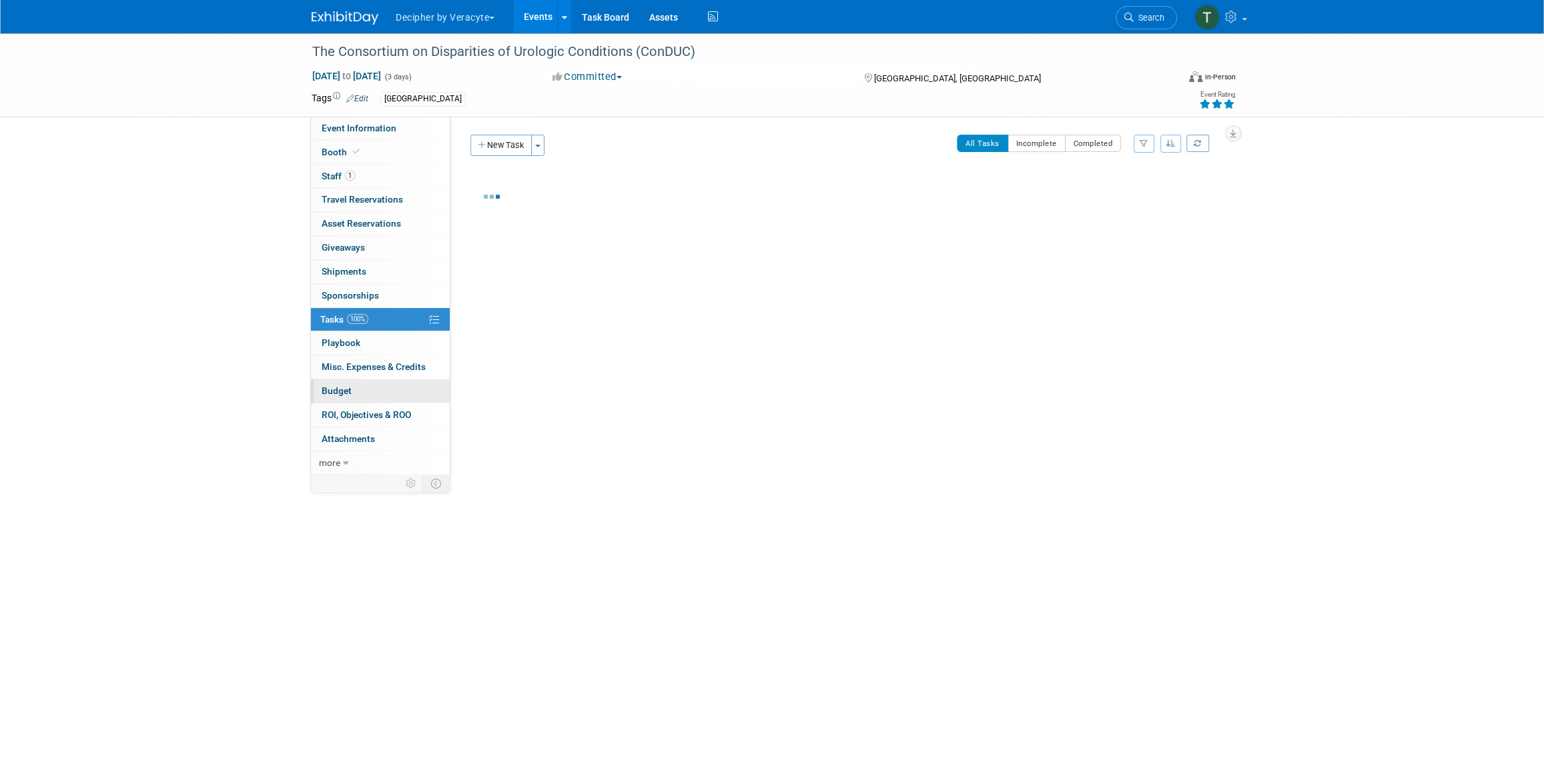
click at [349, 384] on link "Budget" at bounding box center [380, 392] width 139 height 24
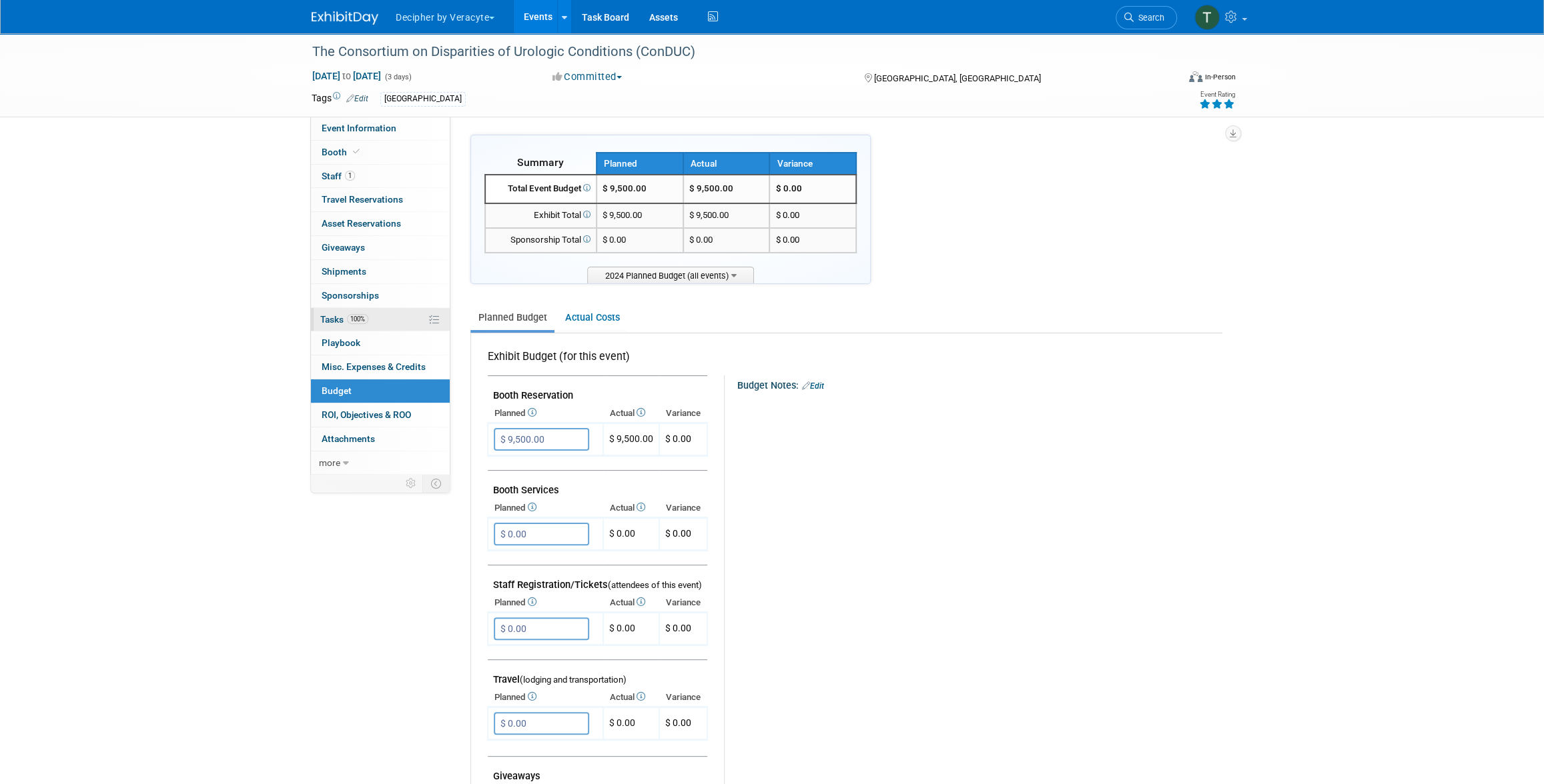
click at [394, 316] on link "100% Tasks 100%" at bounding box center [380, 320] width 139 height 24
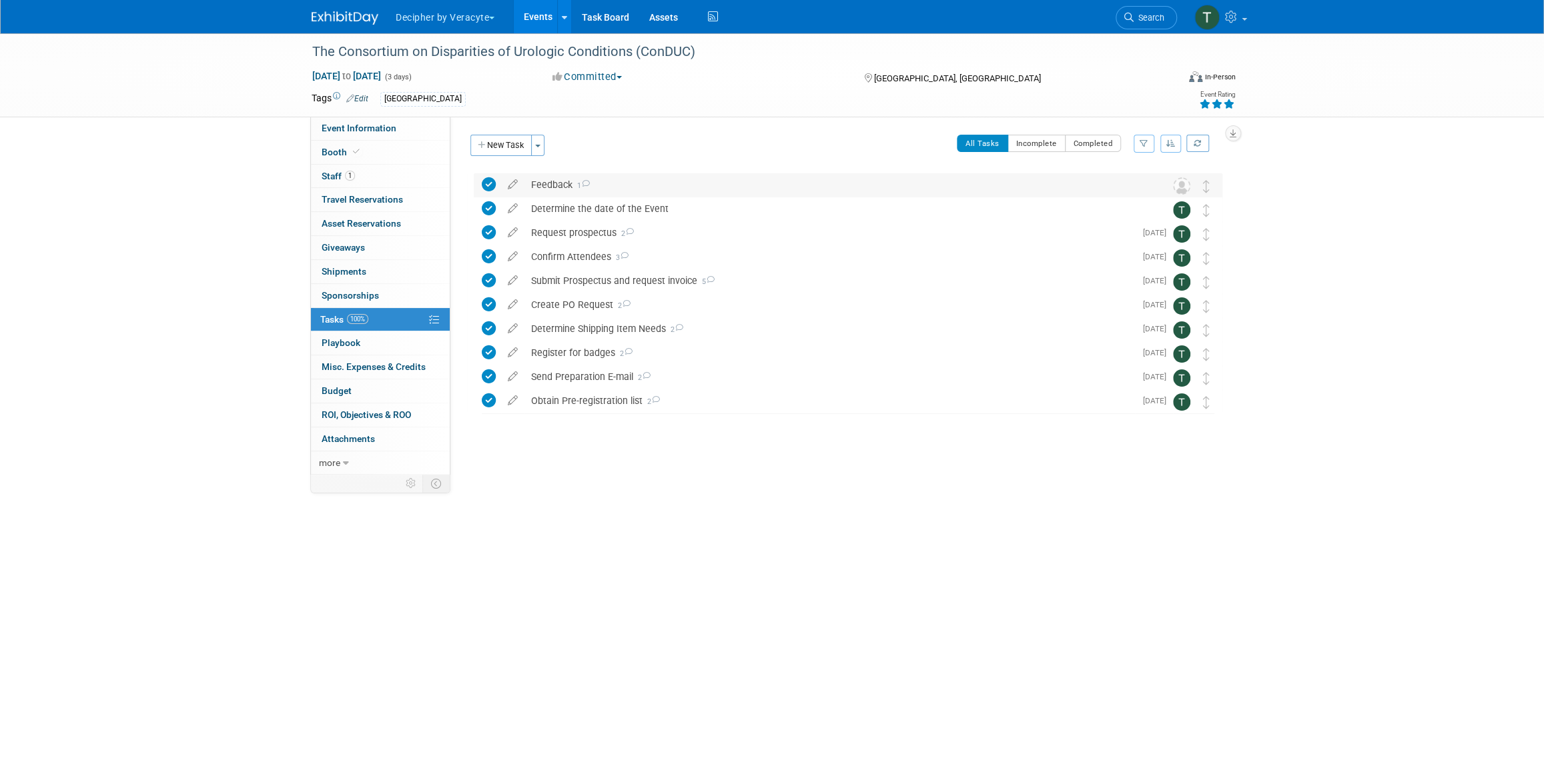
click at [564, 189] on div "Feedback 1" at bounding box center [835, 184] width 622 height 23
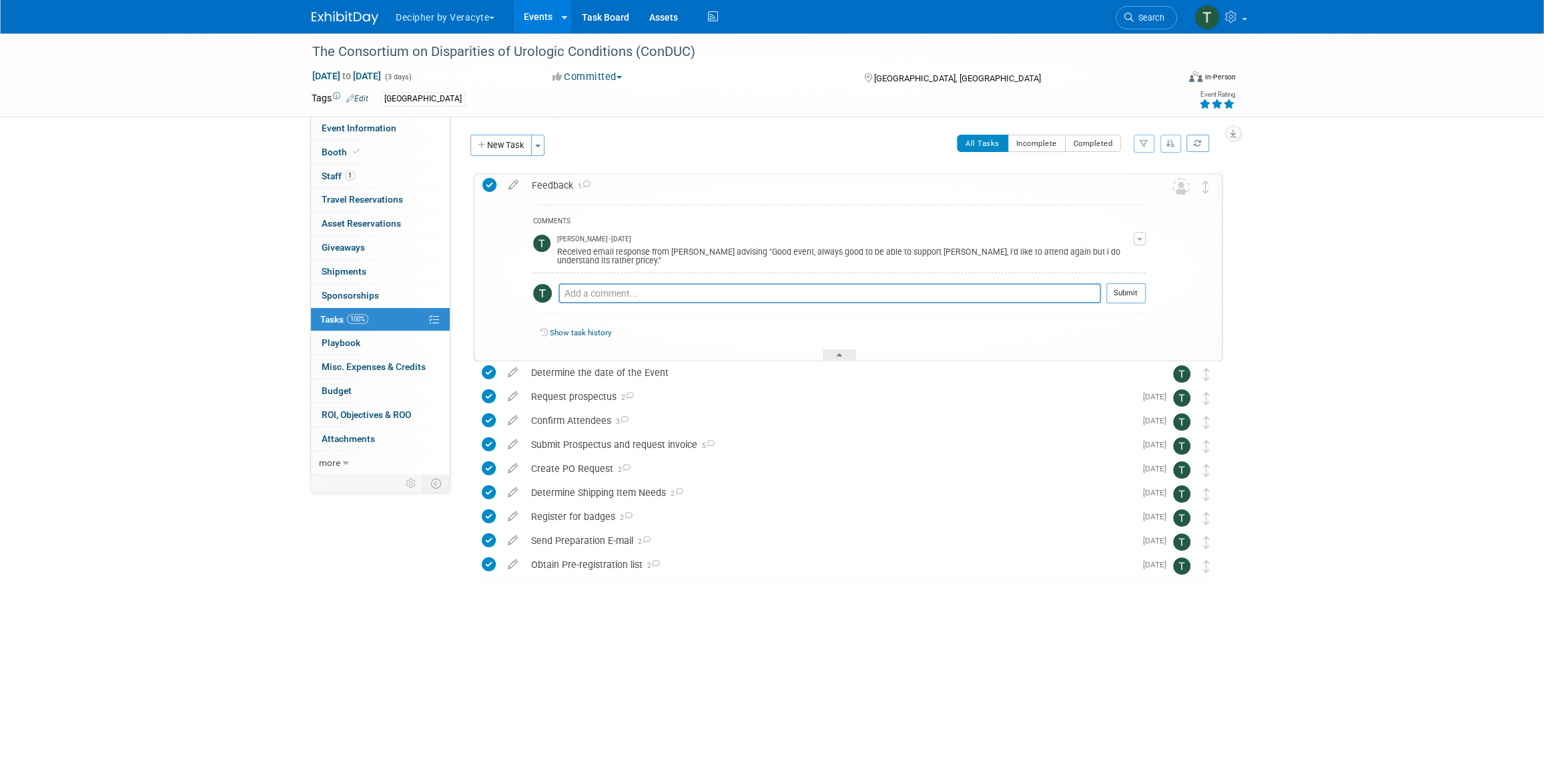
click at [564, 189] on div "Feedback 1" at bounding box center [835, 185] width 620 height 23
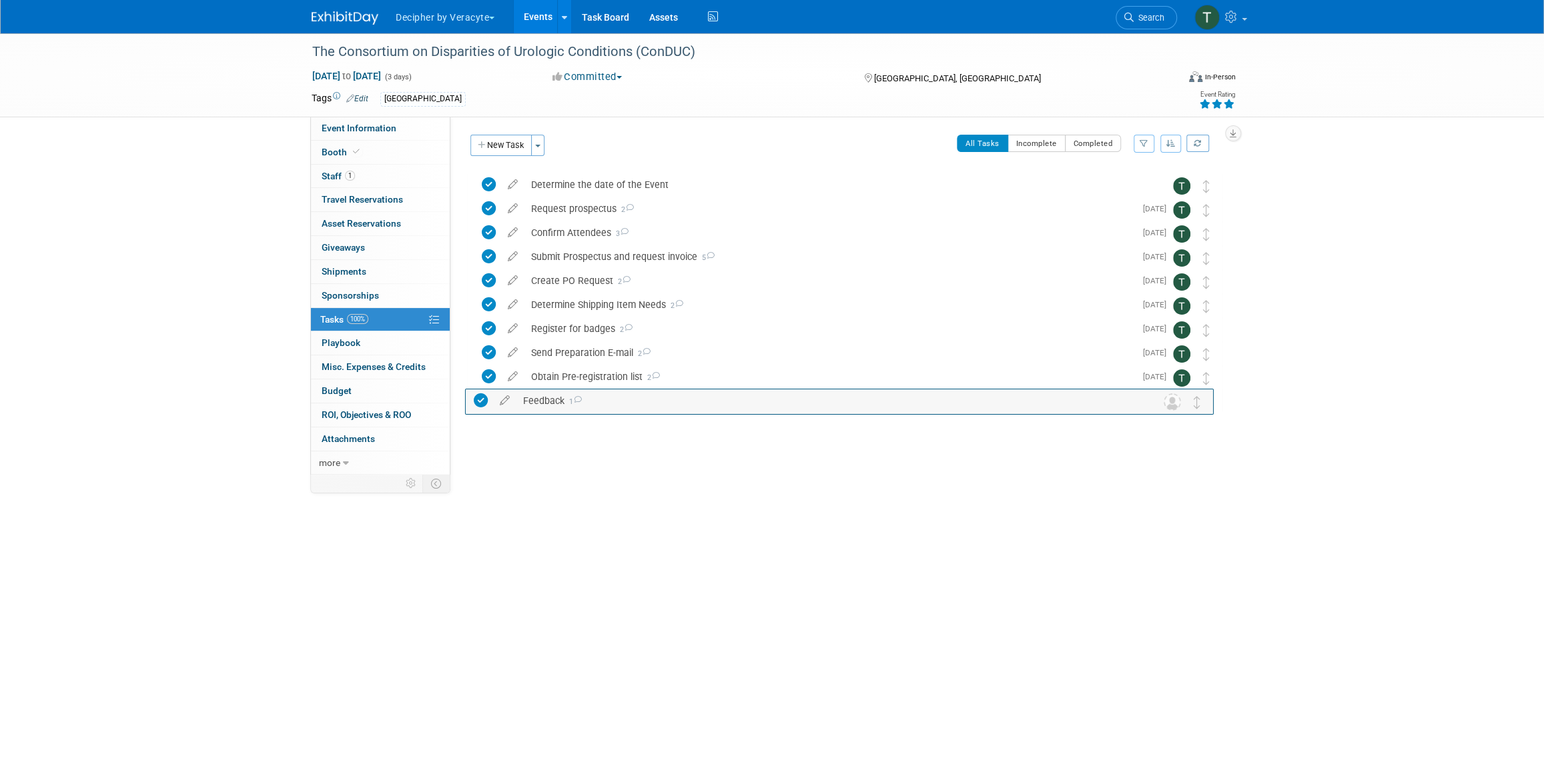
drag, startPoint x: 1210, startPoint y: 186, endPoint x: 1201, endPoint y: 402, distance: 216.2
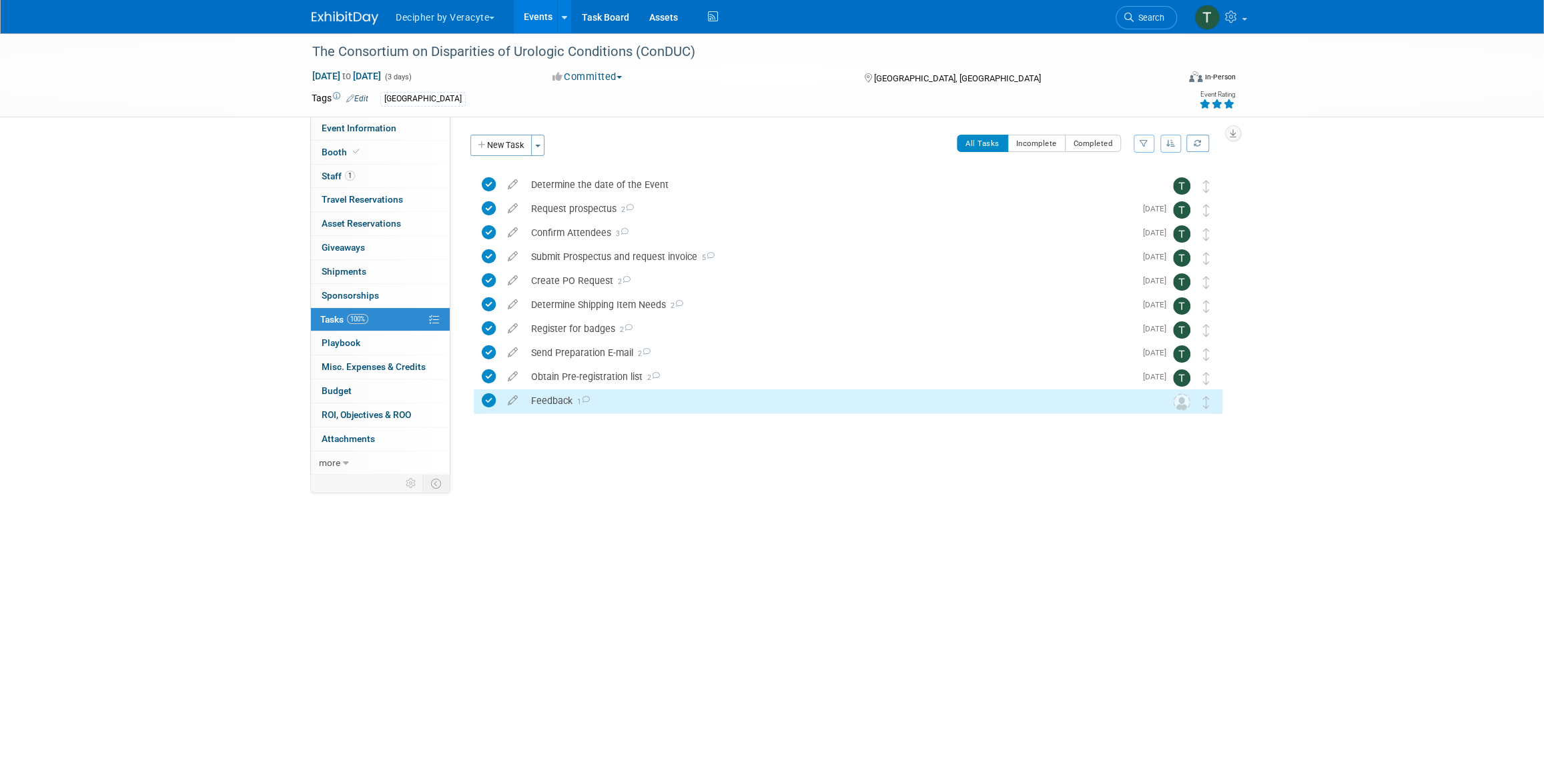
click at [580, 167] on div "New Task Toggle Dropdown Create a new task for this event Copy tasks from anoth…" at bounding box center [841, 301] width 762 height 334
click at [594, 189] on div "Determine the date of the Event" at bounding box center [835, 184] width 622 height 23
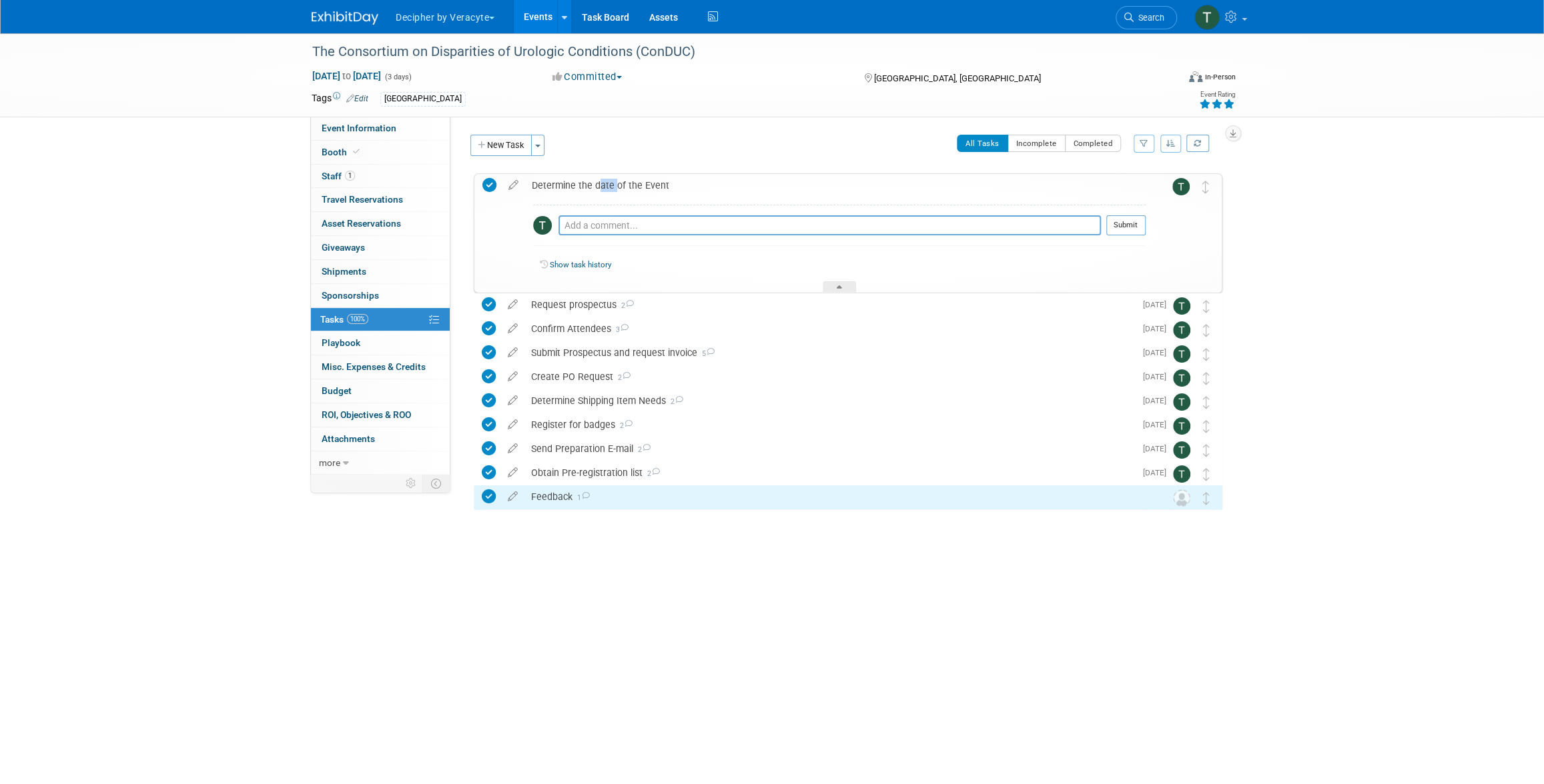
click at [594, 189] on div "Determine the date of the Event" at bounding box center [835, 185] width 620 height 23
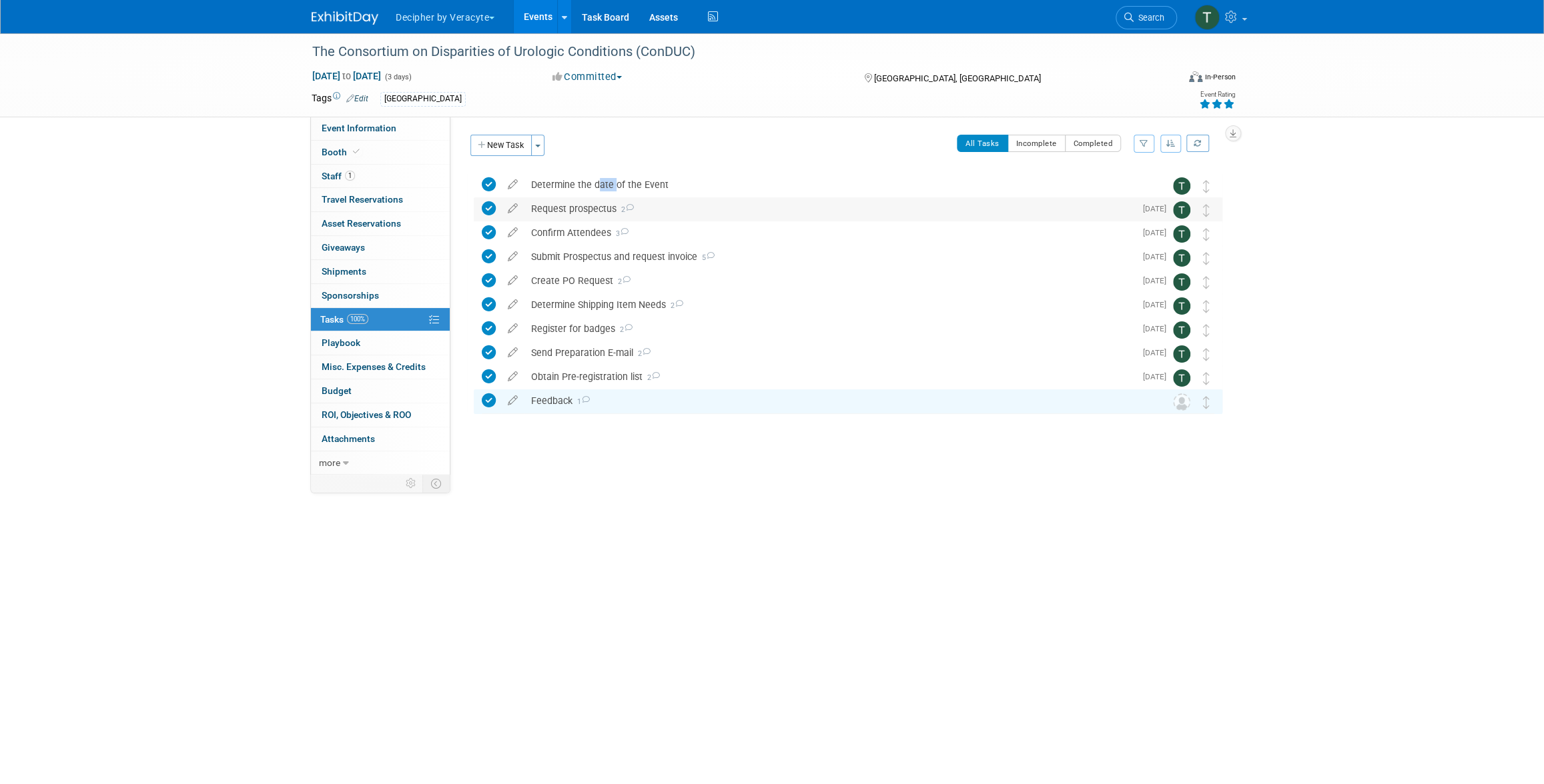
click at [590, 213] on div "Request prospectus 2" at bounding box center [830, 209] width 611 height 23
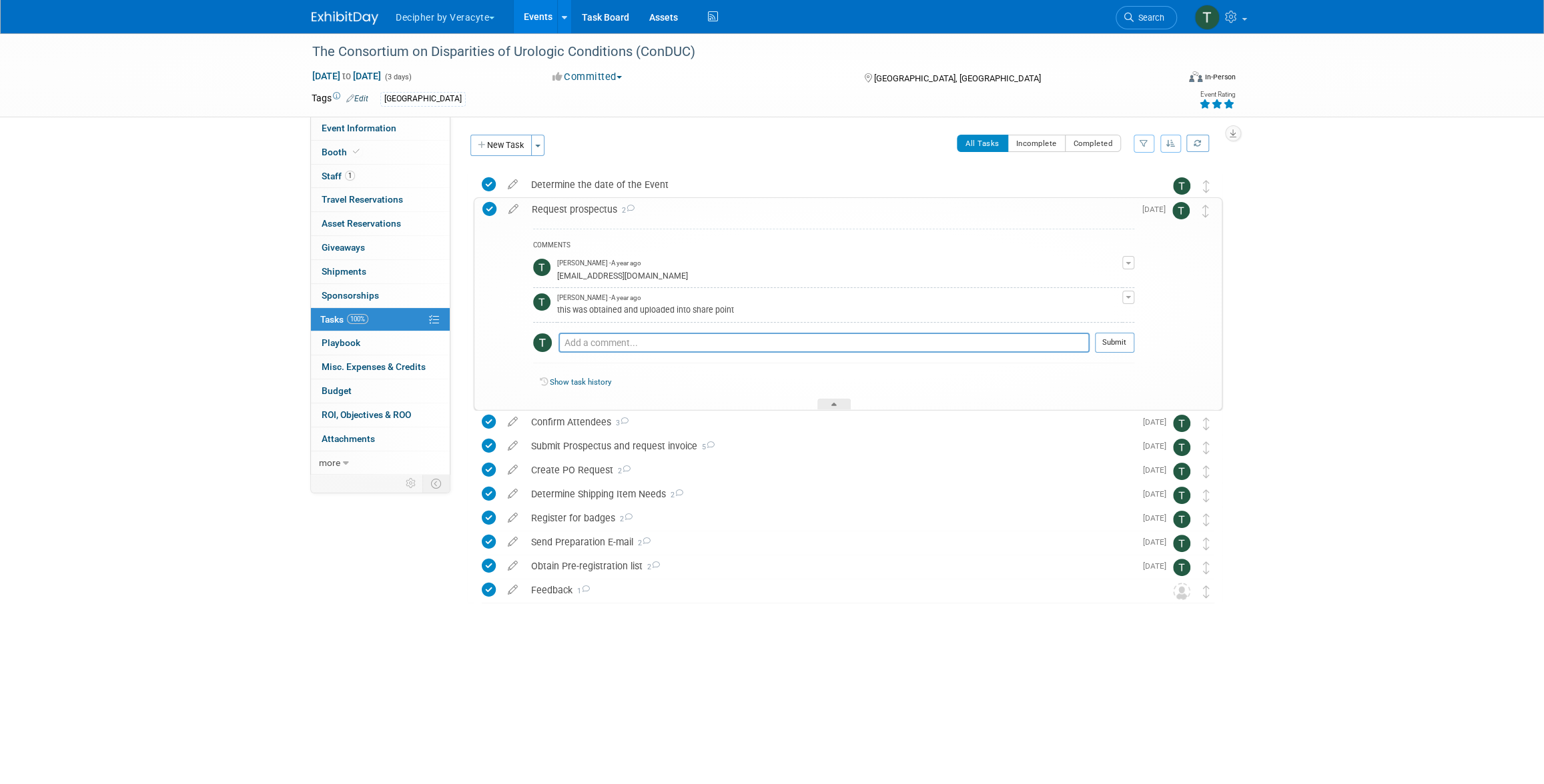
click at [590, 213] on div "Request prospectus 2" at bounding box center [830, 209] width 609 height 23
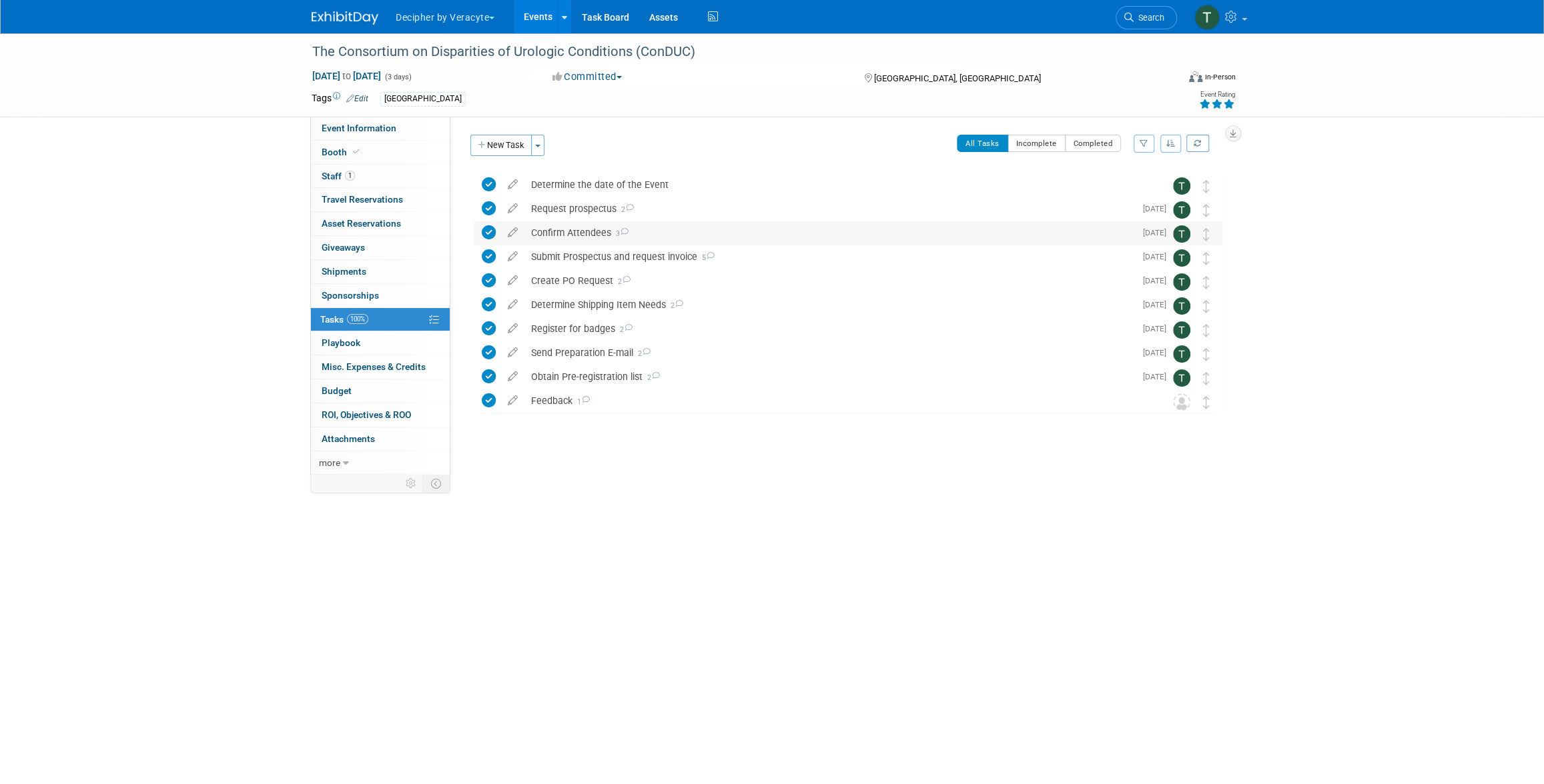
click at [590, 235] on div "Confirm Attendees 3" at bounding box center [830, 232] width 611 height 23
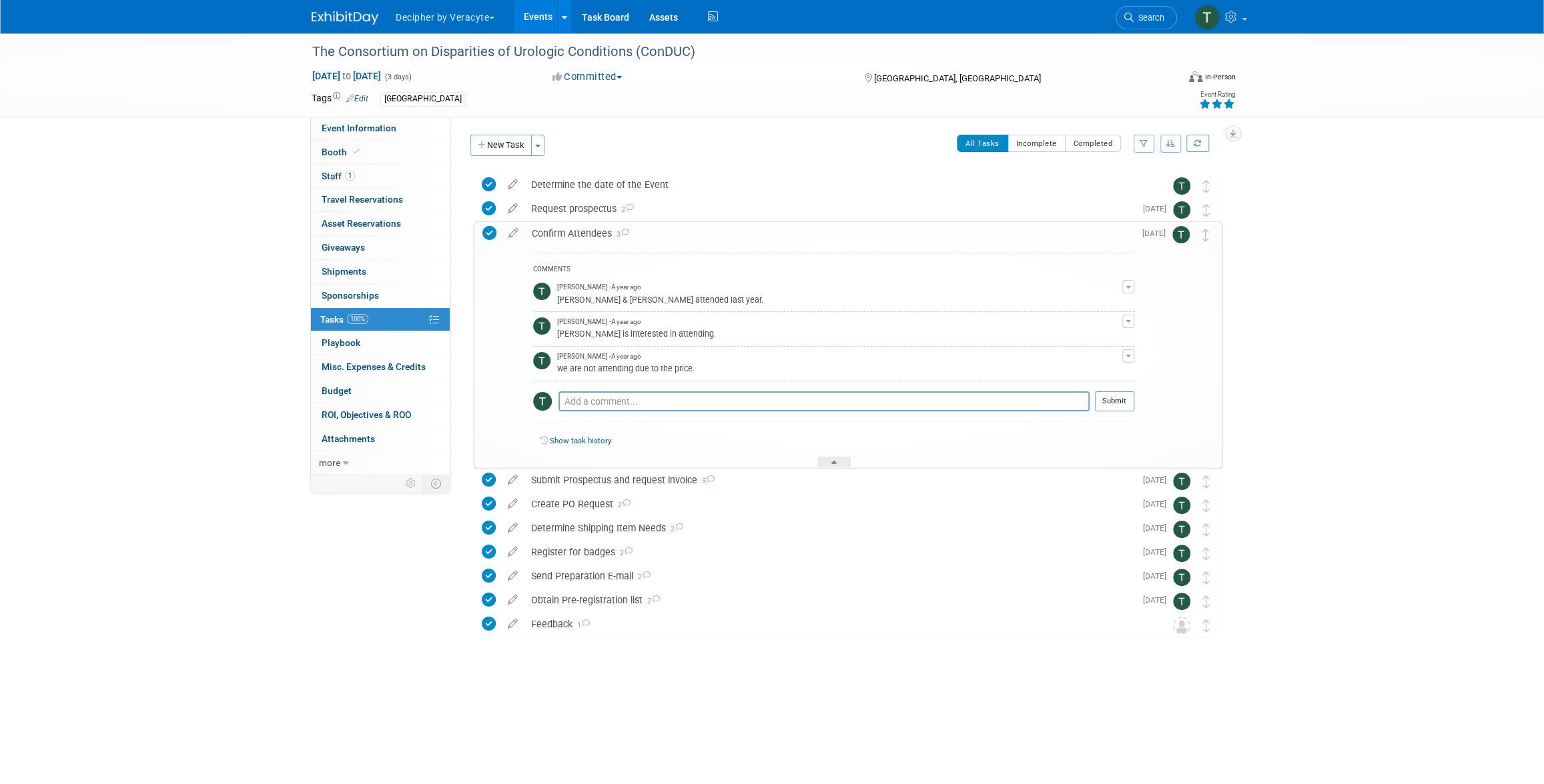
click at [590, 235] on div "Confirm Attendees 3" at bounding box center [830, 233] width 609 height 23
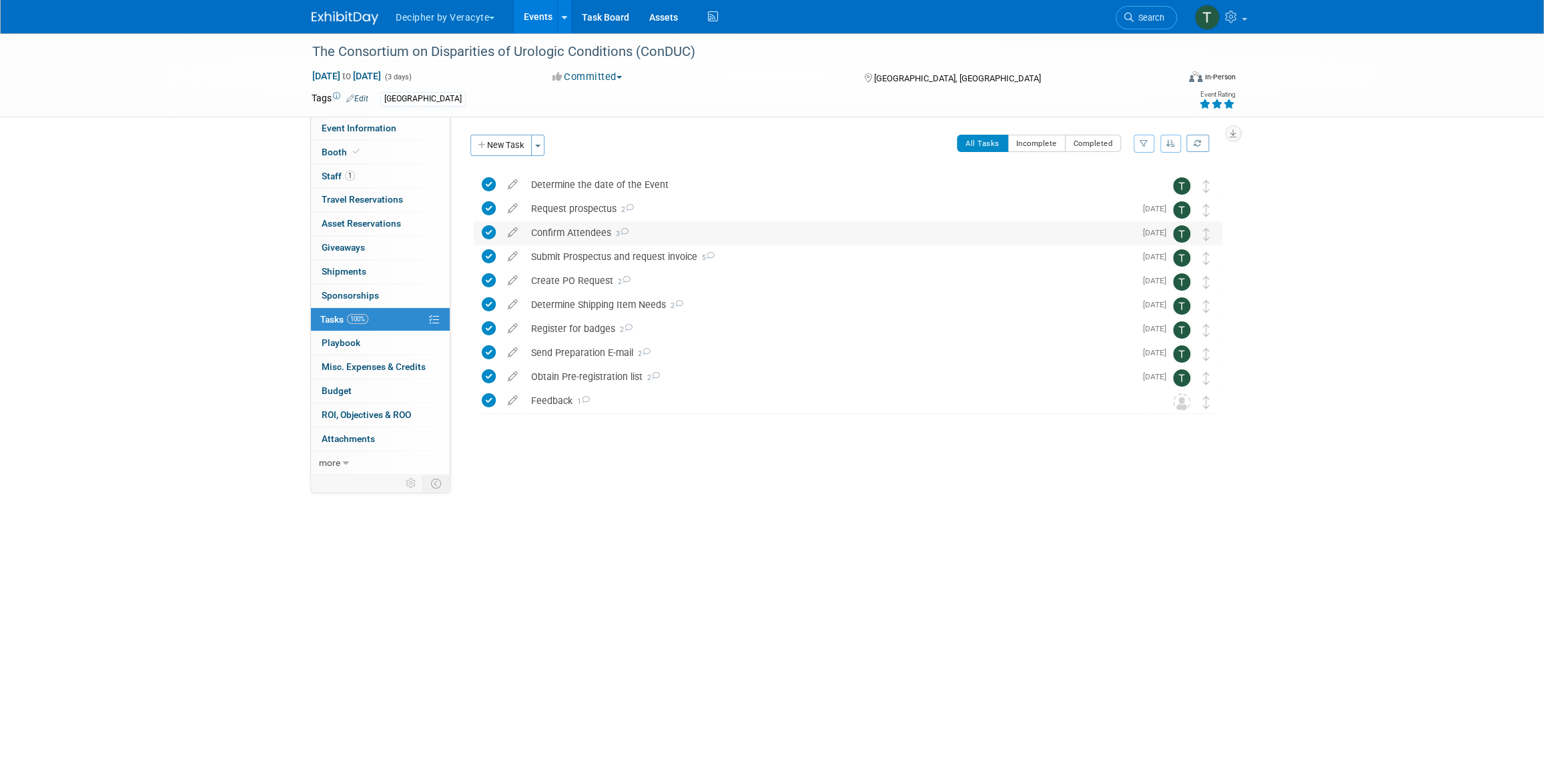
click at [597, 232] on div "Confirm Attendees 3" at bounding box center [830, 232] width 611 height 23
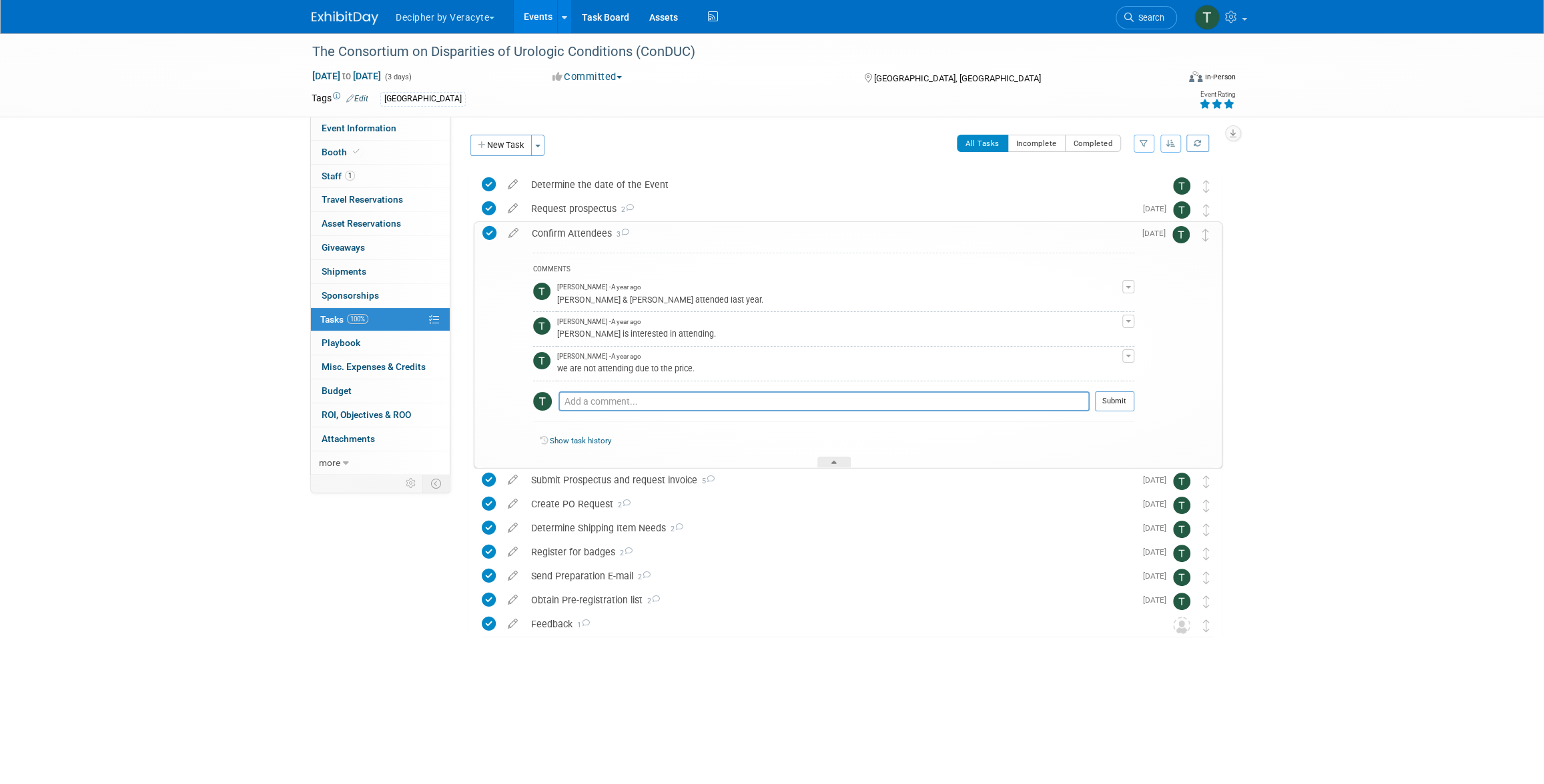
click at [597, 232] on div "Confirm Attendees 3" at bounding box center [830, 233] width 609 height 23
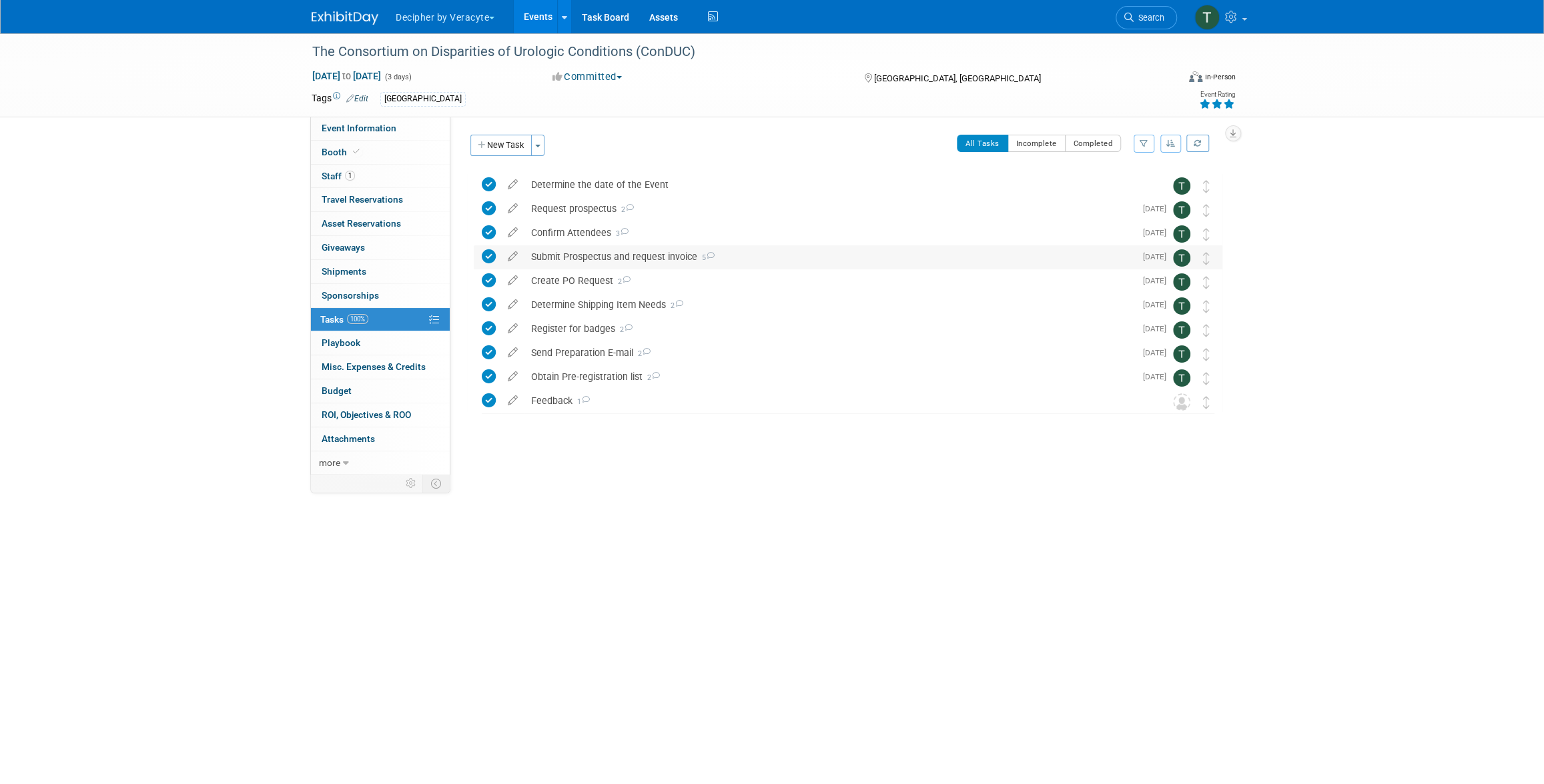
click at [595, 252] on div "Submit Prospectus and request invoice 5" at bounding box center [830, 257] width 611 height 23
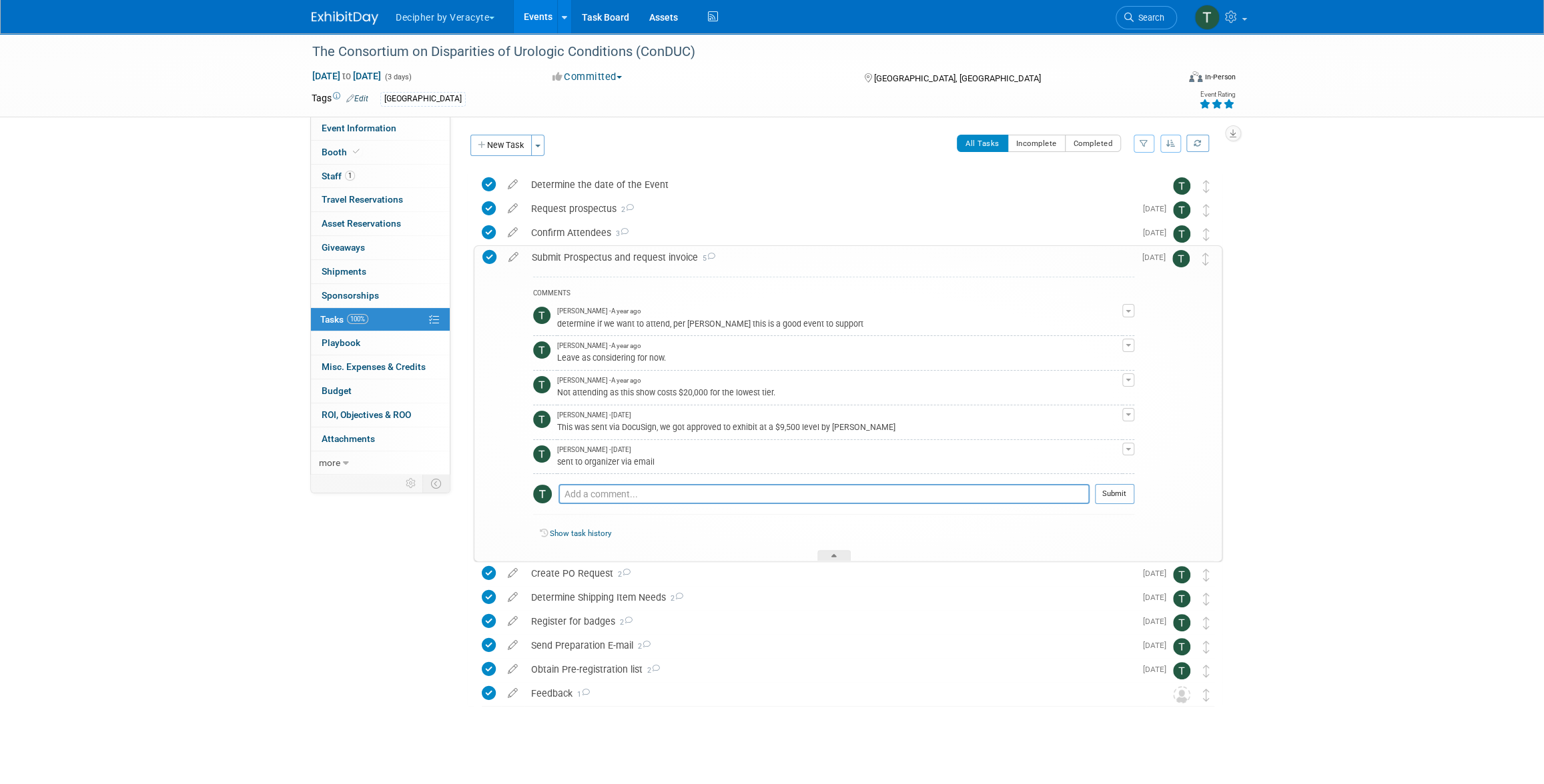
click at [522, 22] on link "Events" at bounding box center [538, 16] width 49 height 33
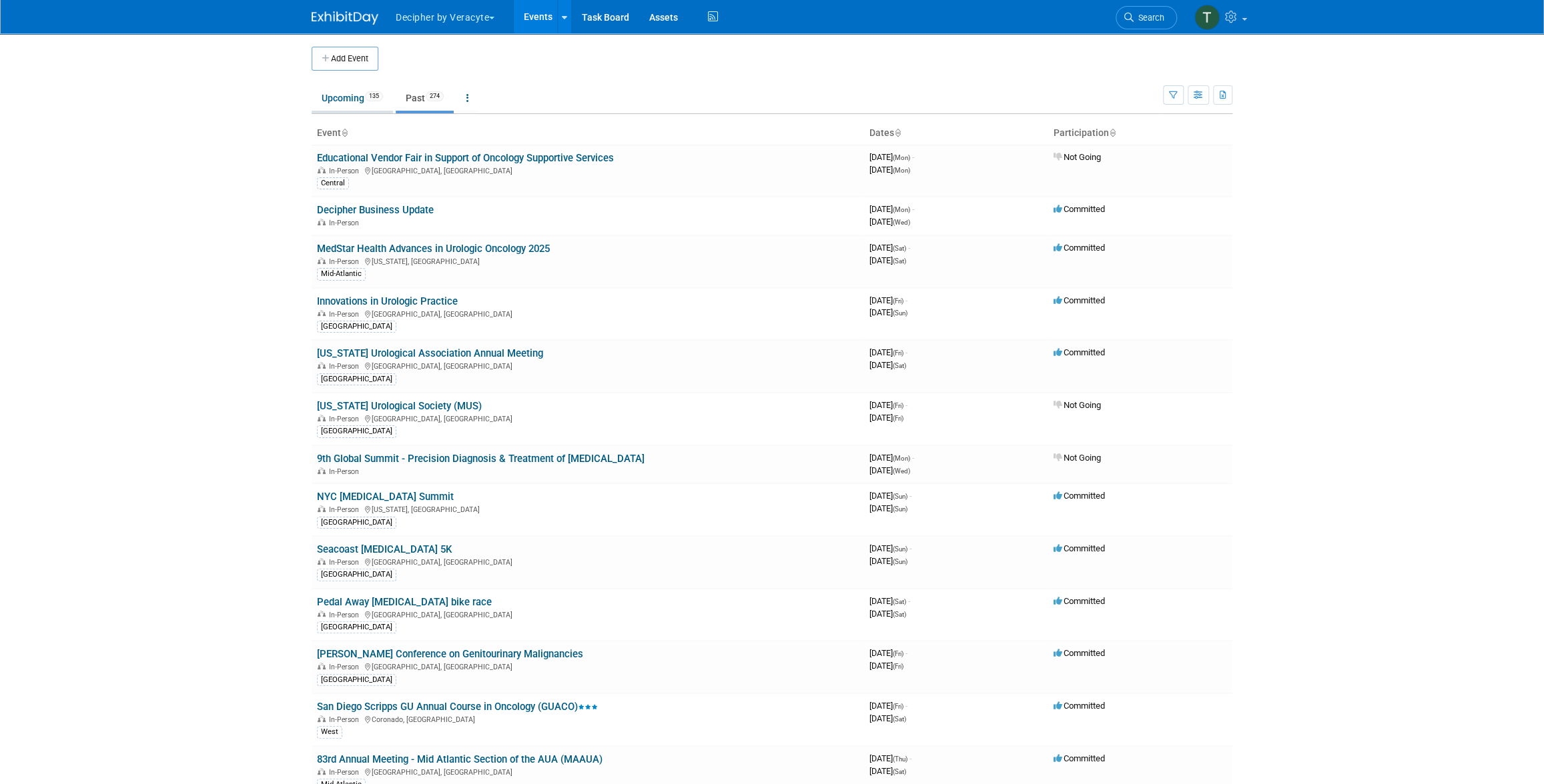
click at [363, 104] on link "Upcoming 135" at bounding box center [352, 98] width 82 height 25
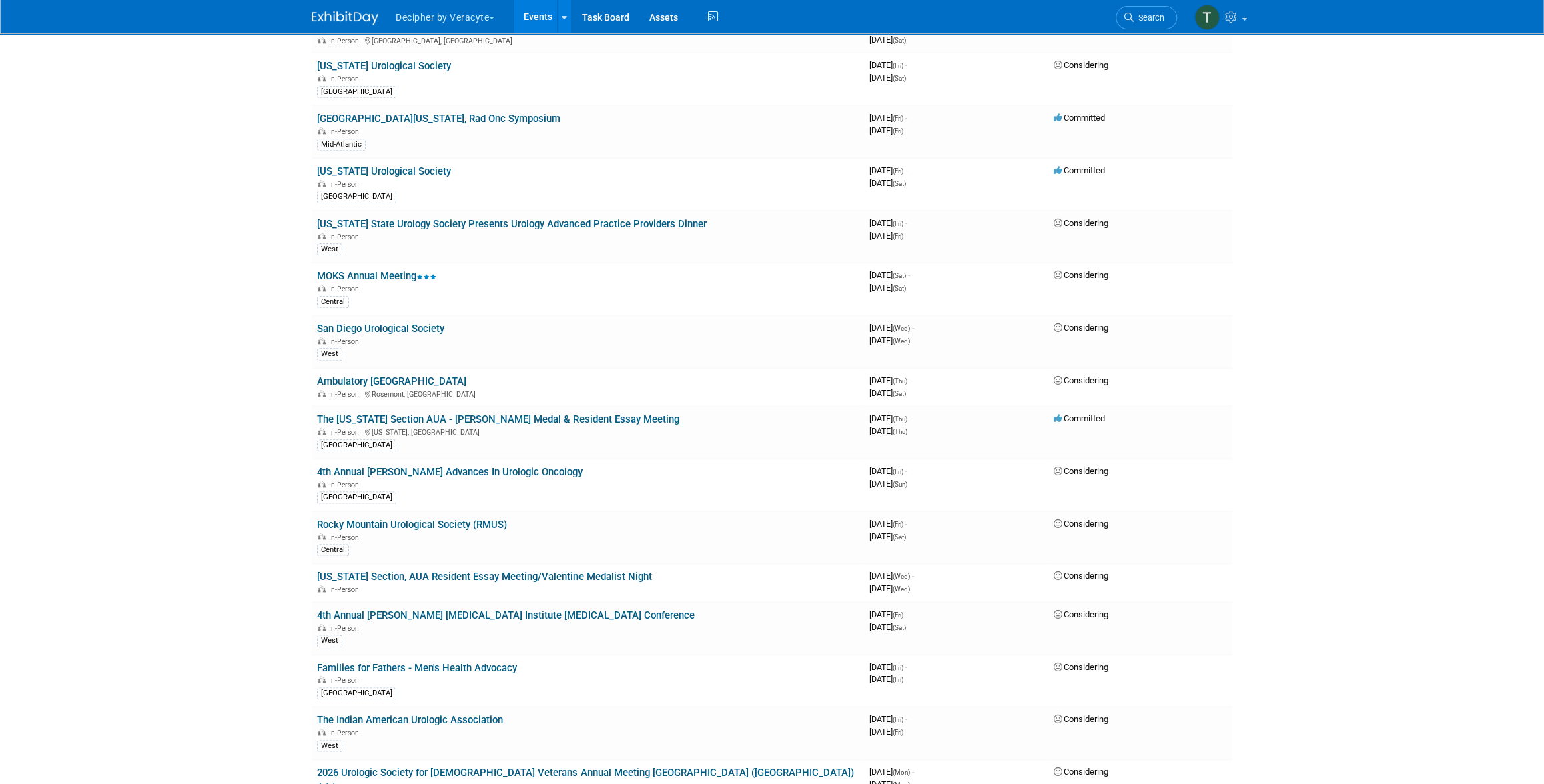
scroll to position [5905, 0]
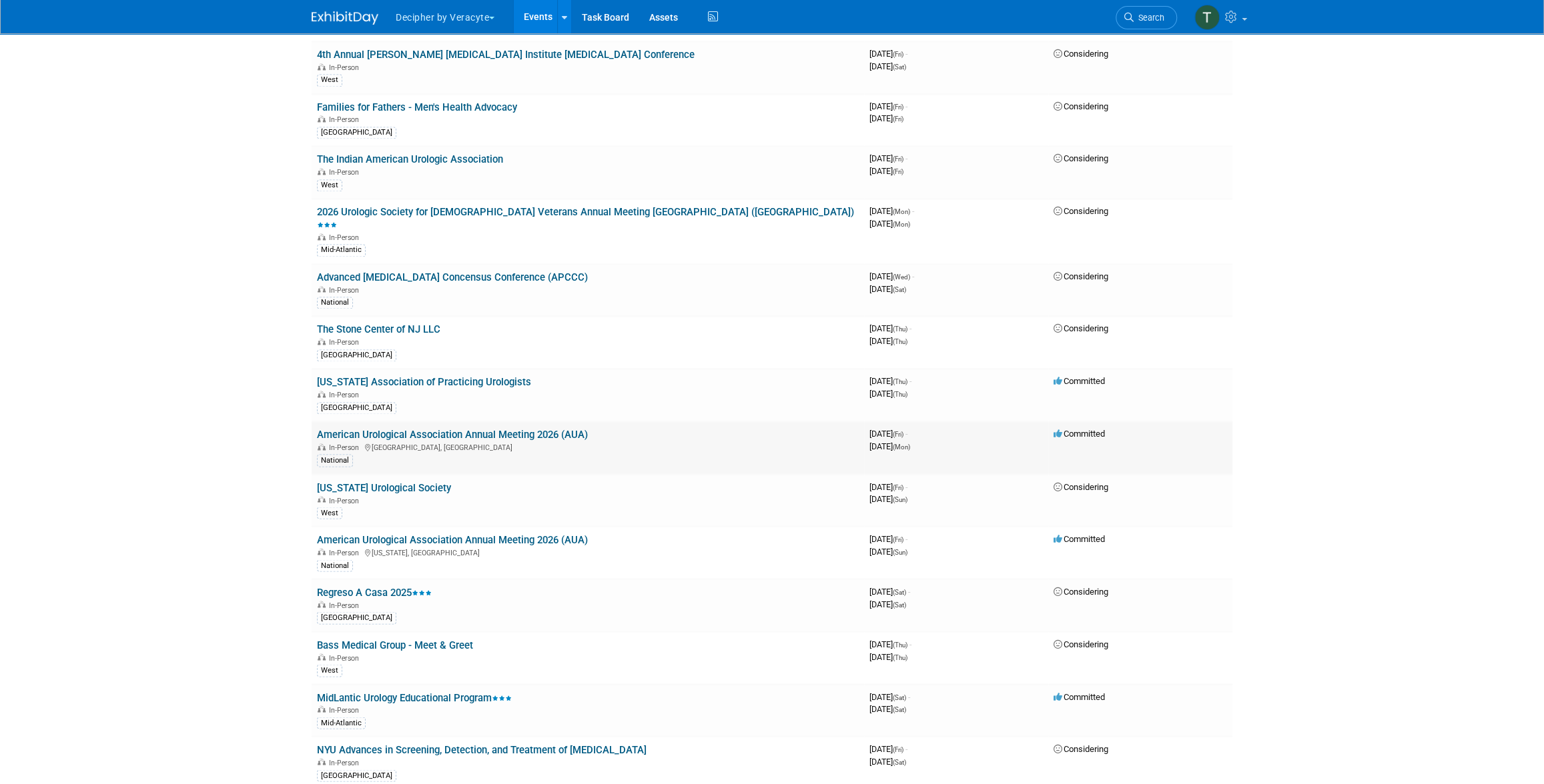
click at [500, 428] on link "American Urological Association Annual Meeting 2026 (AUA)" at bounding box center [452, 434] width 271 height 12
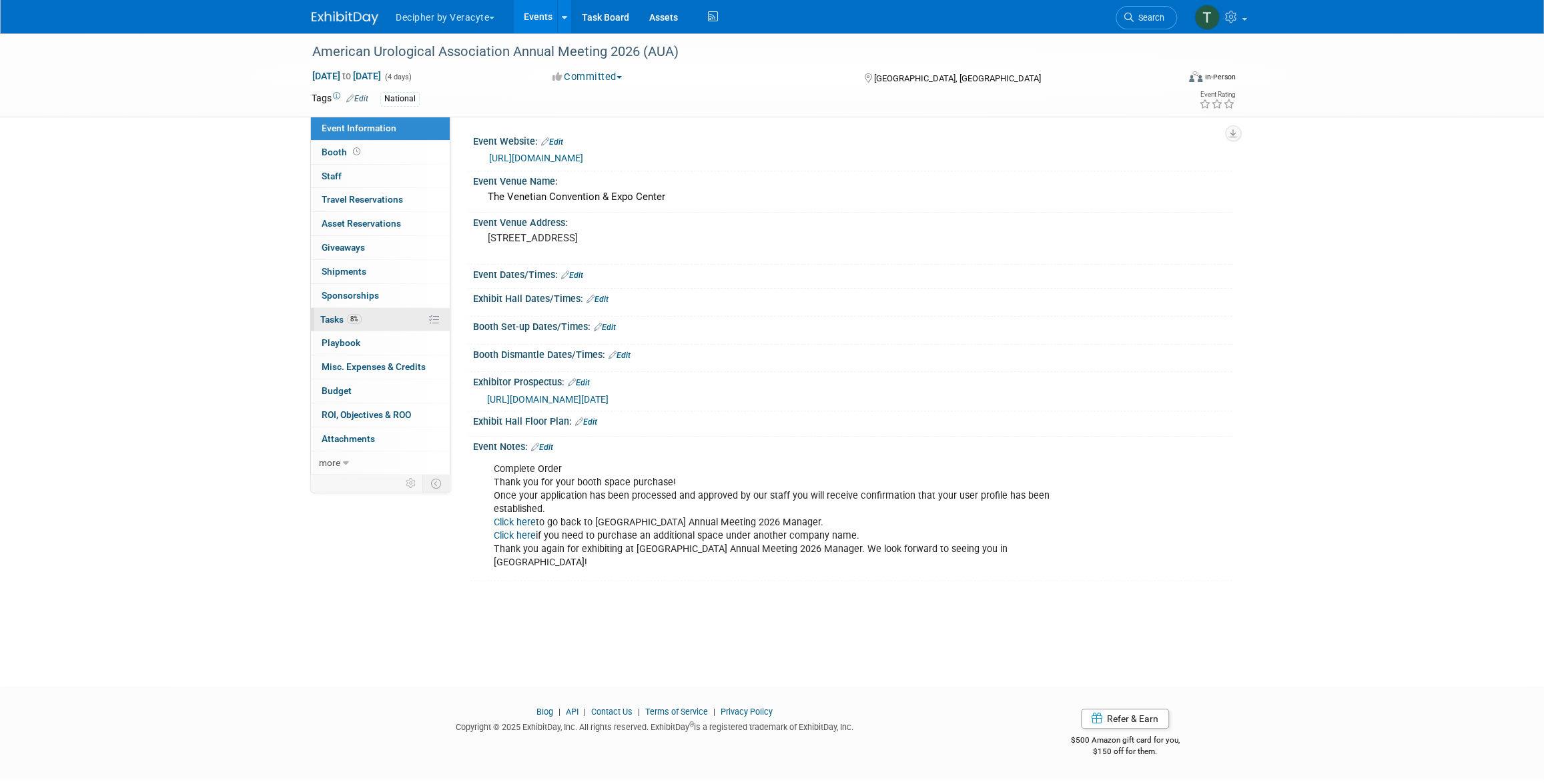
click at [378, 309] on link "8% Tasks 8%" at bounding box center [380, 320] width 139 height 24
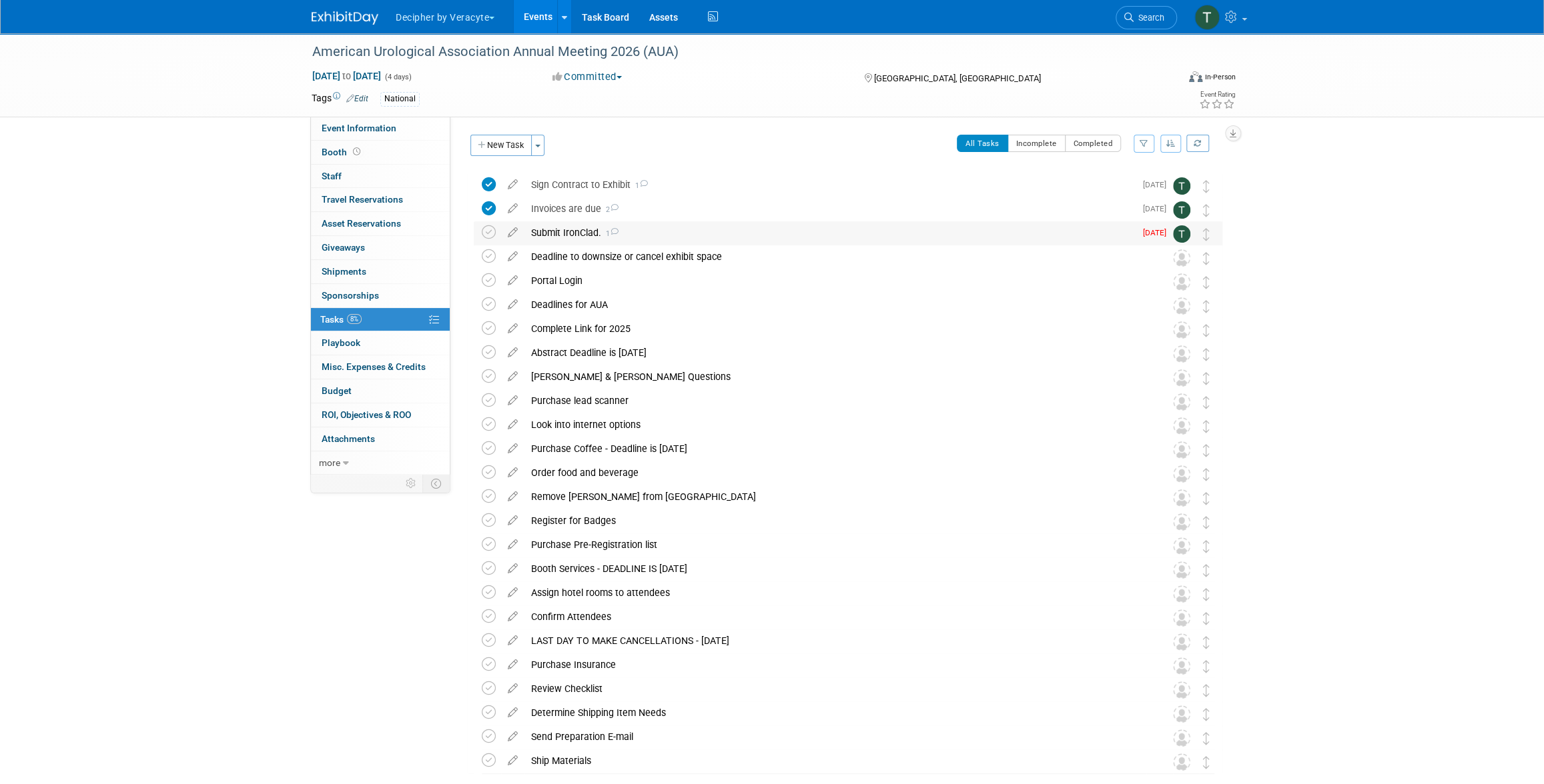
click at [560, 229] on div "Submit IronClad. 1" at bounding box center [830, 232] width 611 height 23
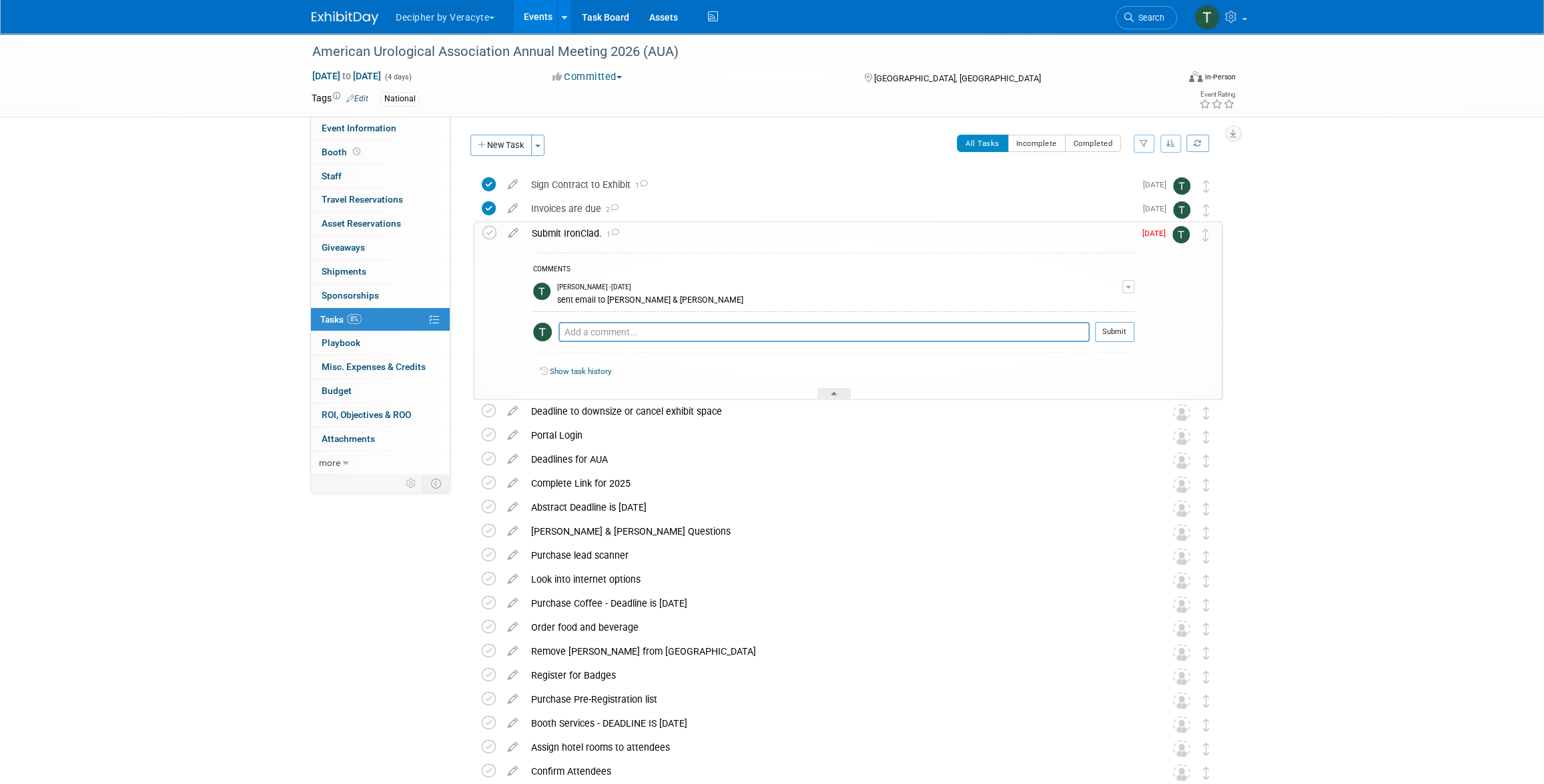
click at [560, 229] on div "Submit IronClad. 1" at bounding box center [830, 233] width 609 height 23
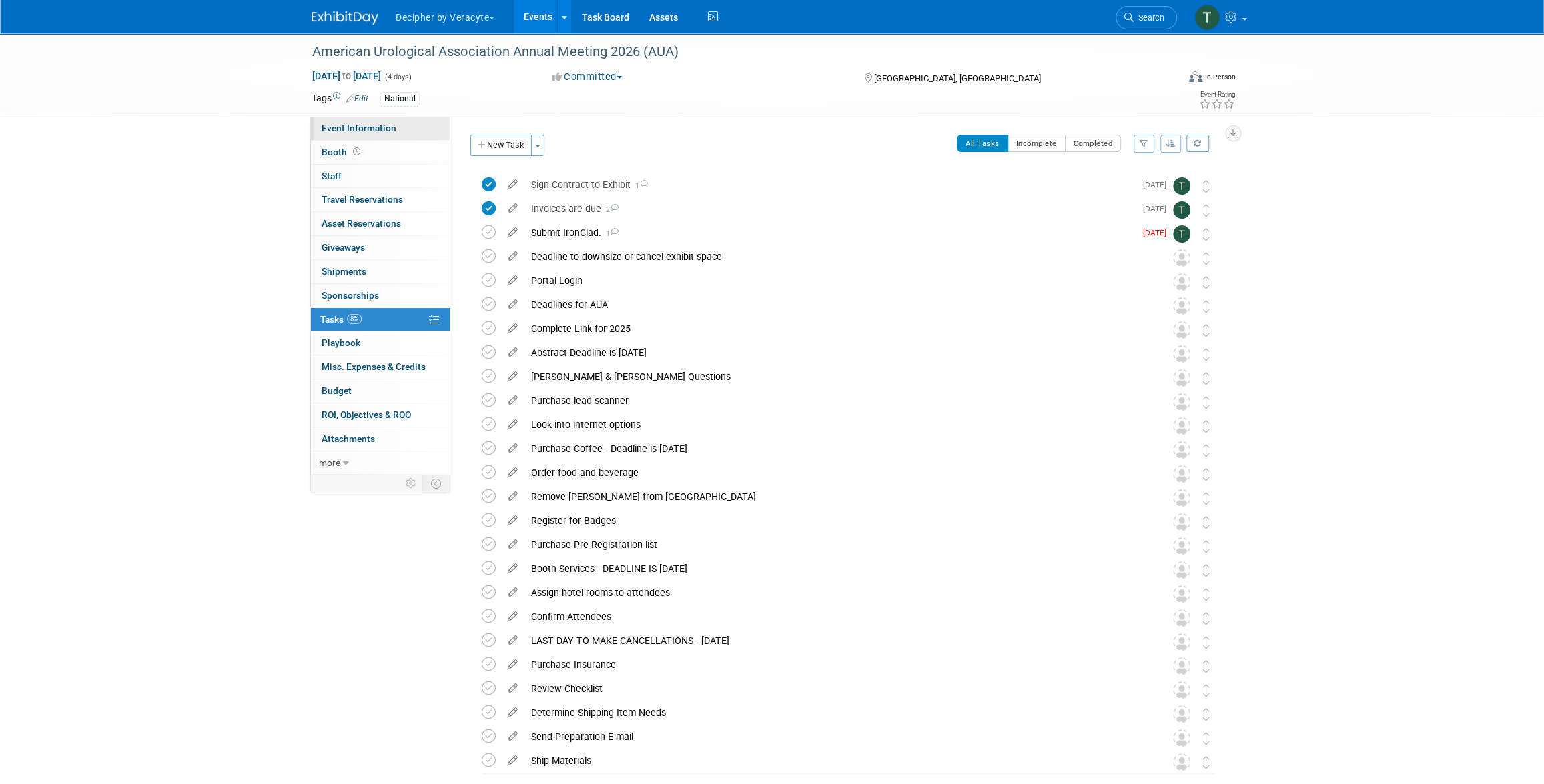
click at [429, 133] on link "Event Information" at bounding box center [380, 129] width 139 height 24
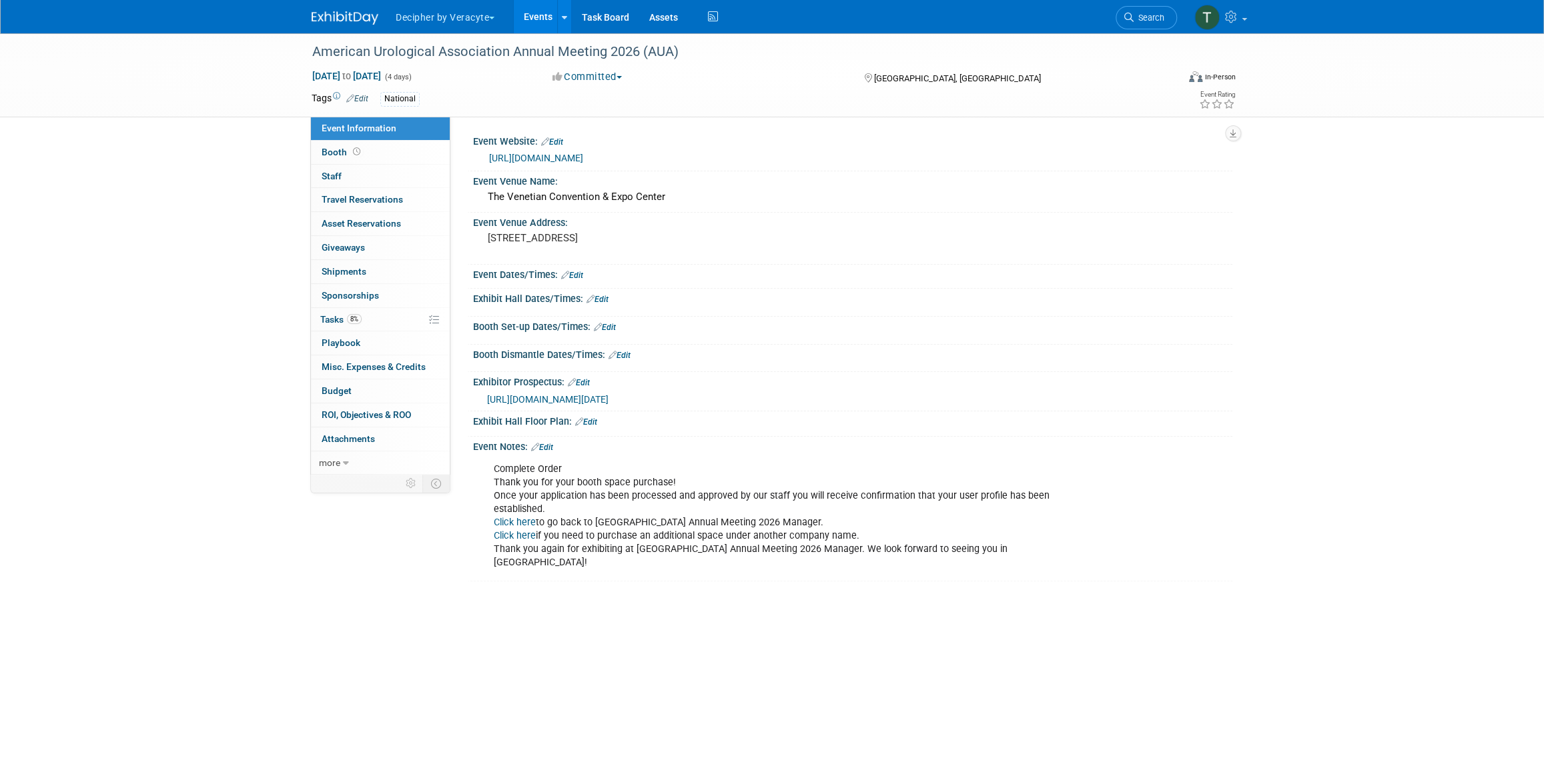
click at [557, 405] on span "https://veracyte365.sharepoint.com/:b:/r/sites/DecipherMKTG/Shared%20Documents/…" at bounding box center [547, 399] width 122 height 11
click at [585, 379] on link "Edit" at bounding box center [579, 383] width 22 height 9
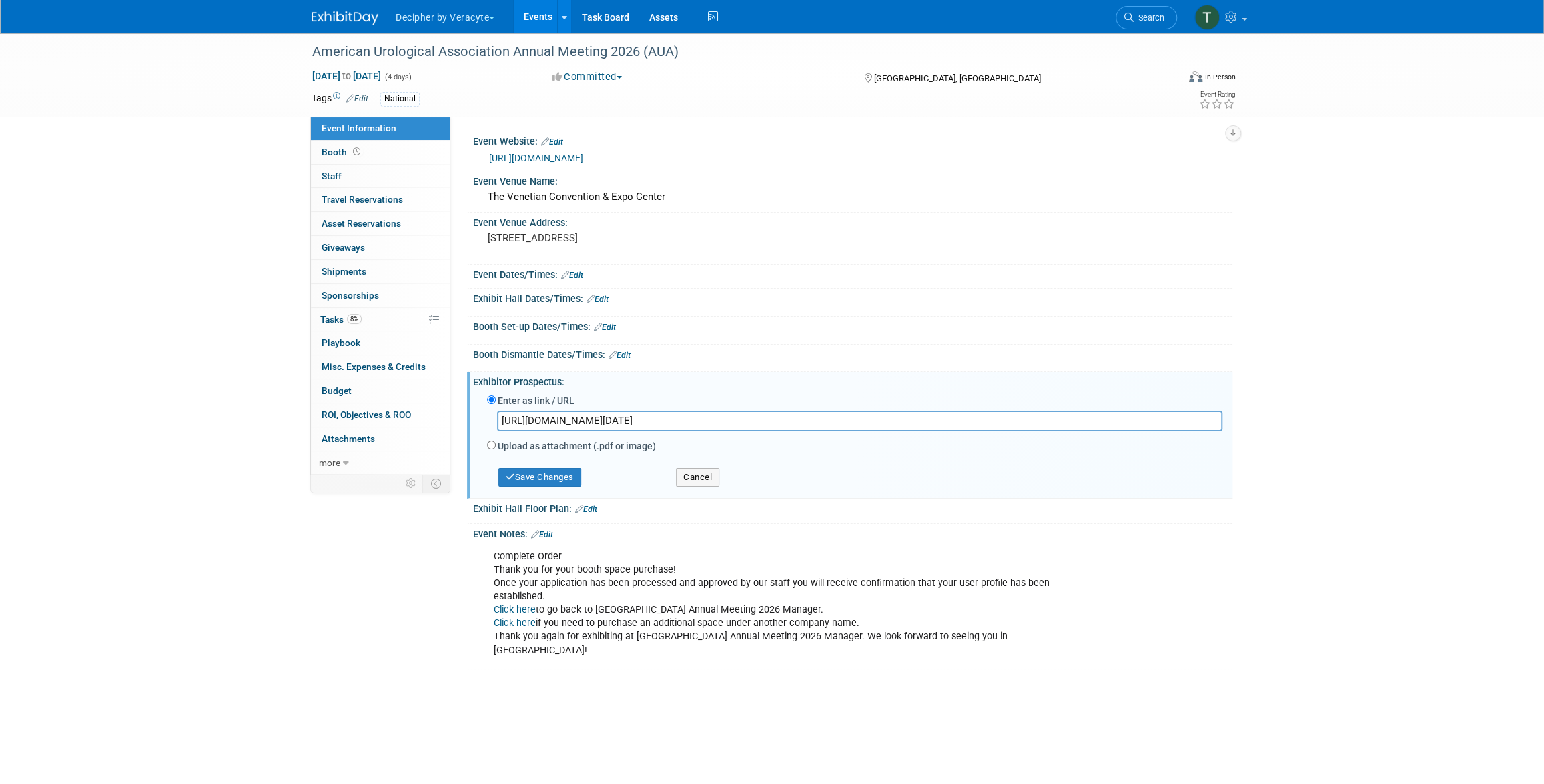
click at [589, 411] on input "https://veracyte365.sharepoint.com/:b:/r/sites/DecipherMKTG/Shared%20Documents/…" at bounding box center [860, 421] width 725 height 20
click at [584, 461] on div "Save Changes" at bounding box center [571, 471] width 189 height 31
click at [581, 484] on button "Save Changes" at bounding box center [539, 478] width 82 height 19
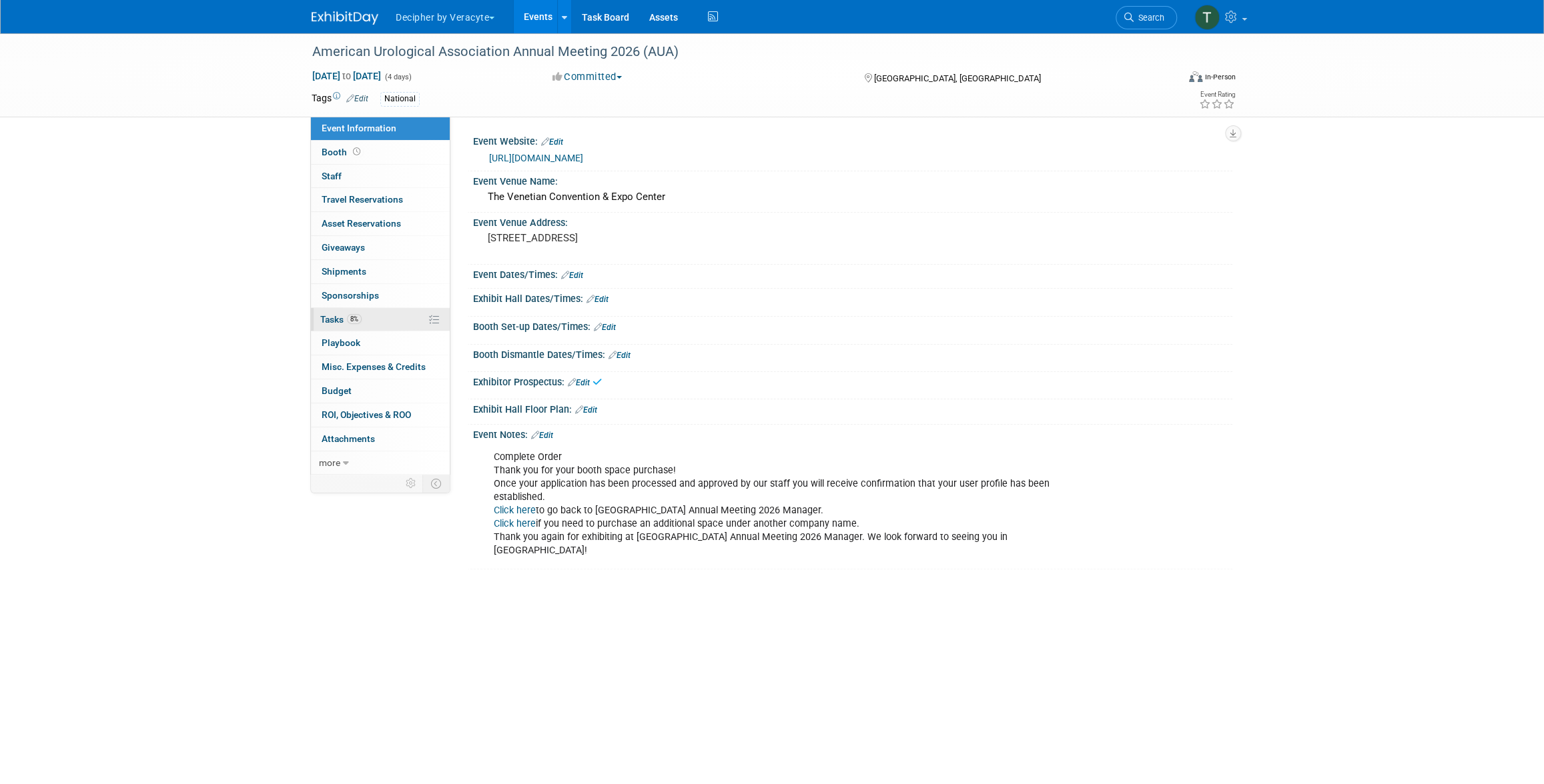
click at [380, 318] on link "8% Tasks 8%" at bounding box center [380, 320] width 139 height 24
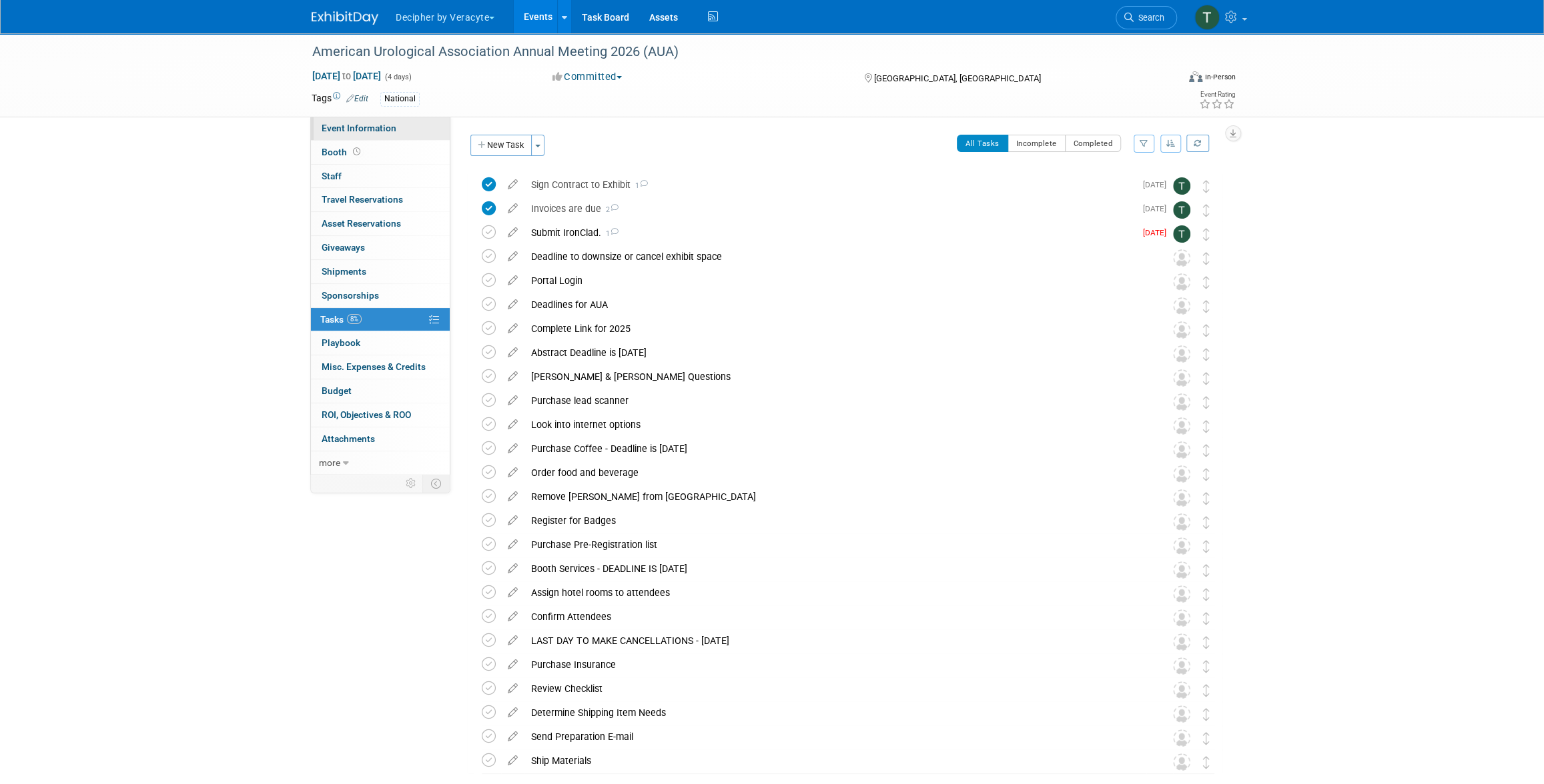
click at [385, 134] on link "Event Information" at bounding box center [380, 129] width 139 height 24
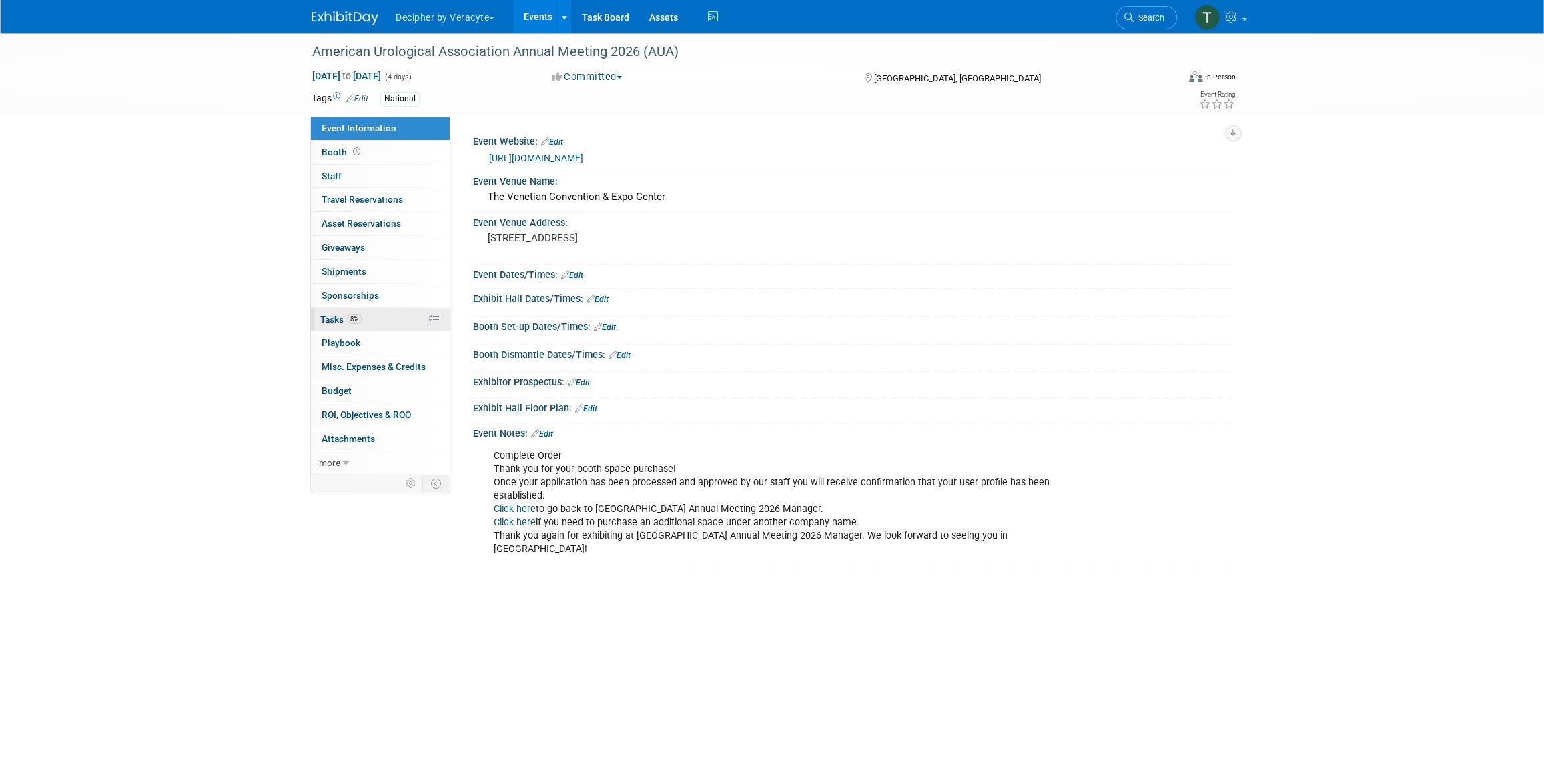
click at [378, 316] on link "8% Tasks 8%" at bounding box center [380, 320] width 139 height 24
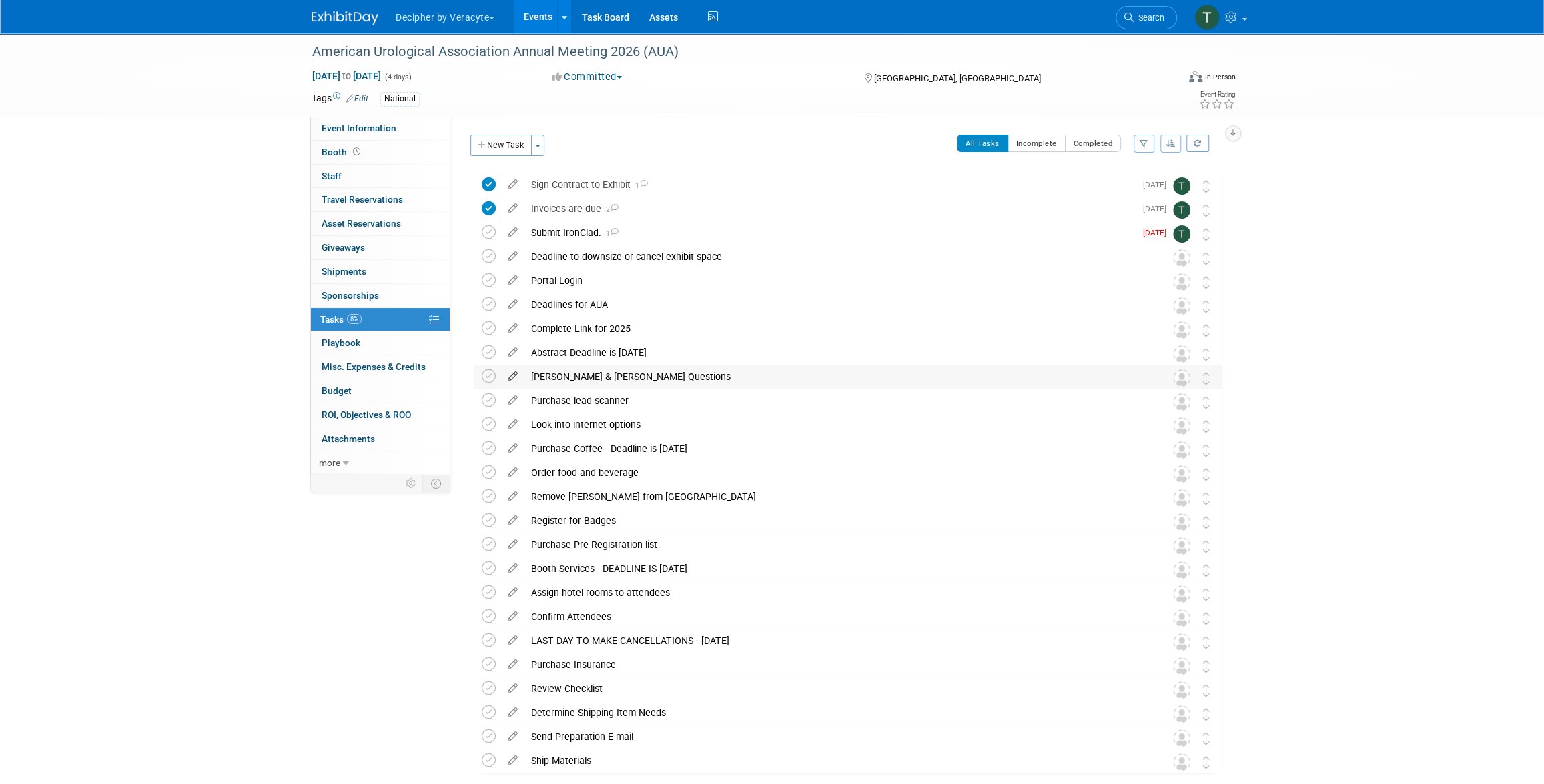
click at [509, 375] on icon at bounding box center [513, 374] width 24 height 16
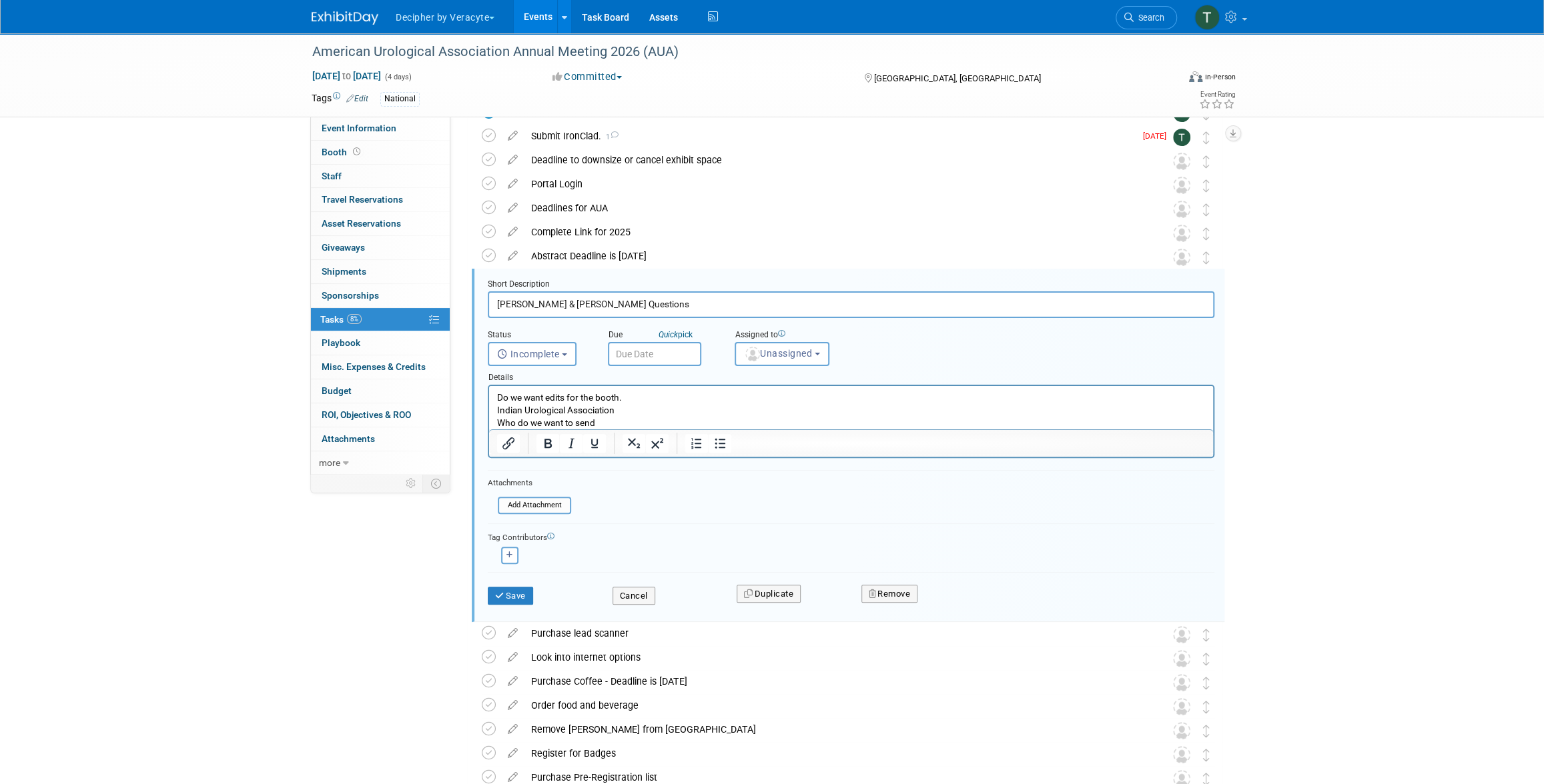
scroll to position [170, 0]
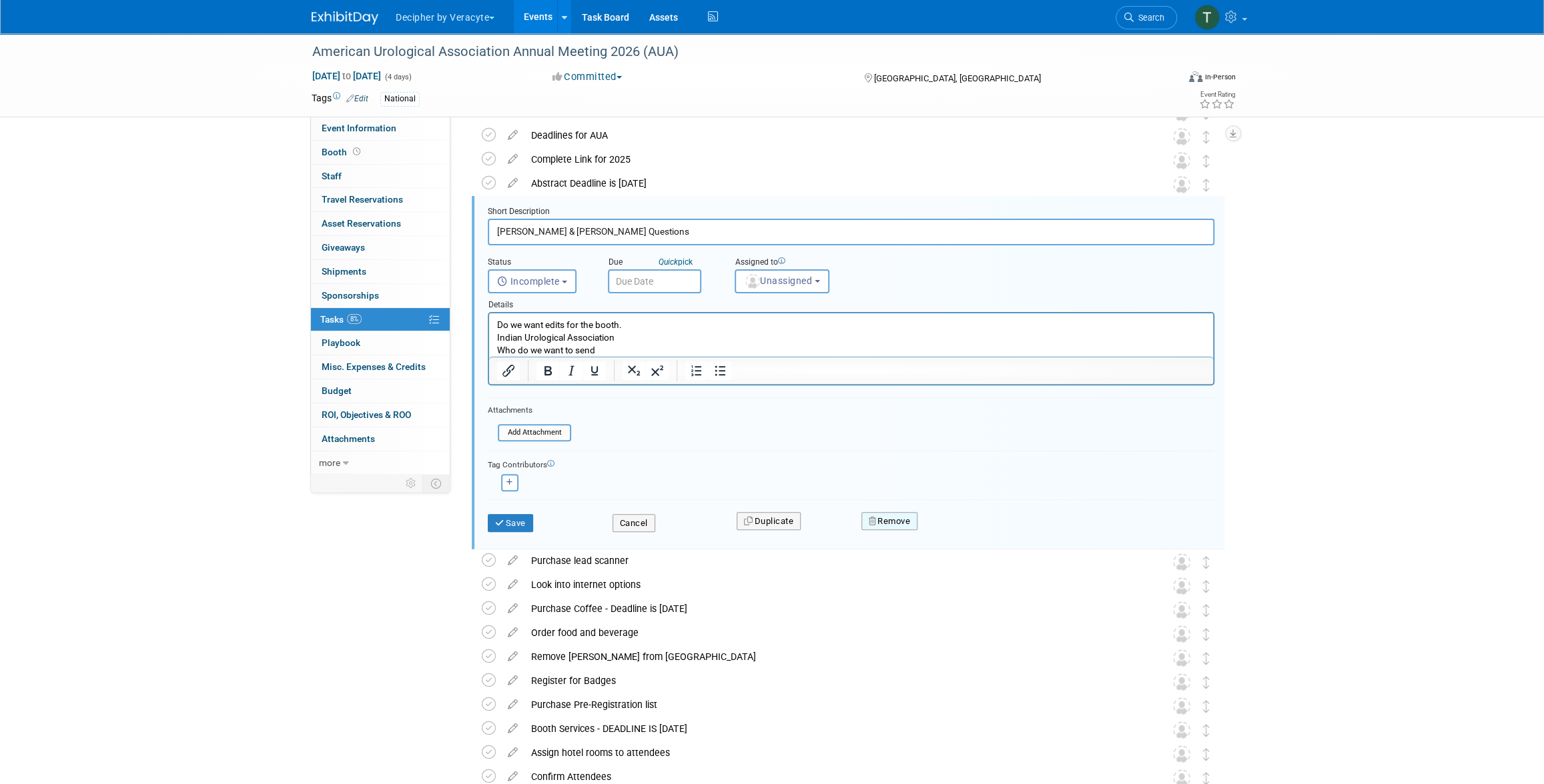
click at [896, 523] on button "Remove" at bounding box center [889, 522] width 57 height 19
click at [941, 529] on div "Yes No" at bounding box center [981, 532] width 86 height 21
click at [944, 529] on link "Yes" at bounding box center [963, 532] width 38 height 21
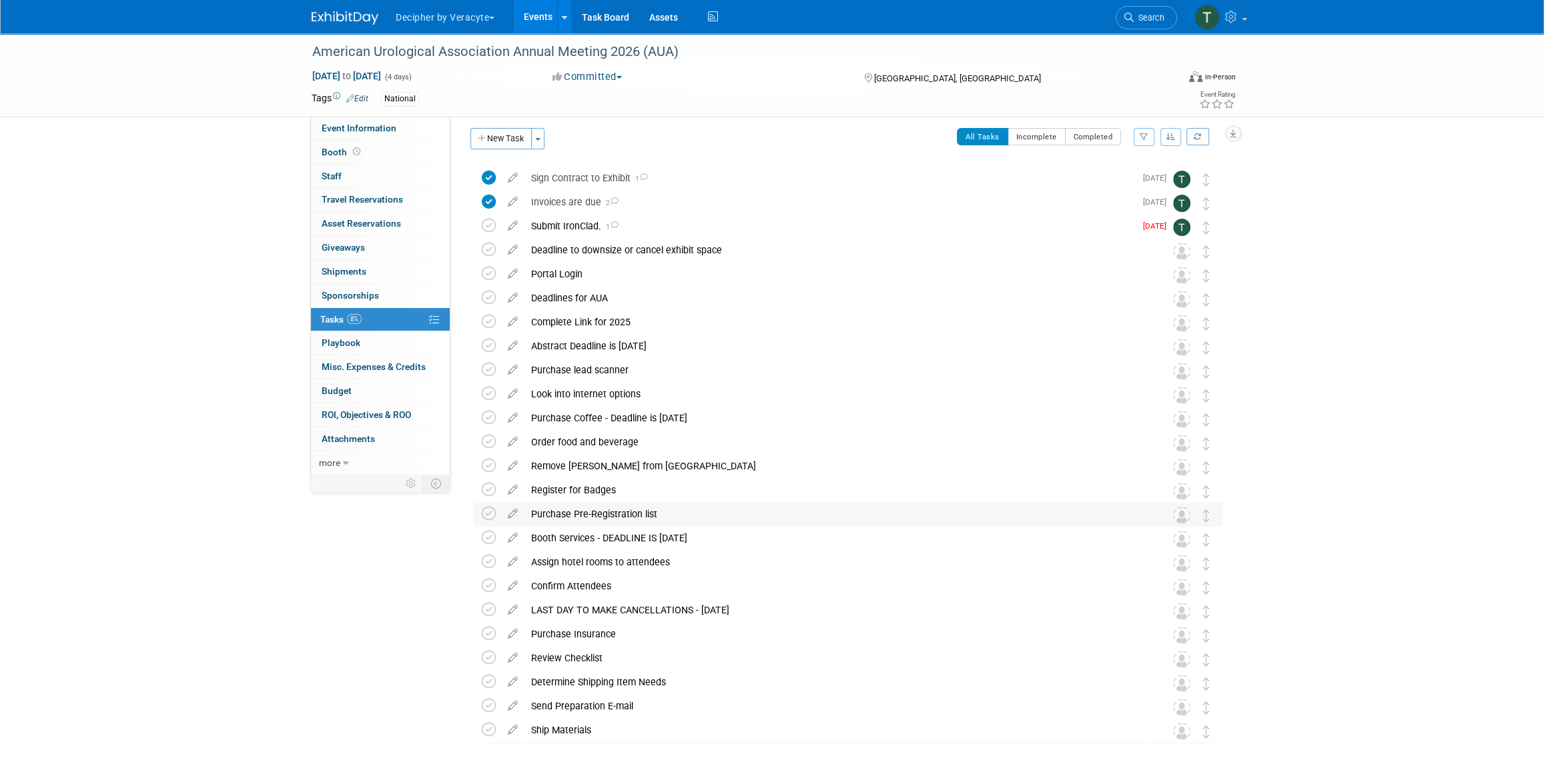
scroll to position [0, 0]
click at [517, 260] on icon at bounding box center [513, 253] width 24 height 16
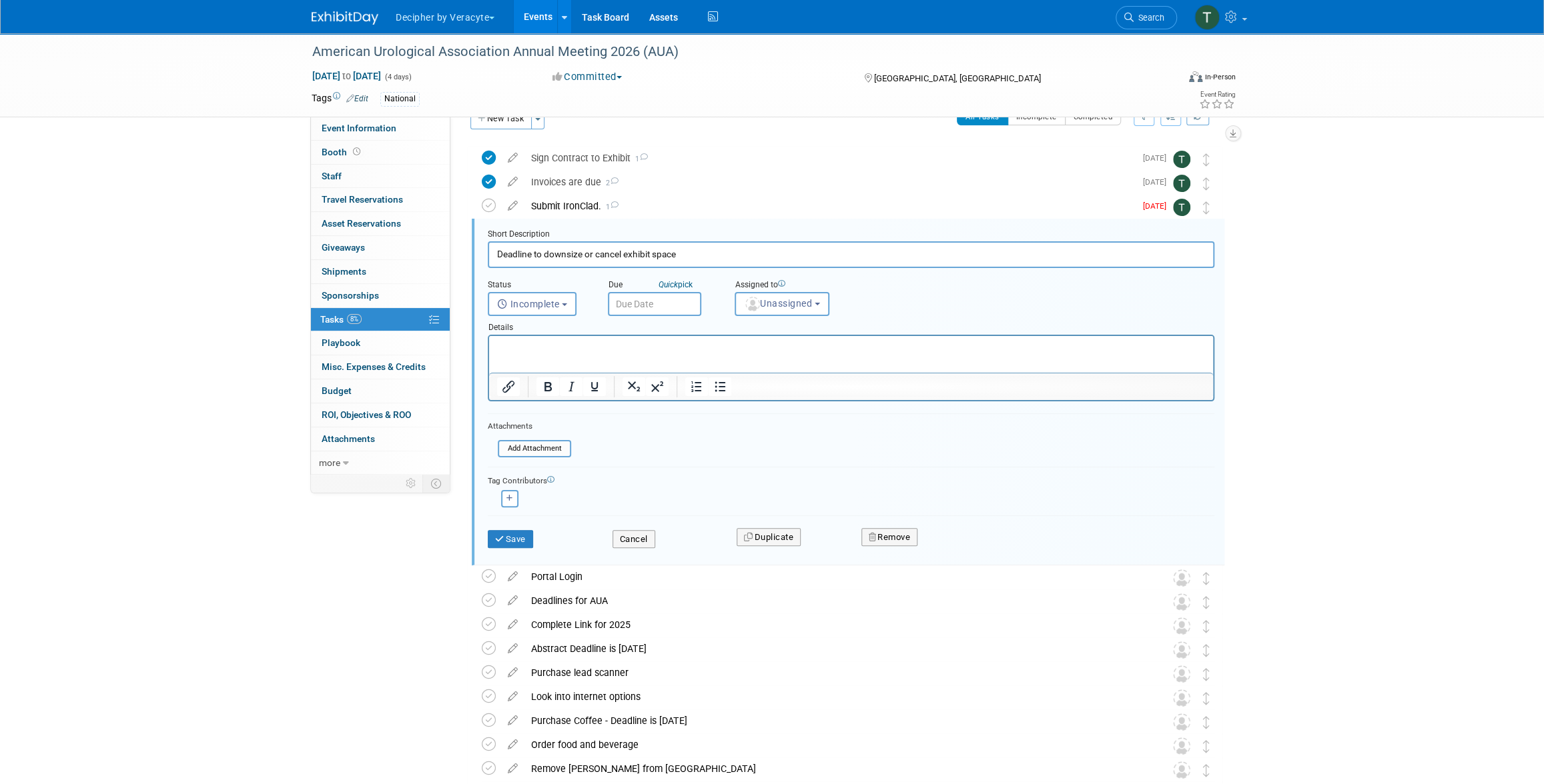
scroll to position [49, 0]
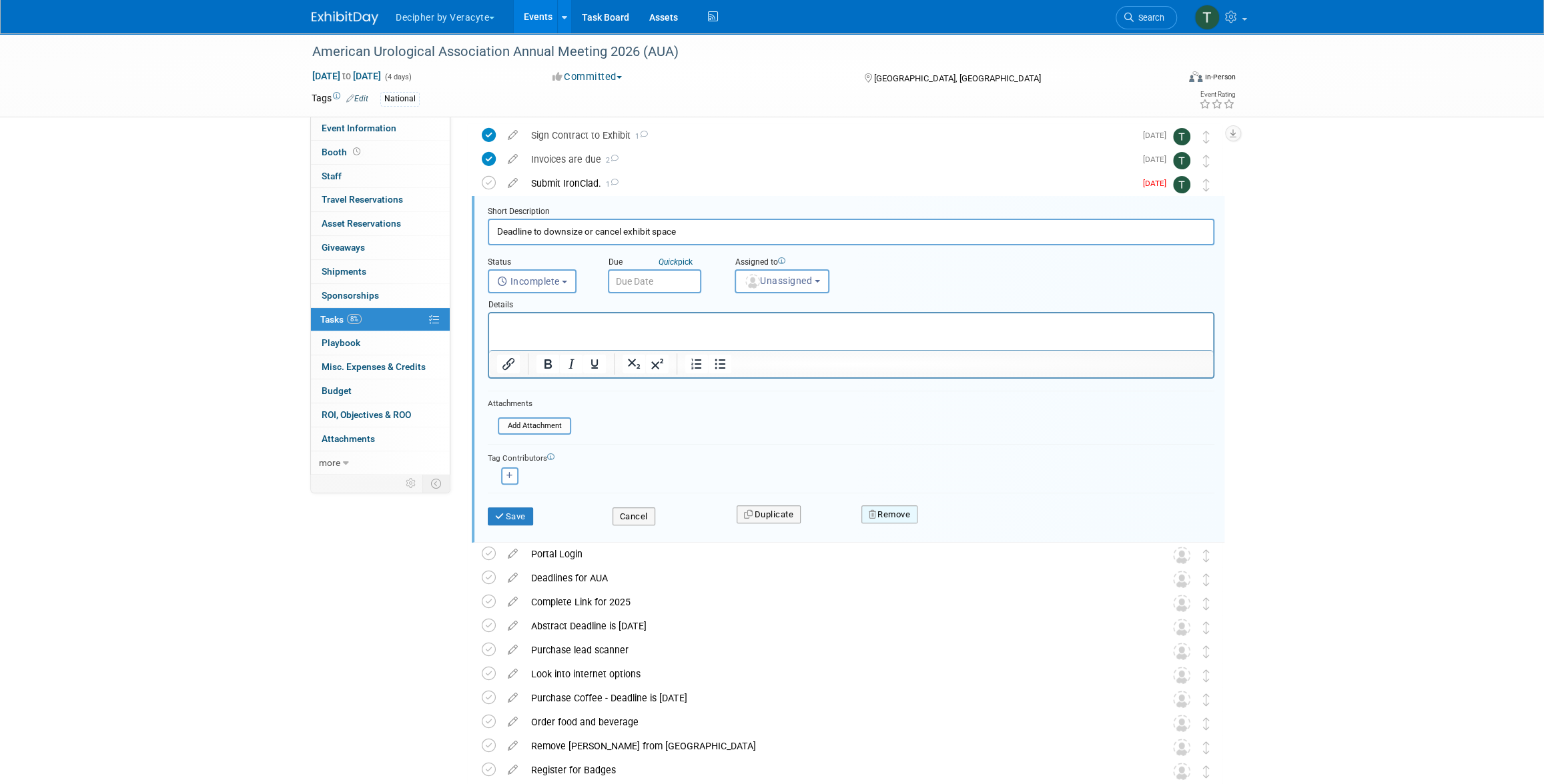
click at [892, 515] on button "Remove" at bounding box center [889, 515] width 57 height 19
click at [962, 523] on link "Yes" at bounding box center [963, 525] width 38 height 21
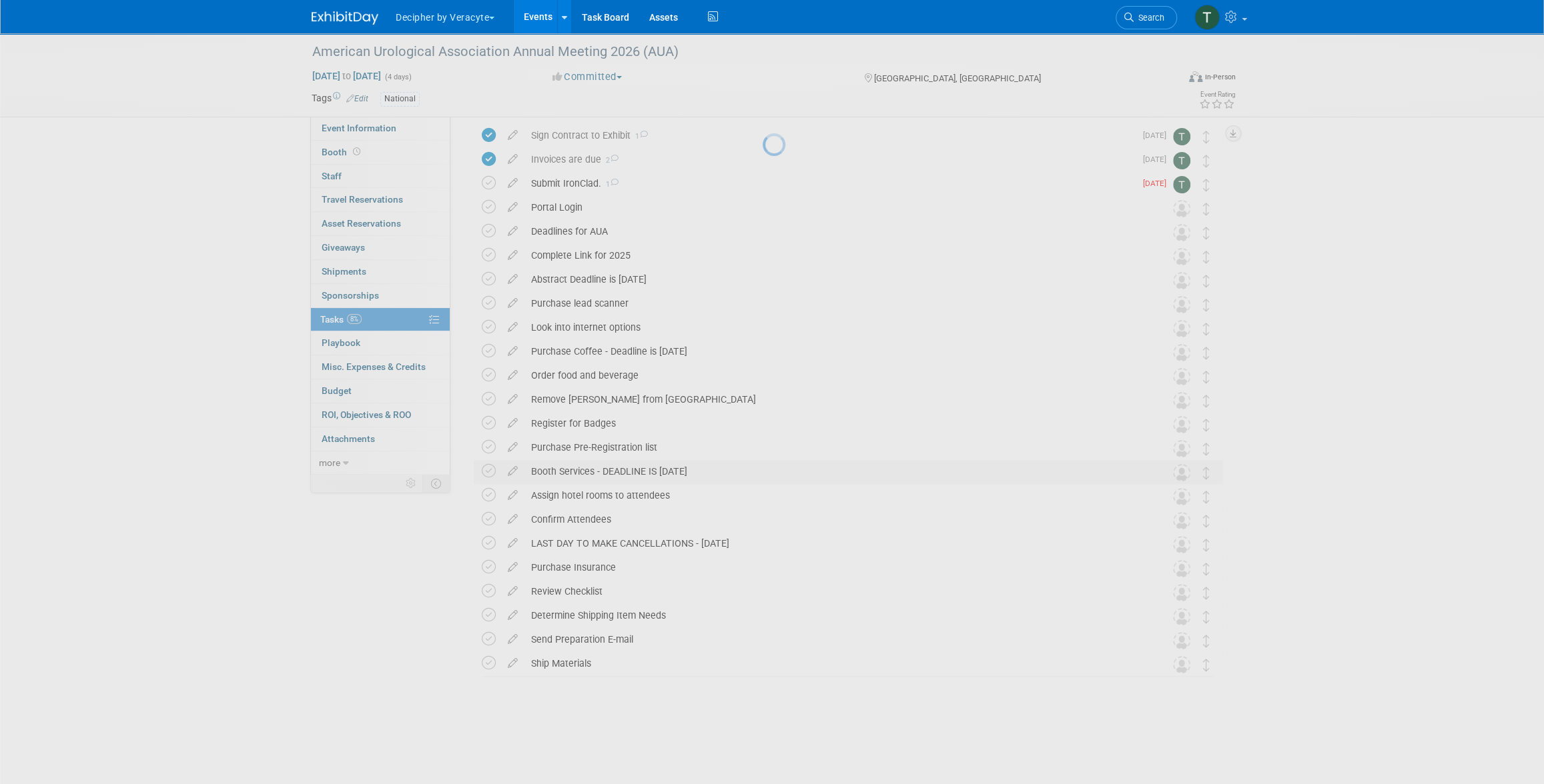
scroll to position [22, 0]
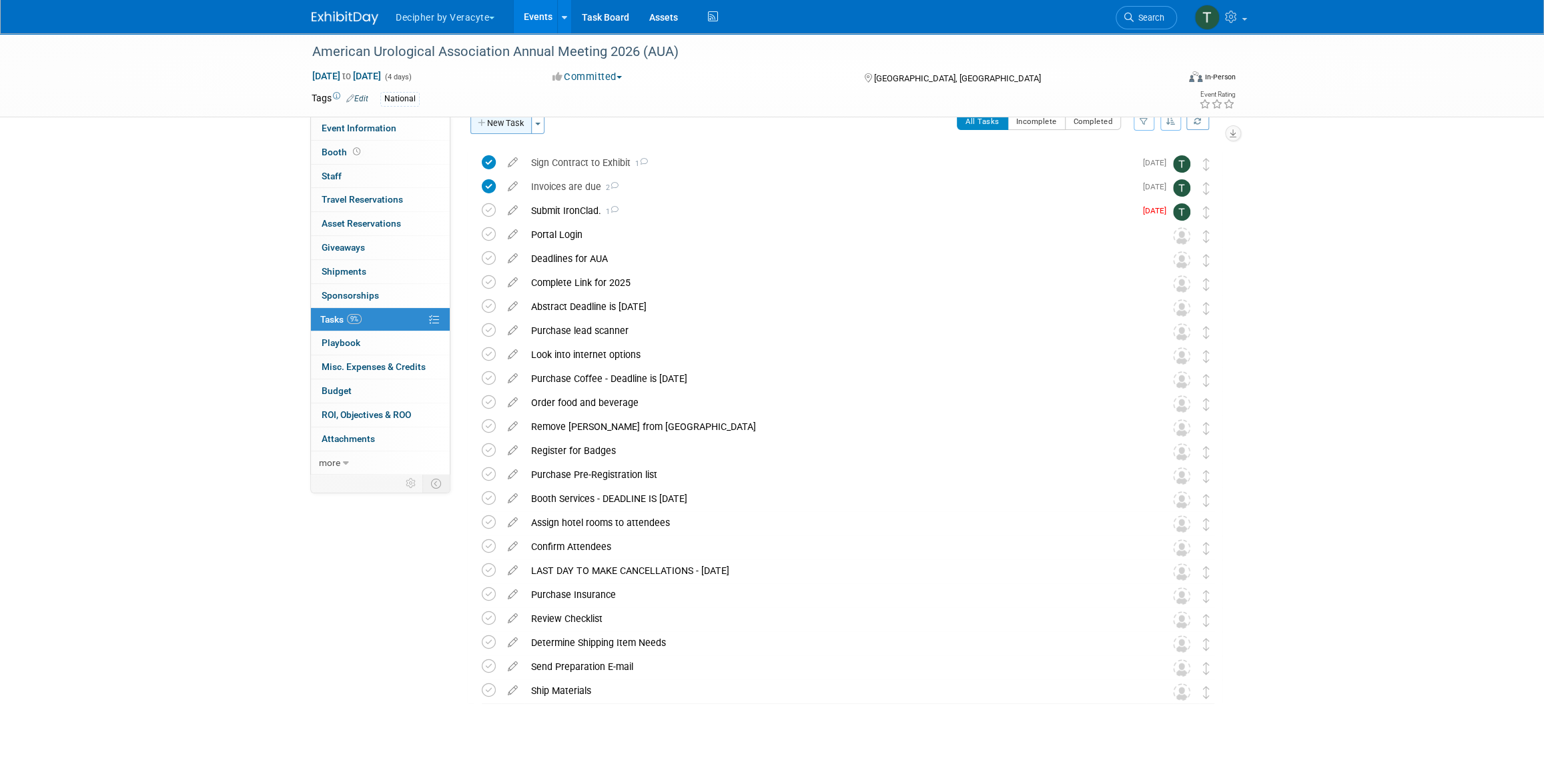
click at [527, 129] on button "New Task" at bounding box center [501, 123] width 61 height 21
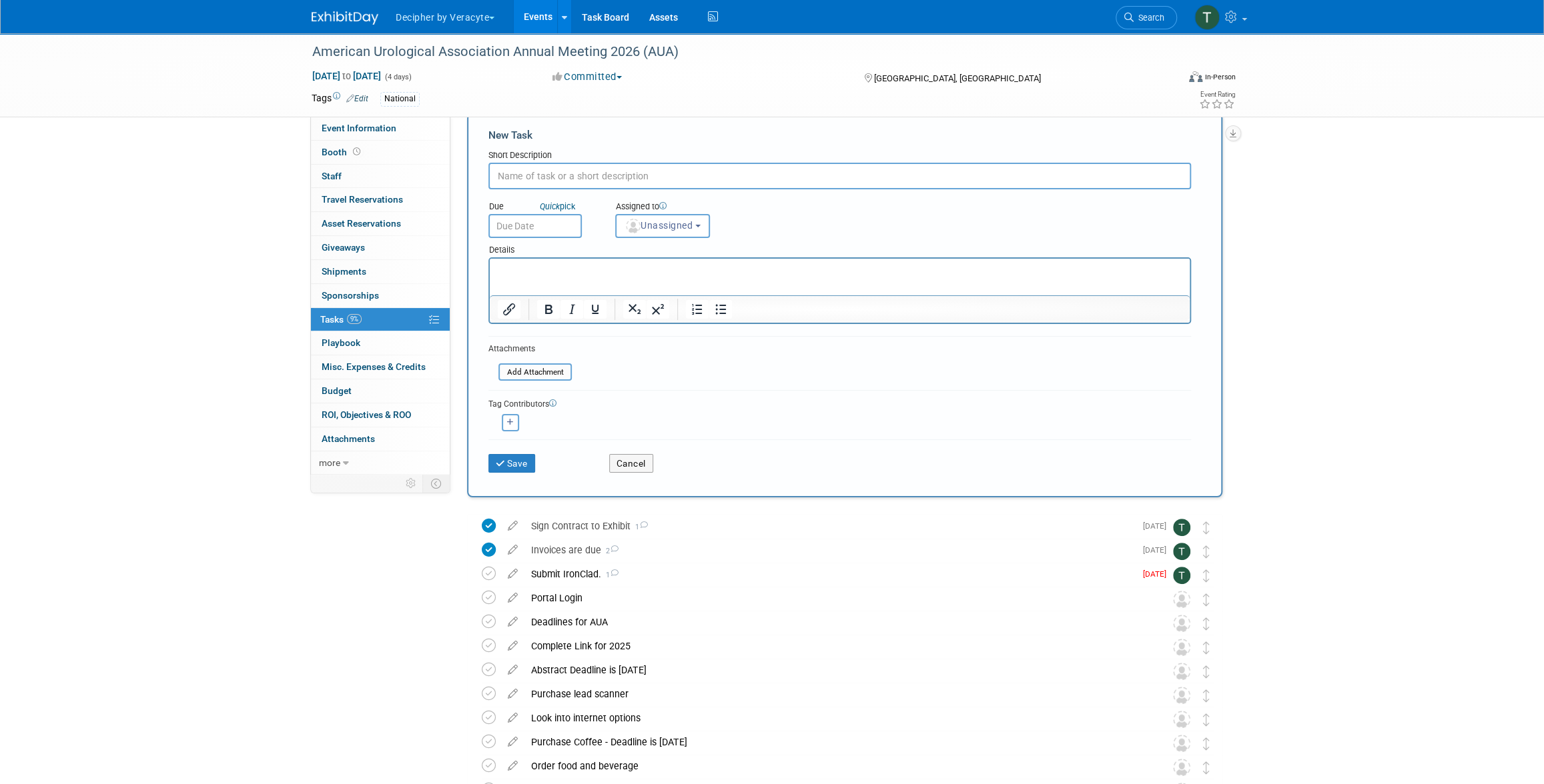
scroll to position [0, 0]
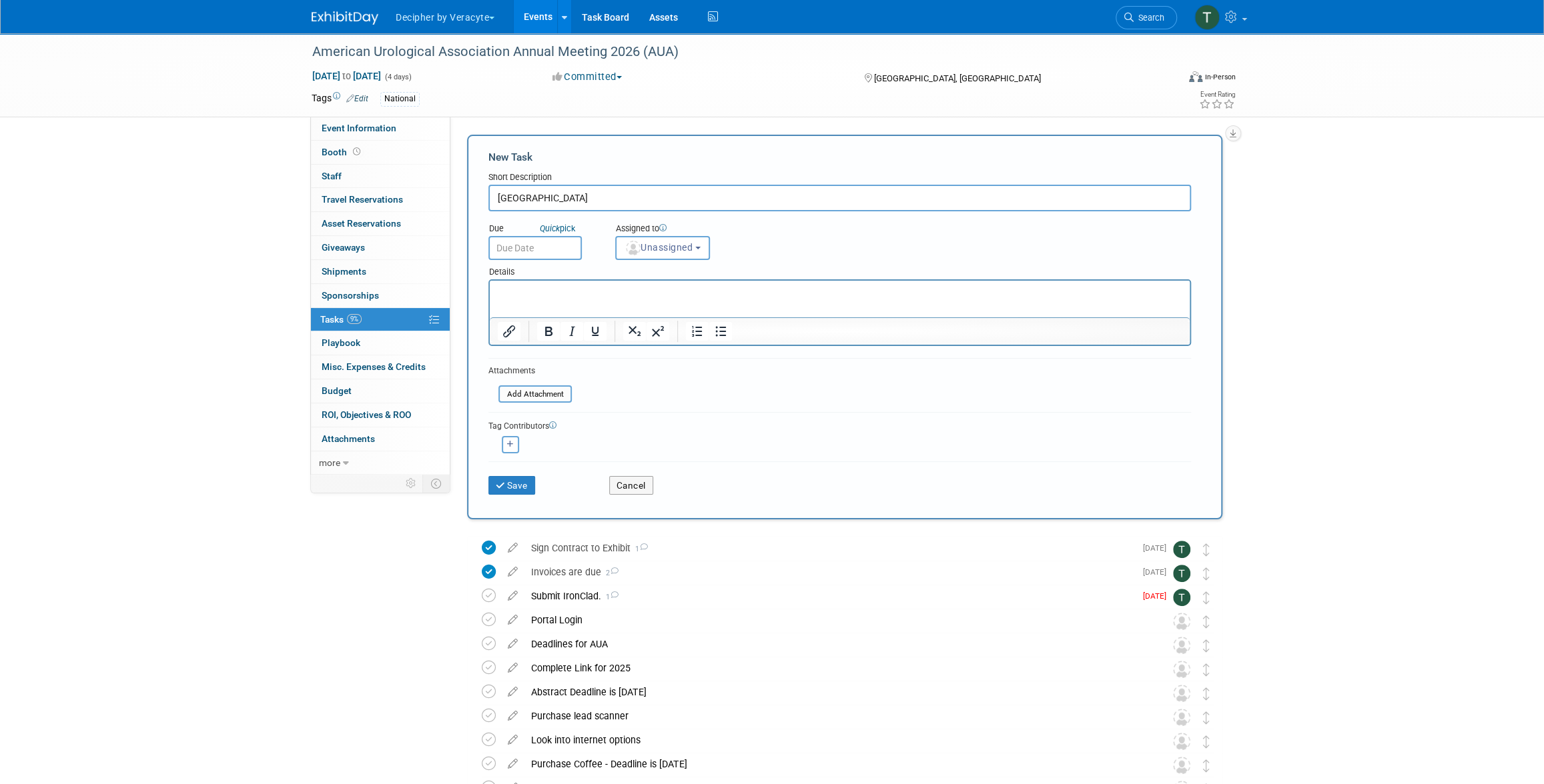
type input "Purchase Hotel Rooms"
click at [549, 250] on input "text" at bounding box center [535, 248] width 93 height 24
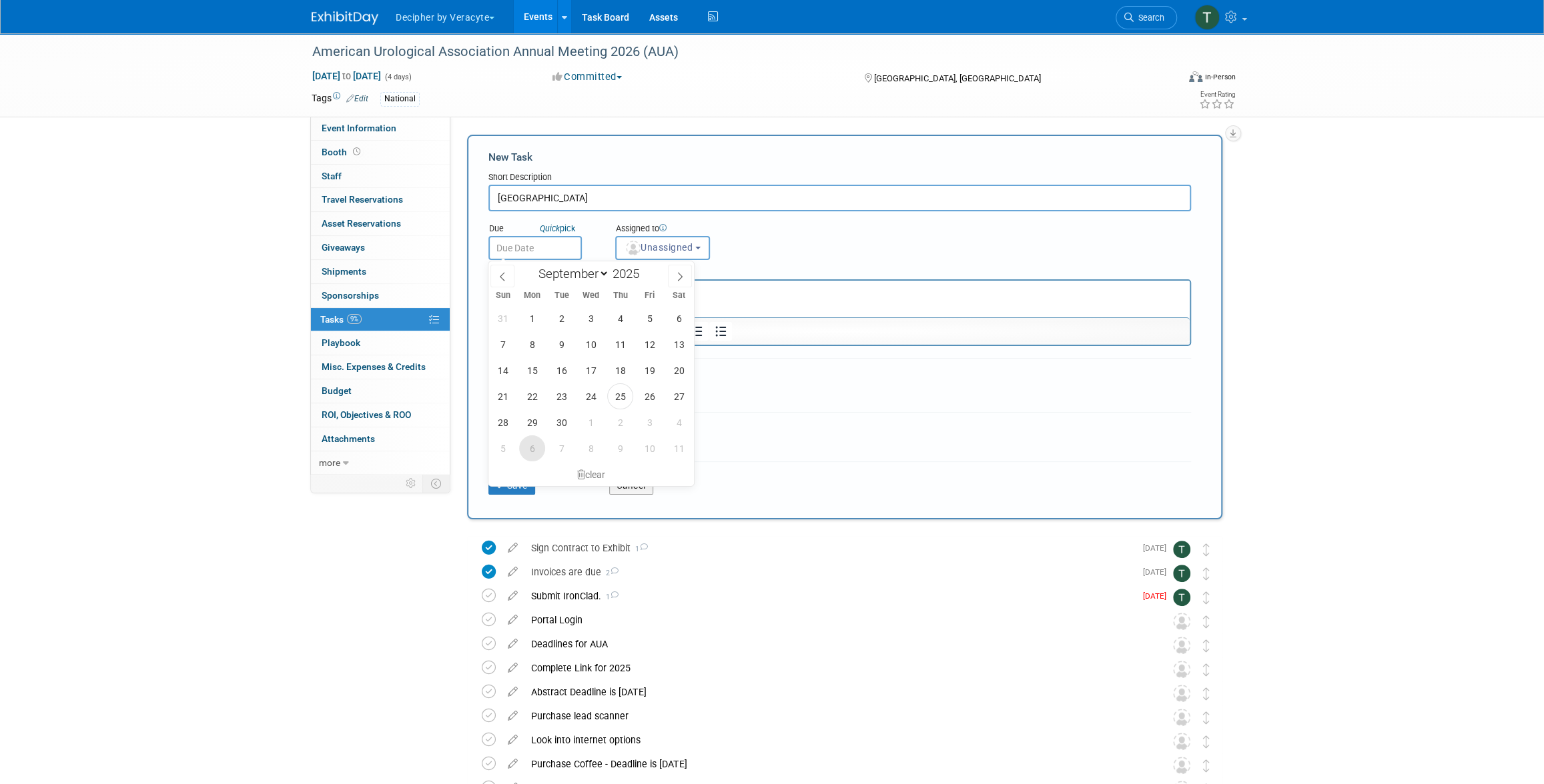
click at [530, 444] on span "6" at bounding box center [531, 448] width 26 height 26
type input "Oct 6, 2025"
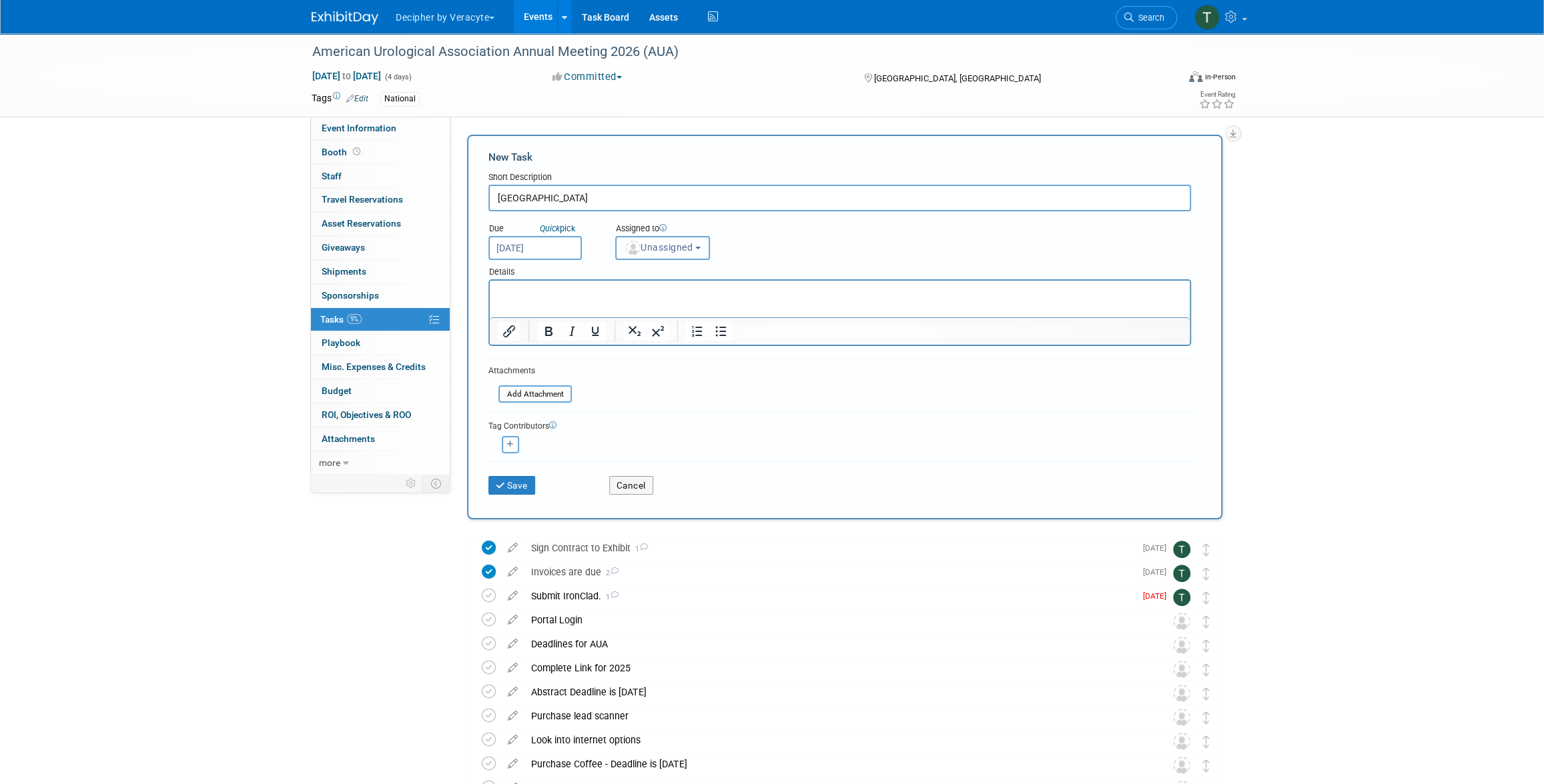
click at [634, 245] on img "button" at bounding box center [633, 248] width 15 height 15
click at [685, 279] on input "text" at bounding box center [686, 280] width 133 height 23
type input "tony"
click at [645, 306] on label "Tony Alvarado (me)" at bounding box center [692, 308] width 140 height 21
click at [618, 306] on input "Tony Alvarado (me)" at bounding box center [613, 306] width 9 height 9
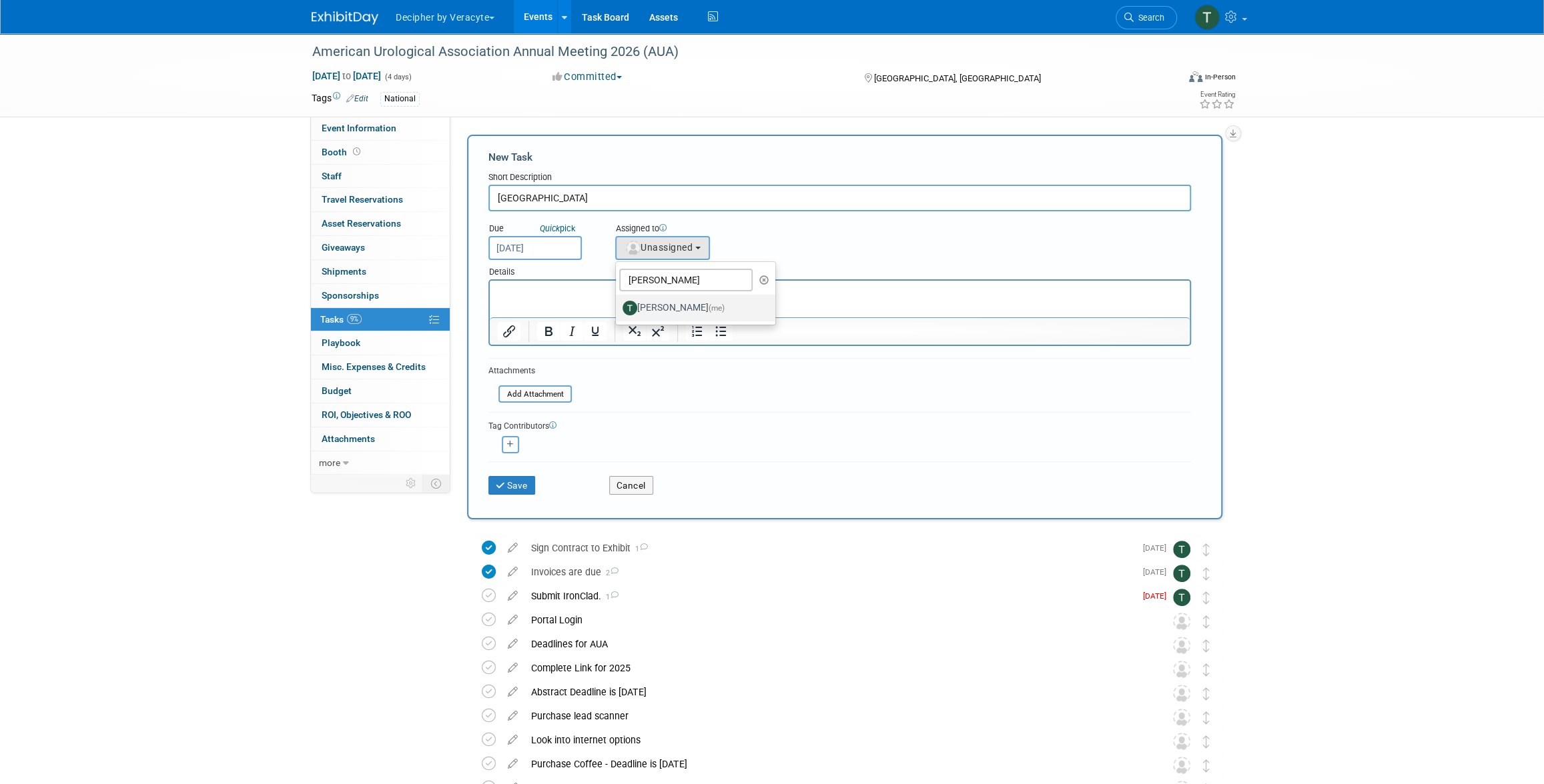
select select "3ceeba8c-a19a-4597-a609-6fba7c9a515a"
click at [520, 487] on button "Save" at bounding box center [511, 486] width 46 height 19
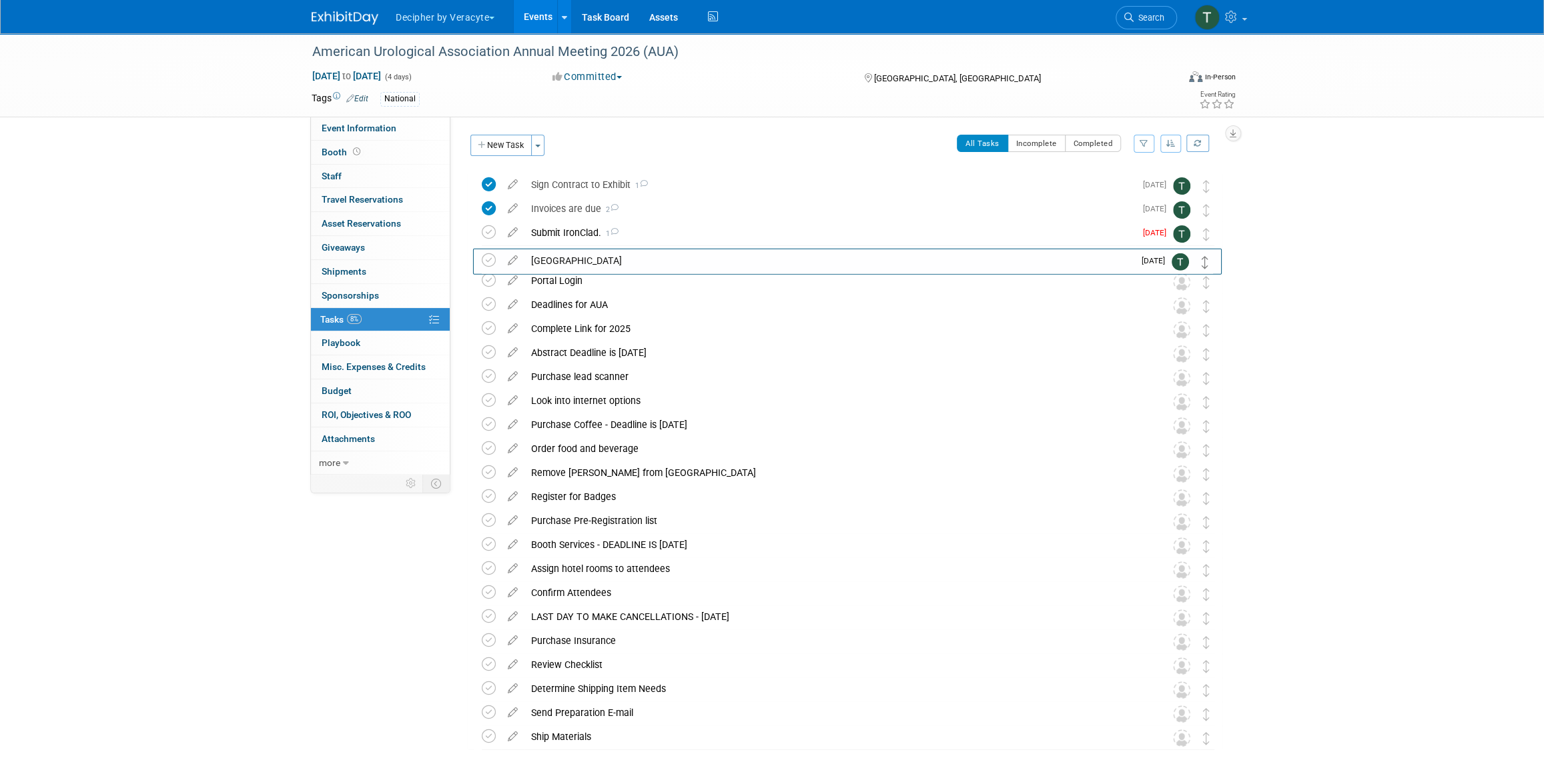
drag, startPoint x: 1202, startPoint y: 199, endPoint x: 1202, endPoint y: 261, distance: 62.0
click at [535, 24] on link "Events" at bounding box center [538, 16] width 49 height 33
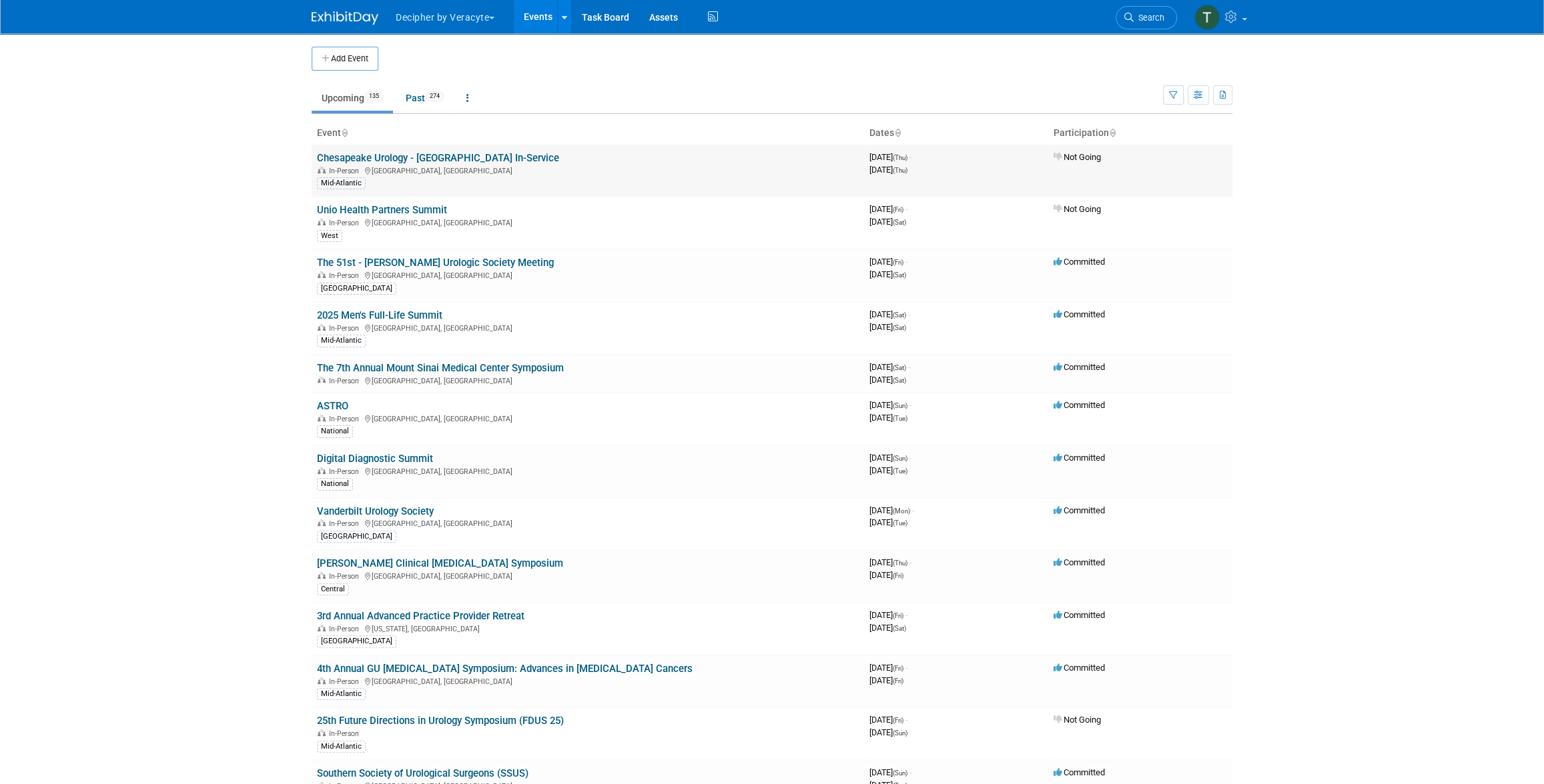
scroll to position [3847, 0]
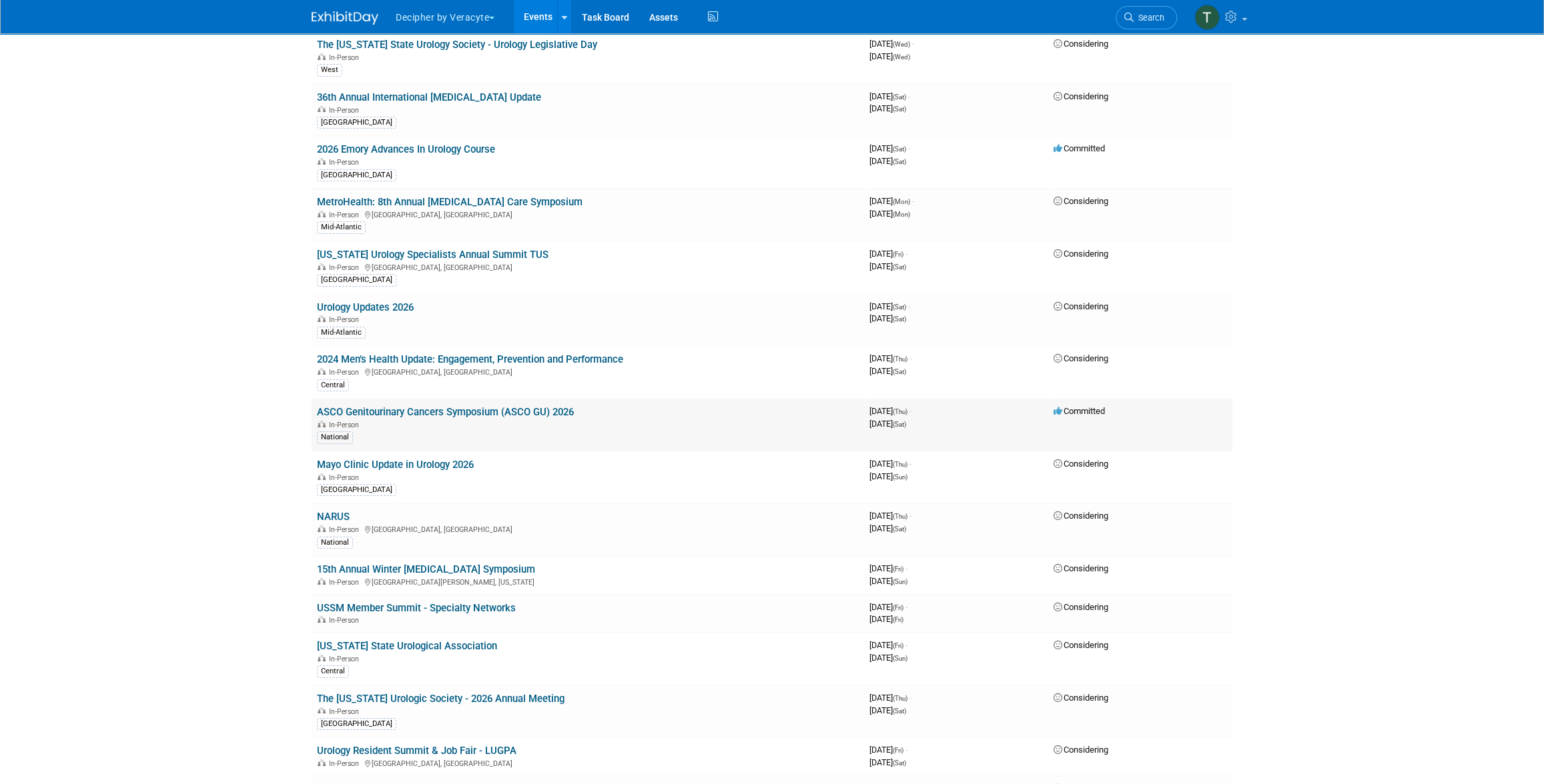
click at [562, 407] on link "ASCO Genitourinary Cancers Symposium (ASCO GU) 2026" at bounding box center [445, 412] width 257 height 12
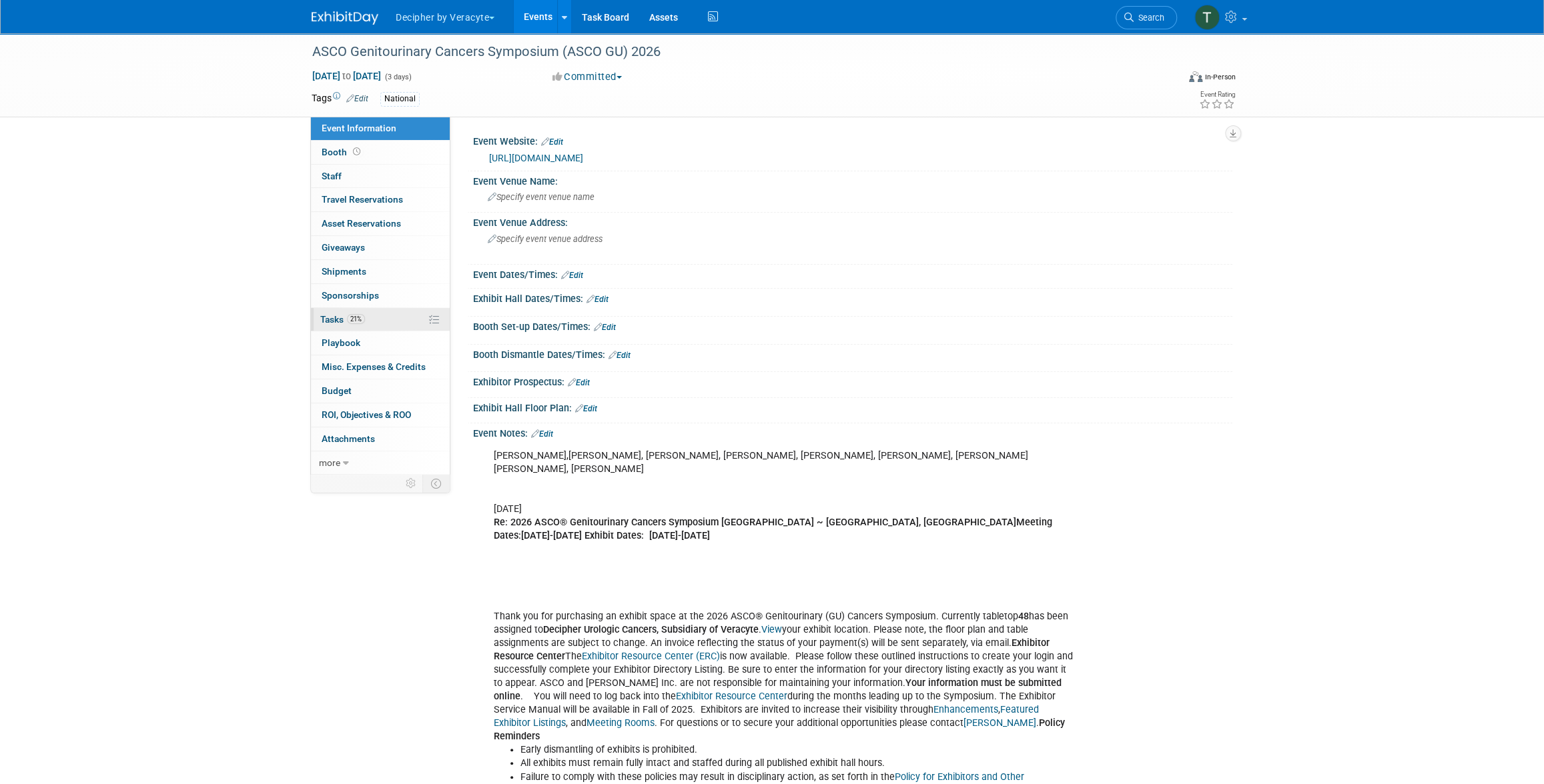
click at [389, 323] on link "21% Tasks 21%" at bounding box center [380, 320] width 139 height 24
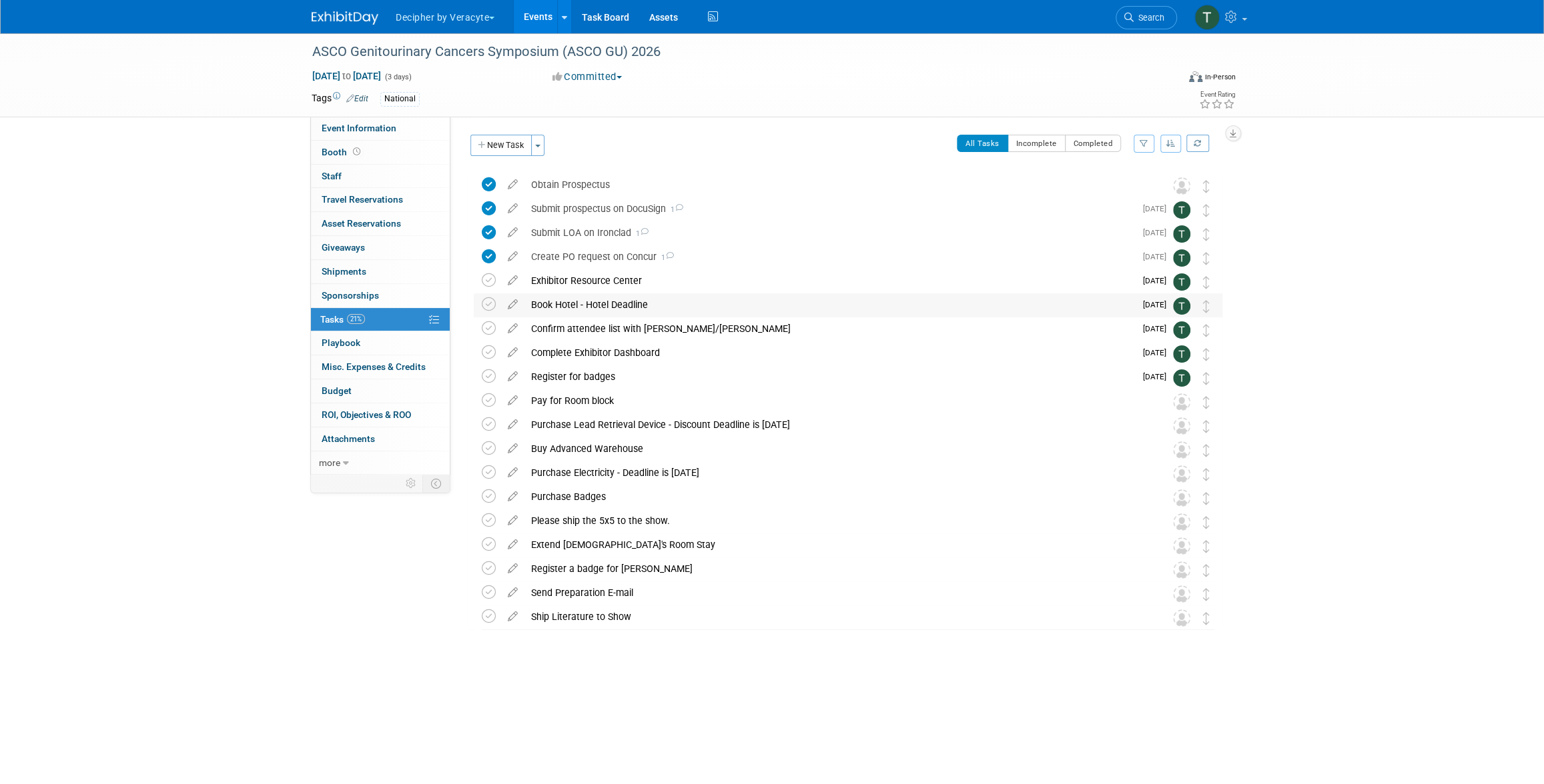
click at [586, 300] on div "Book Hotel - Hotel Deadline" at bounding box center [830, 304] width 611 height 23
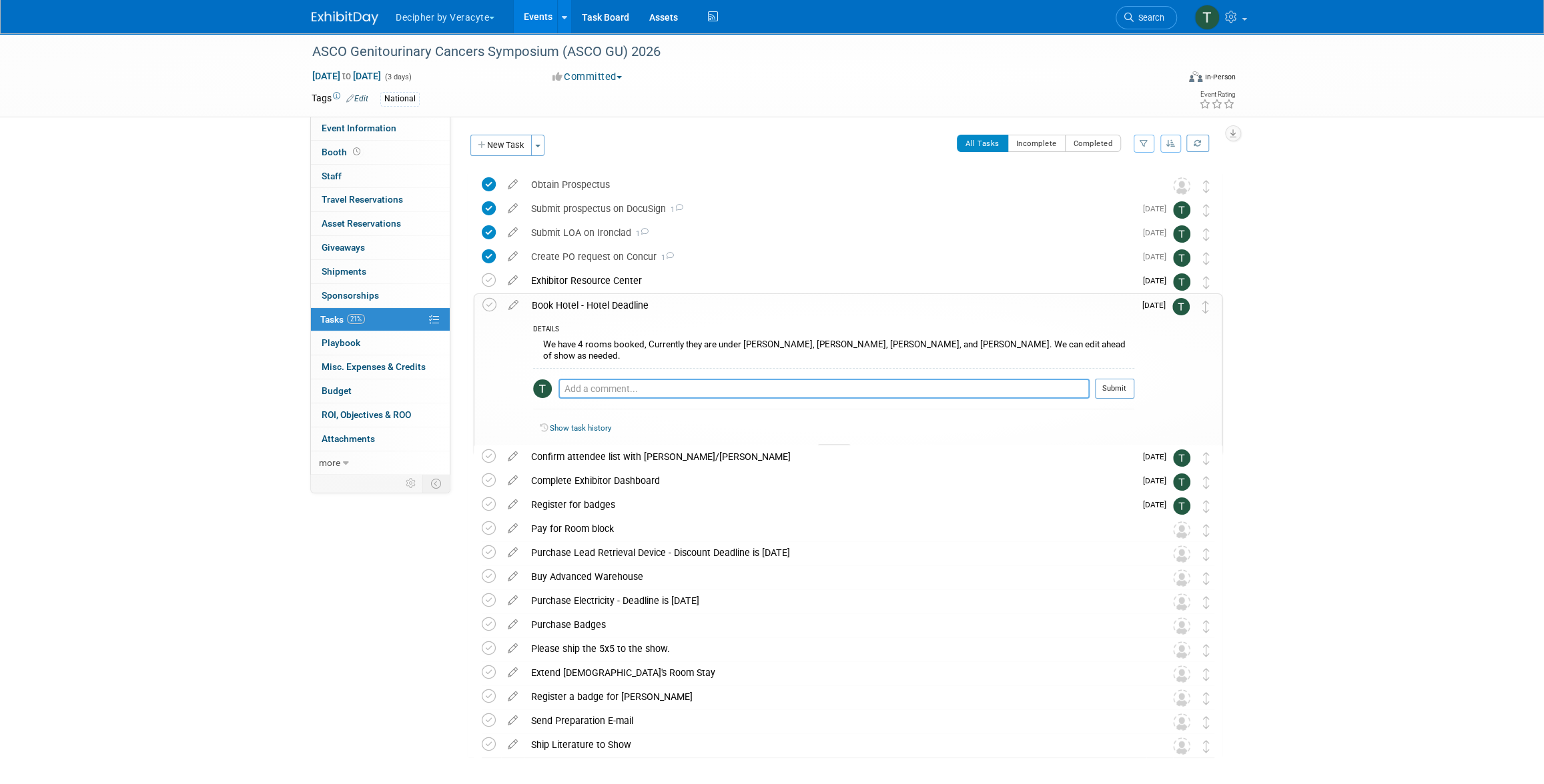
click at [630, 379] on textarea at bounding box center [823, 388] width 531 height 20
type textarea "y"
type textarea "work with Ryen to book more rooms, ask [PERSON_NAME] & [PERSON_NAME] how many r…"
click at [1114, 381] on button "Submit" at bounding box center [1115, 388] width 39 height 20
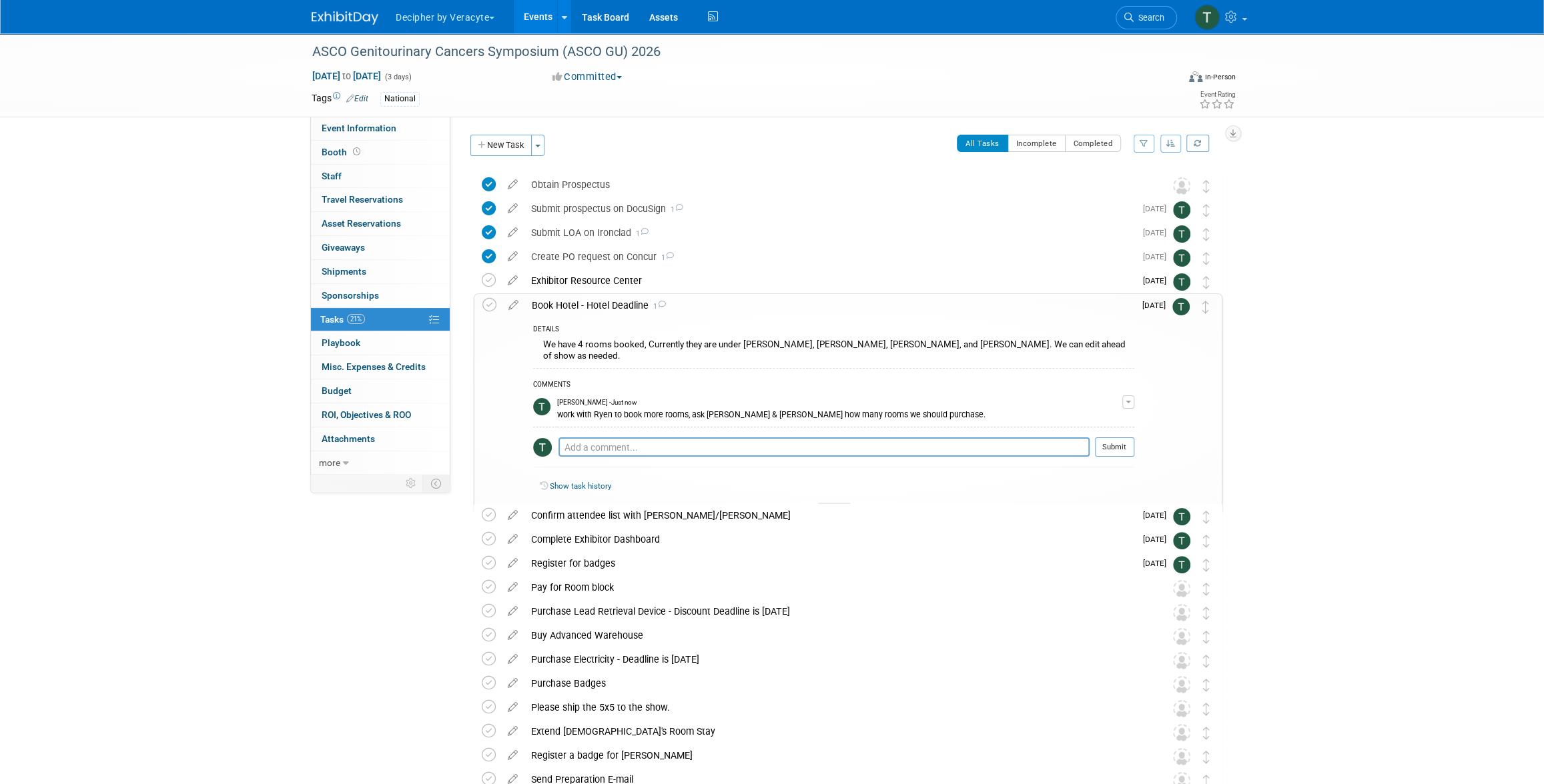
click at [521, 20] on link "Events" at bounding box center [538, 16] width 49 height 33
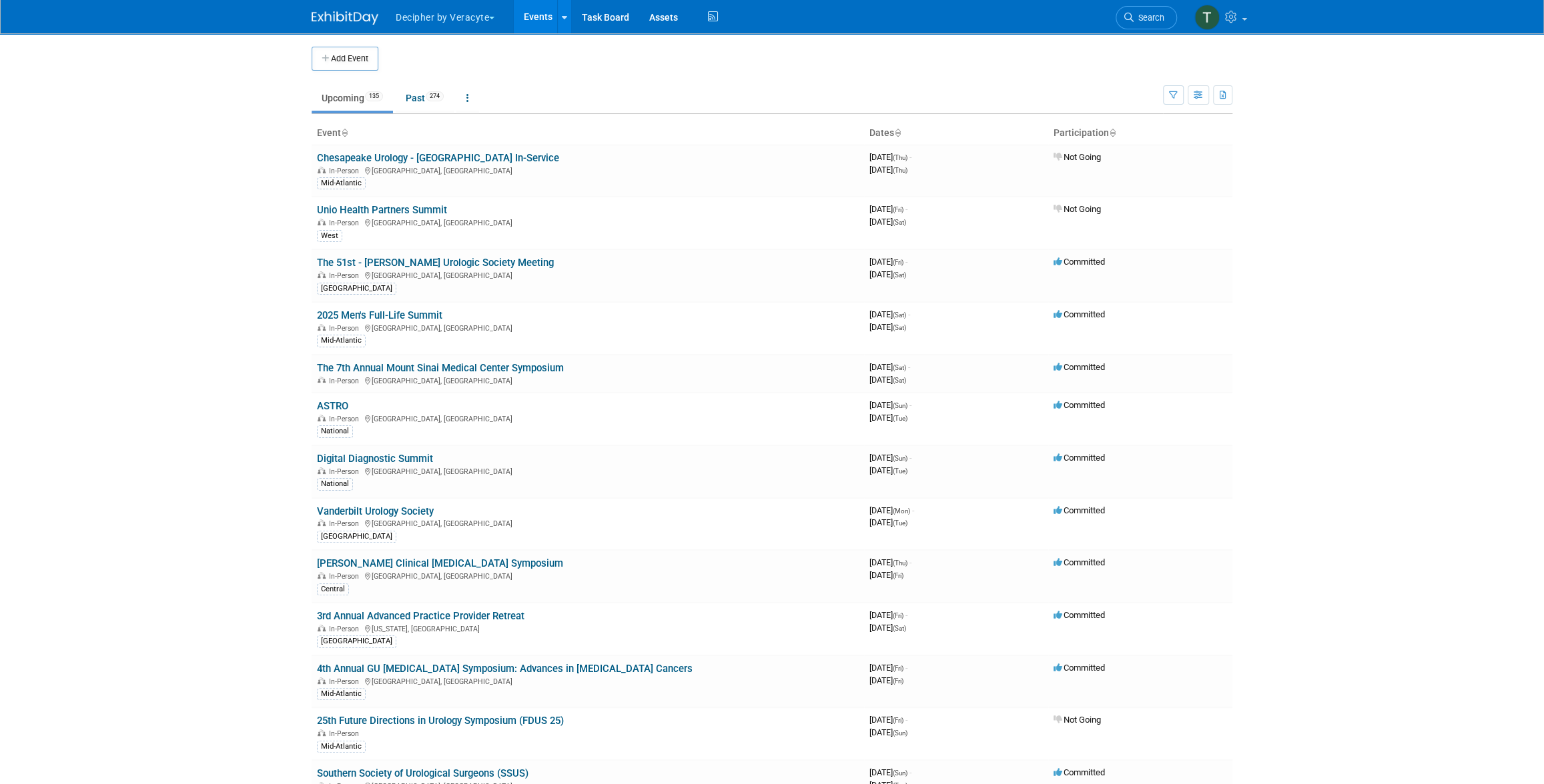
scroll to position [1318, 0]
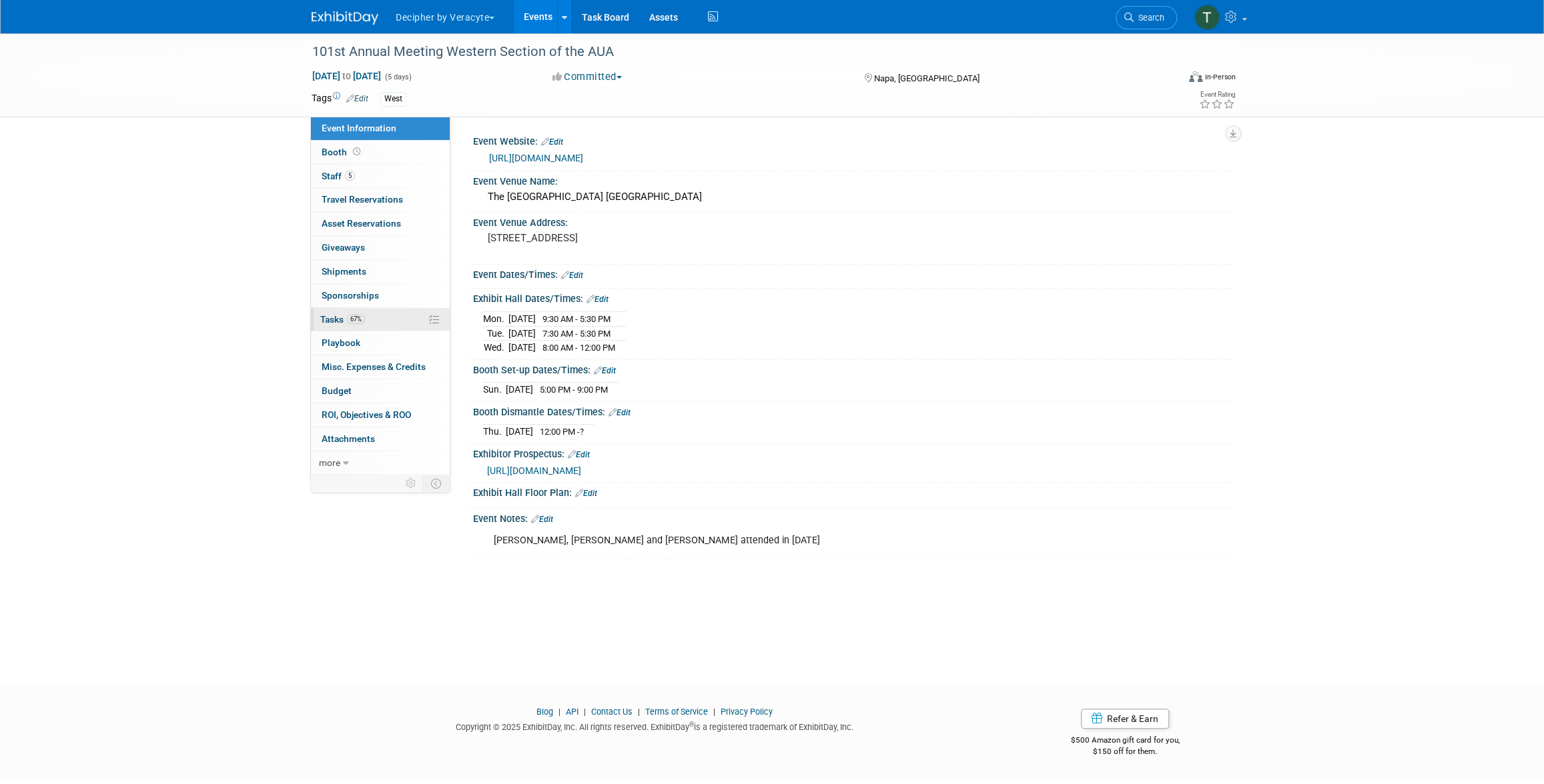
click at [374, 323] on link "67% Tasks 67%" at bounding box center [380, 320] width 139 height 24
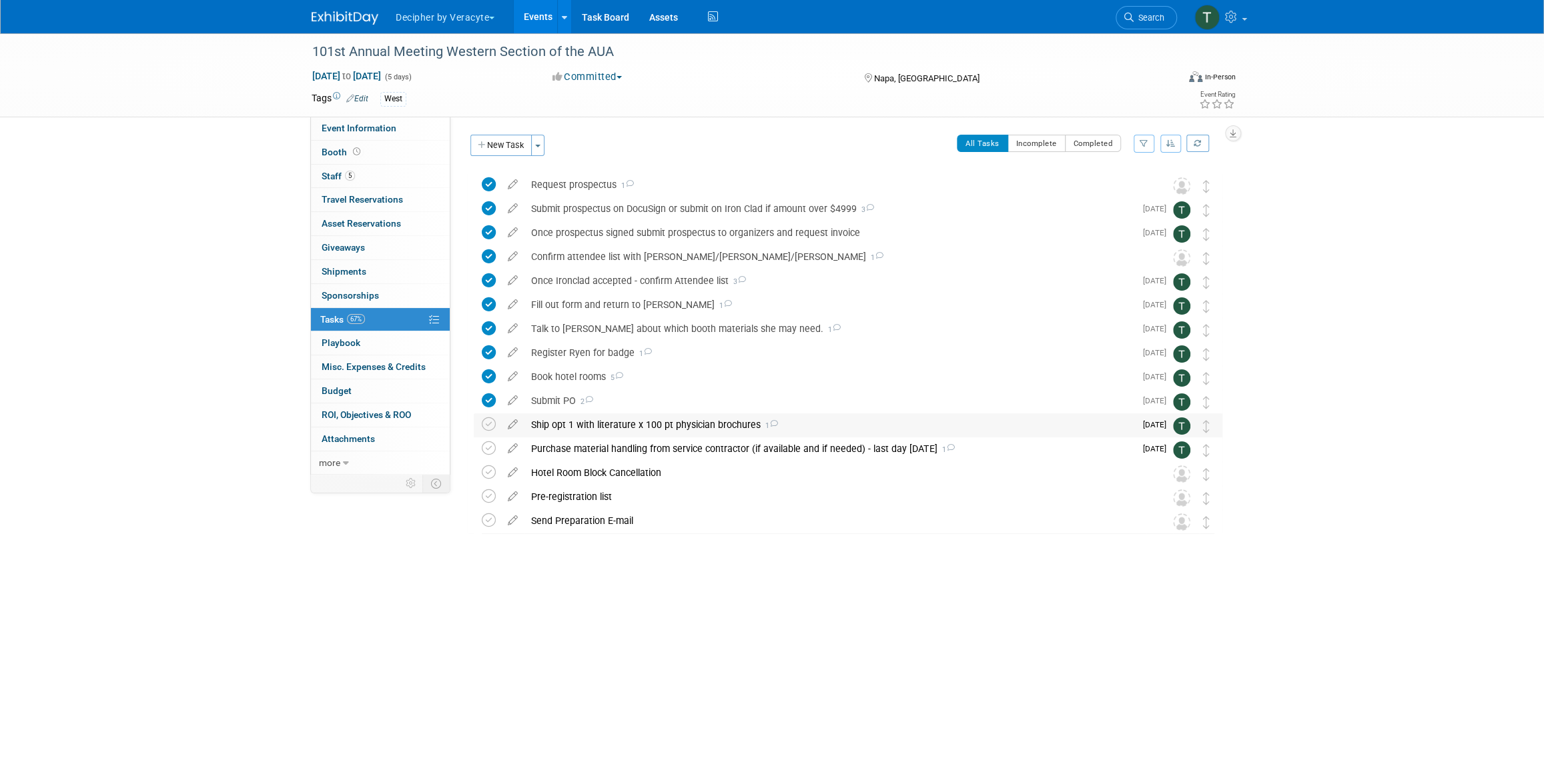
click at [593, 436] on td "Ship opt 1 with literature x 100 pt physician brochures 1 DETAILS PRIMIR, Patie…" at bounding box center [830, 425] width 611 height 24
click at [593, 428] on div "Ship opt 1 with literature x 100 pt physician brochures 1" at bounding box center [830, 425] width 611 height 23
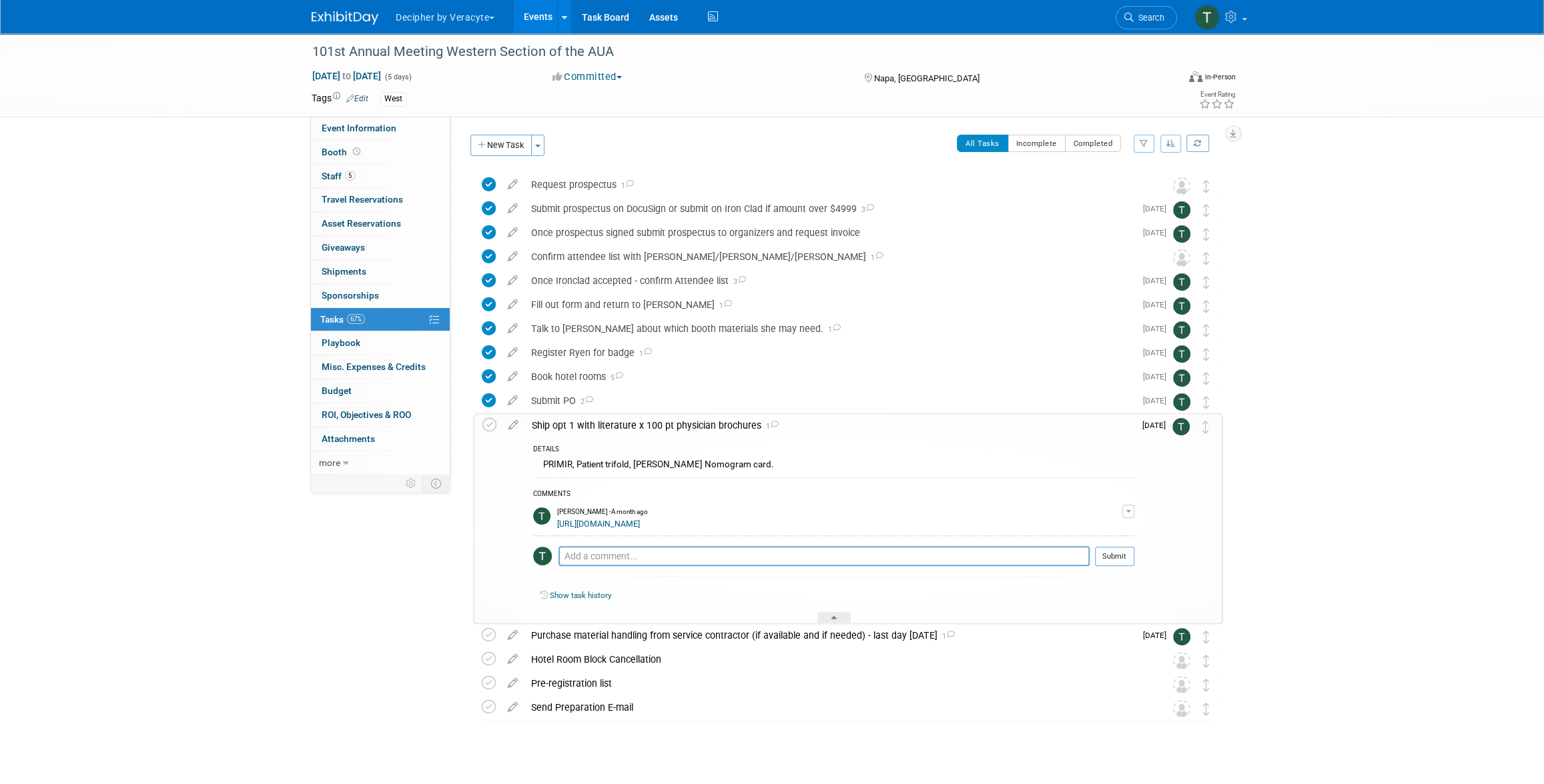
click at [593, 428] on div "Ship opt 1 with literature x 100 pt physician brochures 1" at bounding box center [830, 425] width 609 height 23
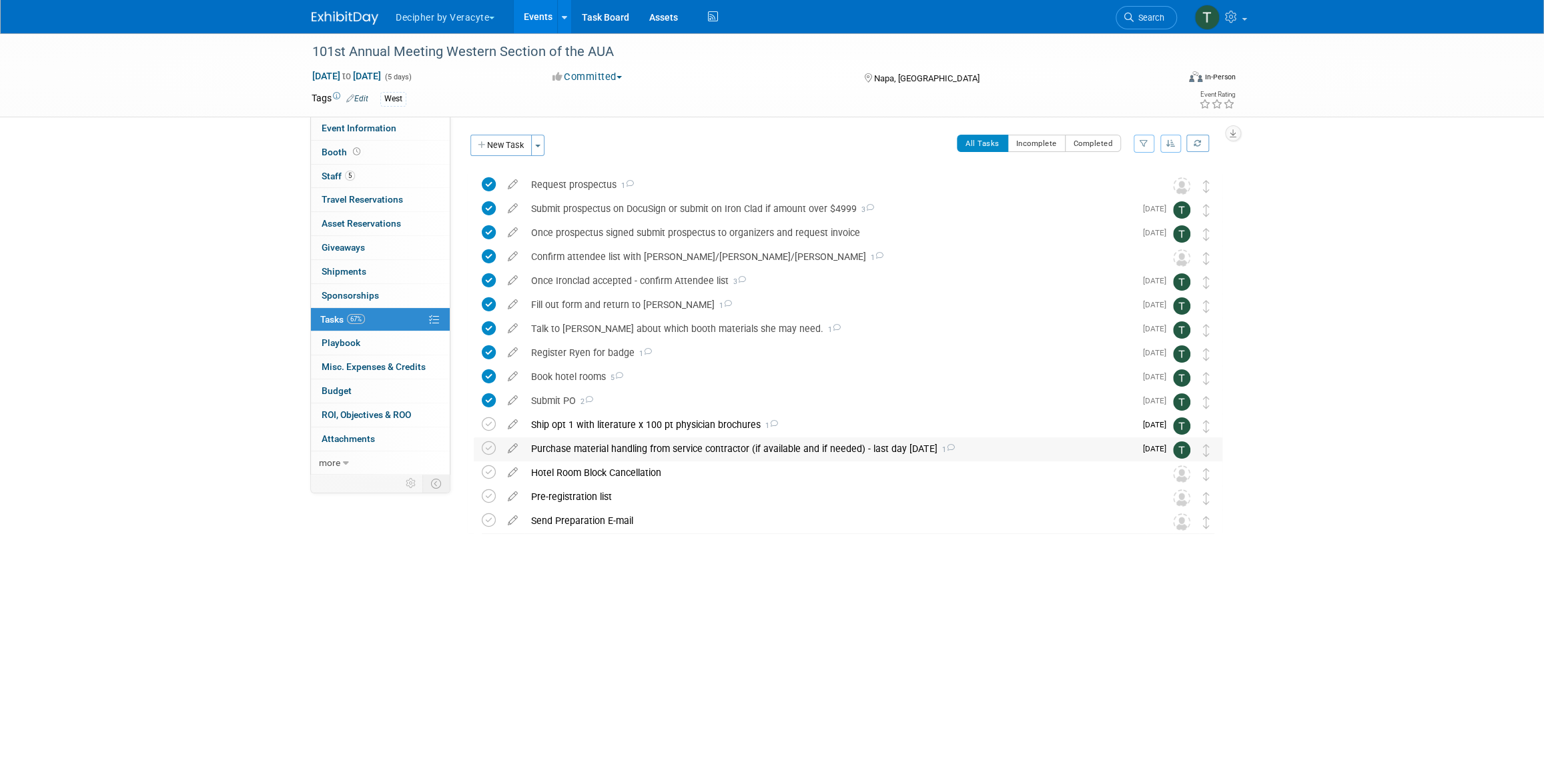
click at [596, 447] on div "Purchase material handling from service contractor (if available and if needed)…" at bounding box center [830, 449] width 611 height 23
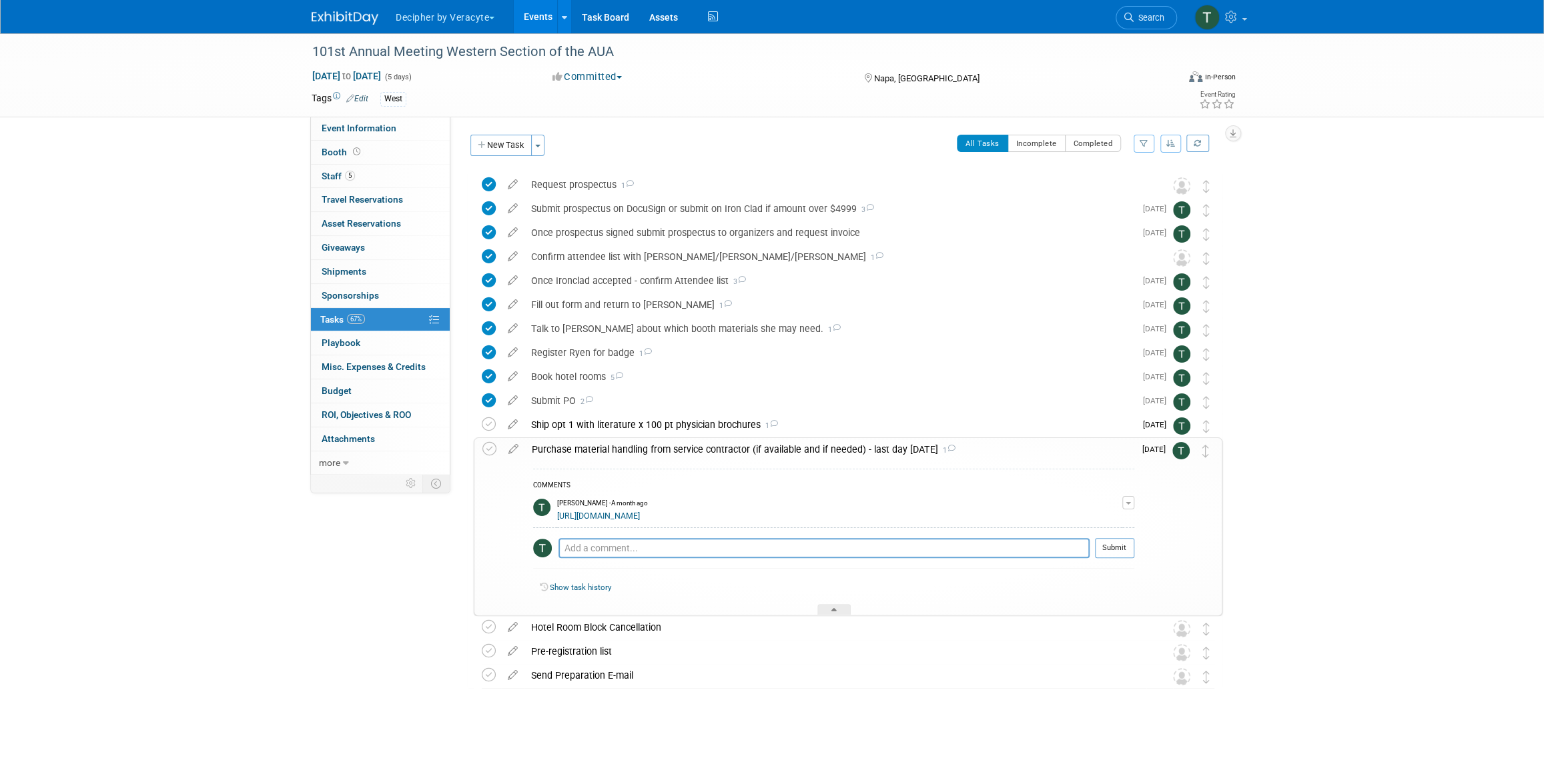
click at [596, 447] on div "Purchase material handling from service contractor (if available and if needed)…" at bounding box center [830, 449] width 609 height 23
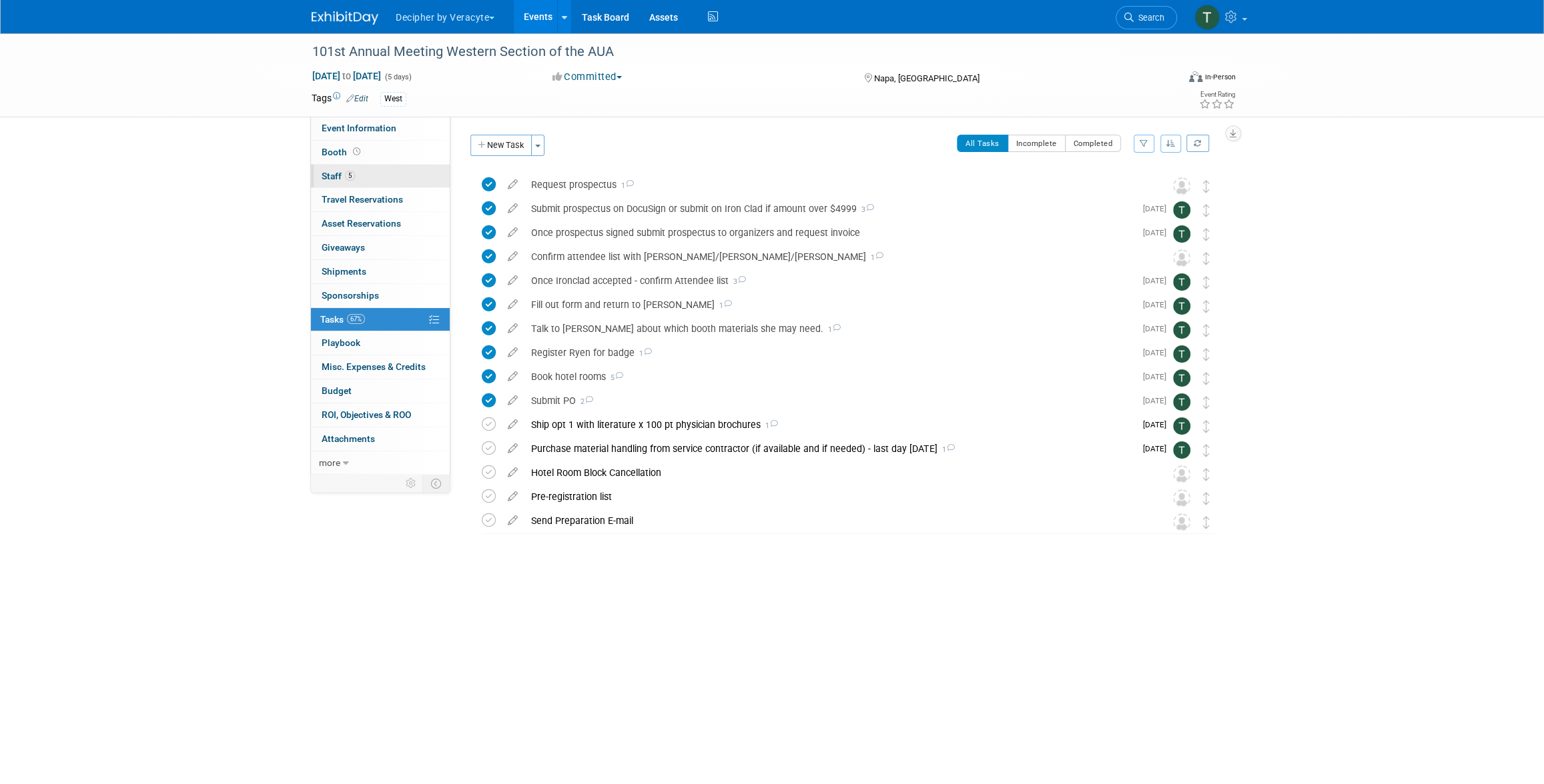
click at [352, 165] on link "5 Staff 5" at bounding box center [380, 177] width 139 height 24
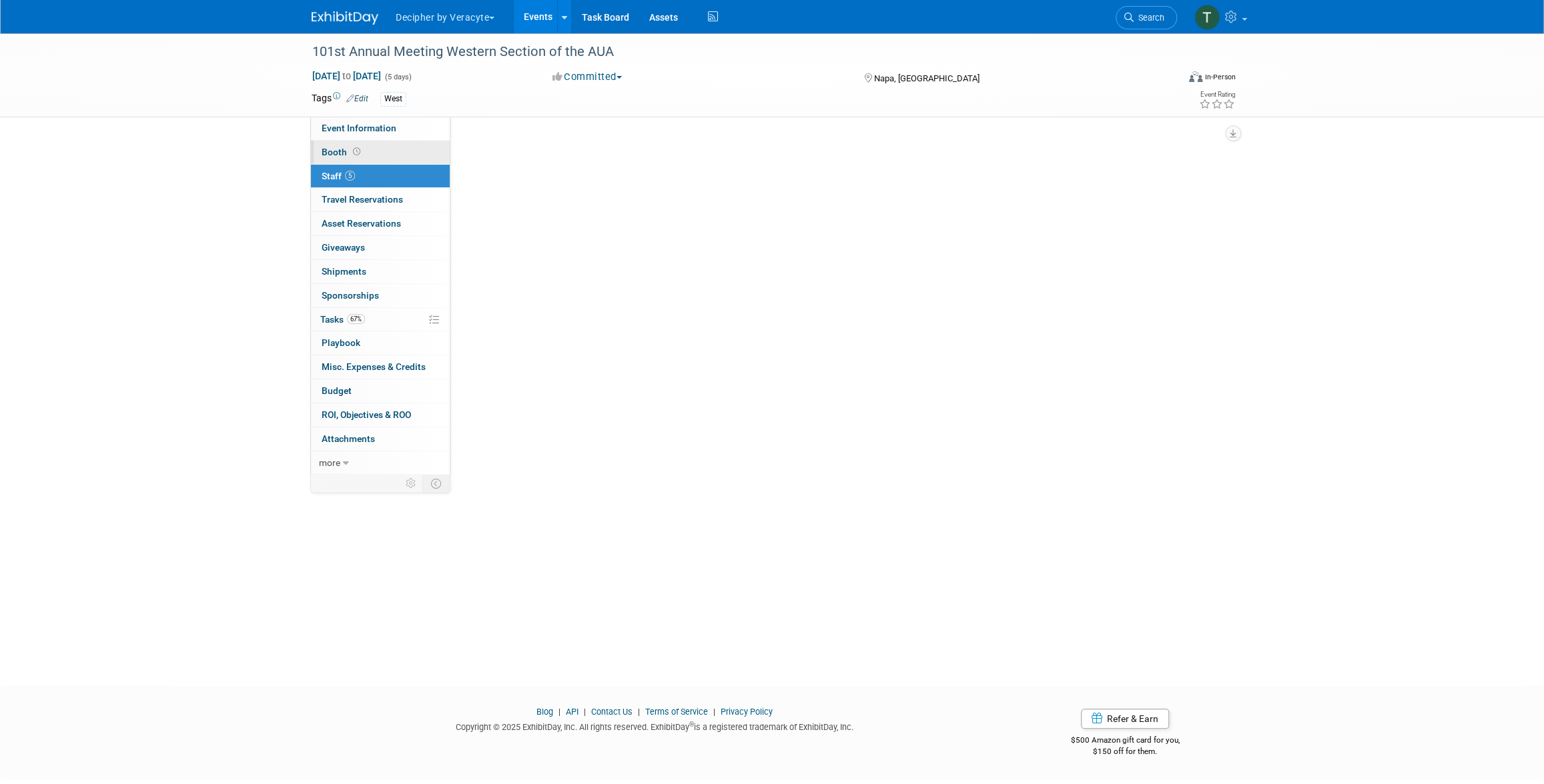
click at [356, 157] on span "Booth" at bounding box center [342, 152] width 42 height 11
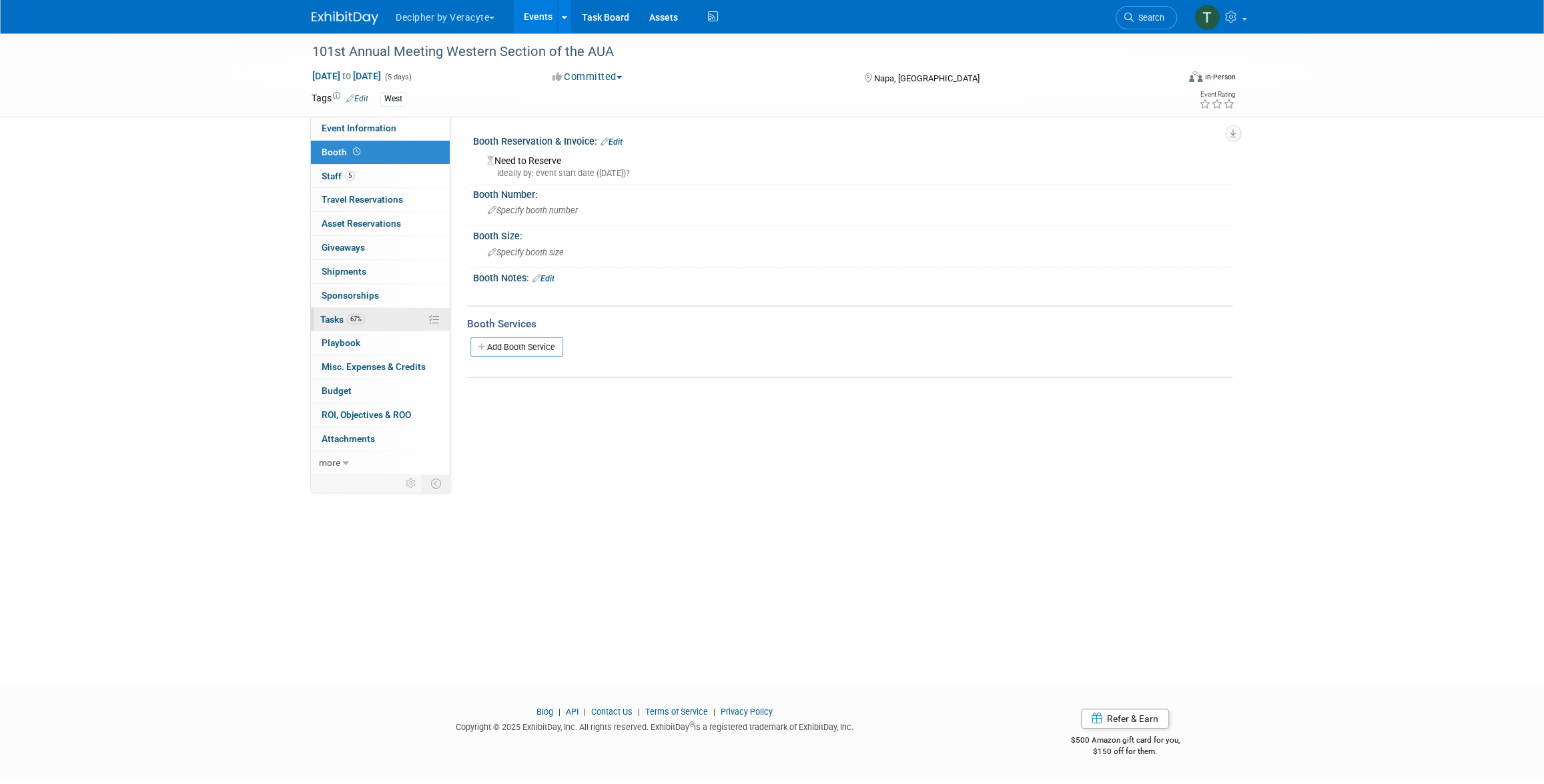
click at [381, 317] on link "67% Tasks 67%" at bounding box center [380, 320] width 139 height 24
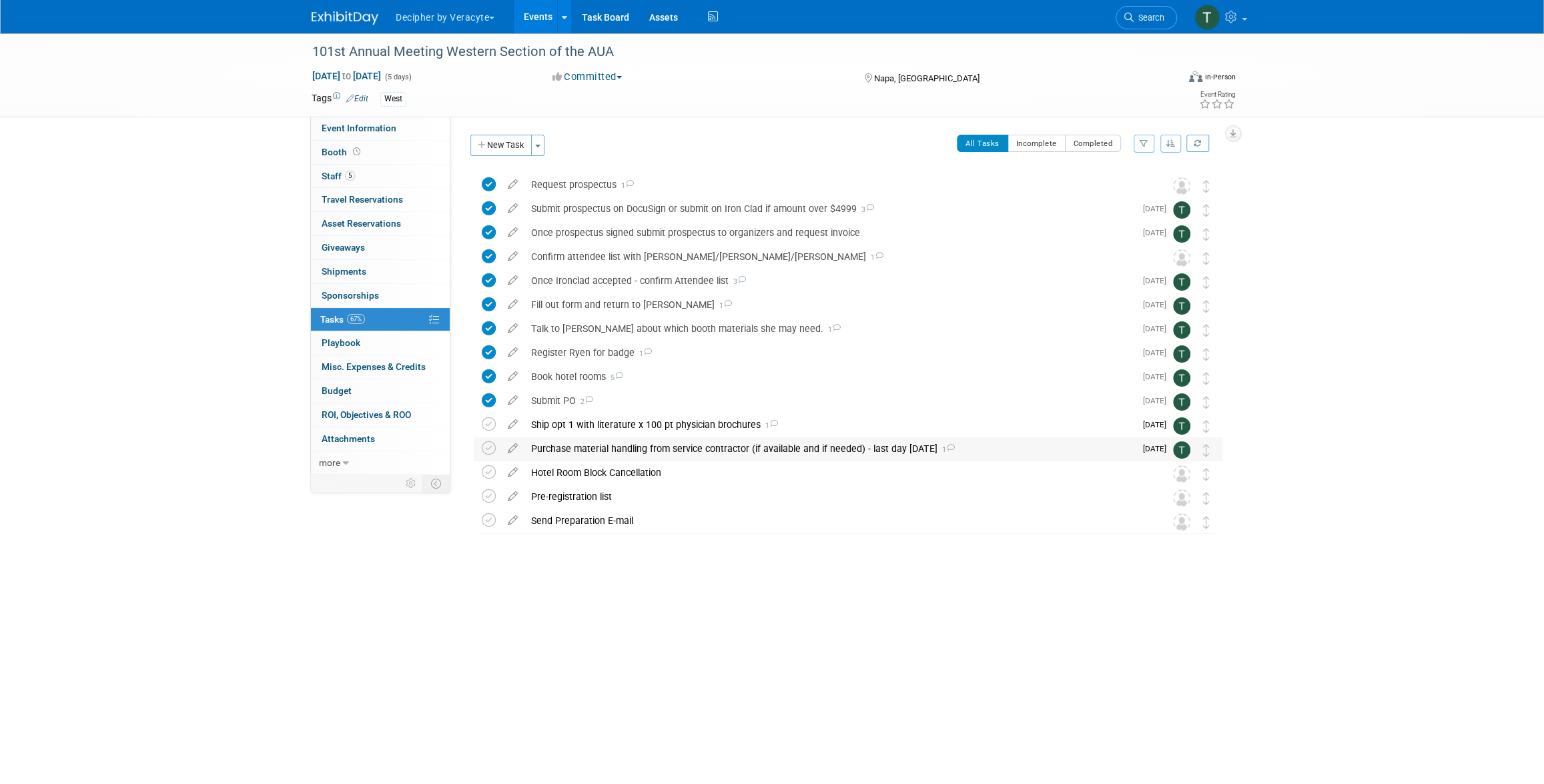
click at [616, 447] on div "Purchase material handling from service contractor (if available and if needed)…" at bounding box center [830, 449] width 611 height 23
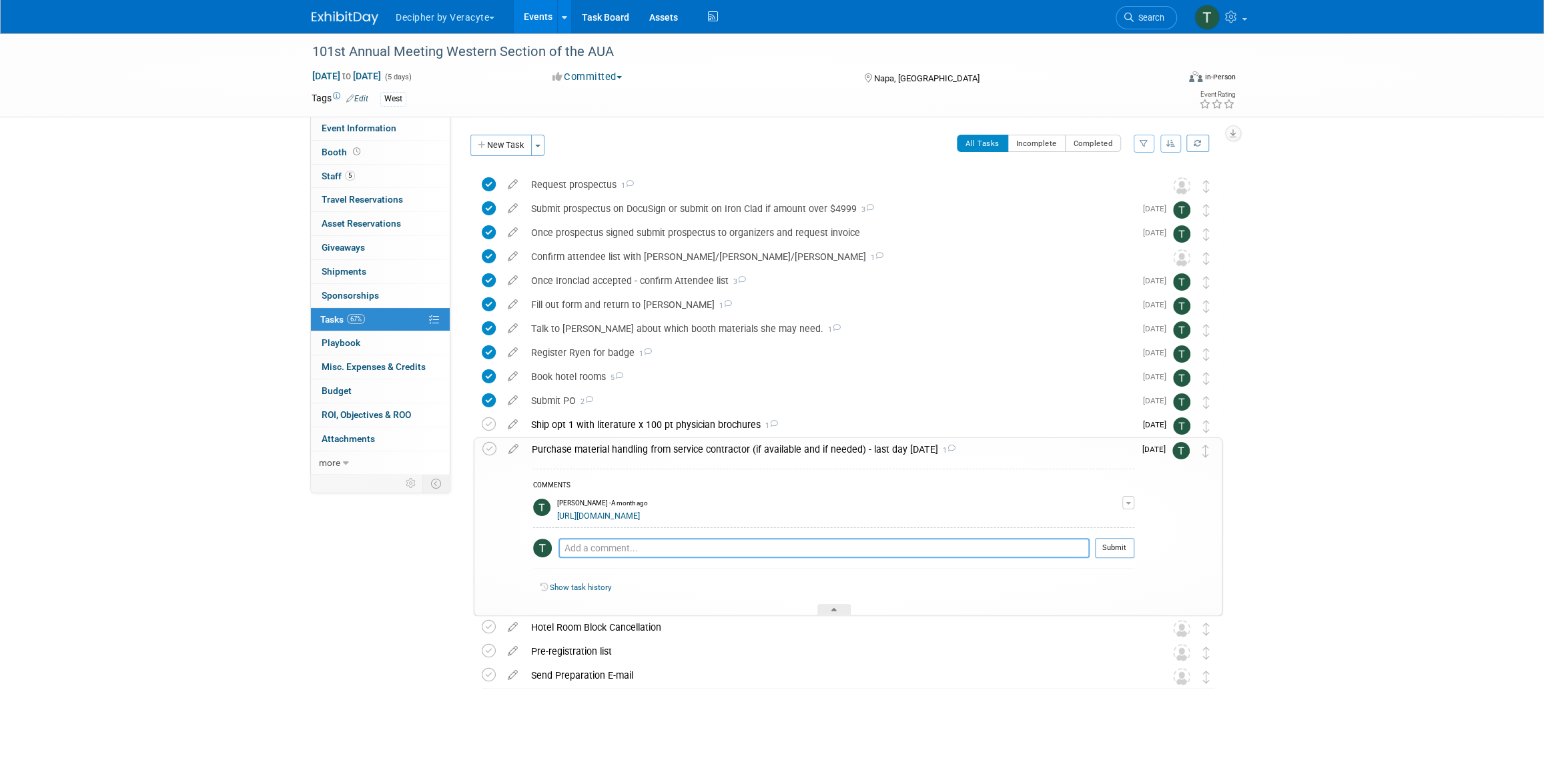
click at [757, 550] on textarea at bounding box center [823, 548] width 531 height 20
paste textarea "Available Options for Order #43610"
type textarea "Available Options for Order #43610"
click at [1120, 541] on button "Submit" at bounding box center [1115, 548] width 39 height 20
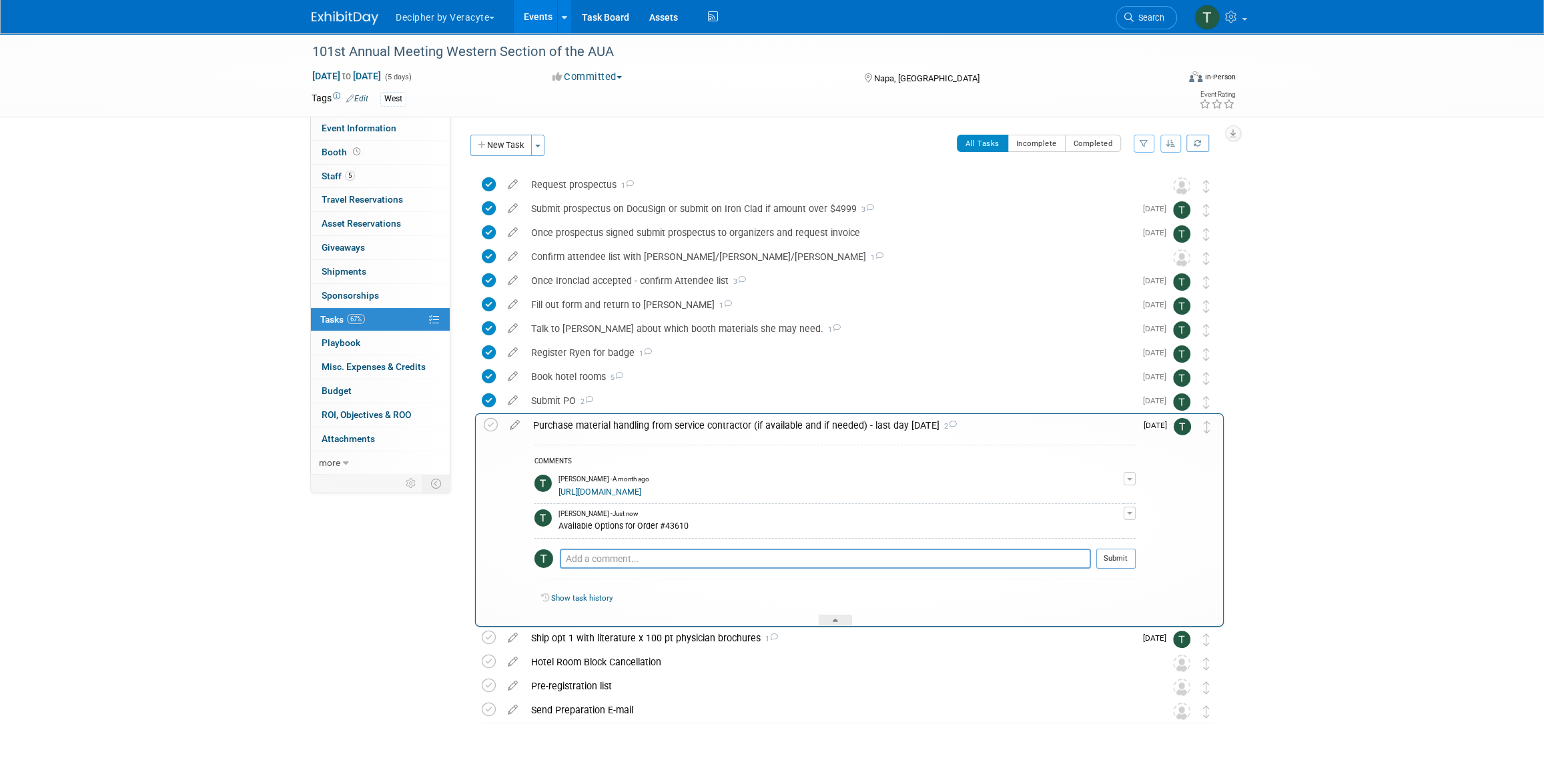
drag, startPoint x: 1213, startPoint y: 447, endPoint x: 1215, endPoint y: 421, distance: 26.1
click at [484, 420] on icon at bounding box center [489, 425] width 14 height 14
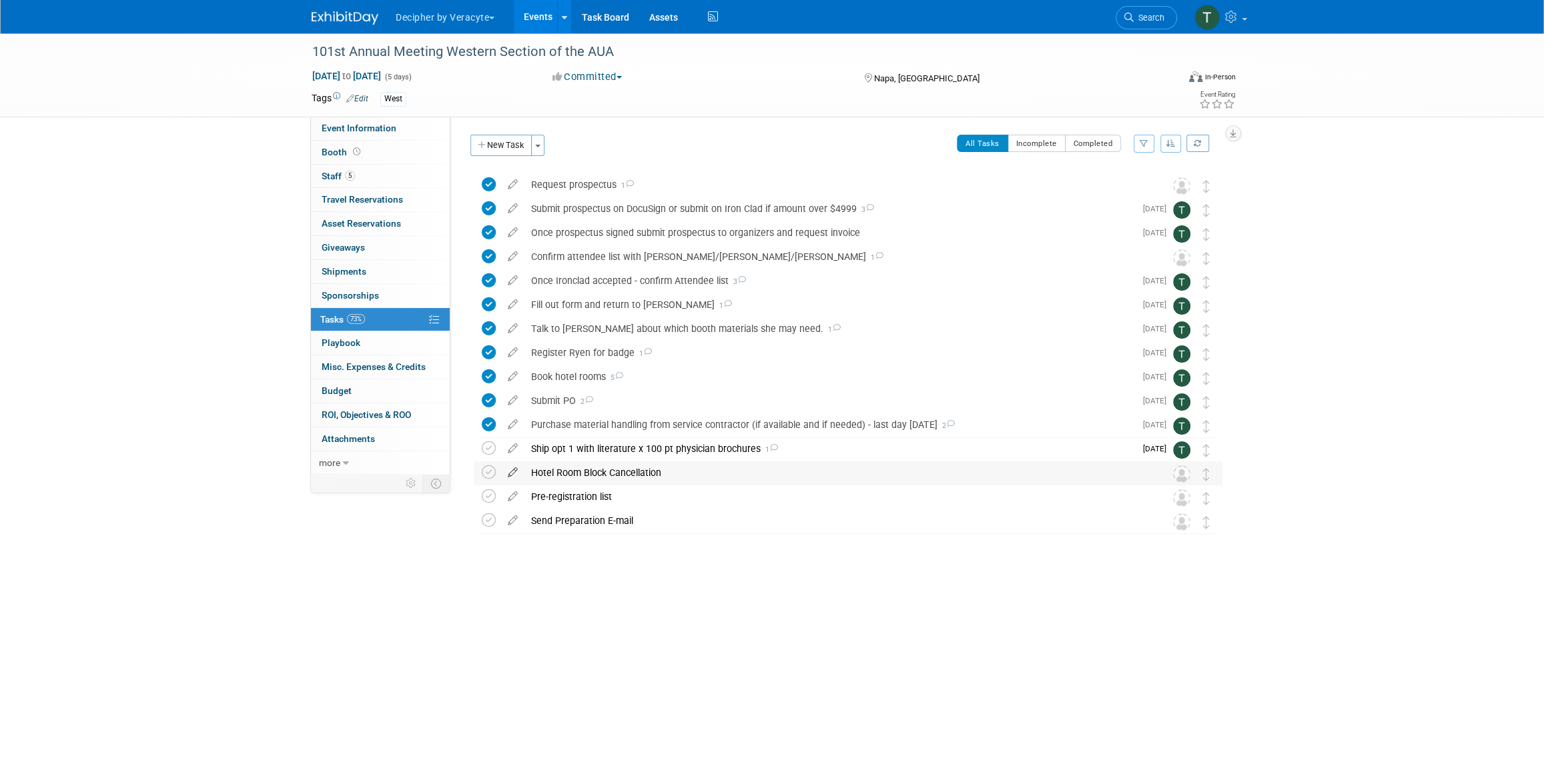
click at [513, 473] on icon at bounding box center [513, 469] width 24 height 16
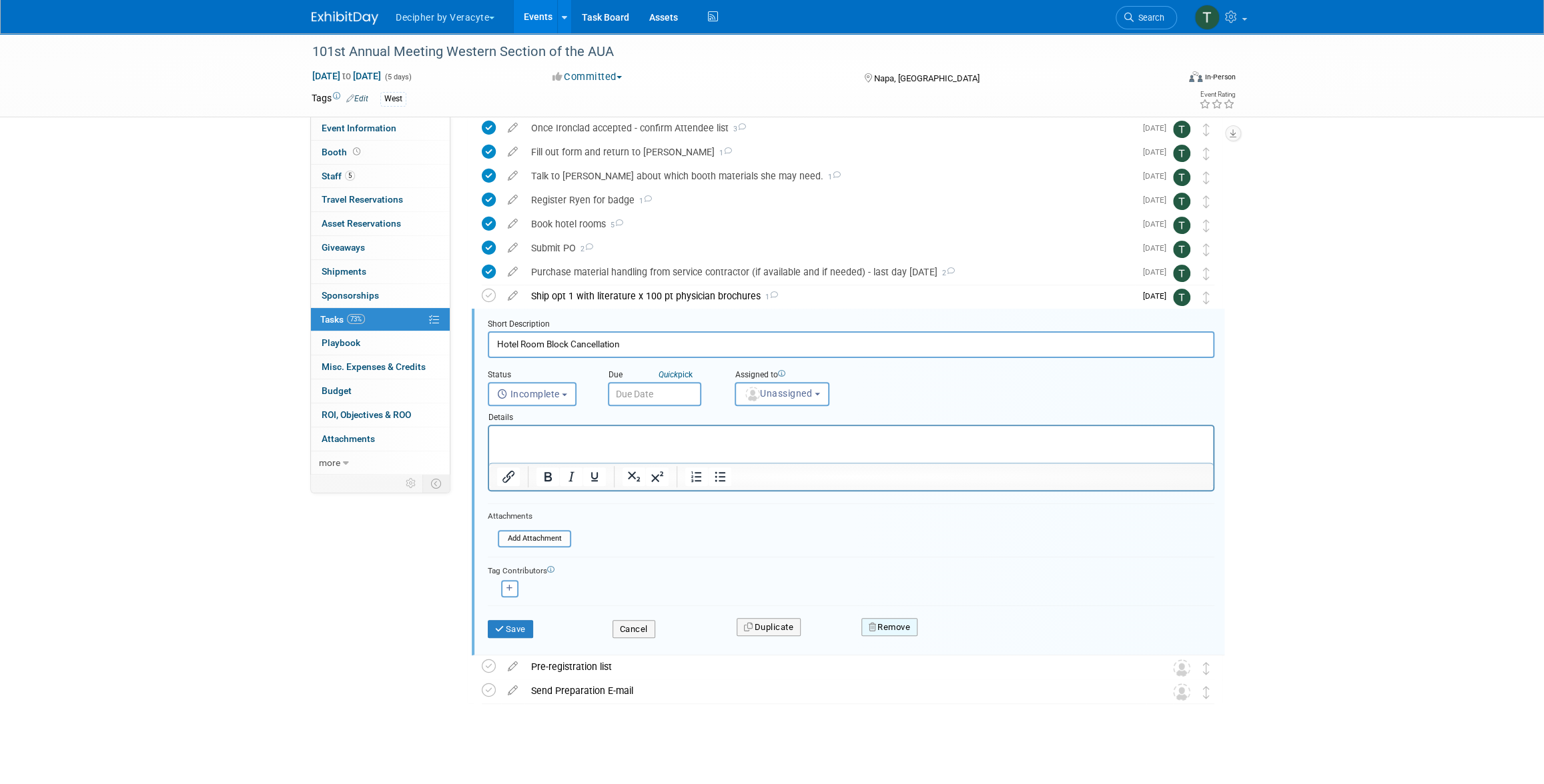
click at [900, 618] on button "Remove" at bounding box center [889, 628] width 57 height 19
click at [904, 622] on button "Remove" at bounding box center [889, 628] width 57 height 19
click at [896, 624] on button "Remove" at bounding box center [889, 628] width 57 height 19
click at [959, 628] on link "Yes" at bounding box center [963, 638] width 38 height 21
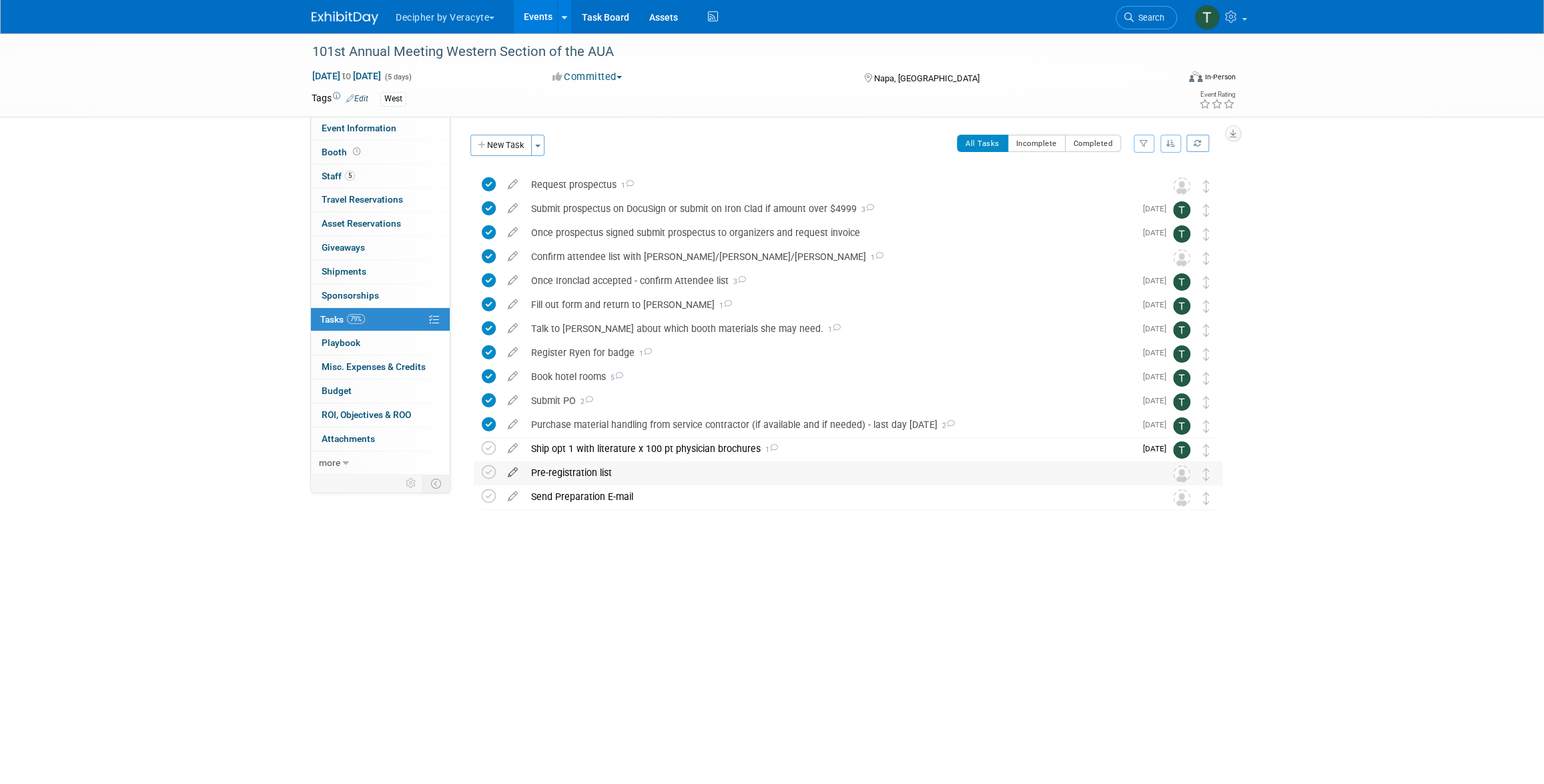
click at [513, 471] on icon at bounding box center [513, 469] width 24 height 16
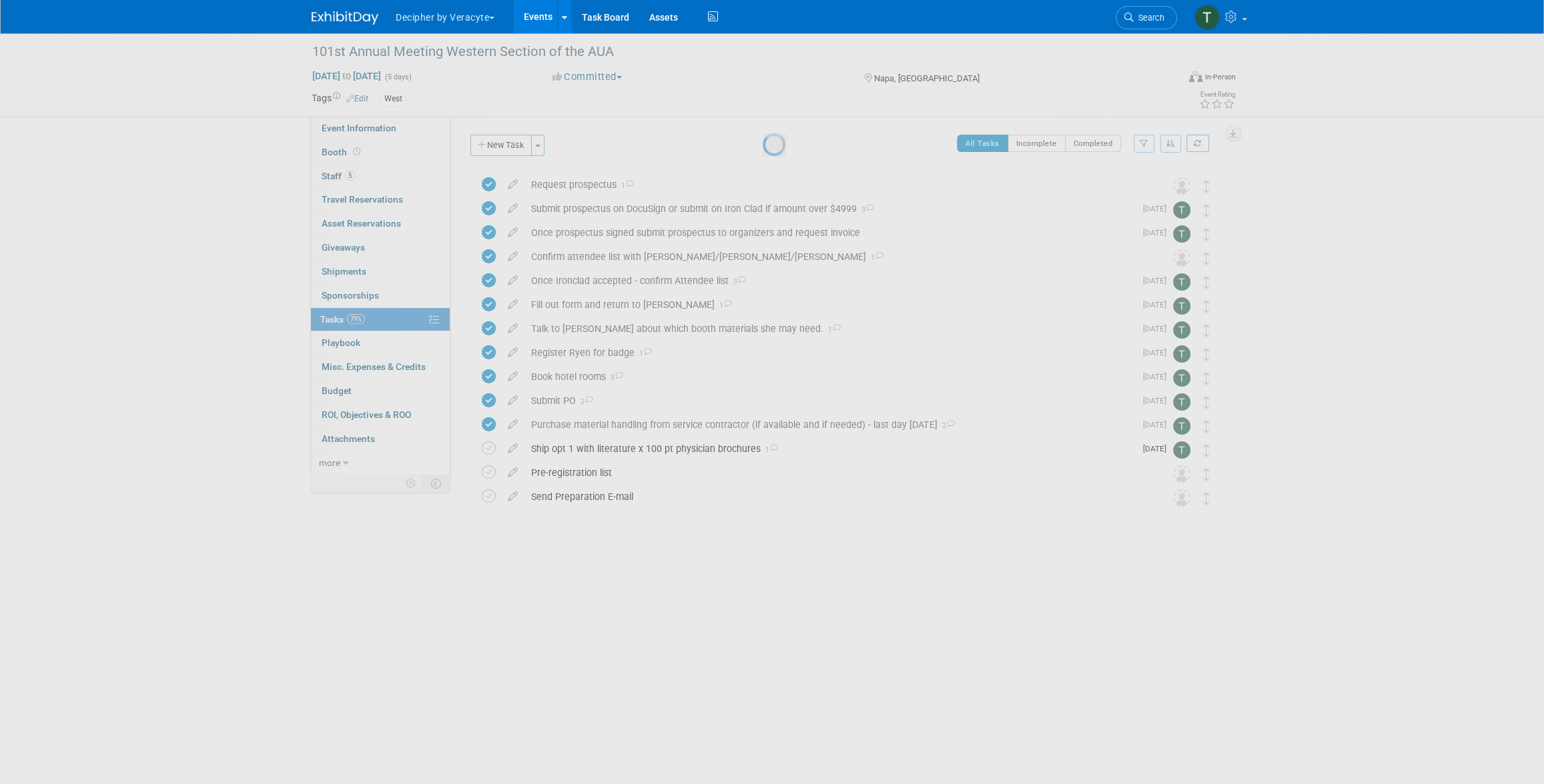
select select "8"
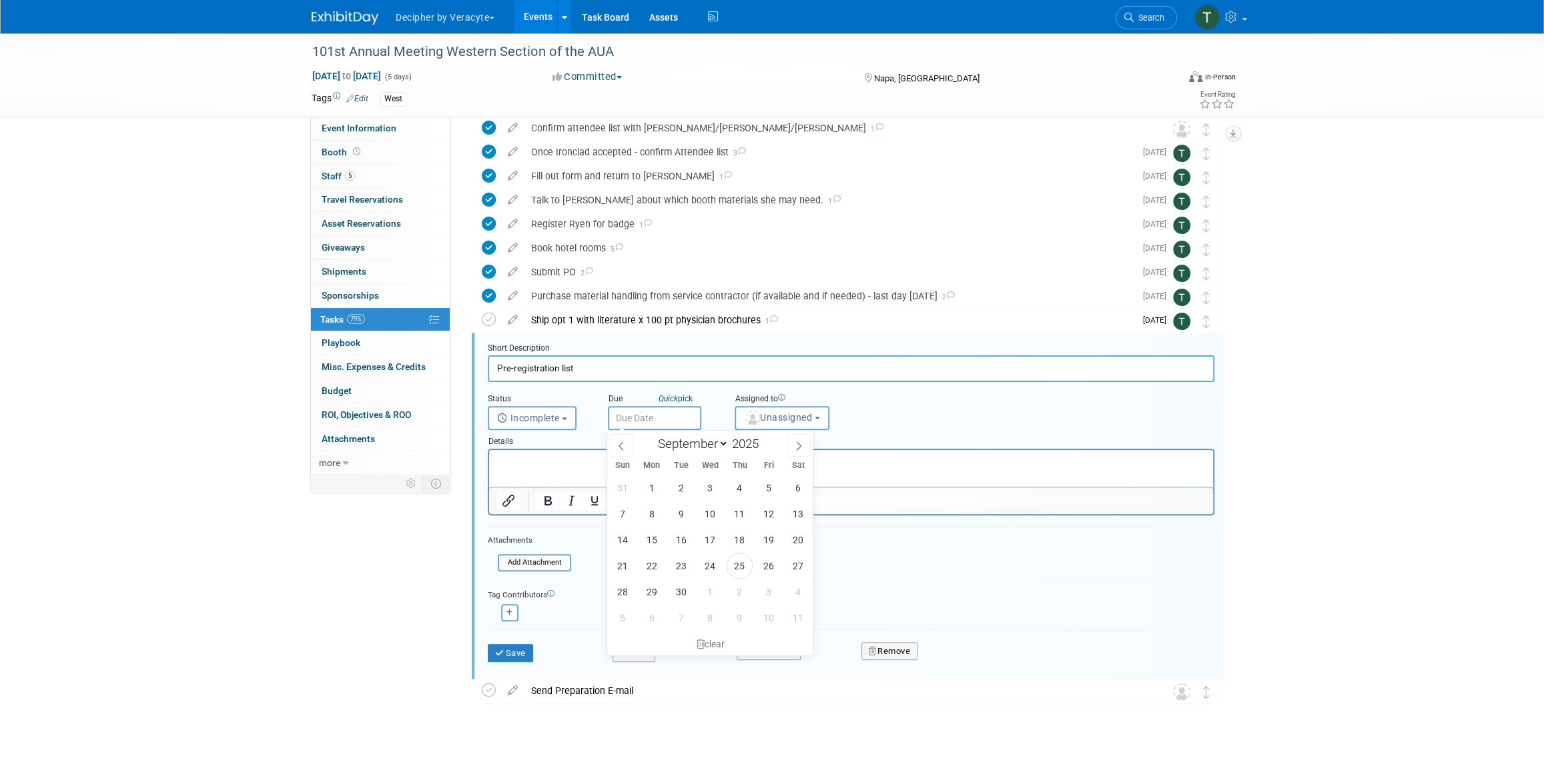
click at [672, 421] on input "text" at bounding box center [654, 418] width 93 height 24
click at [645, 612] on span "6" at bounding box center [651, 618] width 26 height 26
type input "Oct 6, 2025"
click at [757, 414] on img "button" at bounding box center [752, 418] width 15 height 15
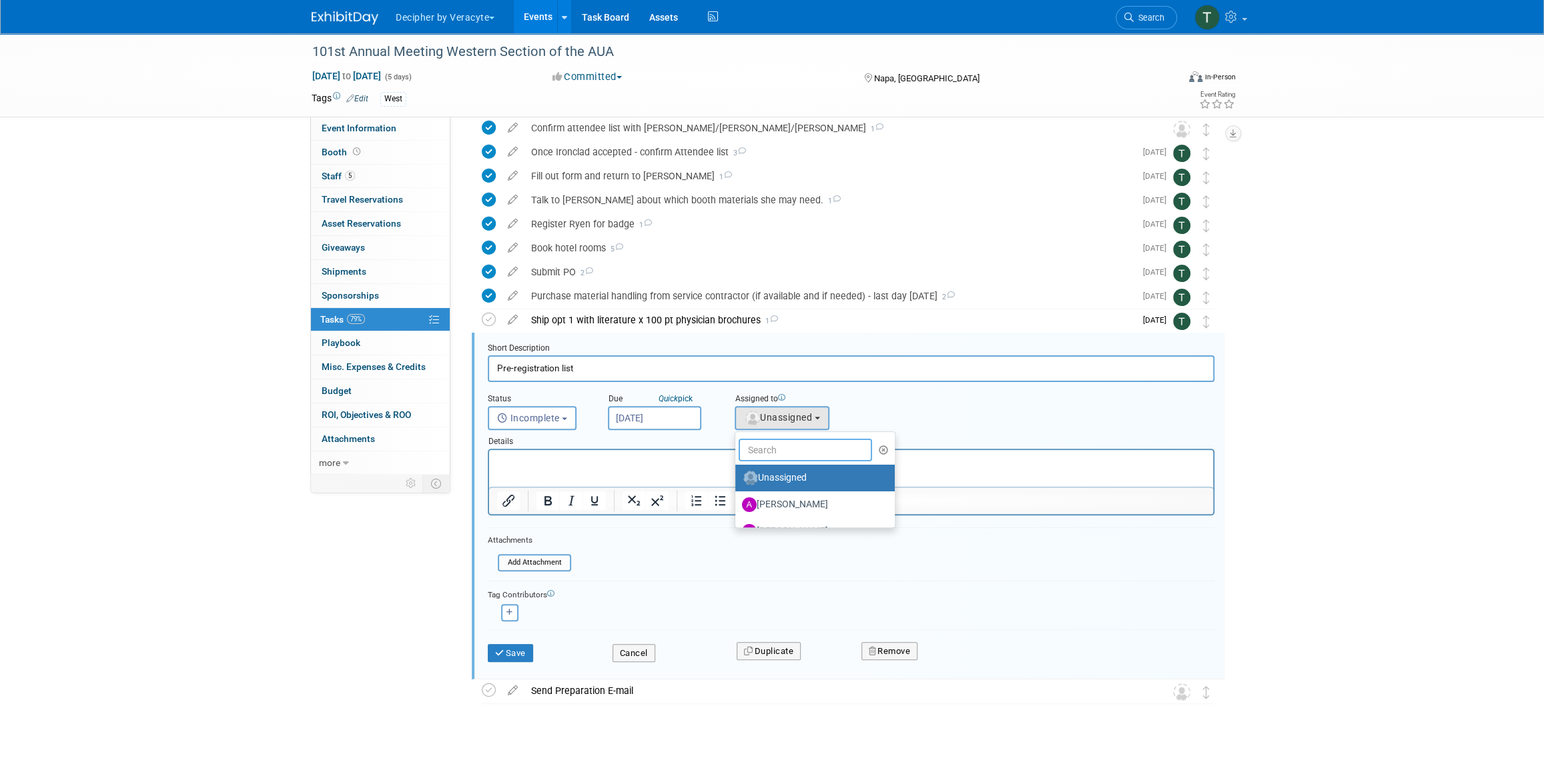
click at [767, 446] on input "text" at bounding box center [805, 450] width 133 height 23
type input "tony"
click at [767, 477] on label "Tony Alvarado (me)" at bounding box center [812, 478] width 140 height 21
click at [737, 477] on input "Tony Alvarado (me)" at bounding box center [732, 476] width 9 height 9
select select "3ceeba8c-a19a-4597-a609-6fba7c9a515a"
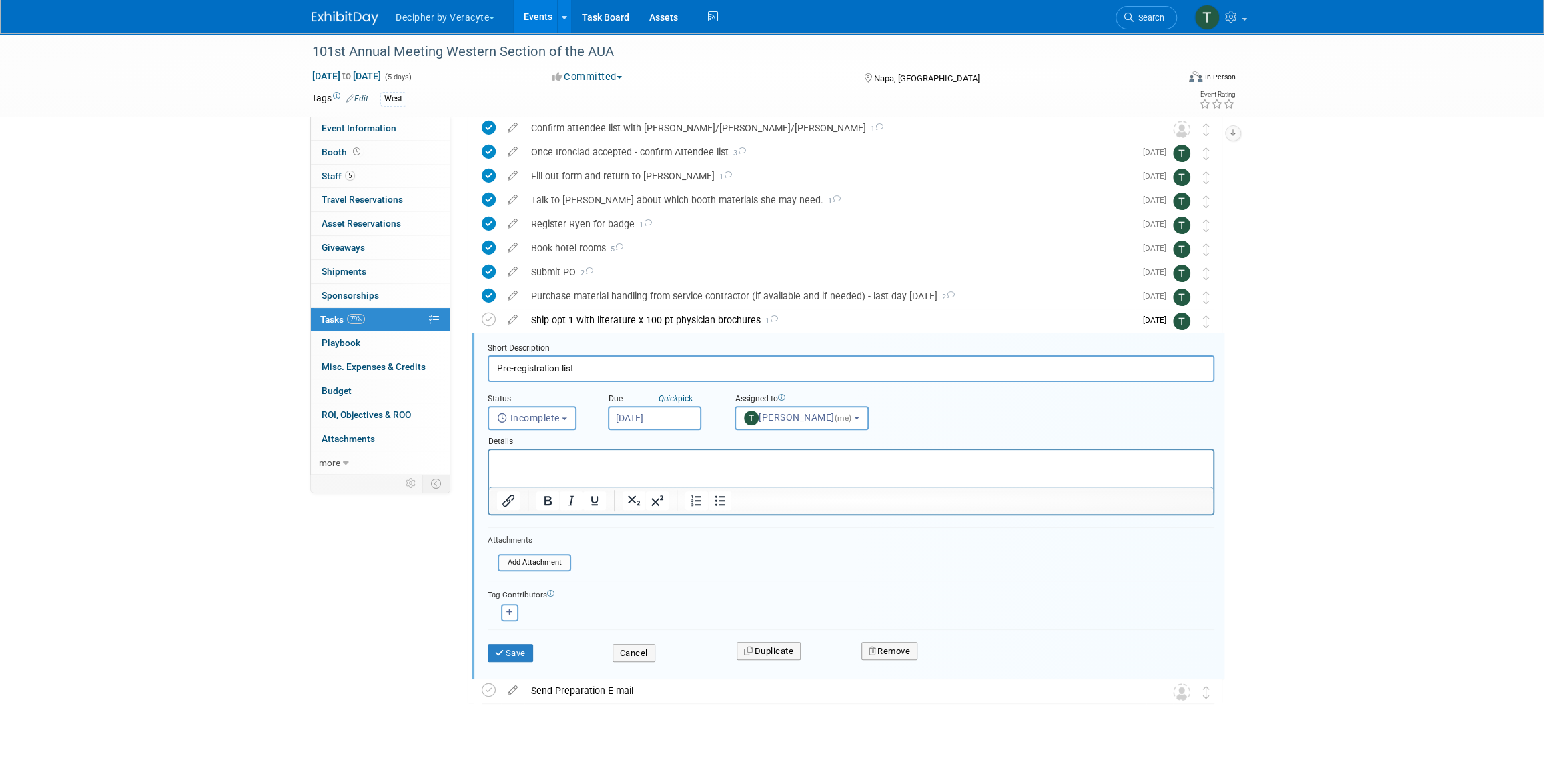
click at [530, 641] on div "Save" at bounding box center [540, 649] width 125 height 27
click at [531, 644] on button "Save" at bounding box center [510, 654] width 46 height 19
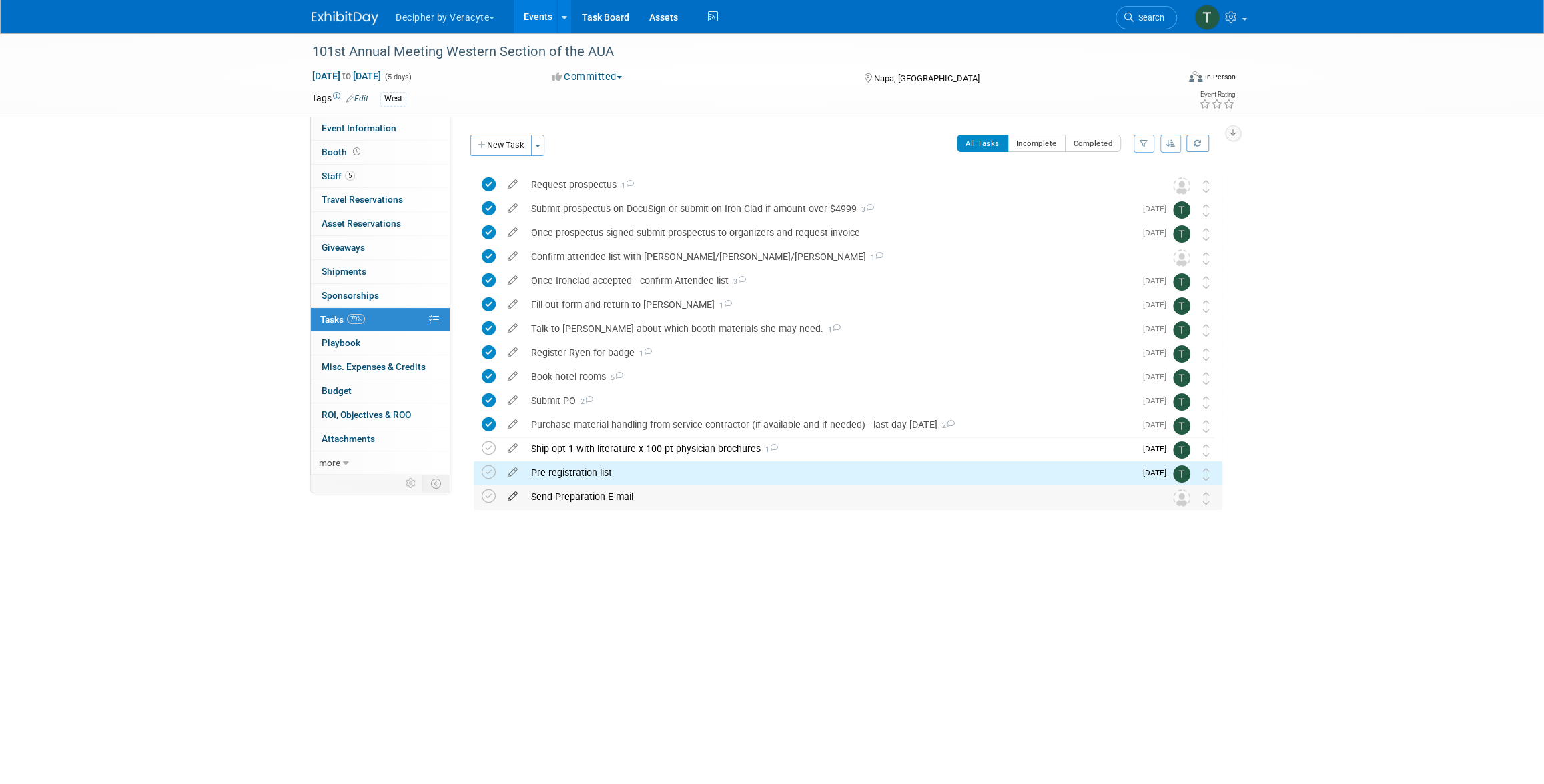
click at [513, 494] on icon at bounding box center [513, 494] width 24 height 16
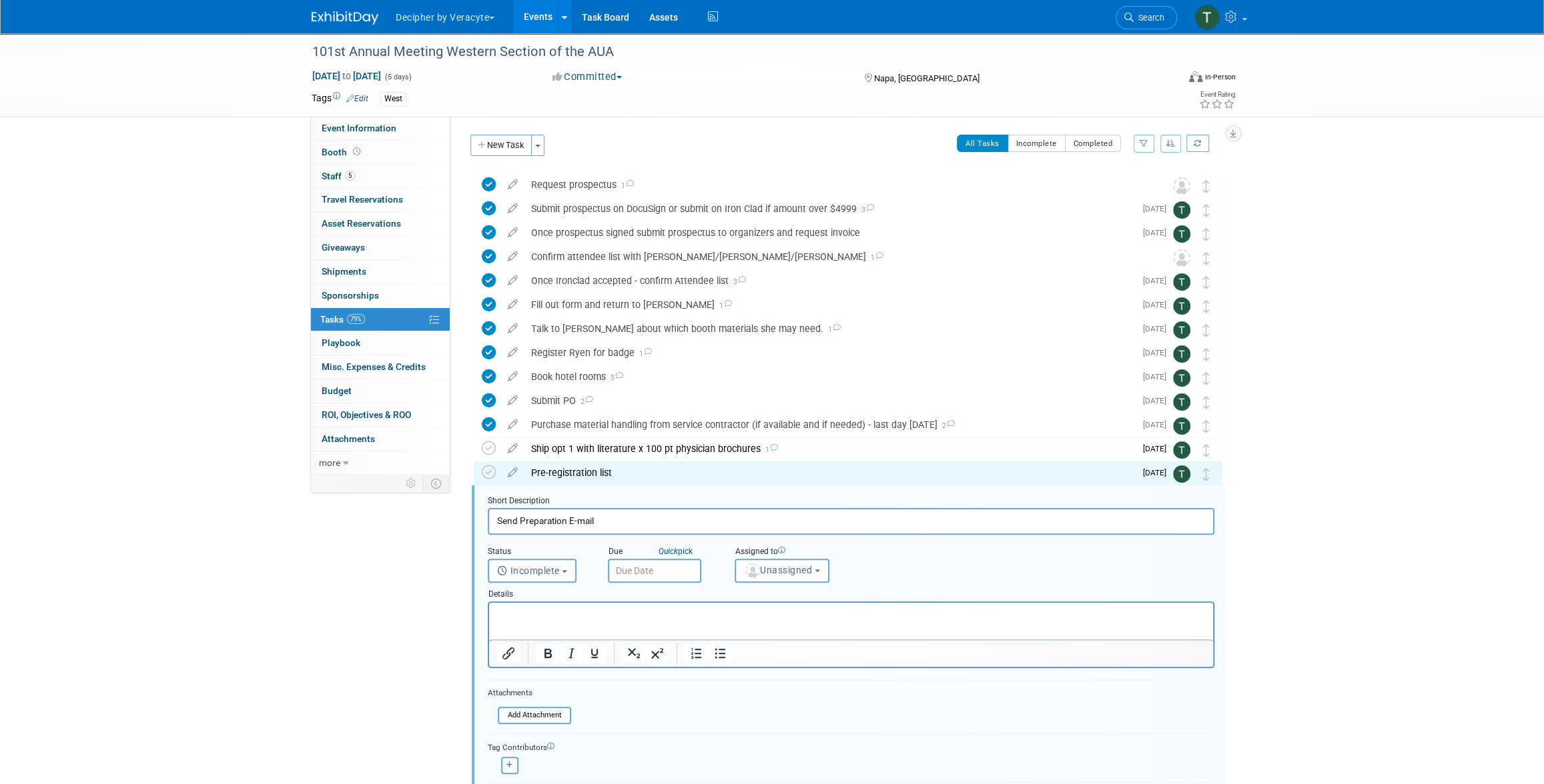
scroll to position [129, 0]
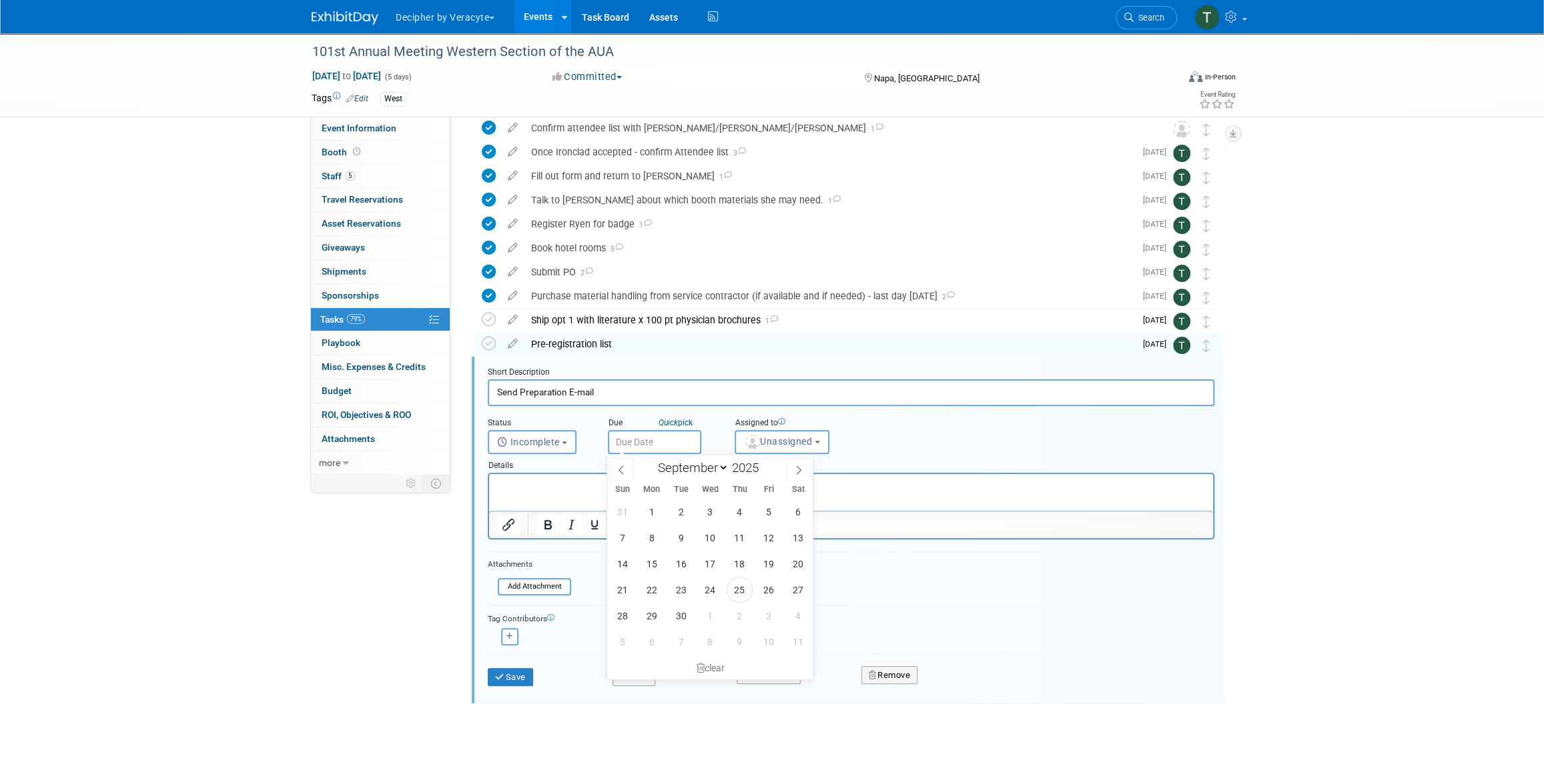
click at [649, 447] on input "text" at bounding box center [654, 442] width 93 height 24
drag, startPoint x: 782, startPoint y: 467, endPoint x: 326, endPoint y: 8, distance: 647.0
click at [782, 467] on div "January February March April May June July August September October November De…" at bounding box center [710, 466] width 154 height 23
click at [794, 468] on icon at bounding box center [798, 470] width 9 height 9
select select "9"
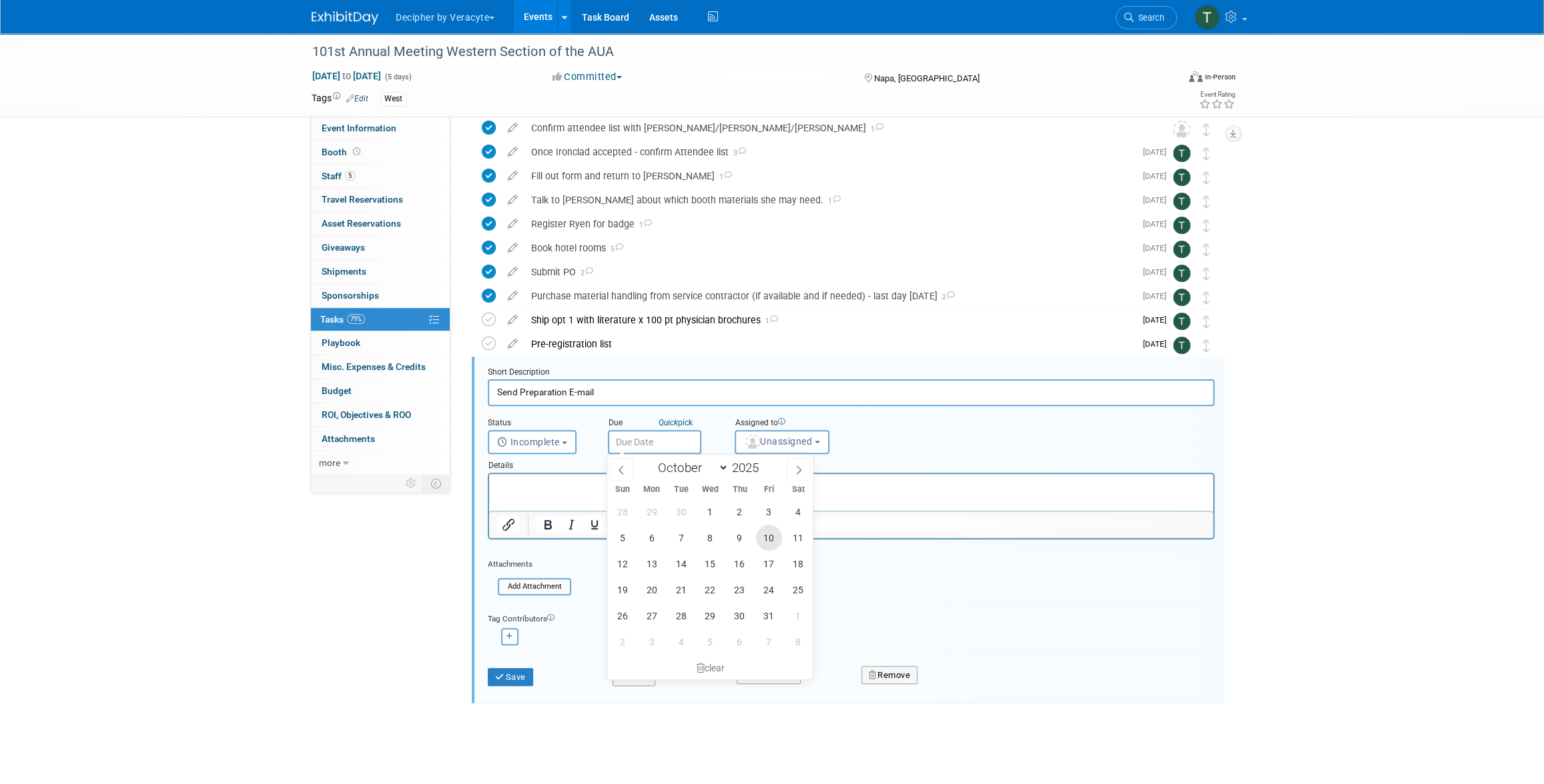
click at [772, 540] on span "10" at bounding box center [768, 538] width 26 height 26
type input "Oct 10, 2025"
click at [779, 441] on span "Unassigned" at bounding box center [778, 442] width 68 height 11
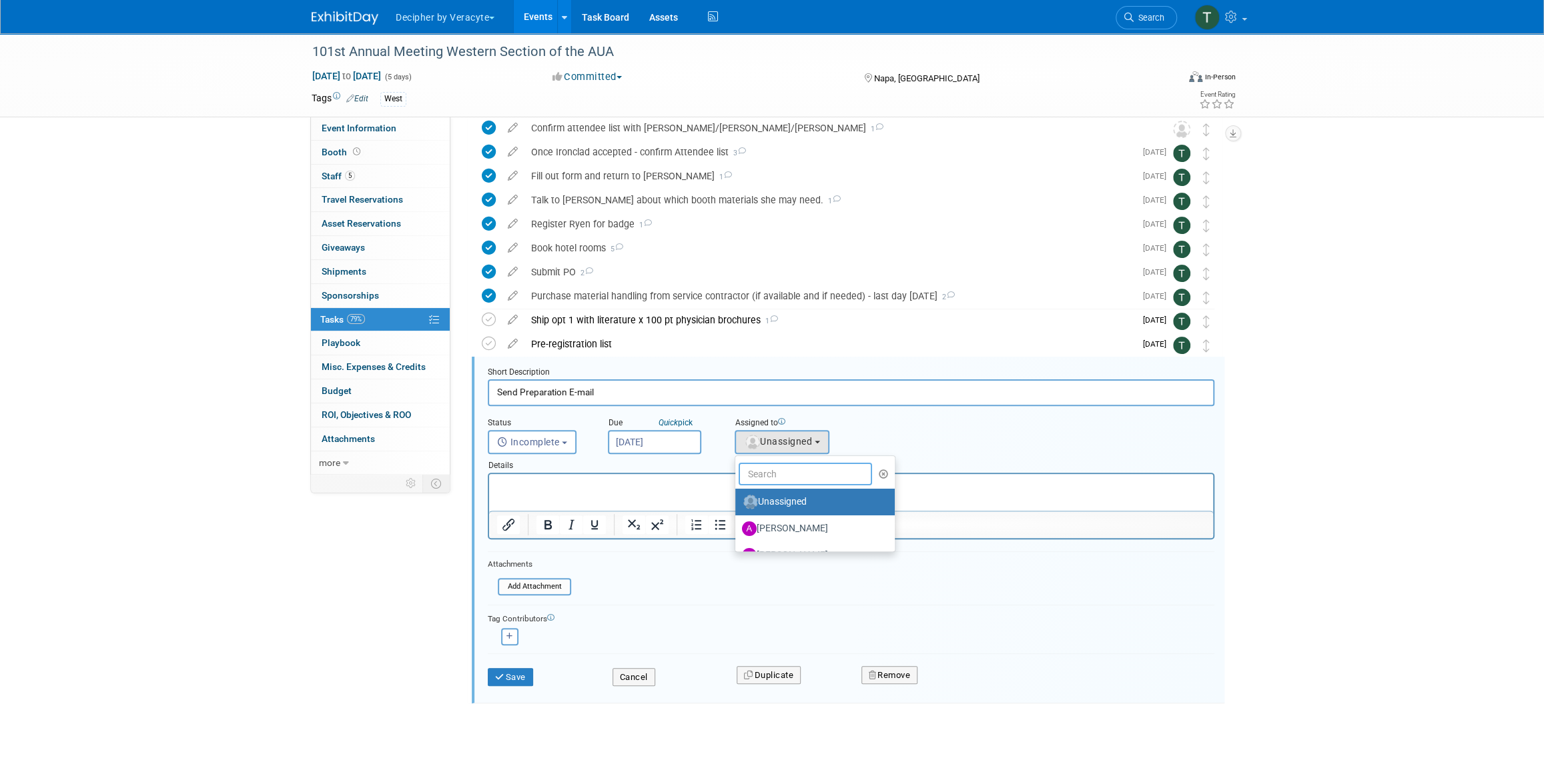
click at [783, 480] on input "text" at bounding box center [805, 474] width 133 height 23
type input "tony"
click at [778, 505] on label "Tony Alvarado (me)" at bounding box center [812, 501] width 140 height 21
click at [737, 505] on input "Tony Alvarado (me)" at bounding box center [732, 500] width 9 height 9
select select "3ceeba8c-a19a-4597-a609-6fba7c9a515a"
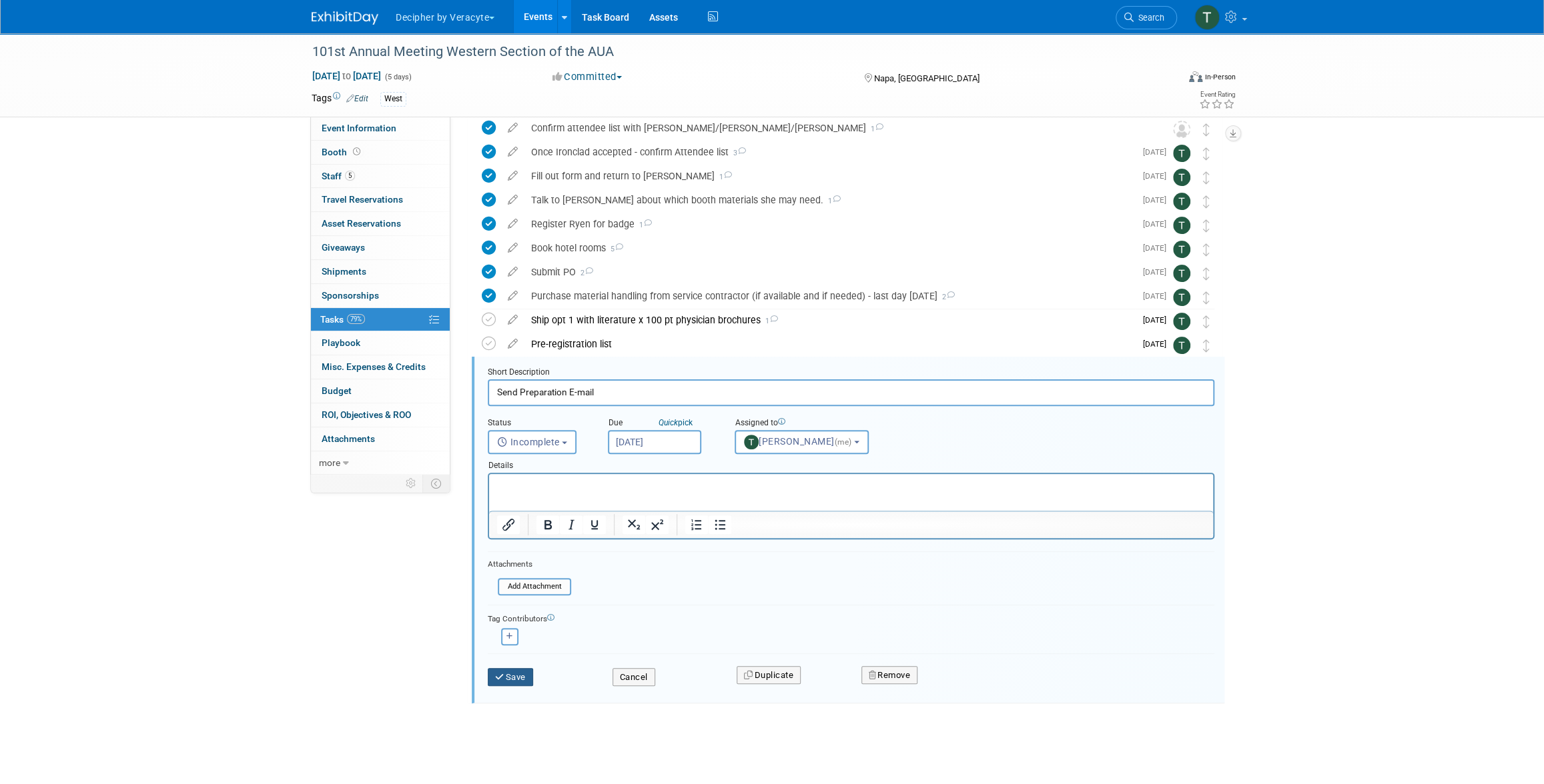
click at [503, 669] on button "Save" at bounding box center [510, 678] width 46 height 19
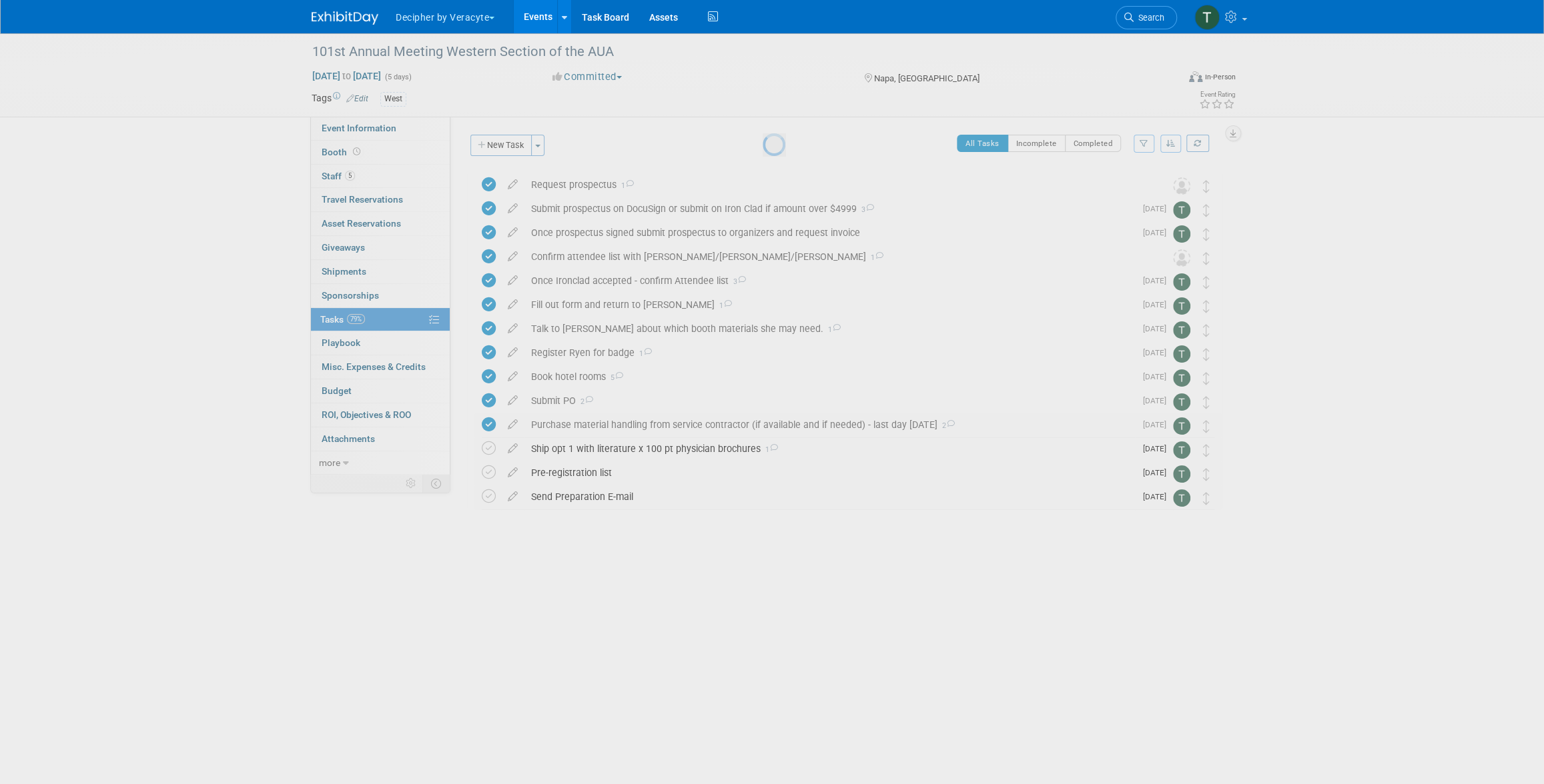
scroll to position [0, 0]
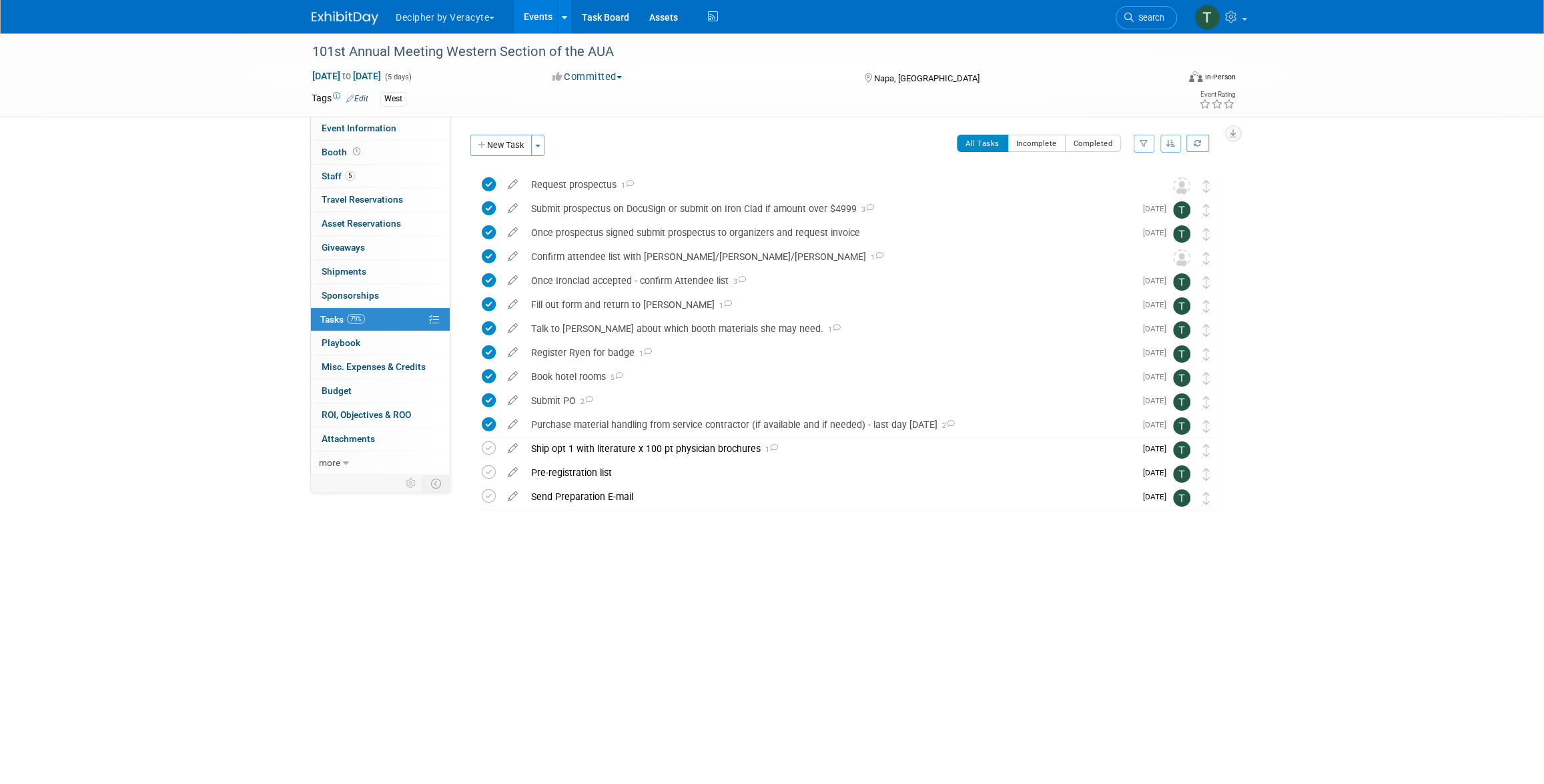
click at [528, 22] on link "Events" at bounding box center [538, 16] width 49 height 33
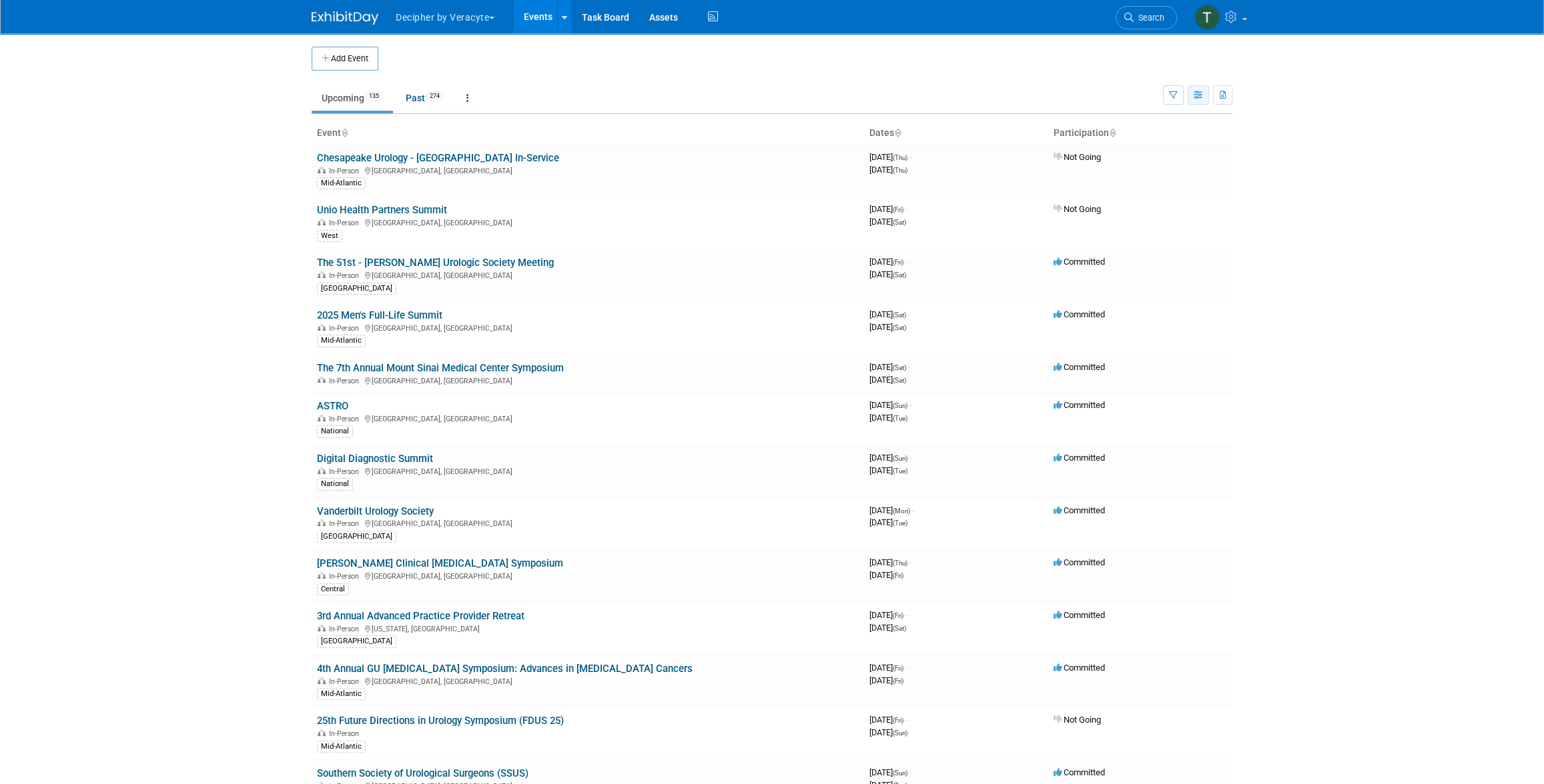
click at [1197, 92] on icon "button" at bounding box center [1198, 95] width 10 height 9
click at [1159, 184] on link "Calendar View" at bounding box center [1142, 183] width 112 height 19
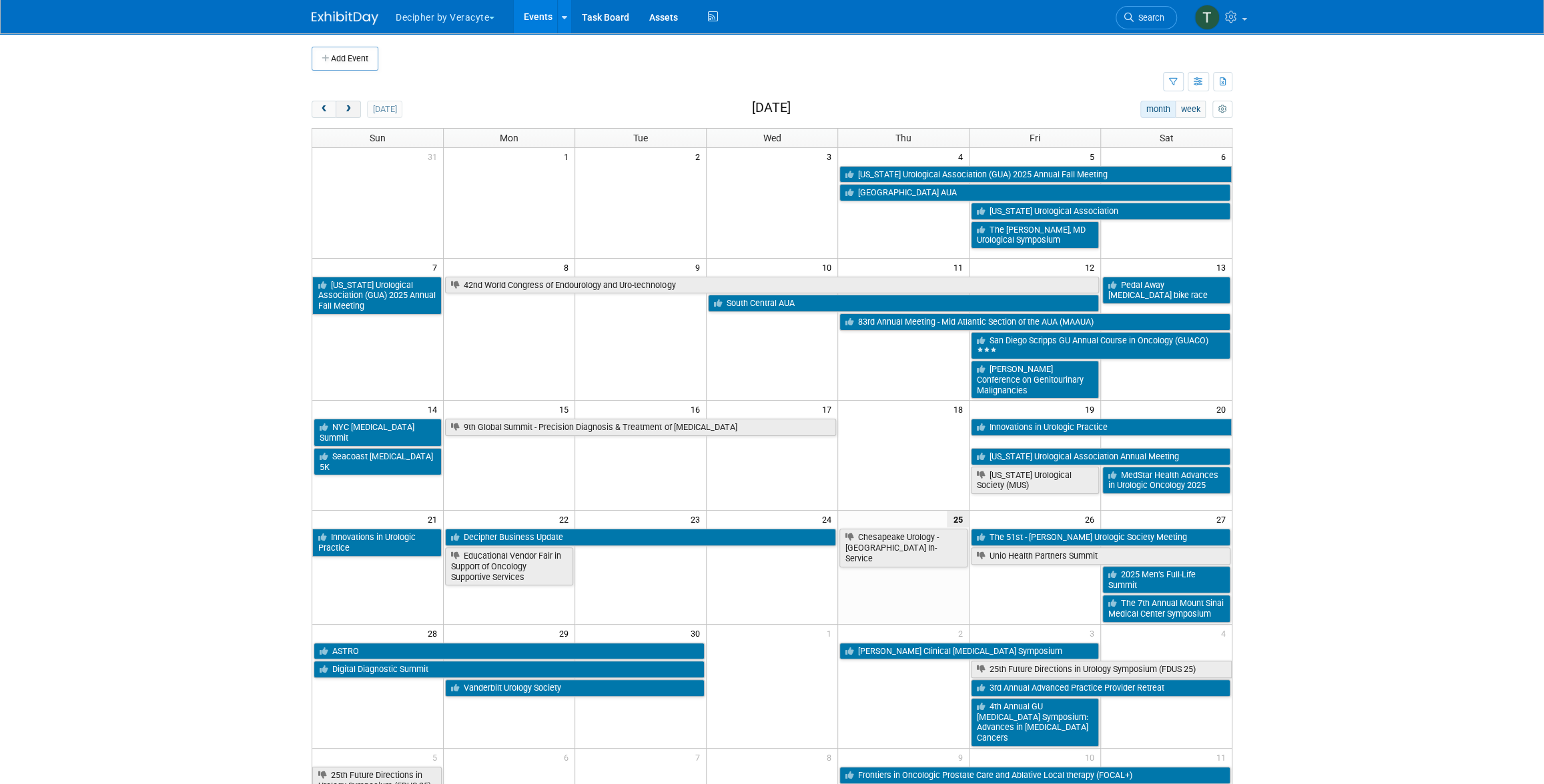
click at [341, 113] on button "next" at bounding box center [348, 109] width 24 height 17
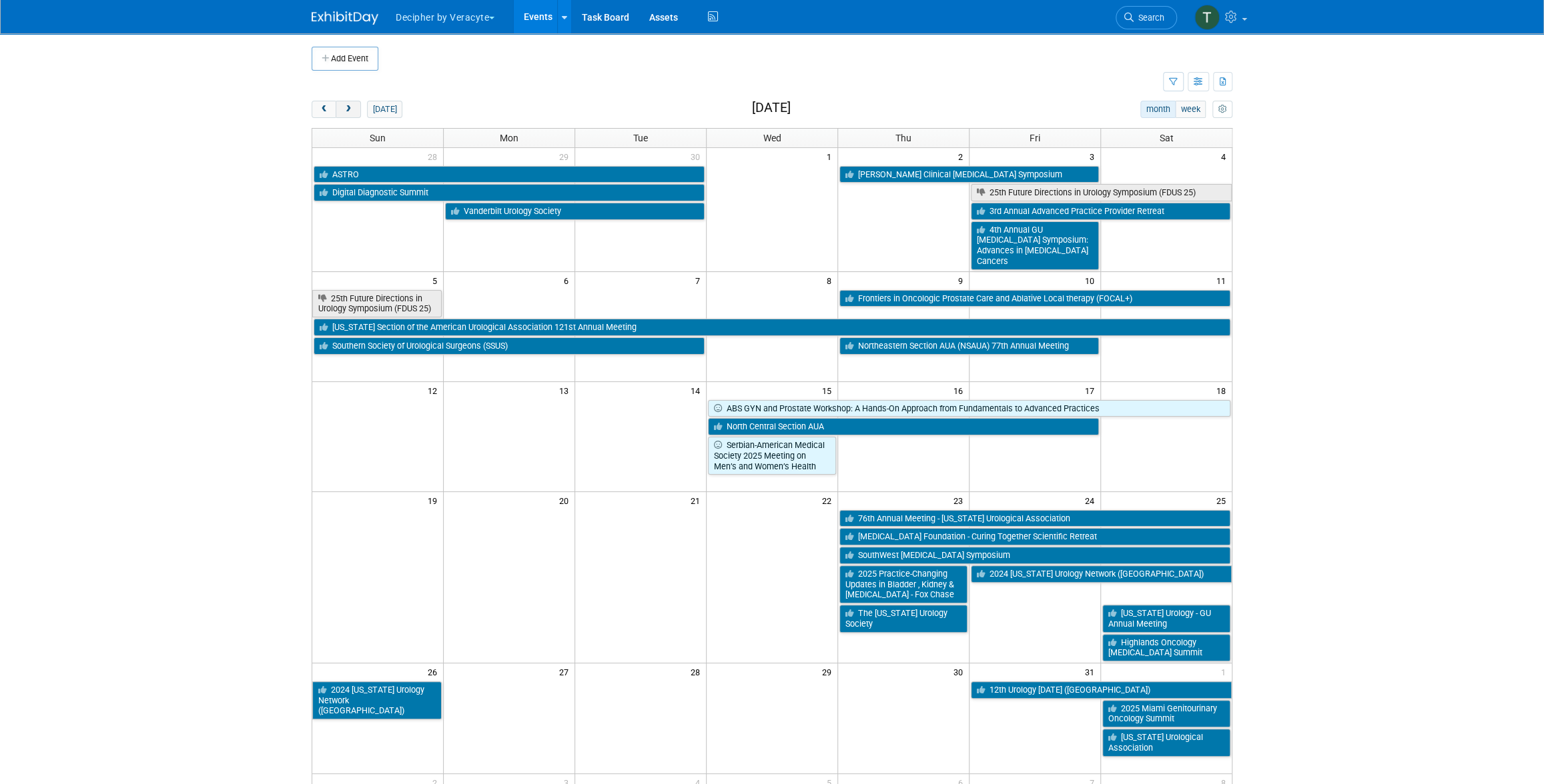
click at [349, 109] on span "next" at bounding box center [348, 109] width 10 height 9
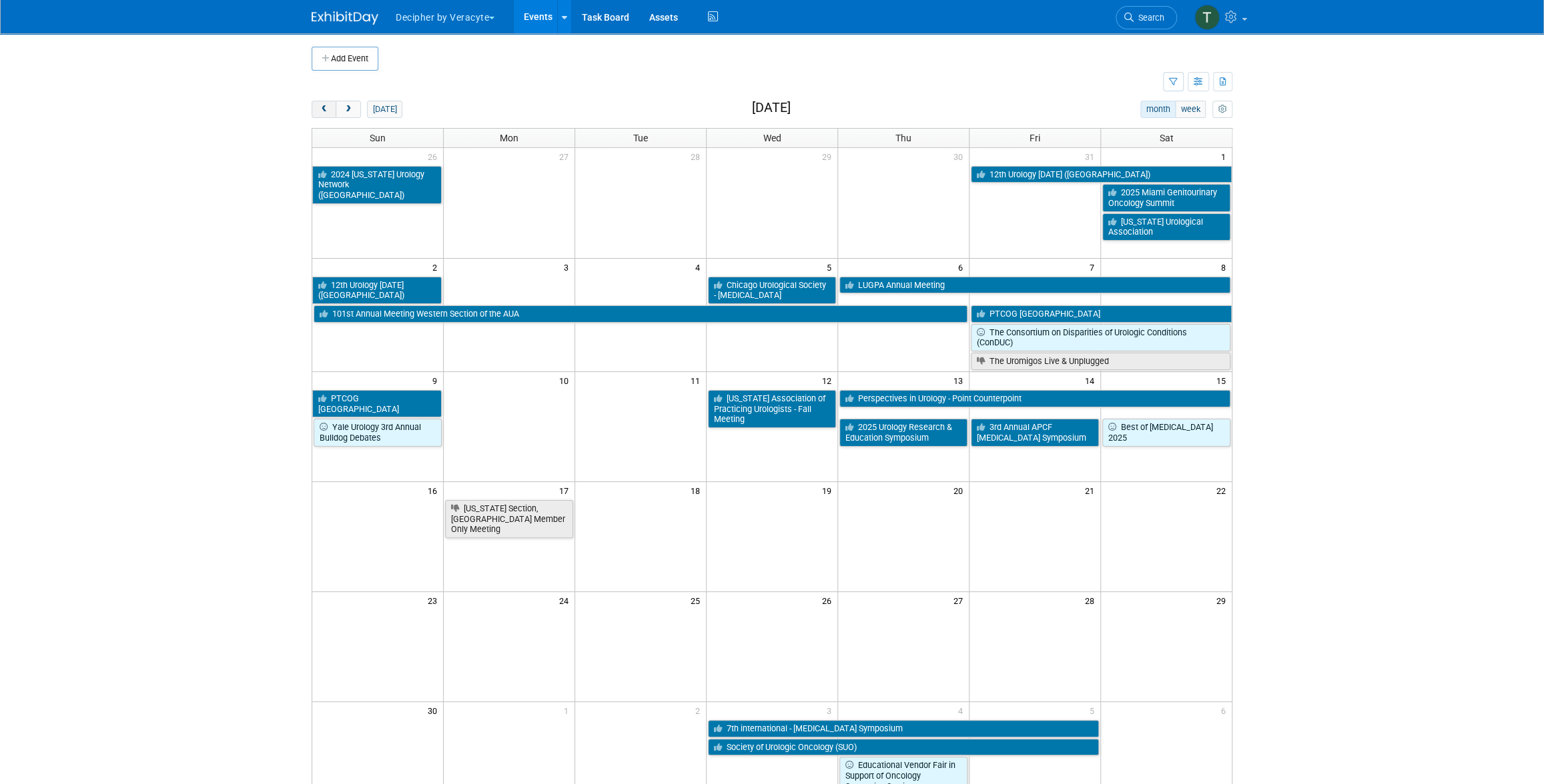
click at [327, 114] on button "prev" at bounding box center [323, 109] width 24 height 17
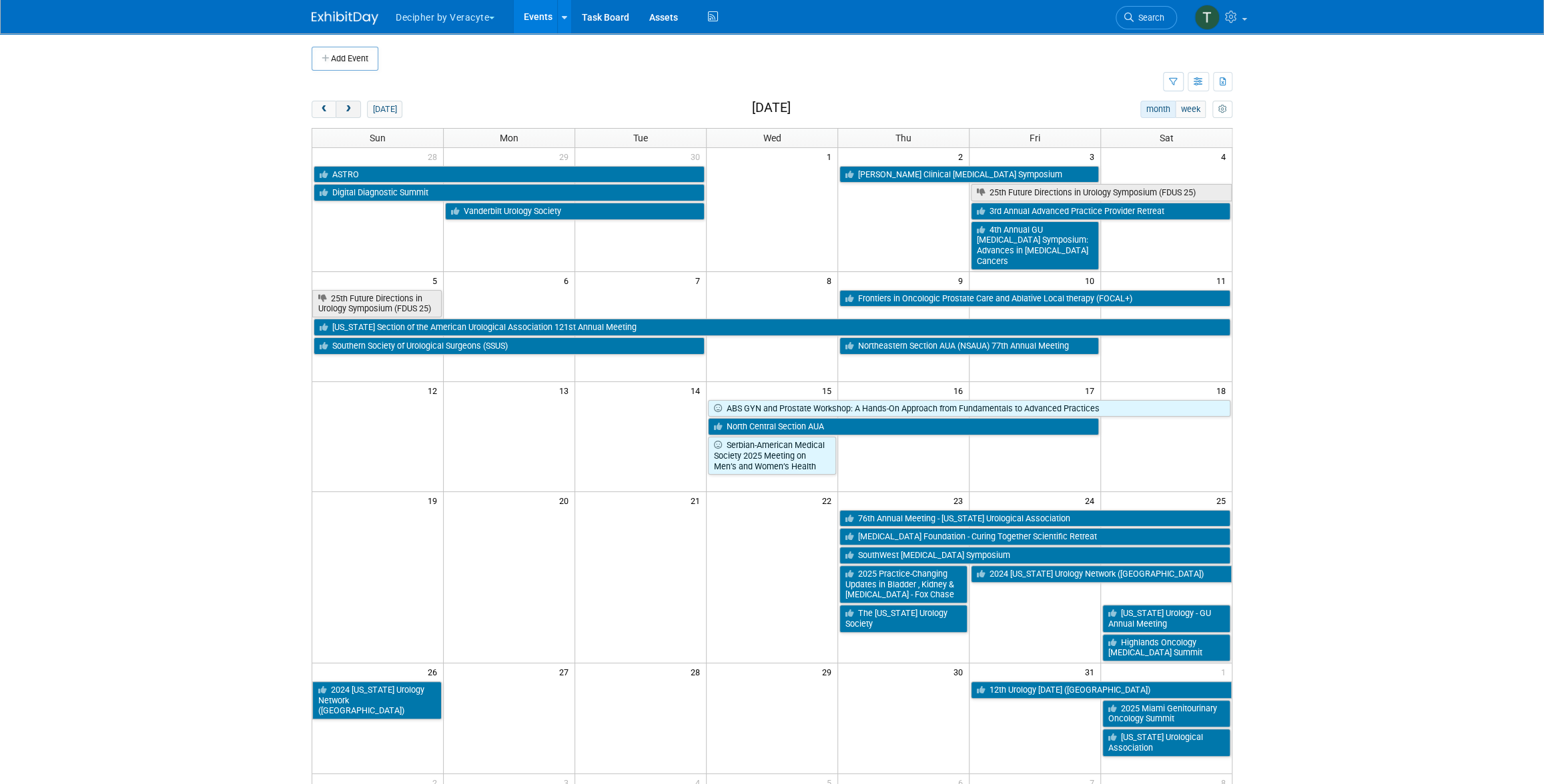
click at [349, 110] on span "next" at bounding box center [348, 109] width 10 height 9
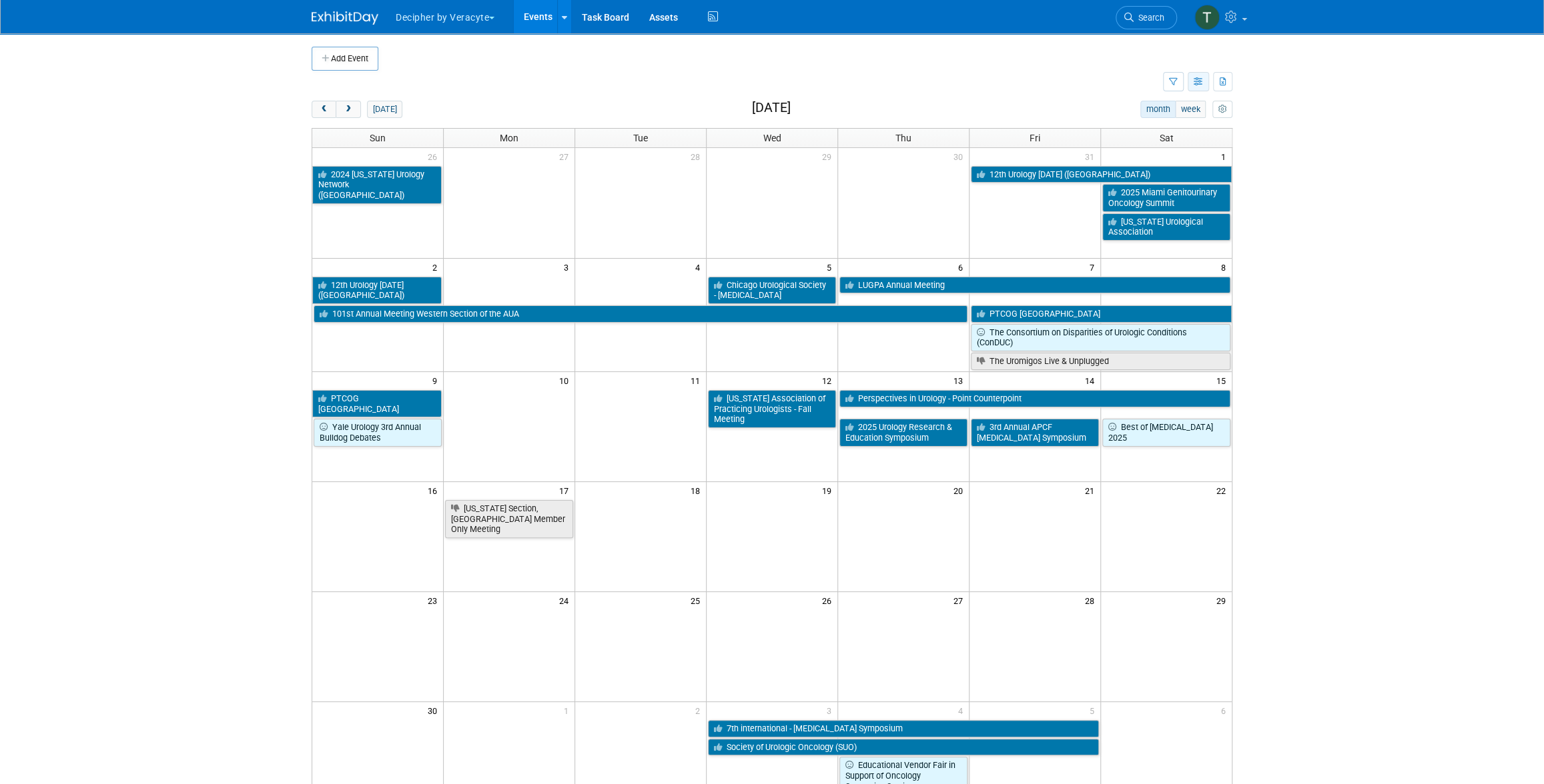
click at [1200, 82] on icon "button" at bounding box center [1198, 82] width 10 height 9
click at [1177, 119] on link "List View" at bounding box center [1142, 128] width 112 height 19
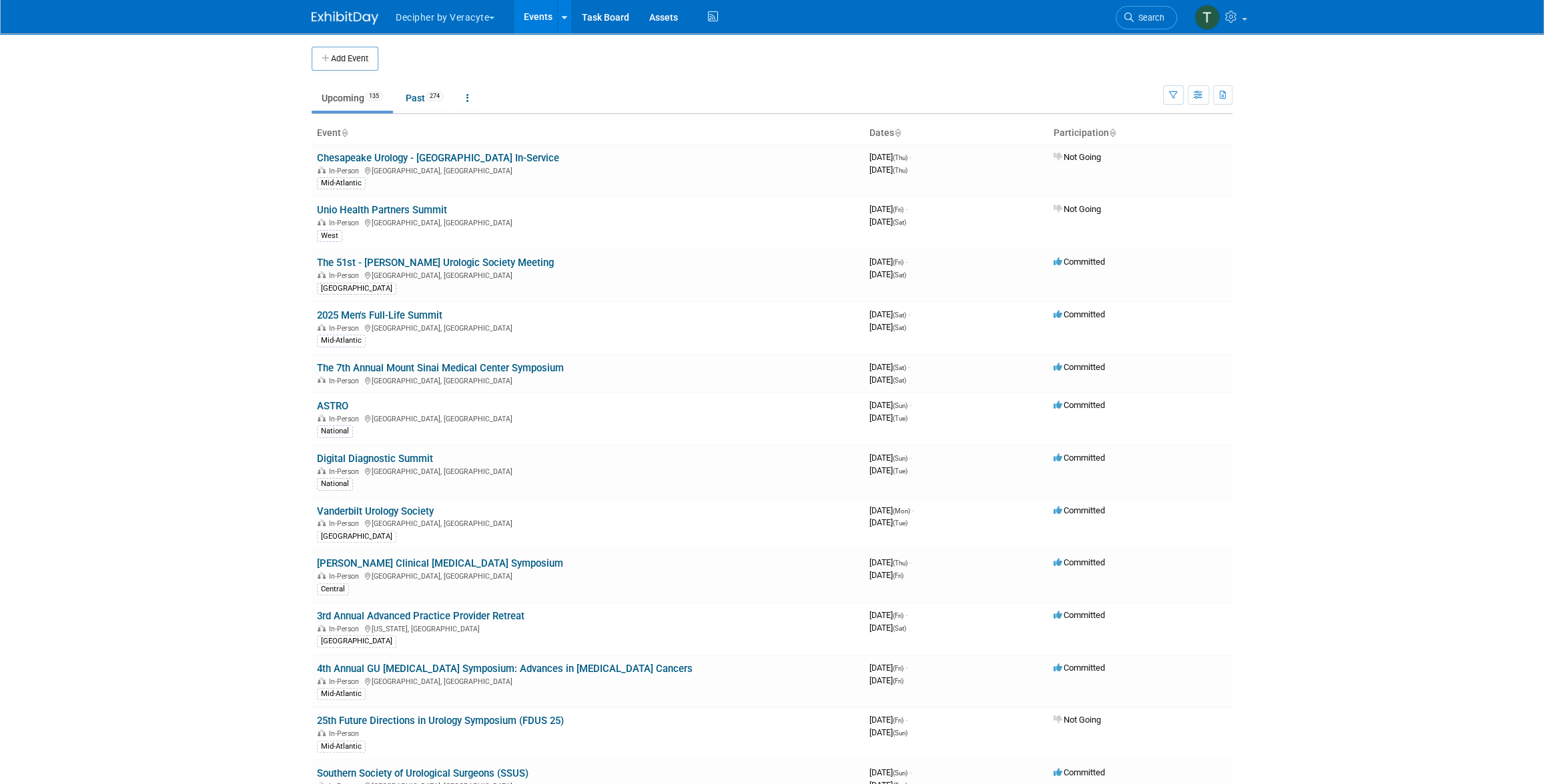
scroll to position [3847, 0]
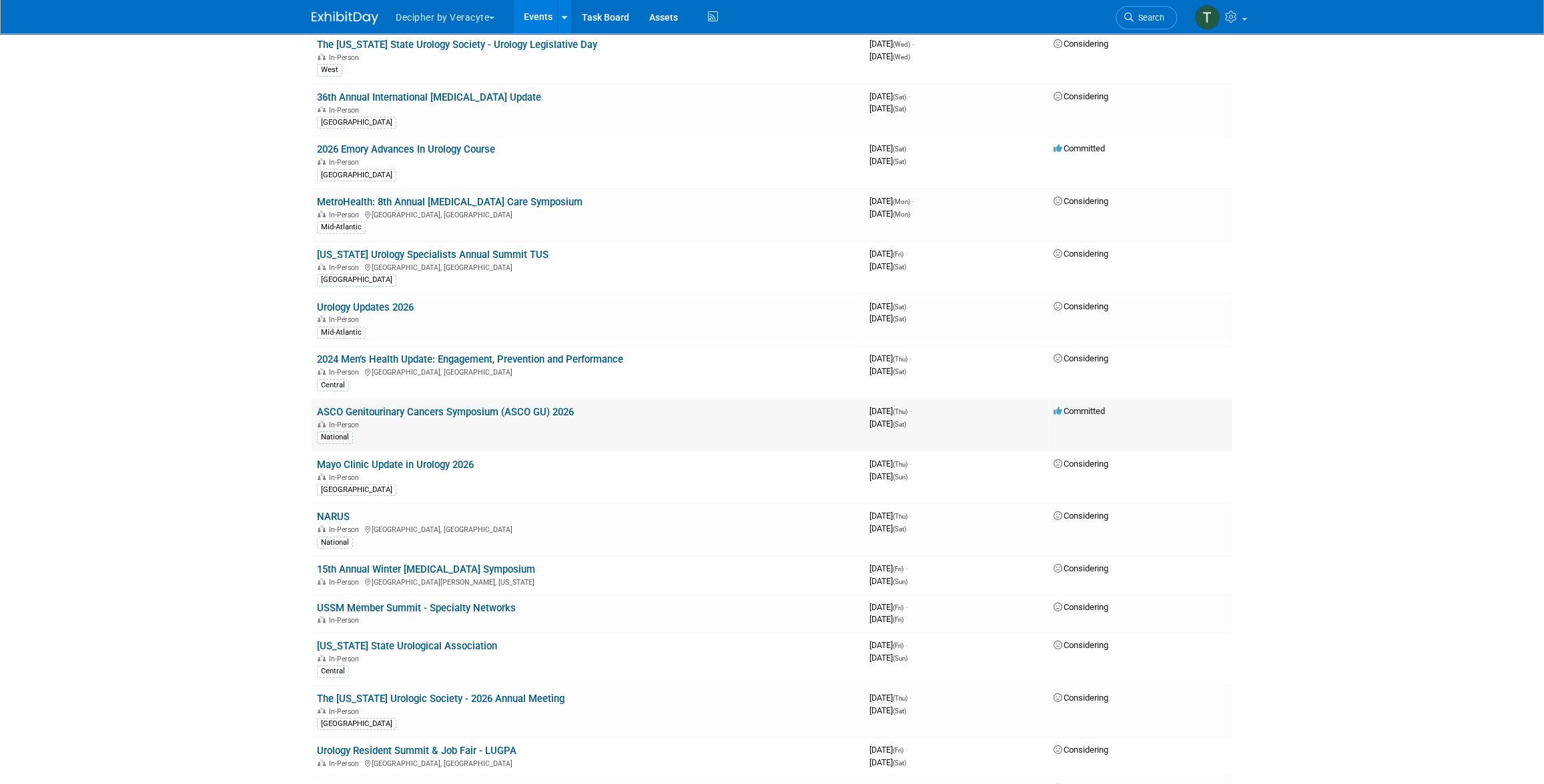
click at [482, 407] on link "ASCO Genitourinary Cancers Symposium (ASCO GU) 2026" at bounding box center [445, 412] width 257 height 12
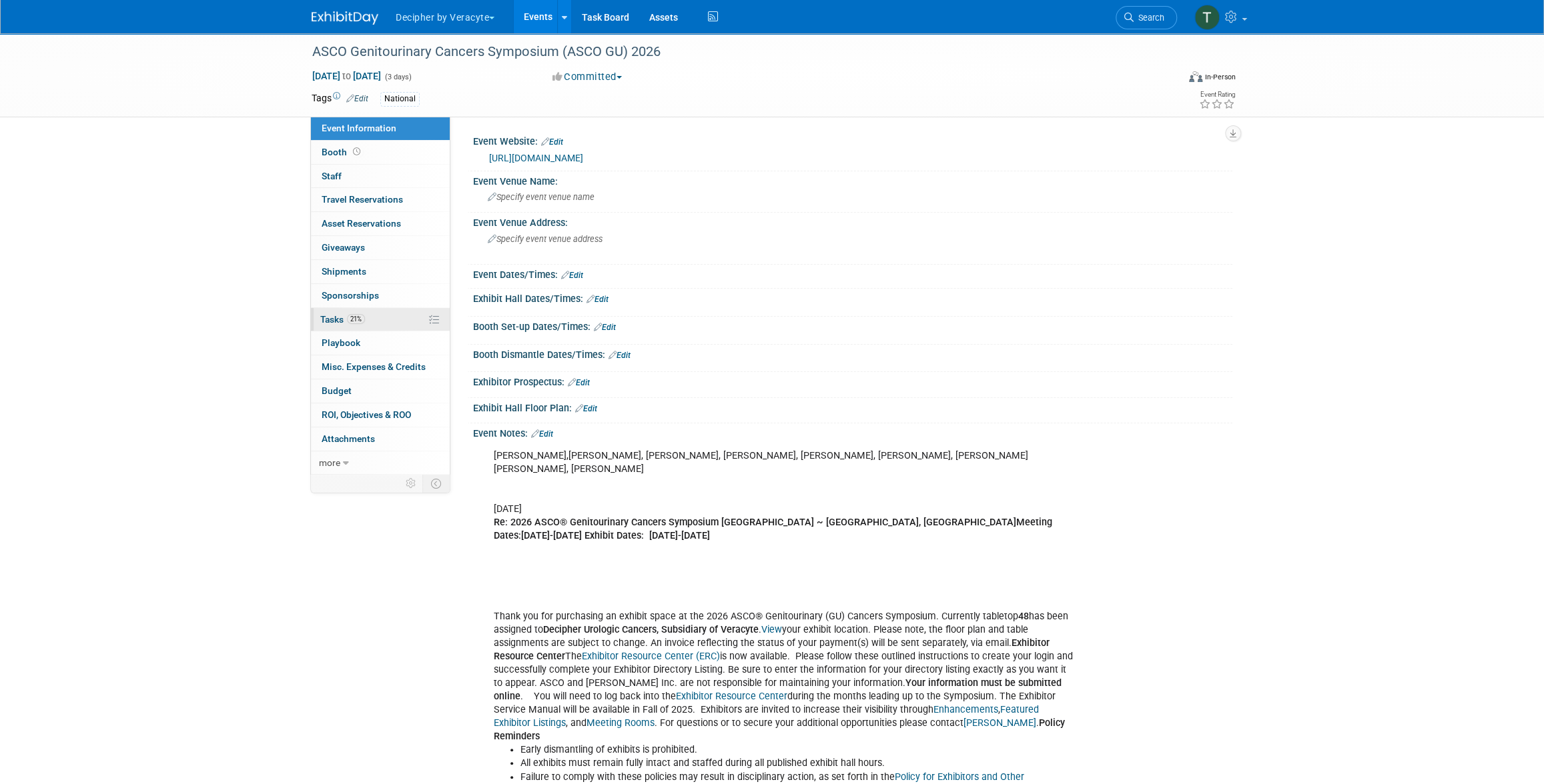
click at [360, 323] on span "21%" at bounding box center [356, 319] width 18 height 10
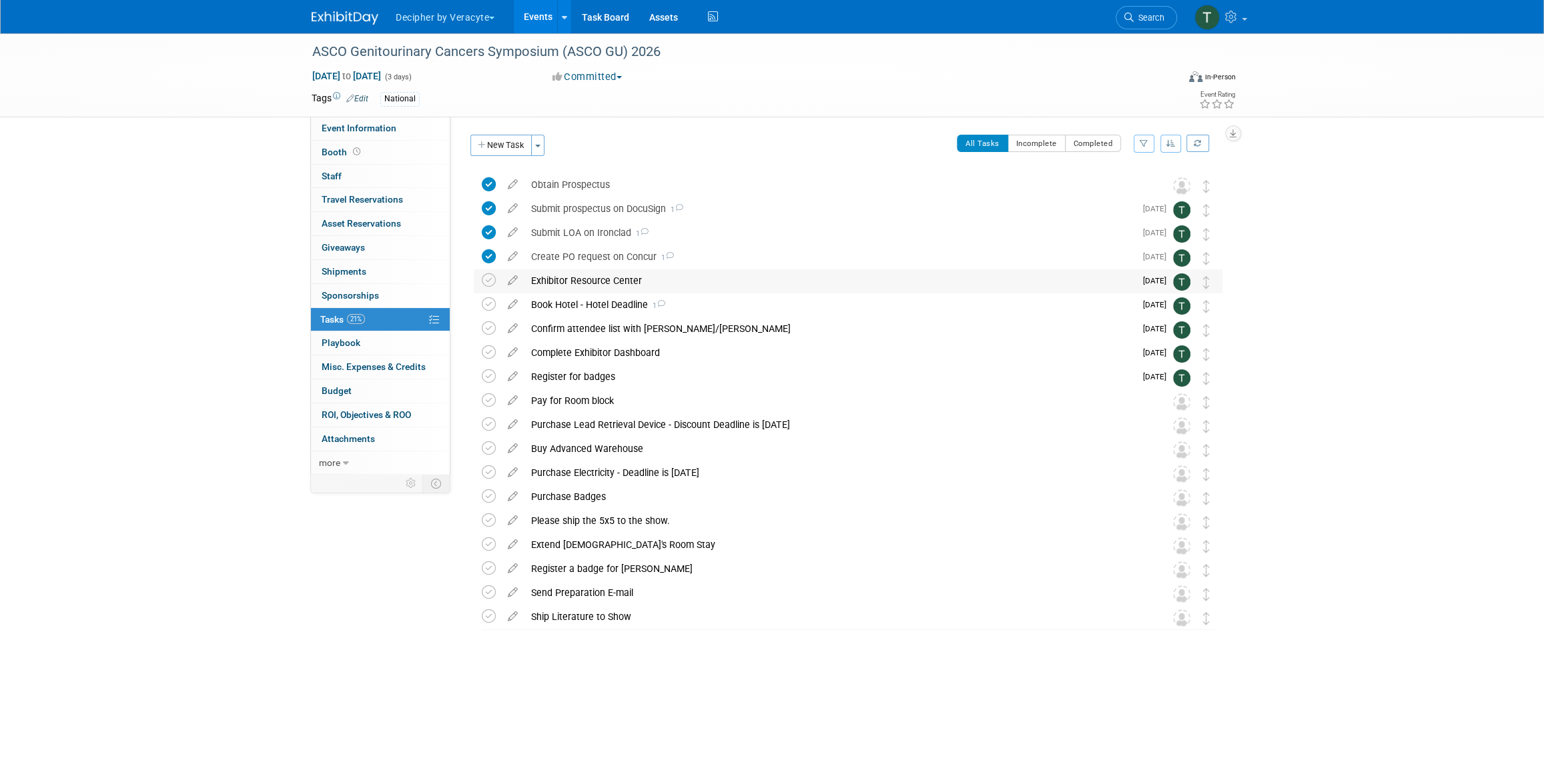
click at [604, 278] on div "Exhibitor Resource Center" at bounding box center [830, 280] width 611 height 23
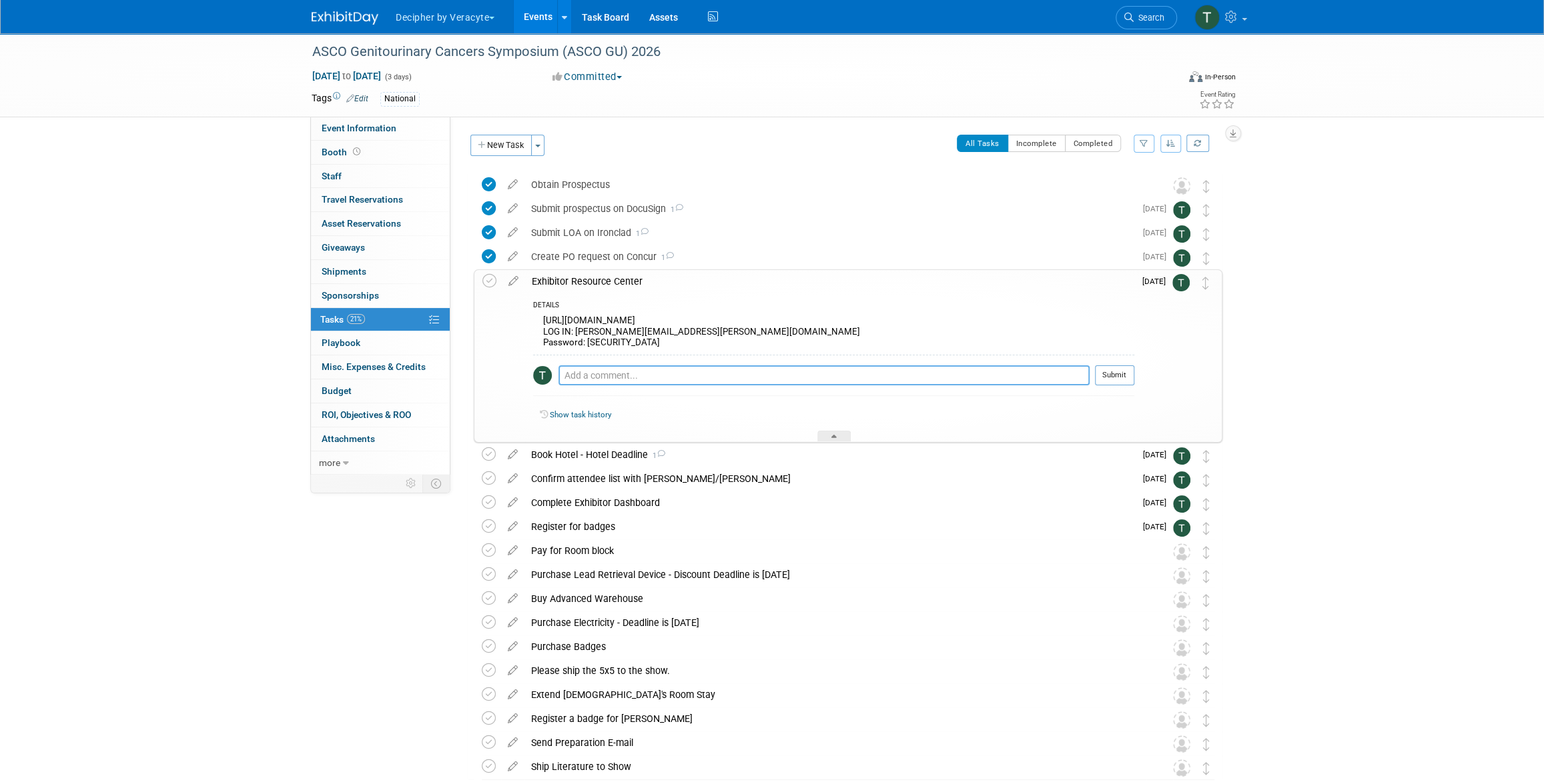
click at [651, 370] on textarea at bounding box center [823, 375] width 531 height 20
paste textarea "Lore Ipsumdolo: Sit Ametconse Adipisc Elitse (doe “Tempor”) inc utl Etdolorem A…"
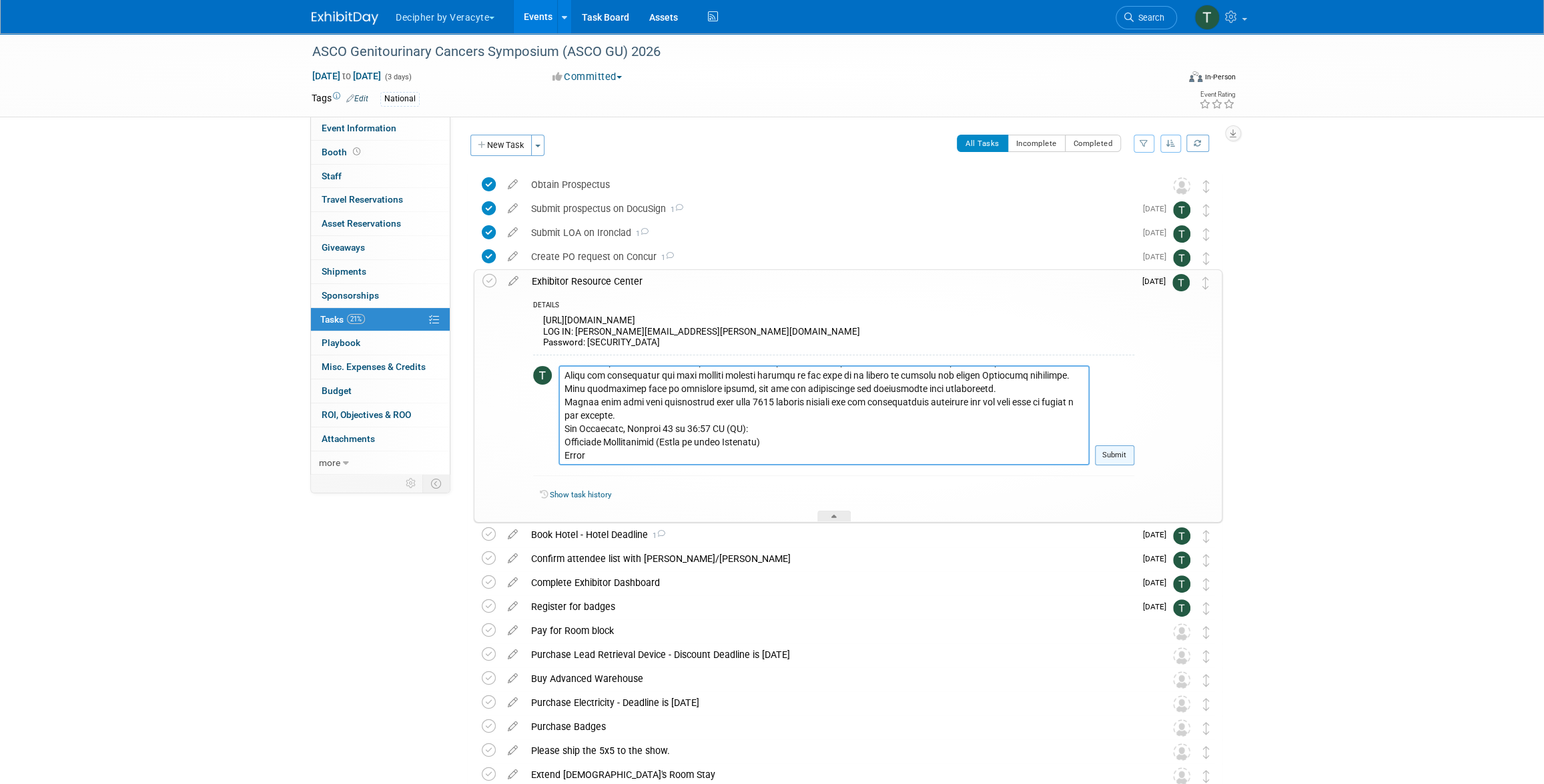
type textarea "Lore Ipsumdolo: Sit Ametconse Adipisc Elitse (doe “Tempor”) inc utl Etdolorem A…"
click at [1104, 458] on button "Submit" at bounding box center [1115, 455] width 39 height 20
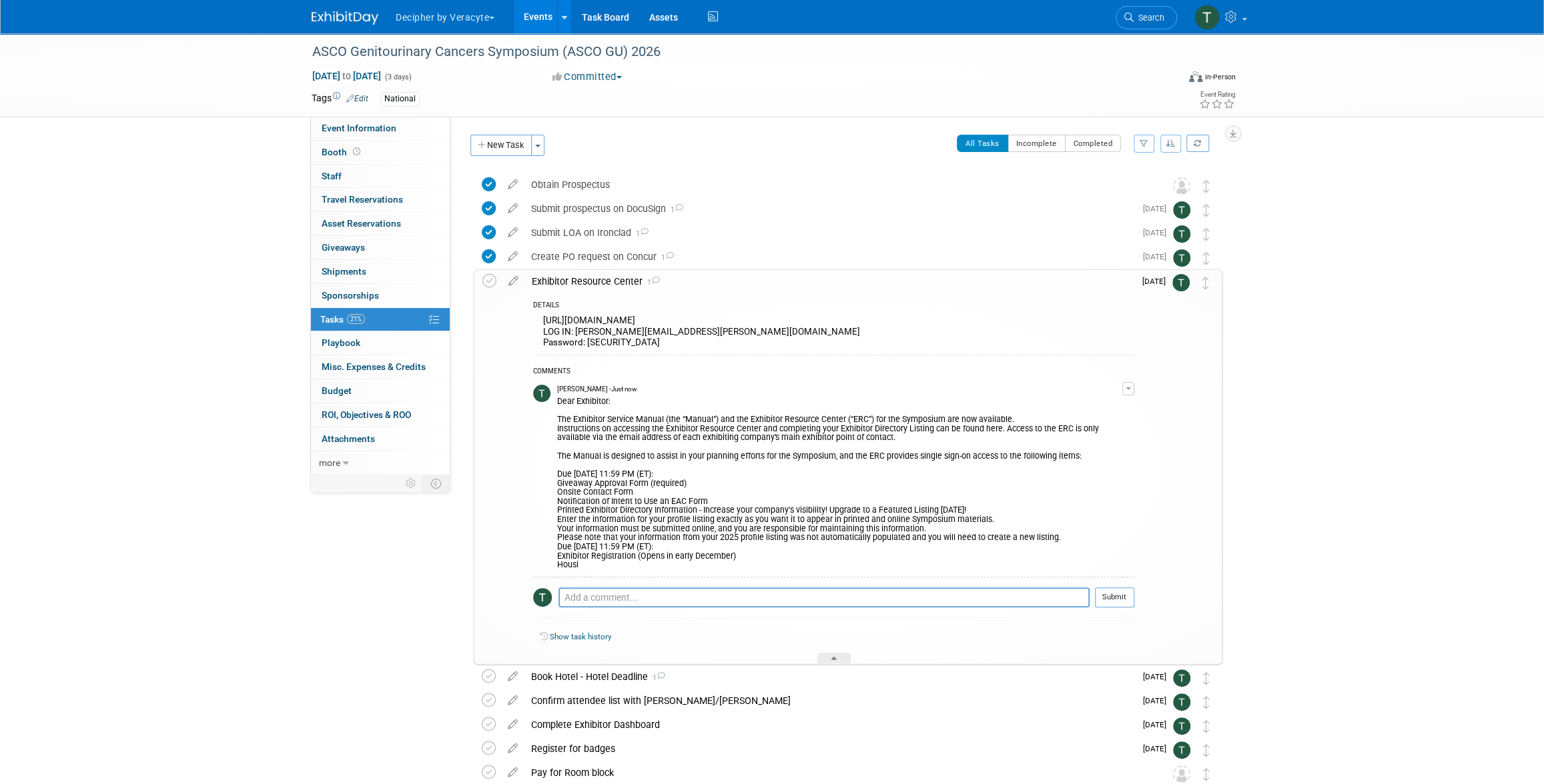
click at [673, 323] on div "[URL][DOMAIN_NAME] LOG IN: [PERSON_NAME][EMAIL_ADDRESS][PERSON_NAME][DOMAIN_NAM…" at bounding box center [834, 334] width 601 height 42
